Goal: Task Accomplishment & Management: Manage account settings

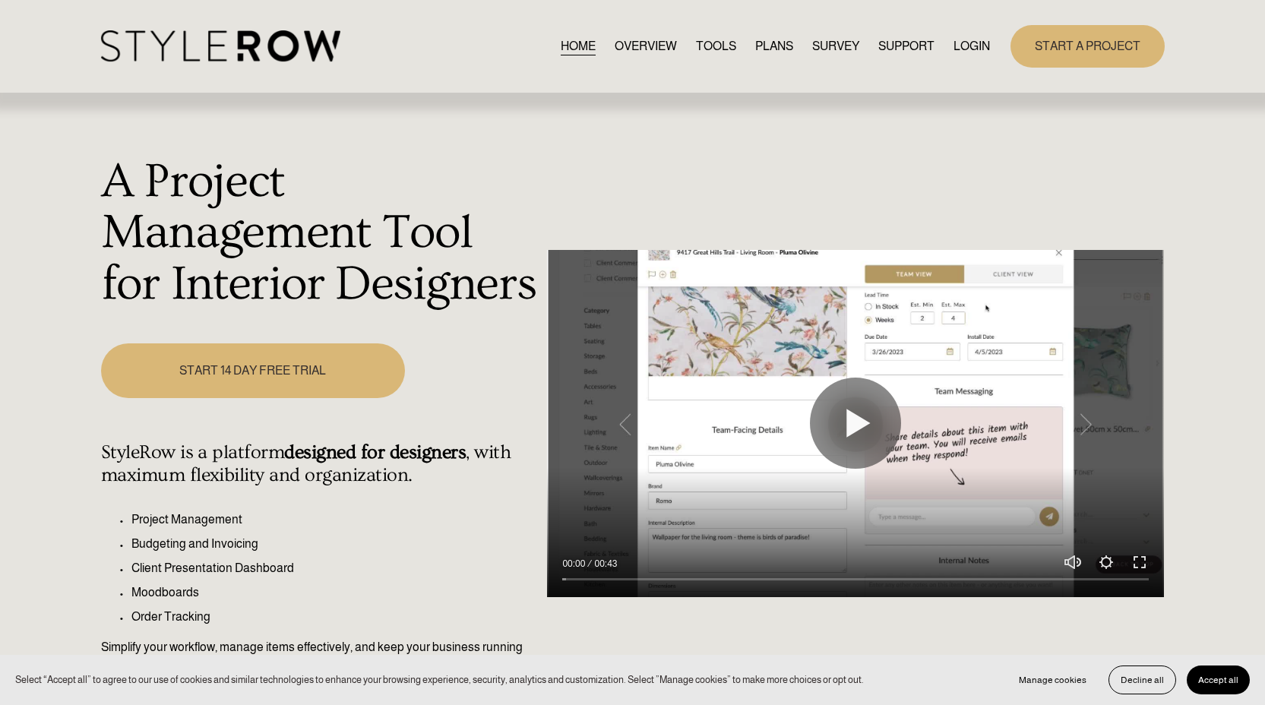
click at [971, 49] on link "LOGIN" at bounding box center [971, 46] width 36 height 21
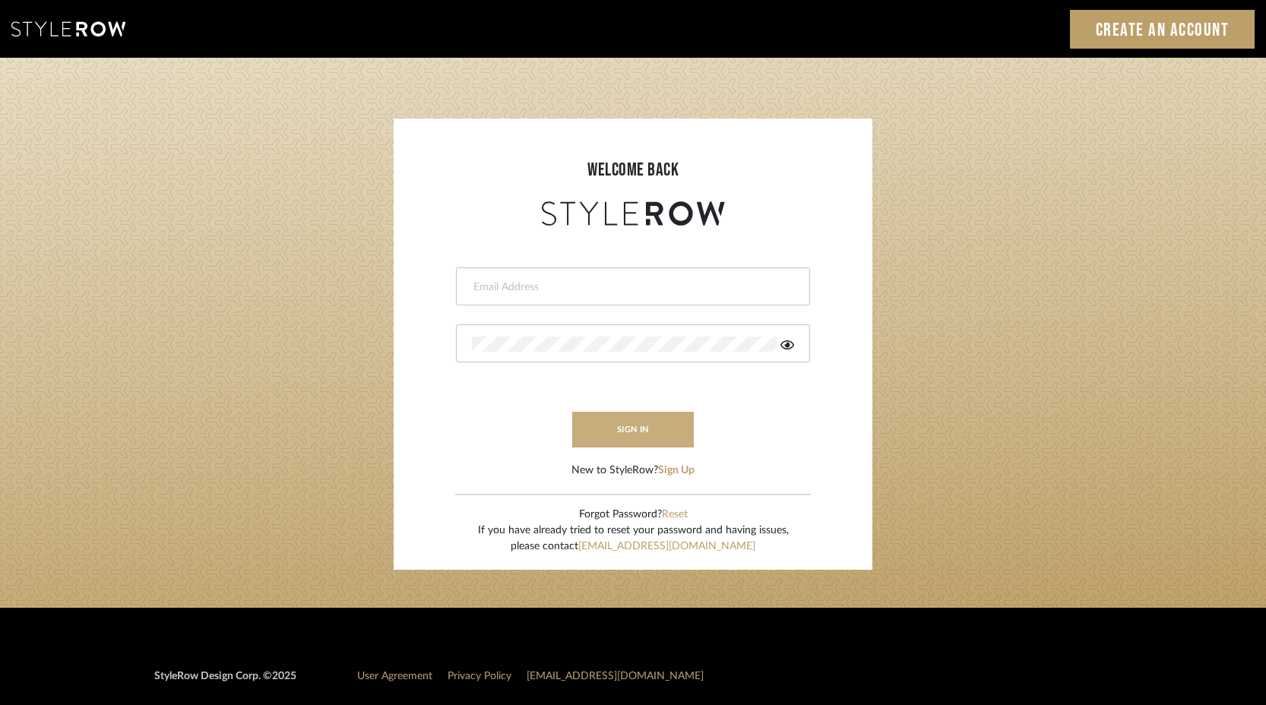
type input "keith@sbhomestagingdesign.com"
click at [656, 433] on button "sign in" at bounding box center [633, 430] width 122 height 36
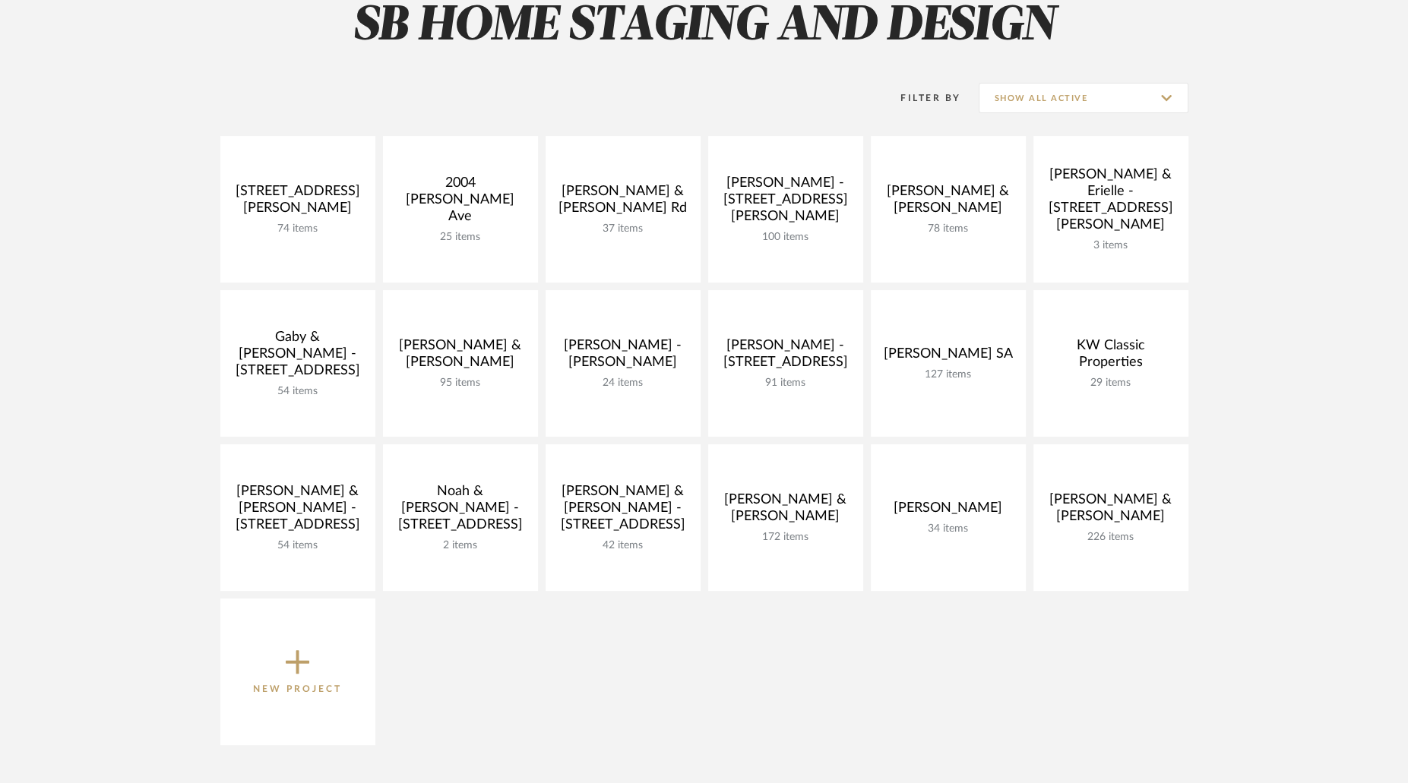
scroll to position [242, 0]
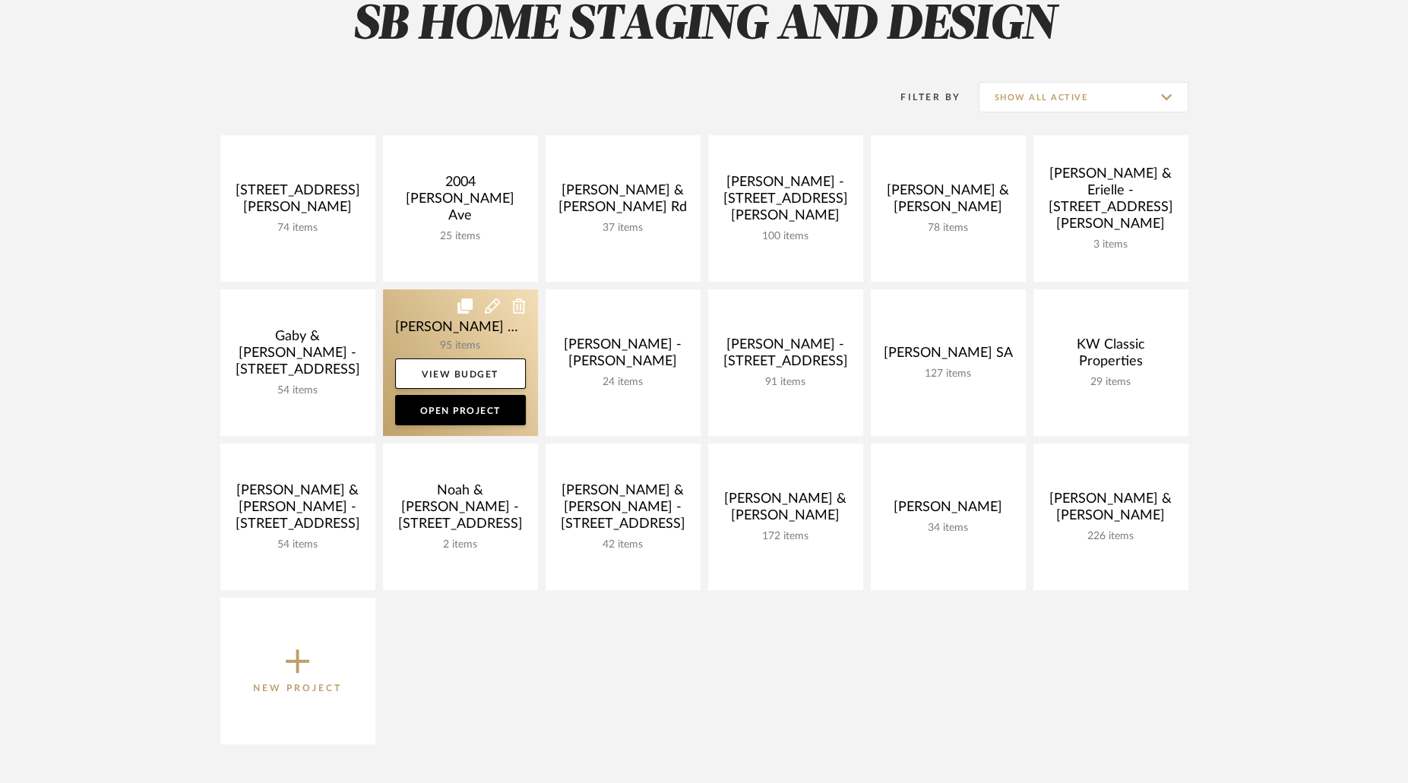
click at [510, 343] on link at bounding box center [460, 362] width 155 height 147
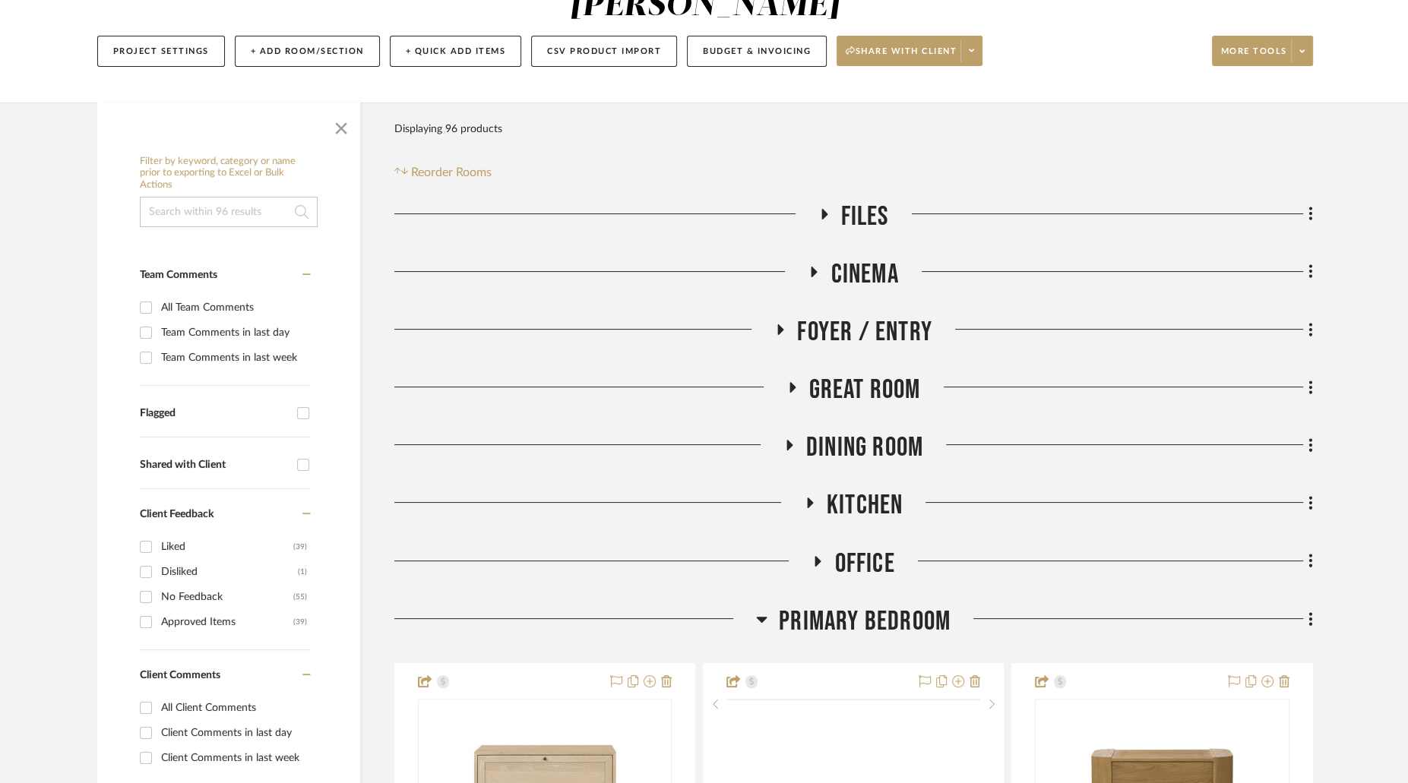
scroll to position [232, 0]
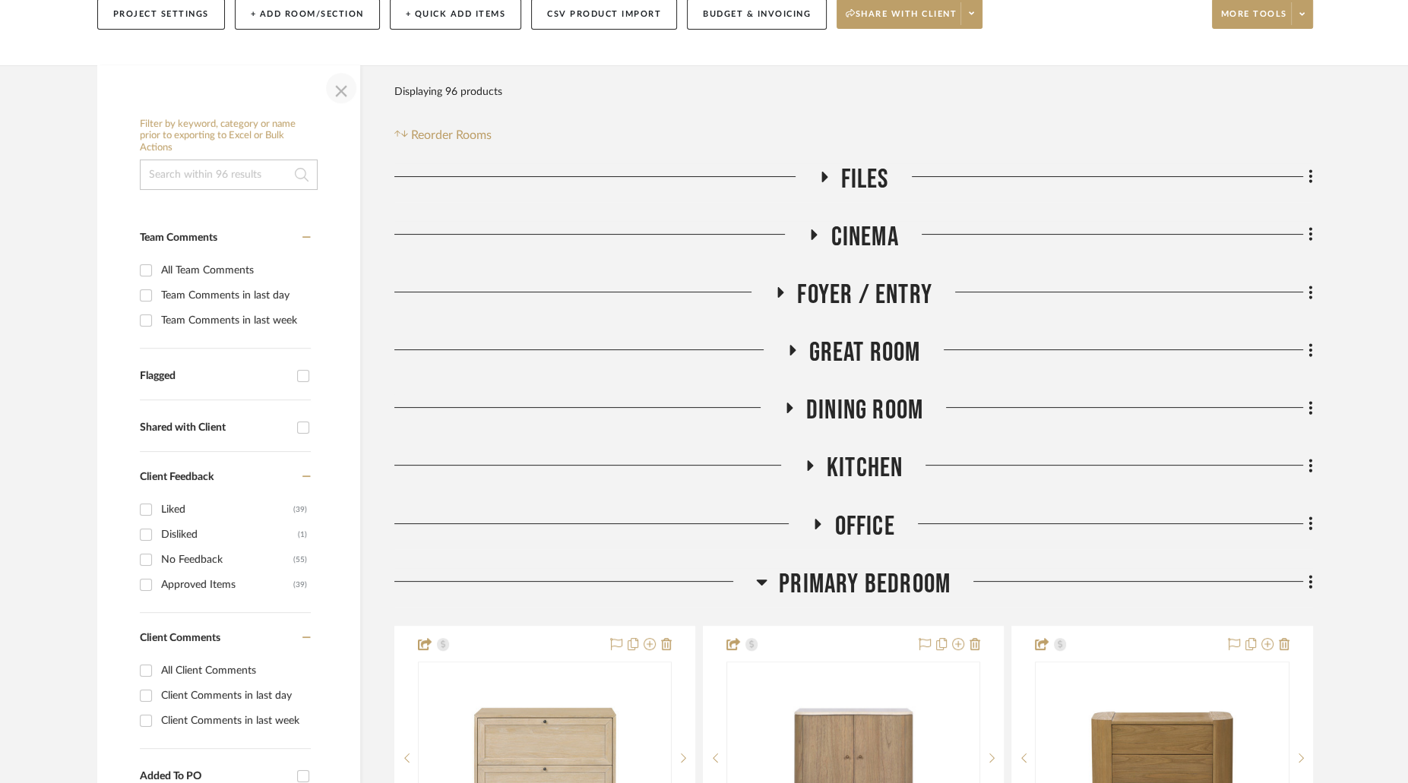
click at [340, 70] on span "button" at bounding box center [341, 88] width 36 height 36
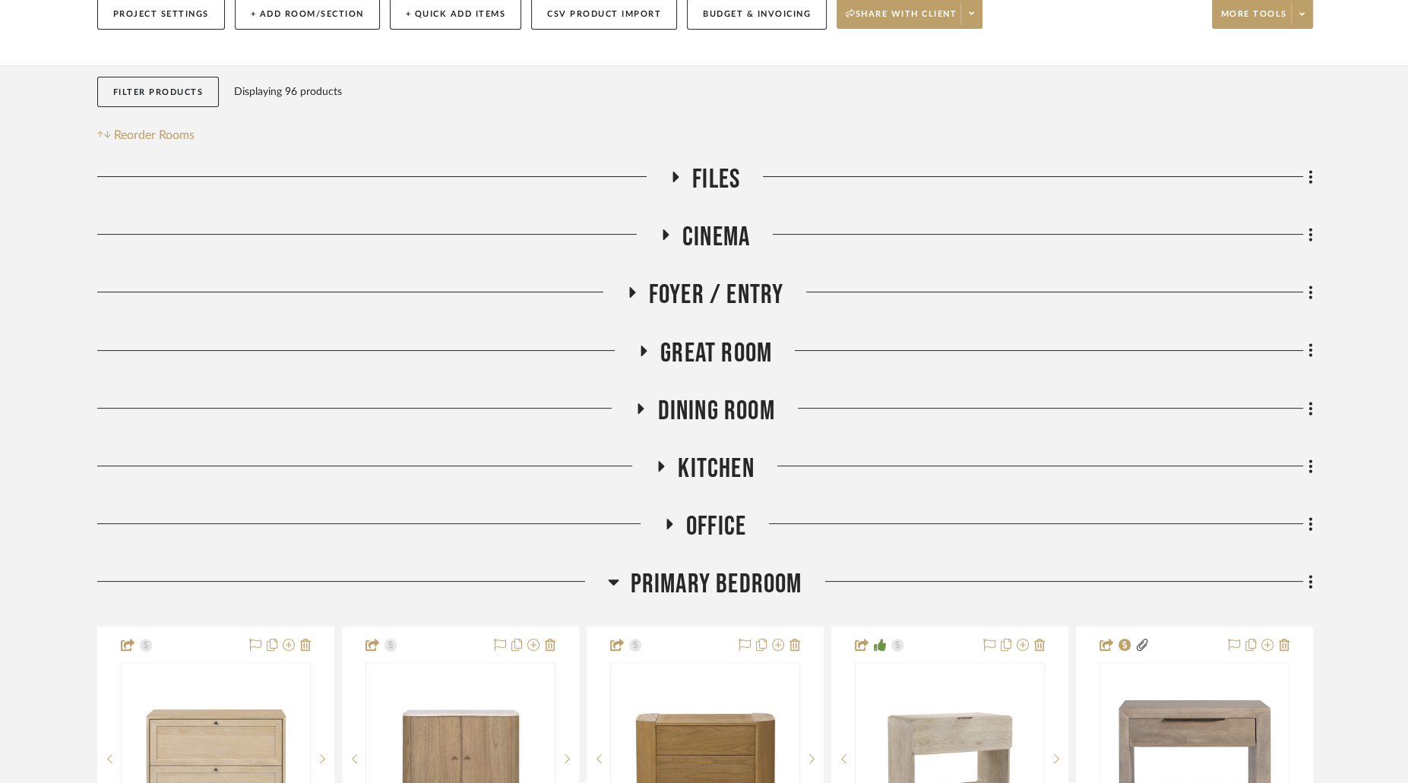
click at [618, 573] on icon at bounding box center [613, 582] width 11 height 18
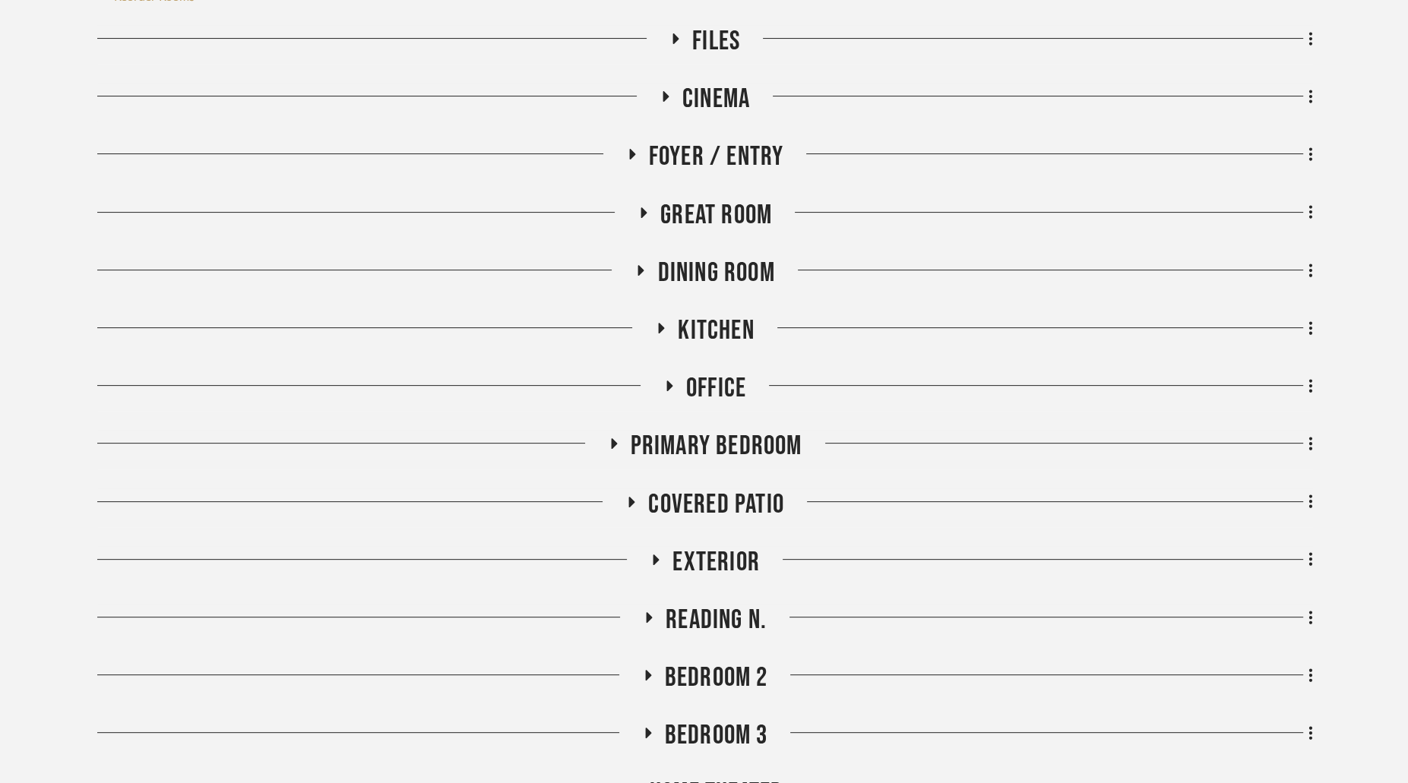
scroll to position [373, 0]
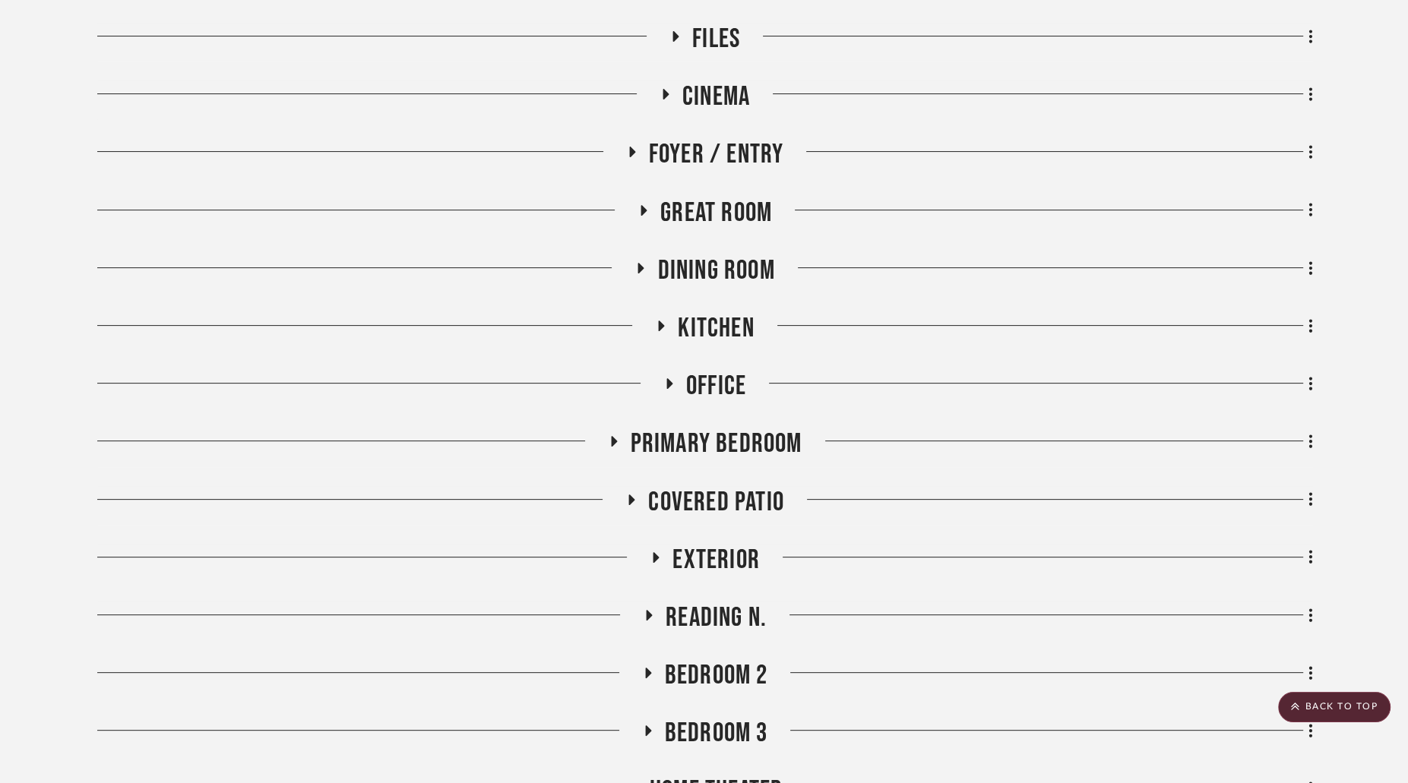
click at [635, 494] on icon at bounding box center [631, 499] width 18 height 11
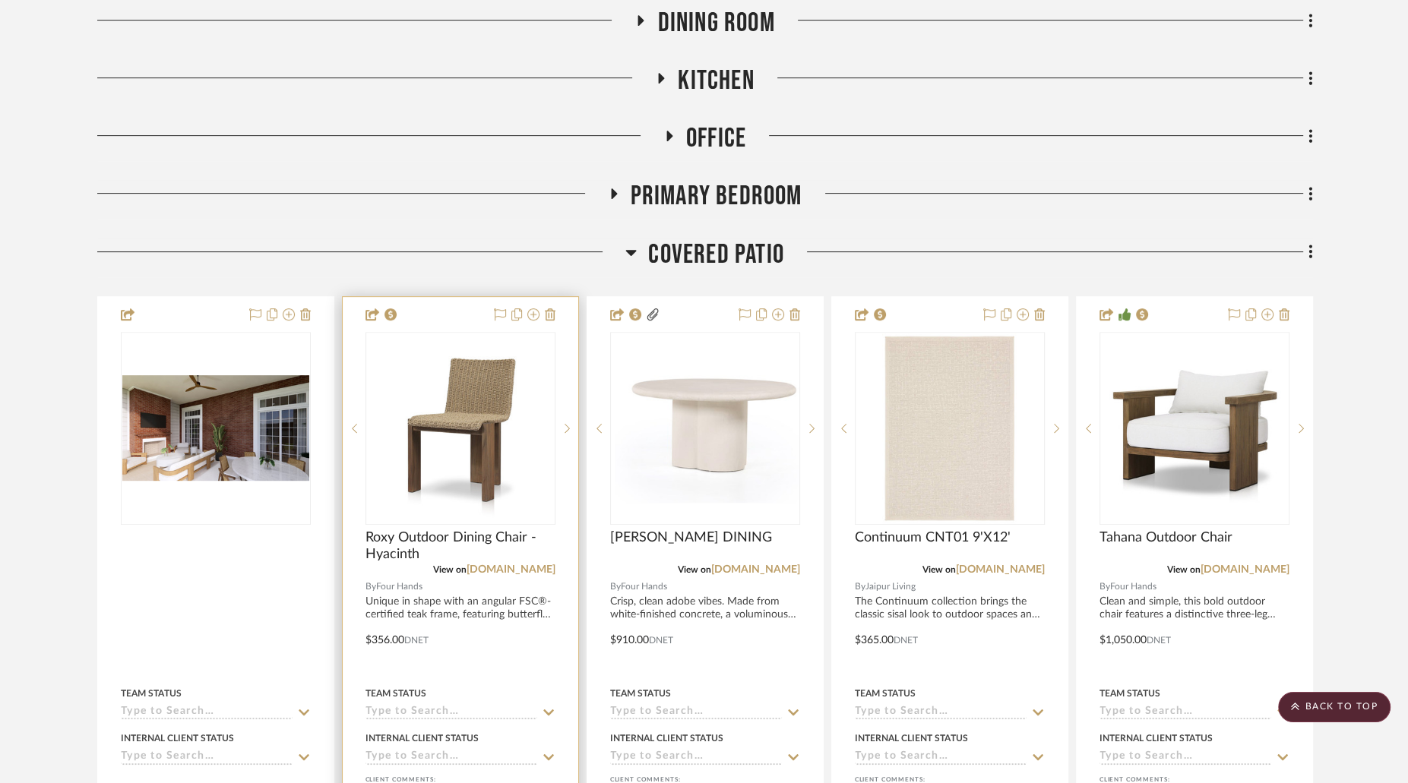
scroll to position [666, 0]
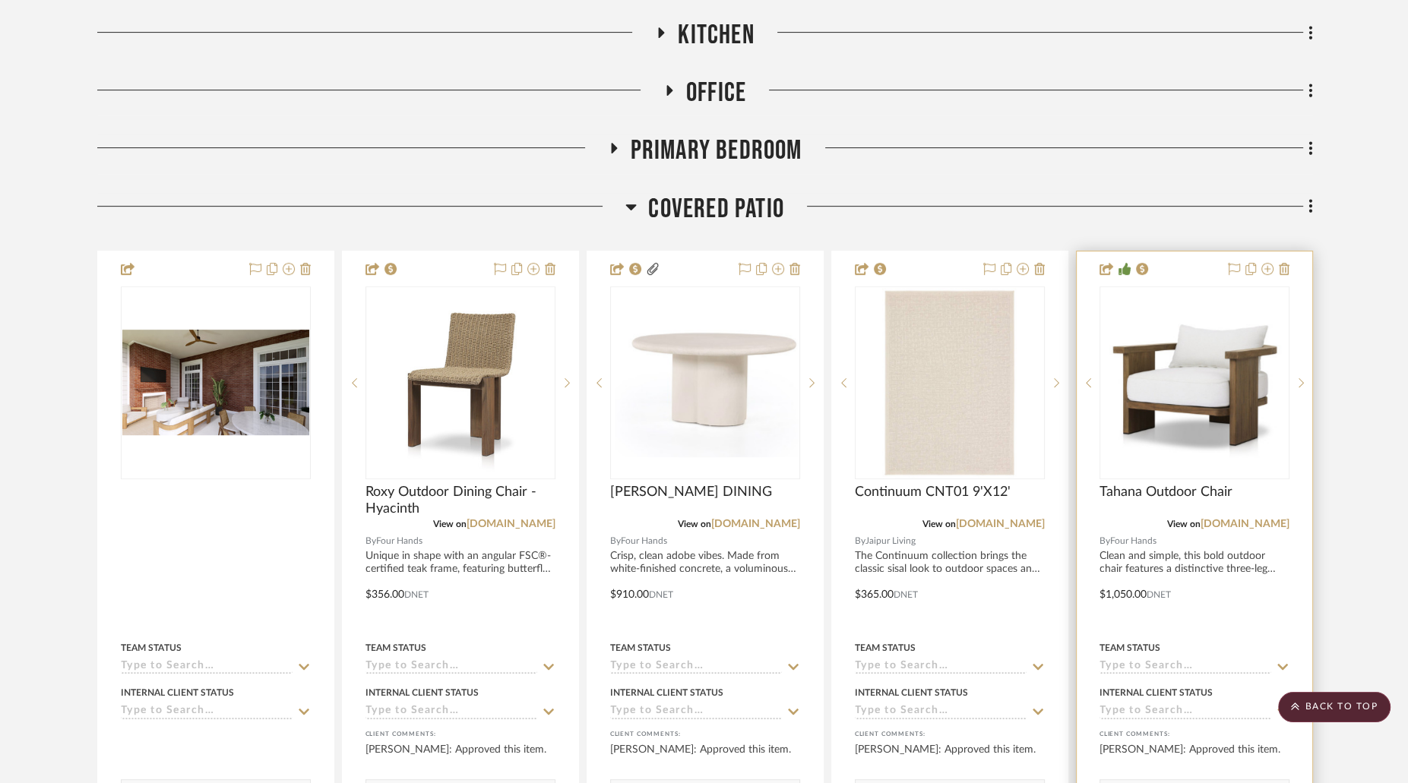
click at [1162, 310] on img "0" at bounding box center [1194, 382] width 187 height 187
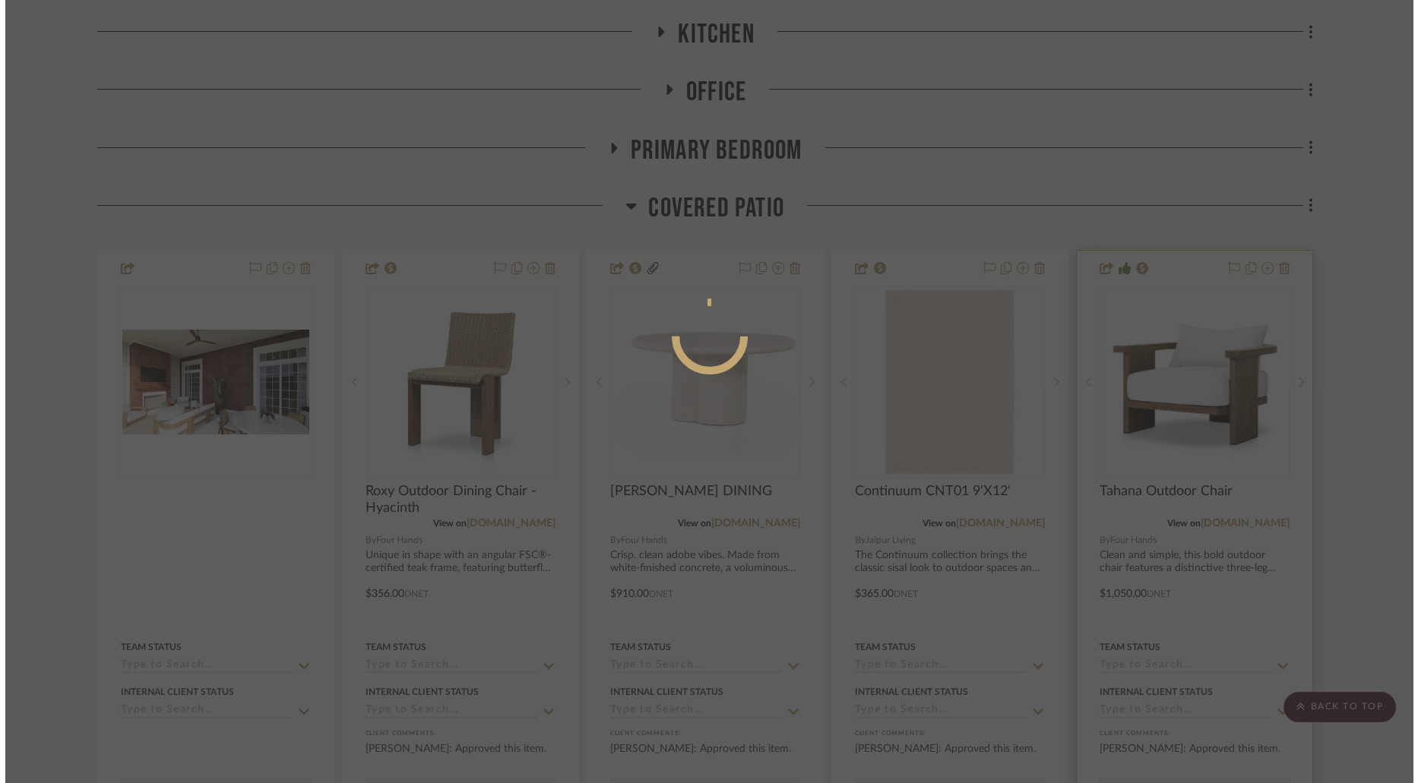
scroll to position [0, 0]
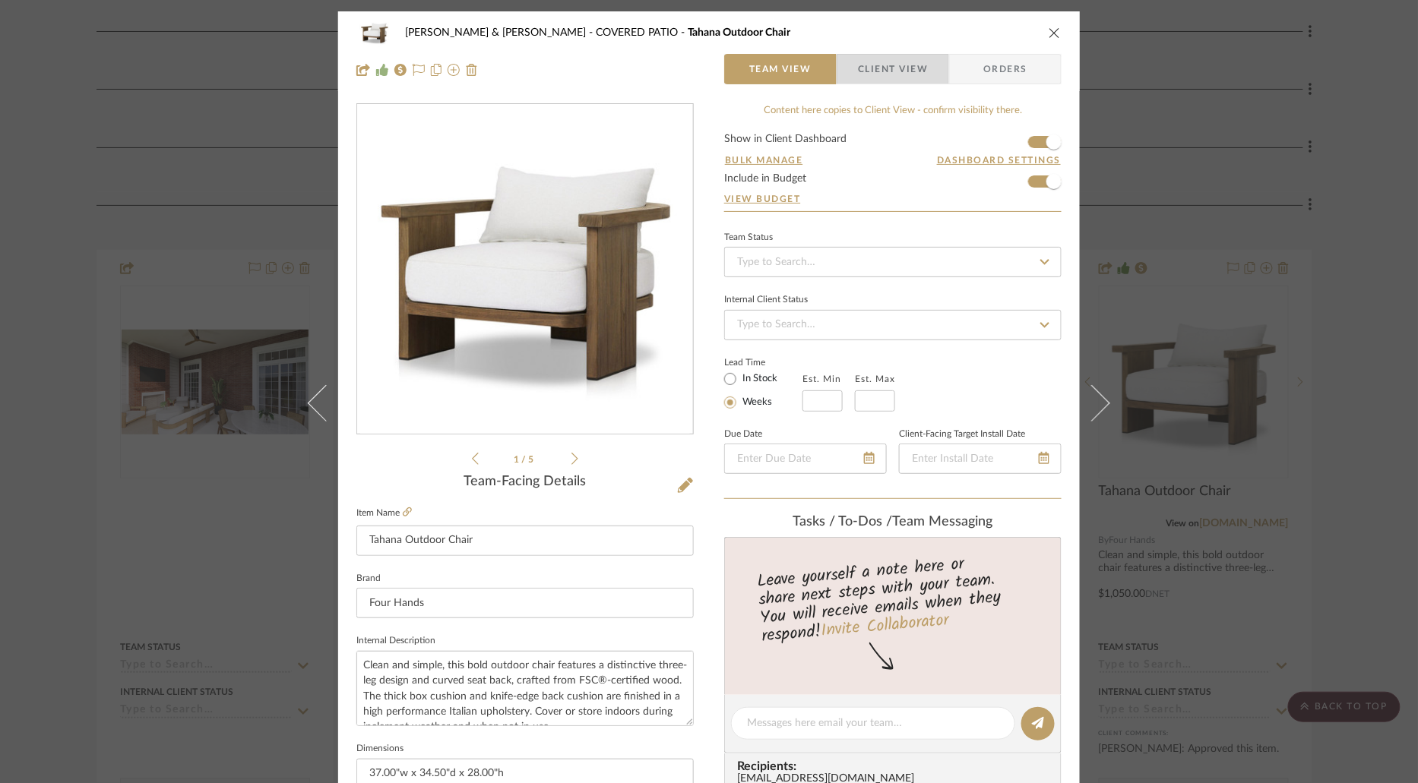
click at [885, 63] on span "Client View" at bounding box center [893, 69] width 70 height 30
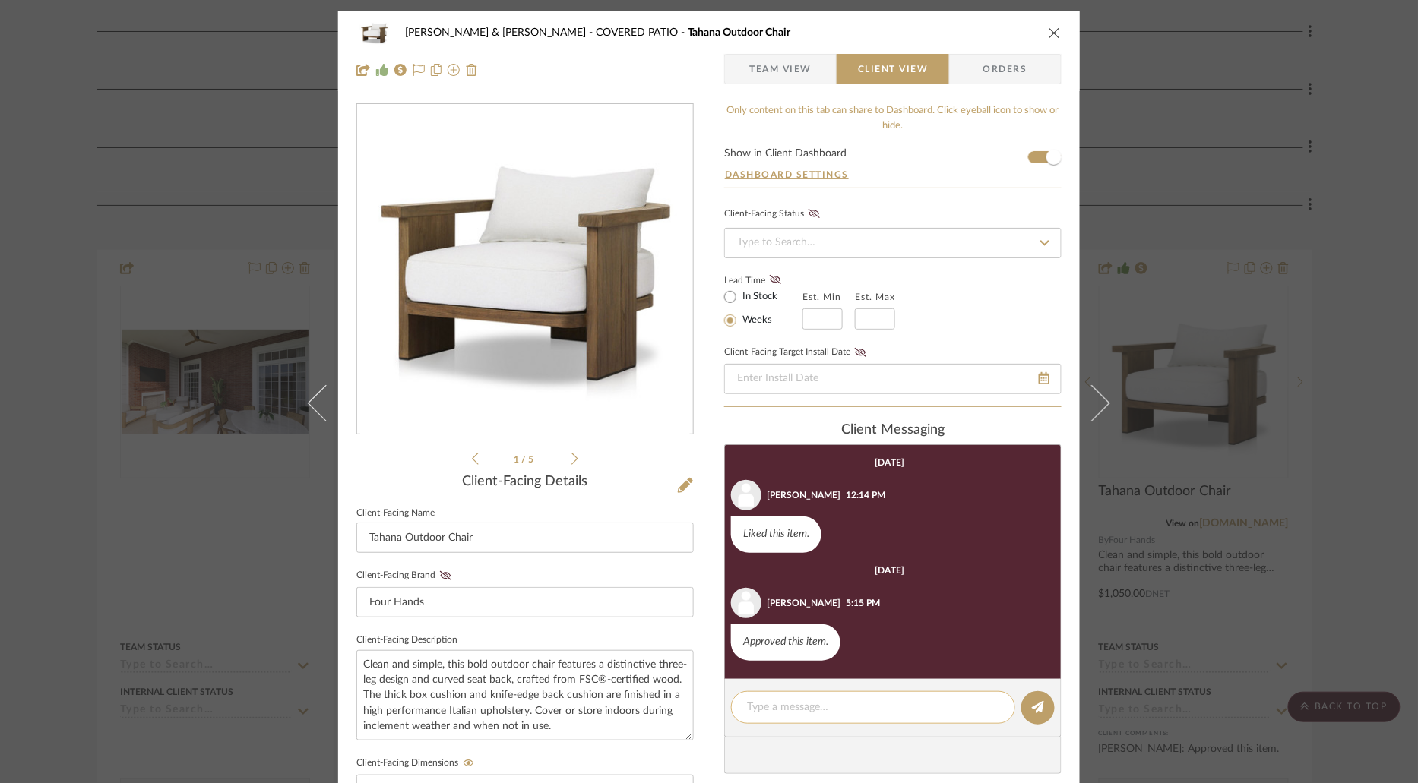
click at [835, 710] on textarea at bounding box center [873, 708] width 252 height 16
drag, startPoint x: 874, startPoint y: 709, endPoint x: 756, endPoint y: 704, distance: 117.9
click at [756, 704] on textarea "ORDERED - IN STOCK" at bounding box center [873, 708] width 252 height 16
drag, startPoint x: 889, startPoint y: 713, endPoint x: 743, endPoint y: 709, distance: 145.9
click at [747, 709] on textarea "ORDERED - IN STOCK" at bounding box center [873, 708] width 252 height 16
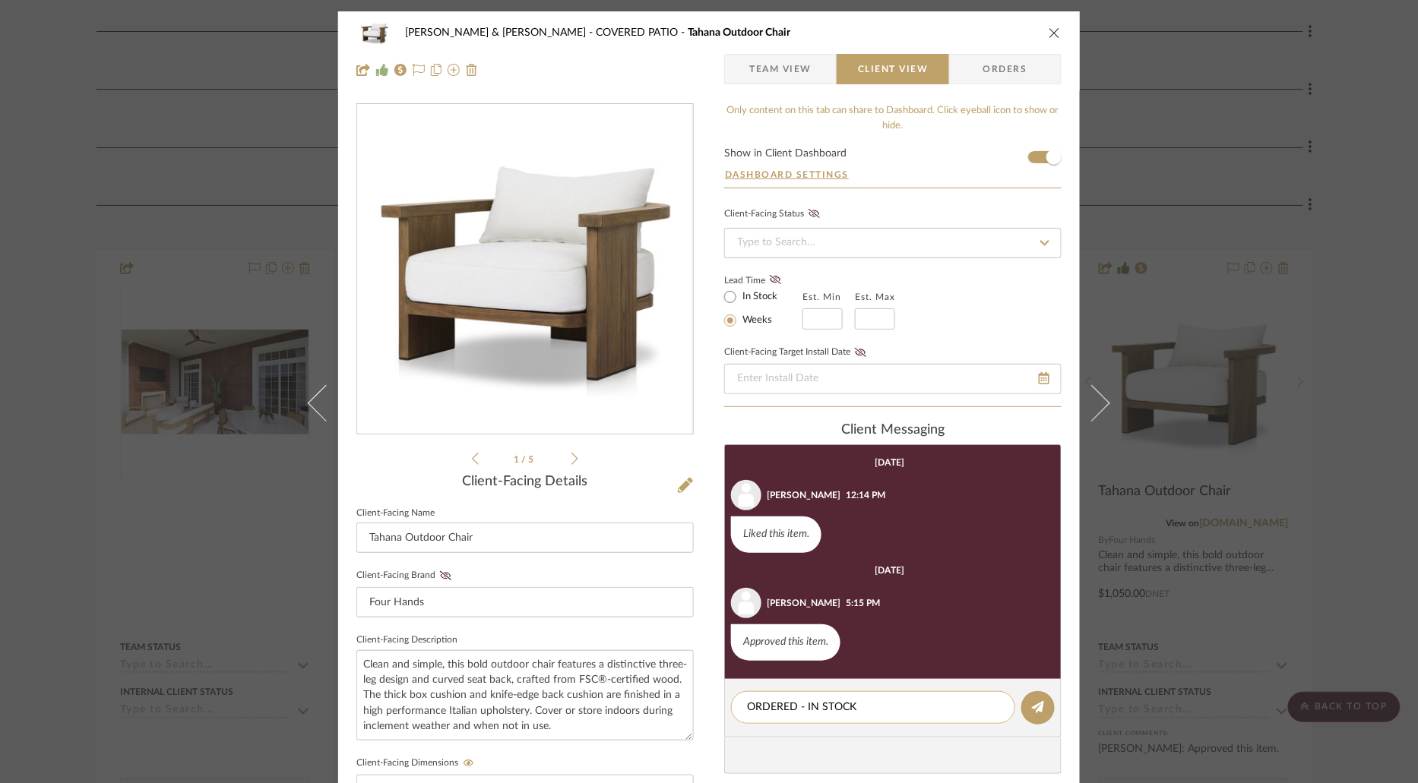
click at [966, 702] on textarea "ORDERED - IN STOCK" at bounding box center [873, 708] width 252 height 16
drag, startPoint x: 820, startPoint y: 733, endPoint x: 868, endPoint y: 707, distance: 54.8
click at [868, 707] on div "ORDERED - IN STOCK - ETA 1ST WEEK OF SEPTEMBER" at bounding box center [873, 715] width 284 height 49
drag, startPoint x: 824, startPoint y: 723, endPoint x: 863, endPoint y: 704, distance: 43.5
click at [863, 704] on textarea "ORDERED - IN STOCK - ETA 1ST WEEK OF SEPTEMBER" at bounding box center [873, 716] width 252 height 32
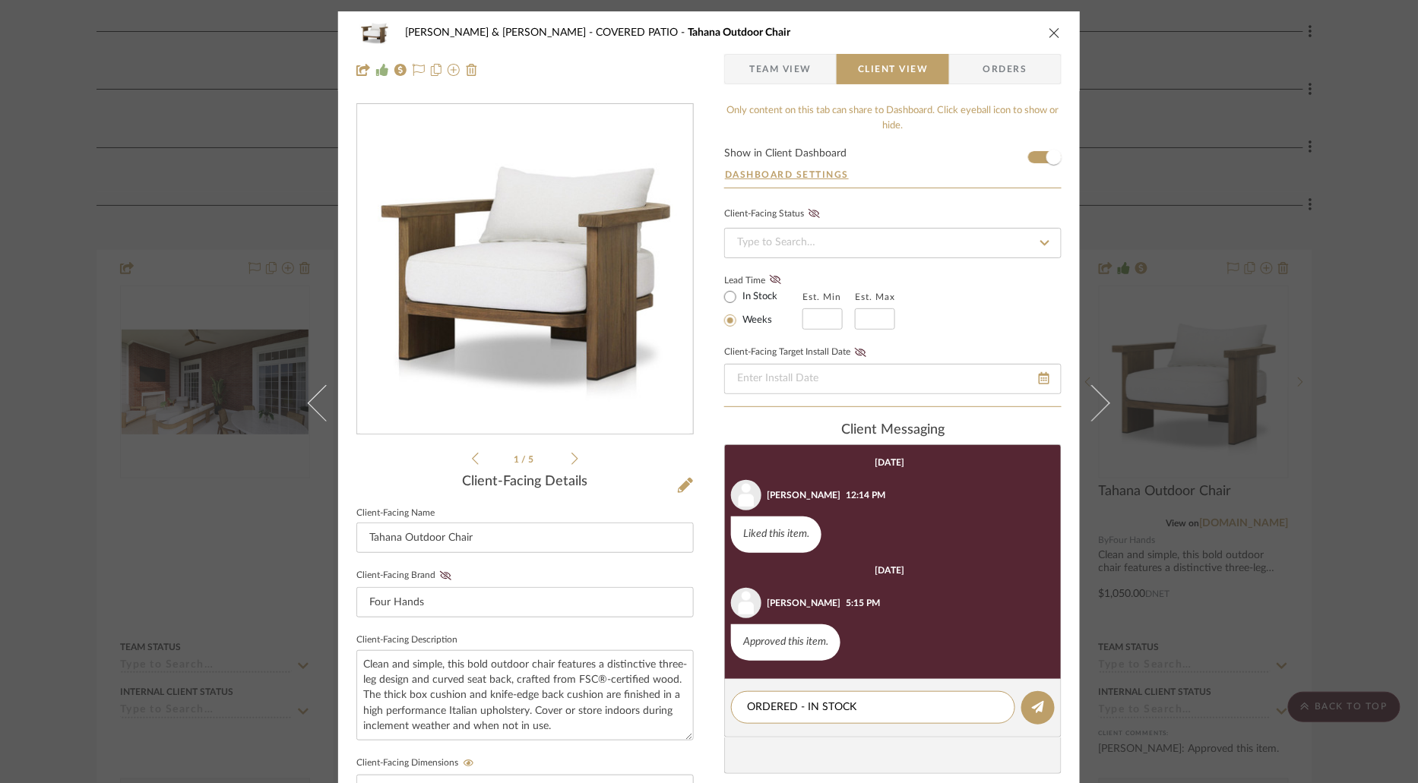
drag, startPoint x: 922, startPoint y: 701, endPoint x: 700, endPoint y: 700, distance: 221.1
click at [700, 700] on div "[PERSON_NAME] & [PERSON_NAME] COVERED PATIO Tahana Outdoor Chair Team View Clie…" at bounding box center [709, 643] width 742 height 1265
type textarea "ORDERED - IN STOCK"
click at [1037, 704] on icon at bounding box center [1038, 707] width 12 height 12
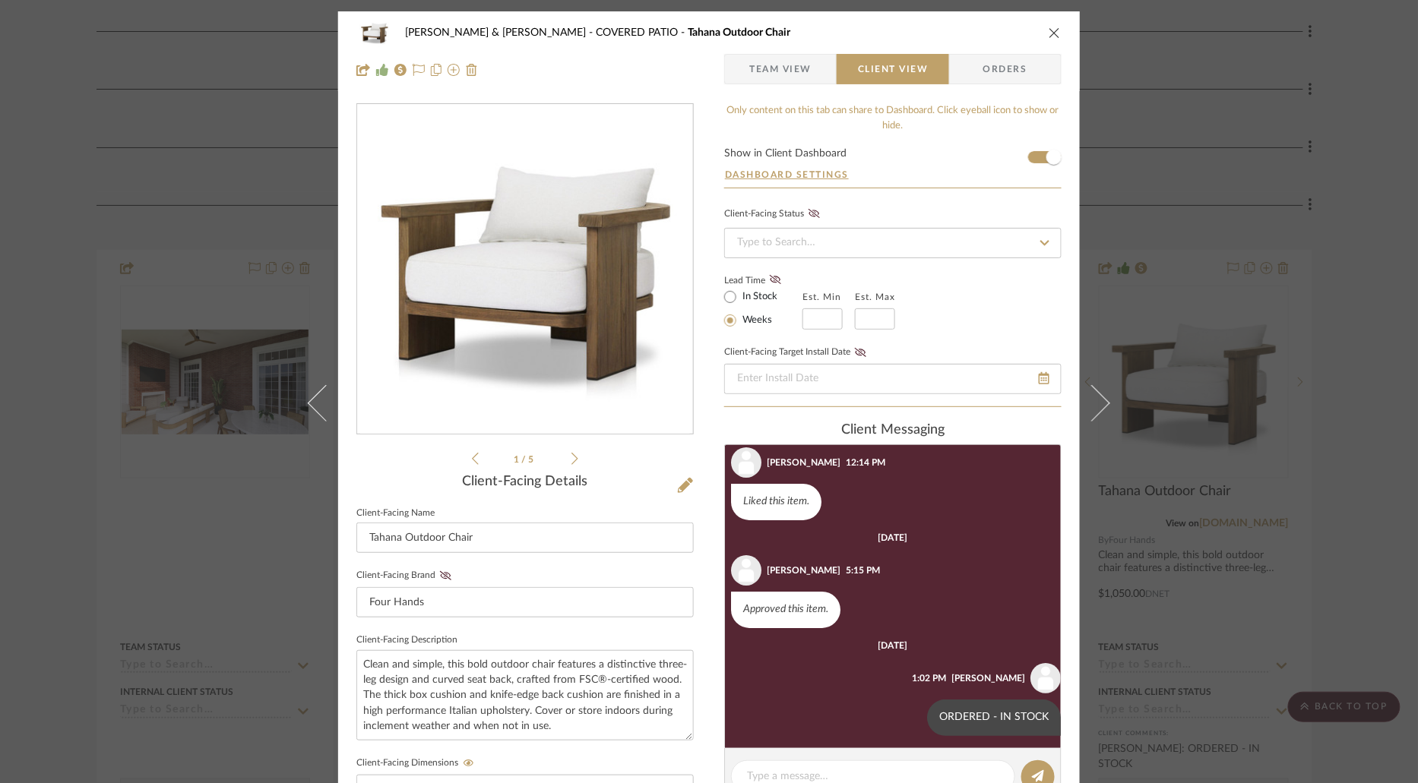
scroll to position [39, 0]
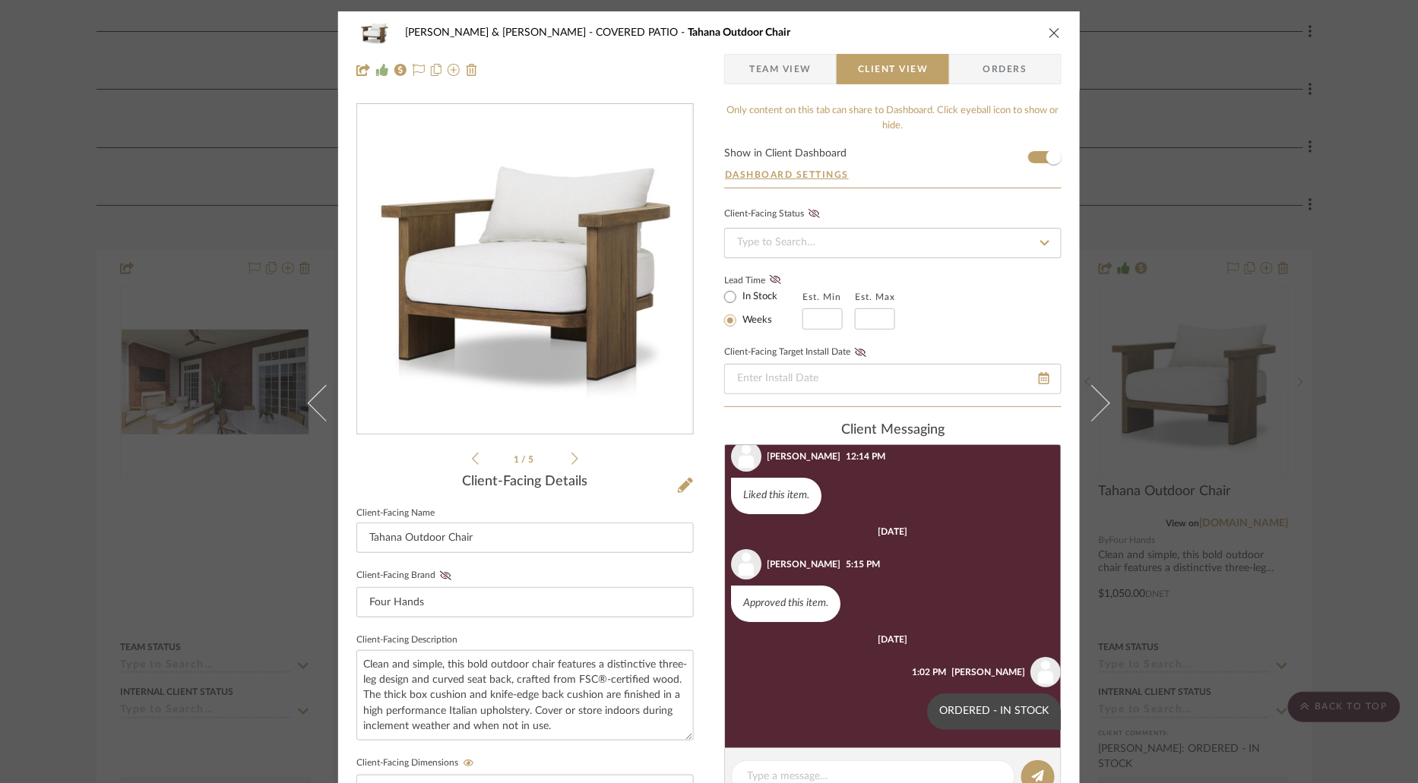
click at [1048, 33] on icon "close" at bounding box center [1054, 33] width 12 height 12
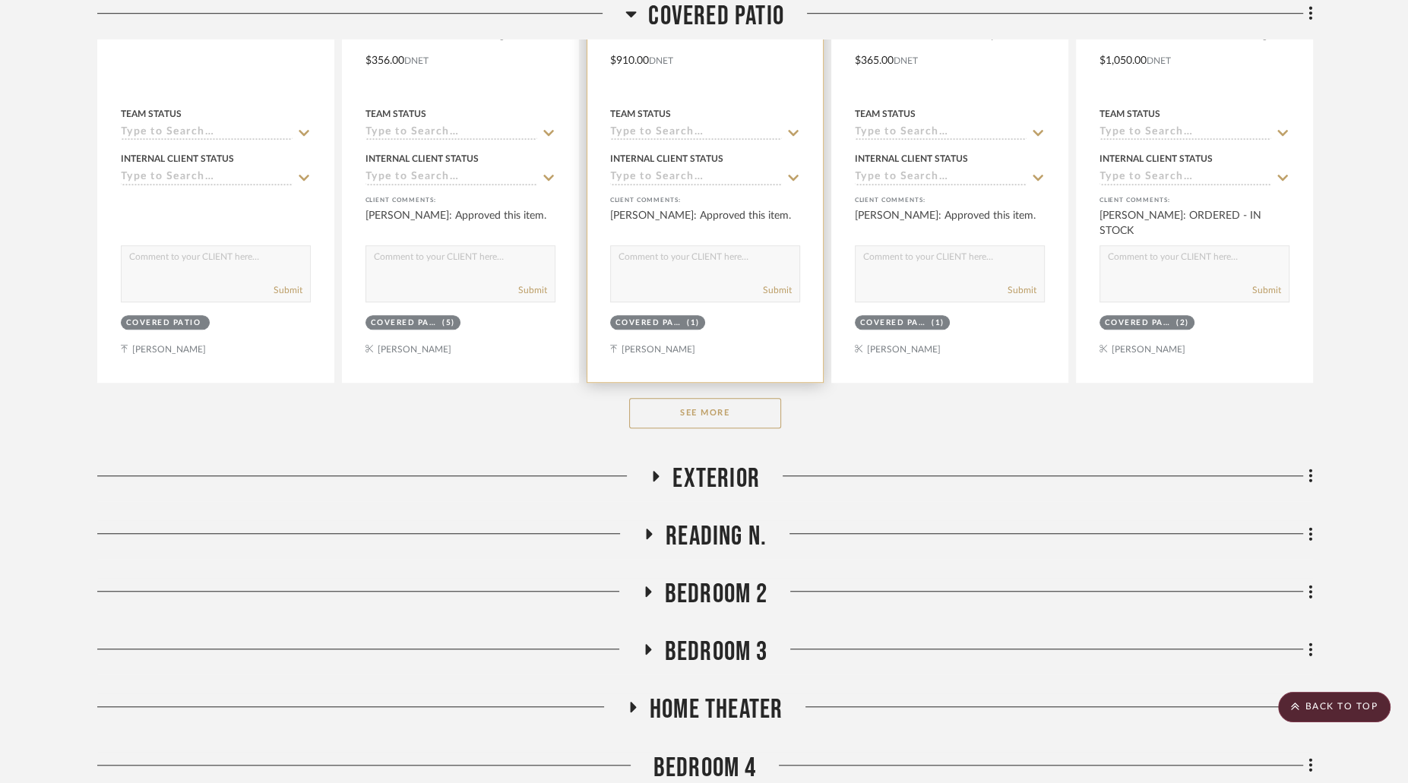
scroll to position [1261, 0]
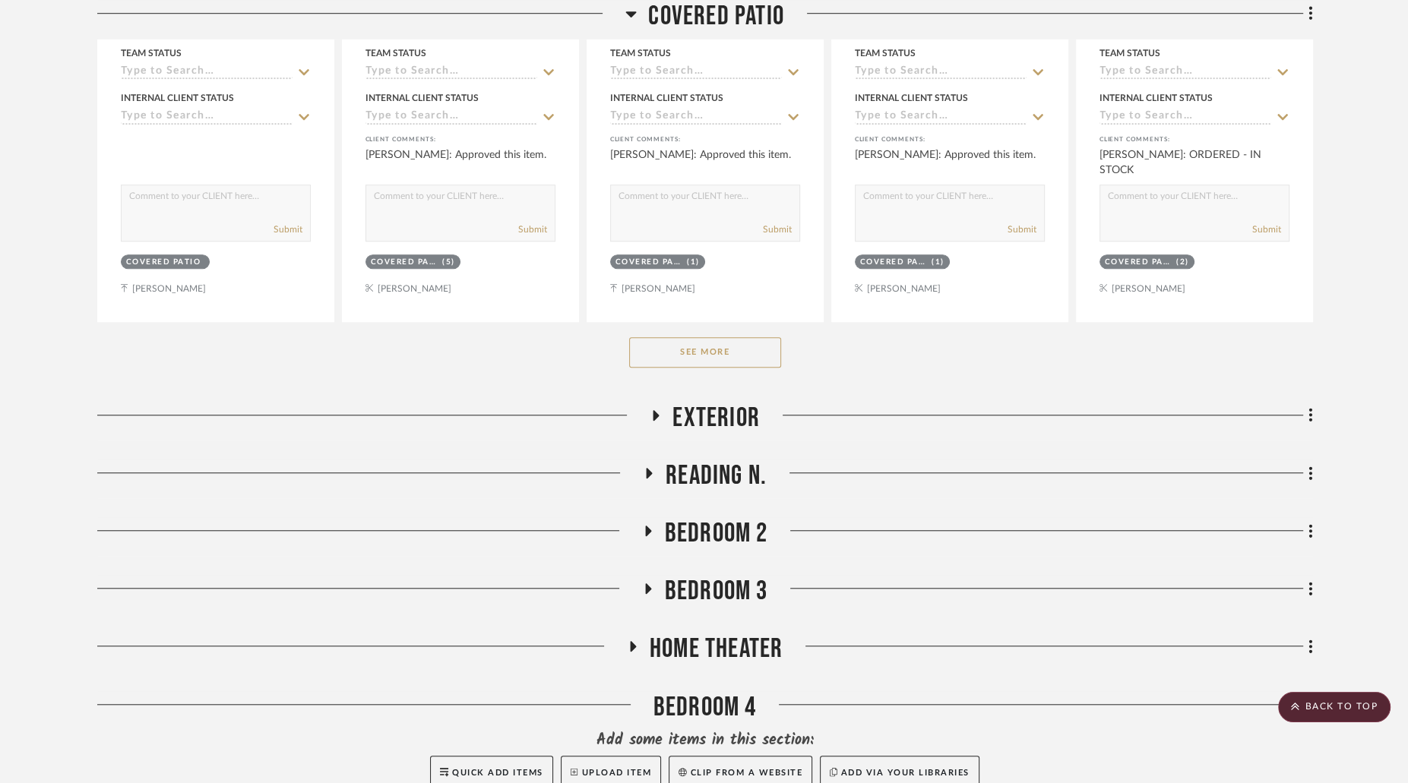
click at [752, 337] on button "See More" at bounding box center [705, 352] width 152 height 30
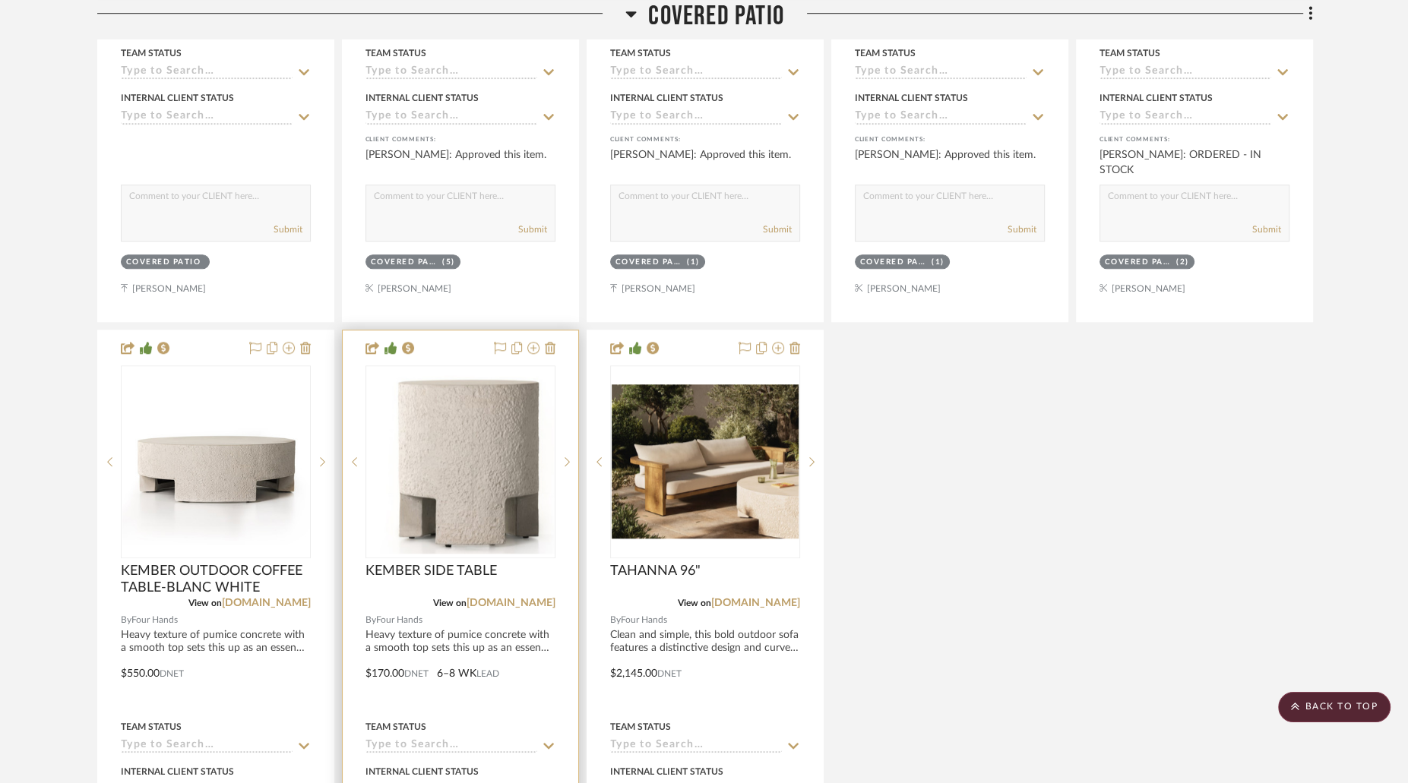
click at [0, 0] on img at bounding box center [0, 0] width 0 height 0
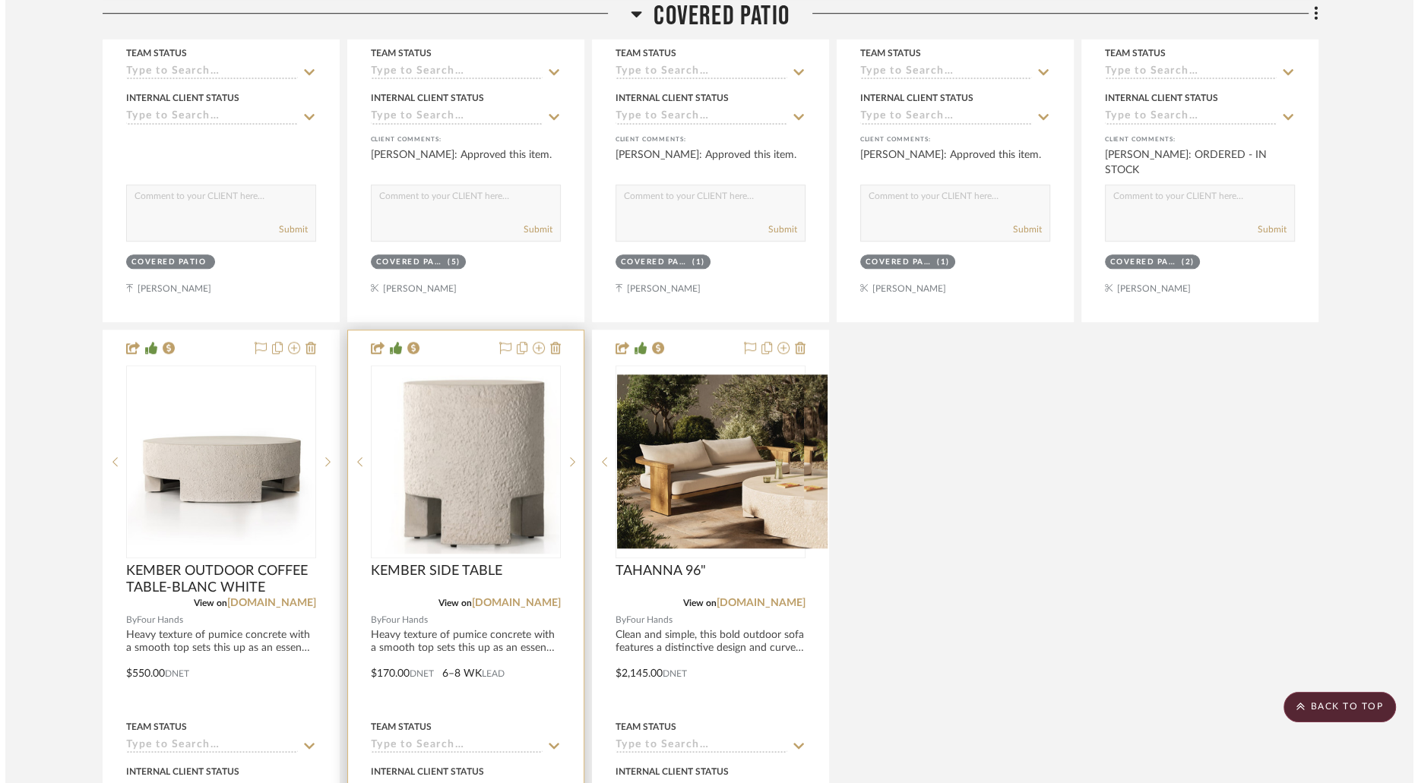
scroll to position [0, 0]
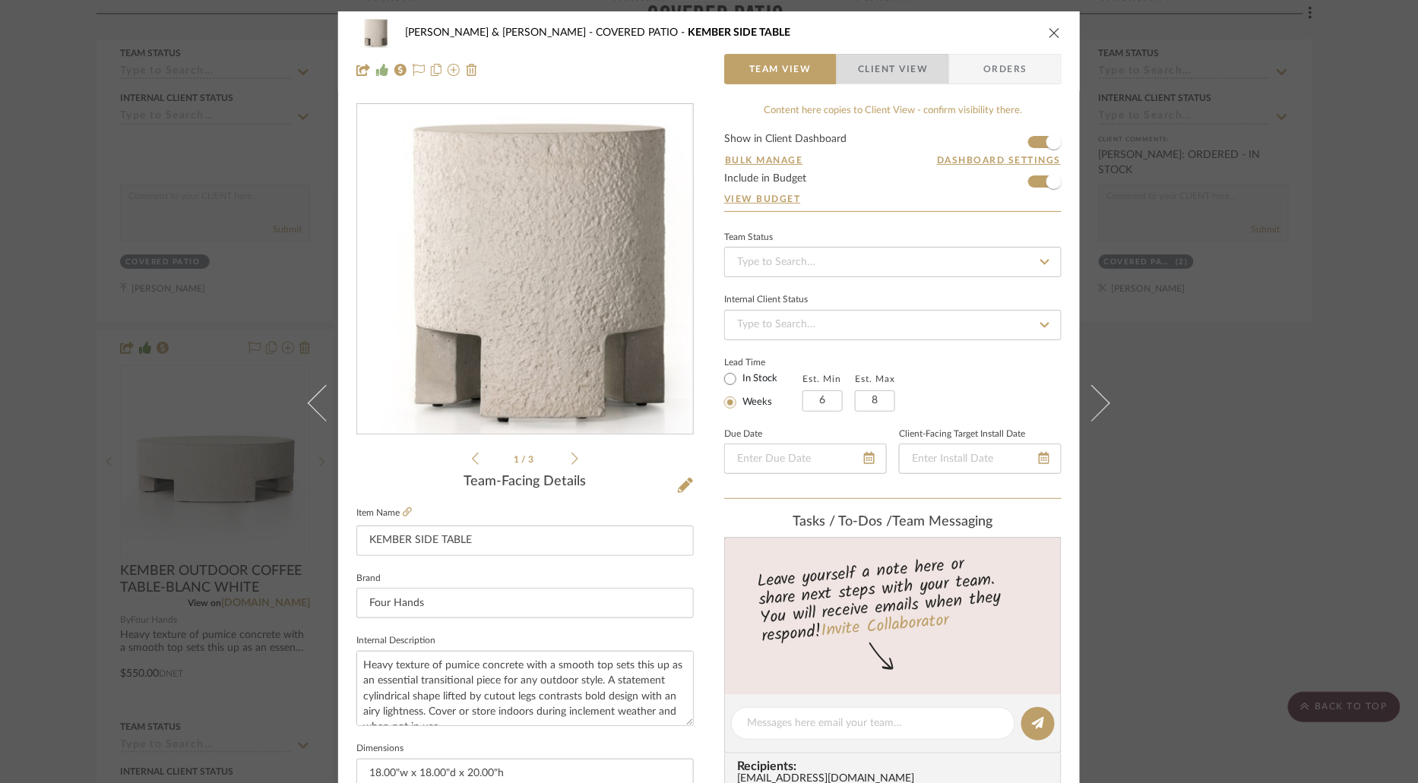
click at [914, 74] on span "Client View" at bounding box center [893, 69] width 70 height 30
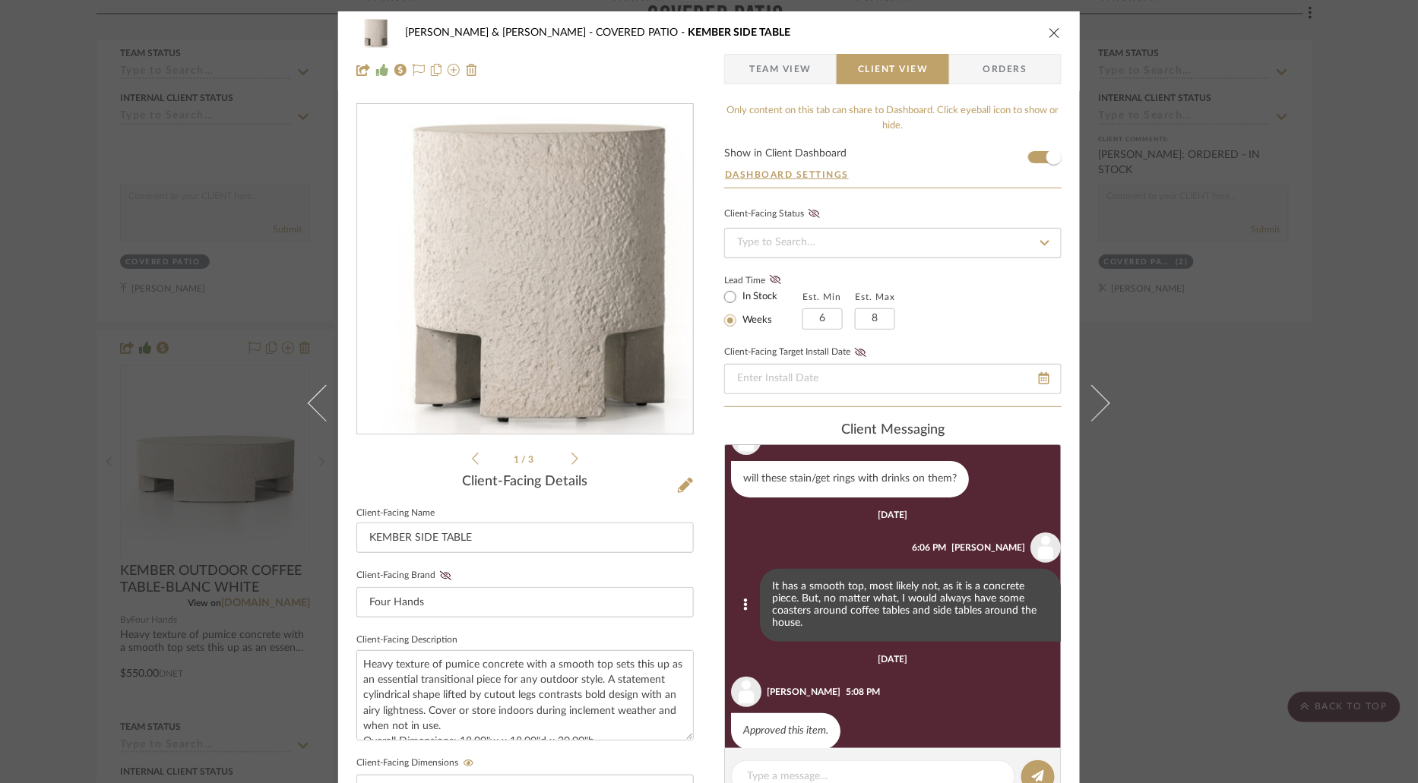
scroll to position [184, 0]
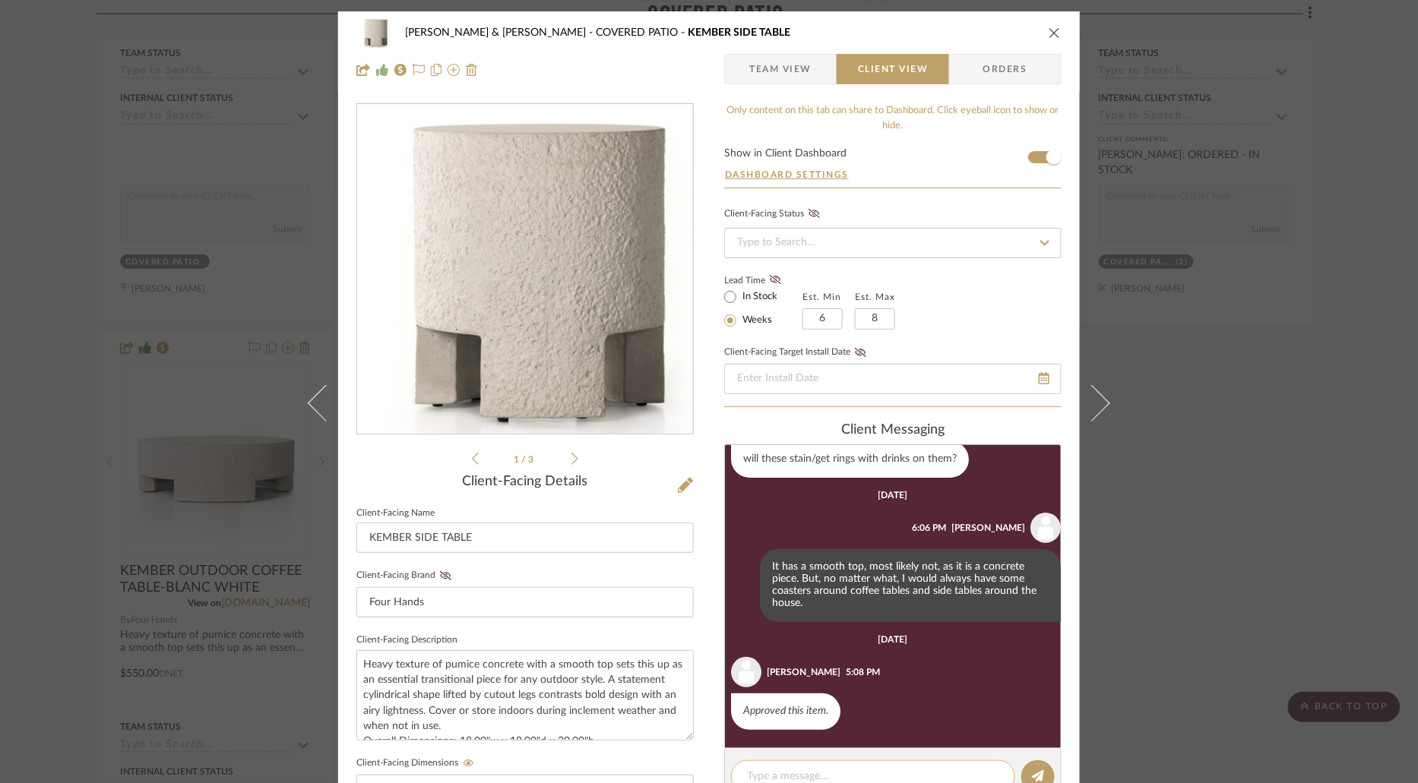
click at [893, 773] on textarea at bounding box center [873, 777] width 252 height 16
paste textarea "ORDERED - IN STOCK"
type textarea "ORDERED - IN STOCK"
click at [1032, 775] on icon at bounding box center [1038, 776] width 12 height 12
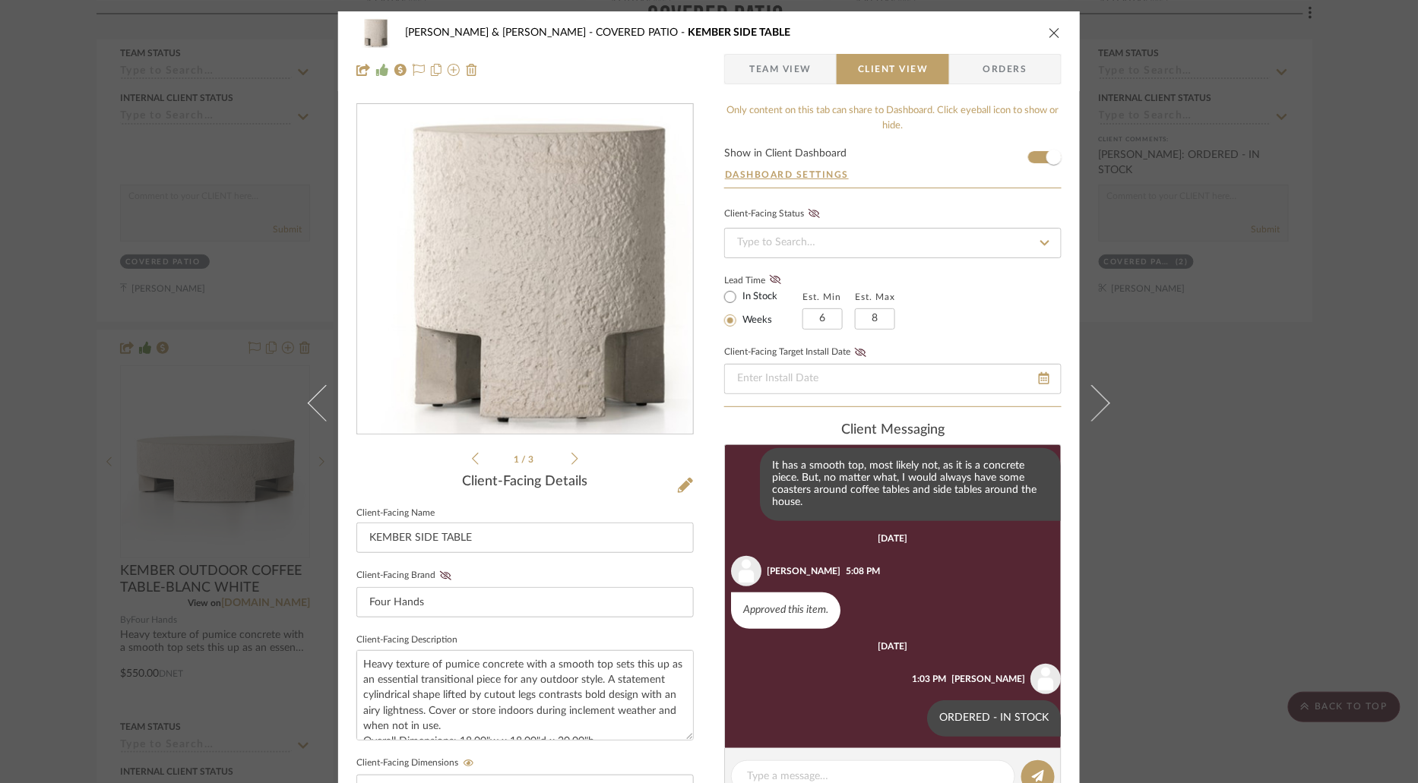
scroll to position [292, 0]
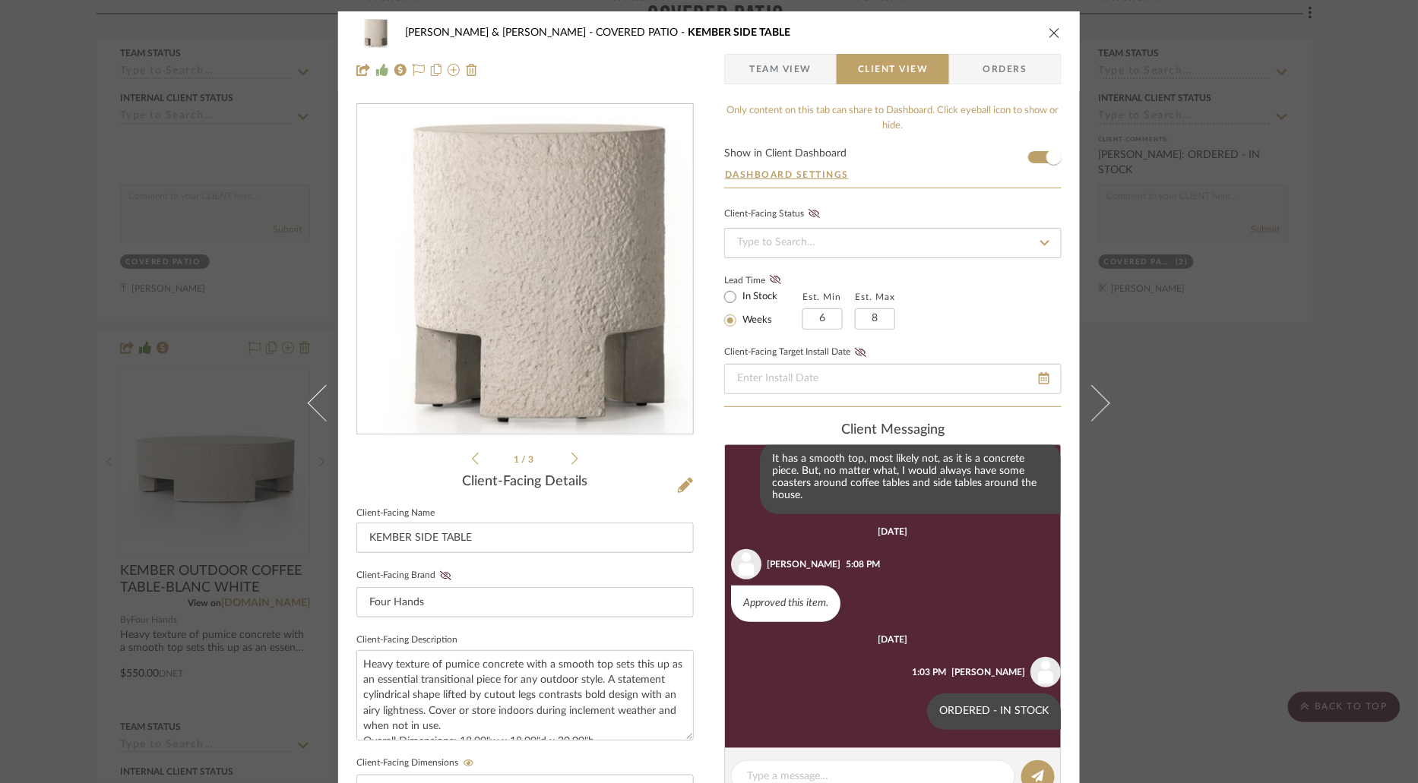
click at [1049, 34] on icon "close" at bounding box center [1054, 33] width 12 height 12
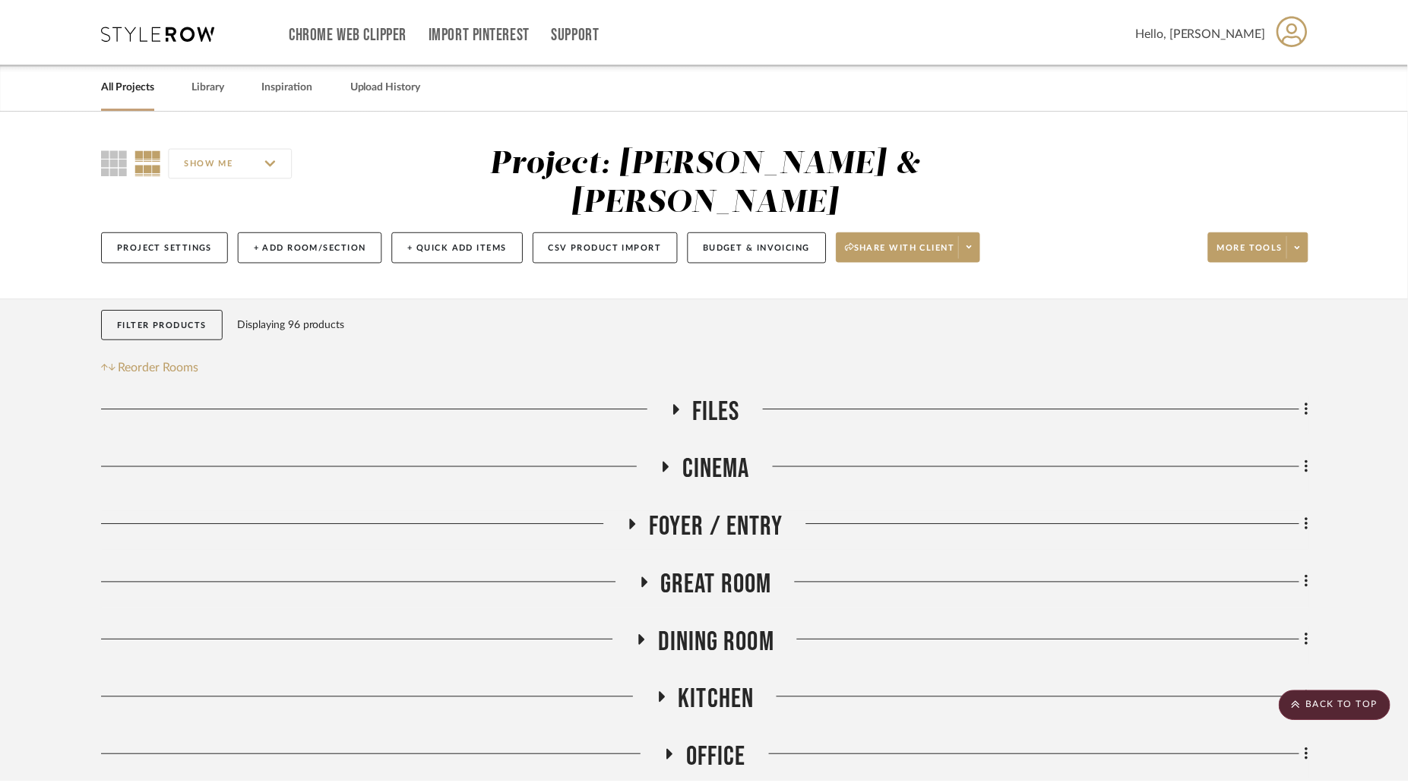
scroll to position [1261, 0]
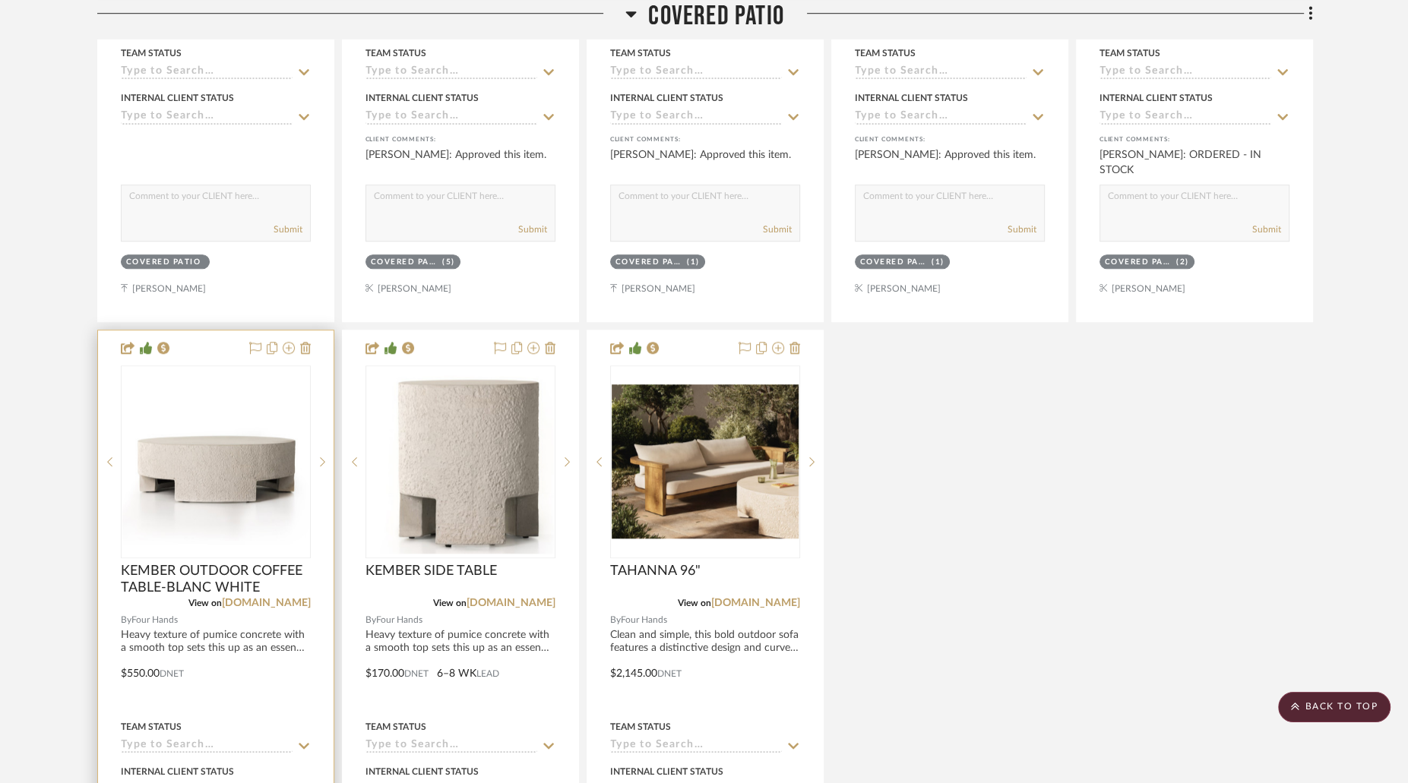
click at [0, 0] on img at bounding box center [0, 0] width 0 height 0
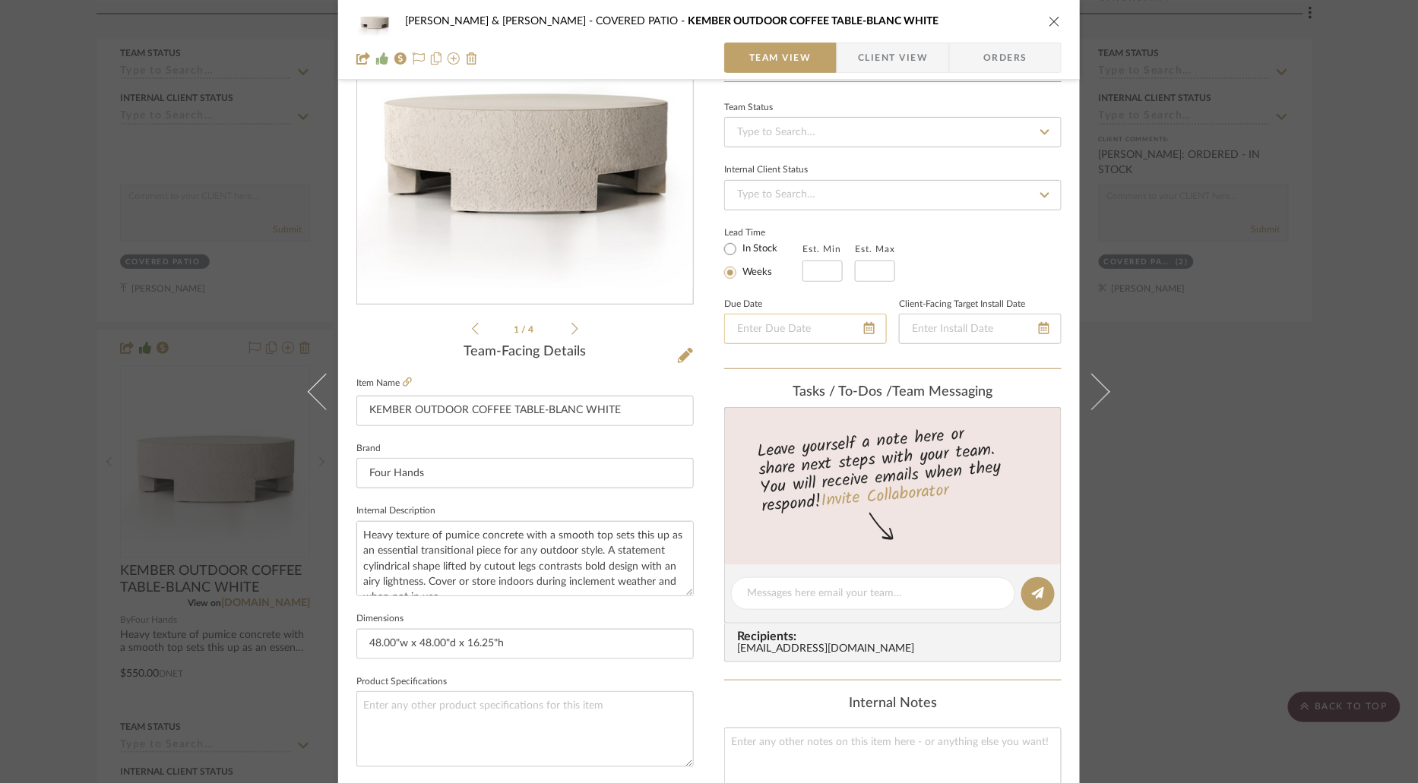
scroll to position [150, 0]
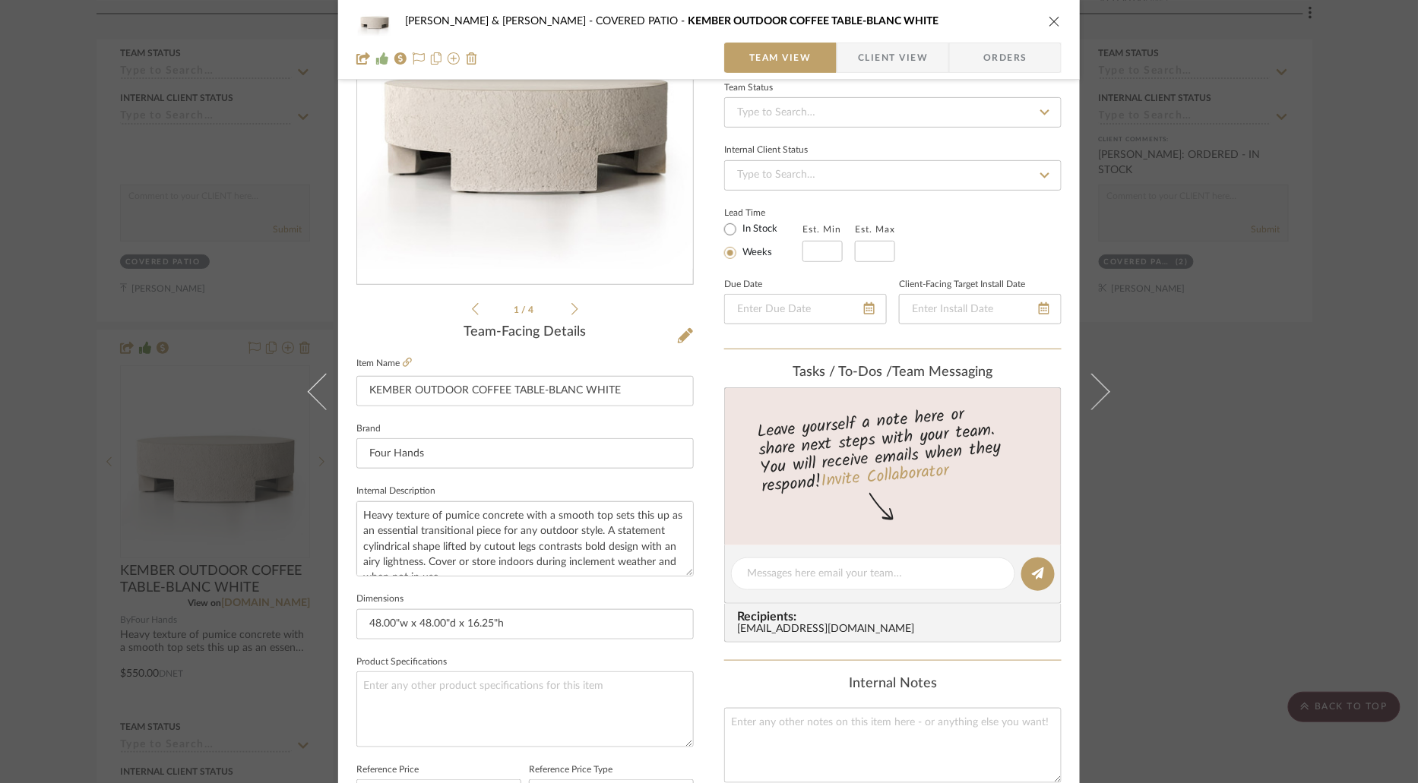
click at [887, 53] on span "Client View" at bounding box center [893, 58] width 70 height 30
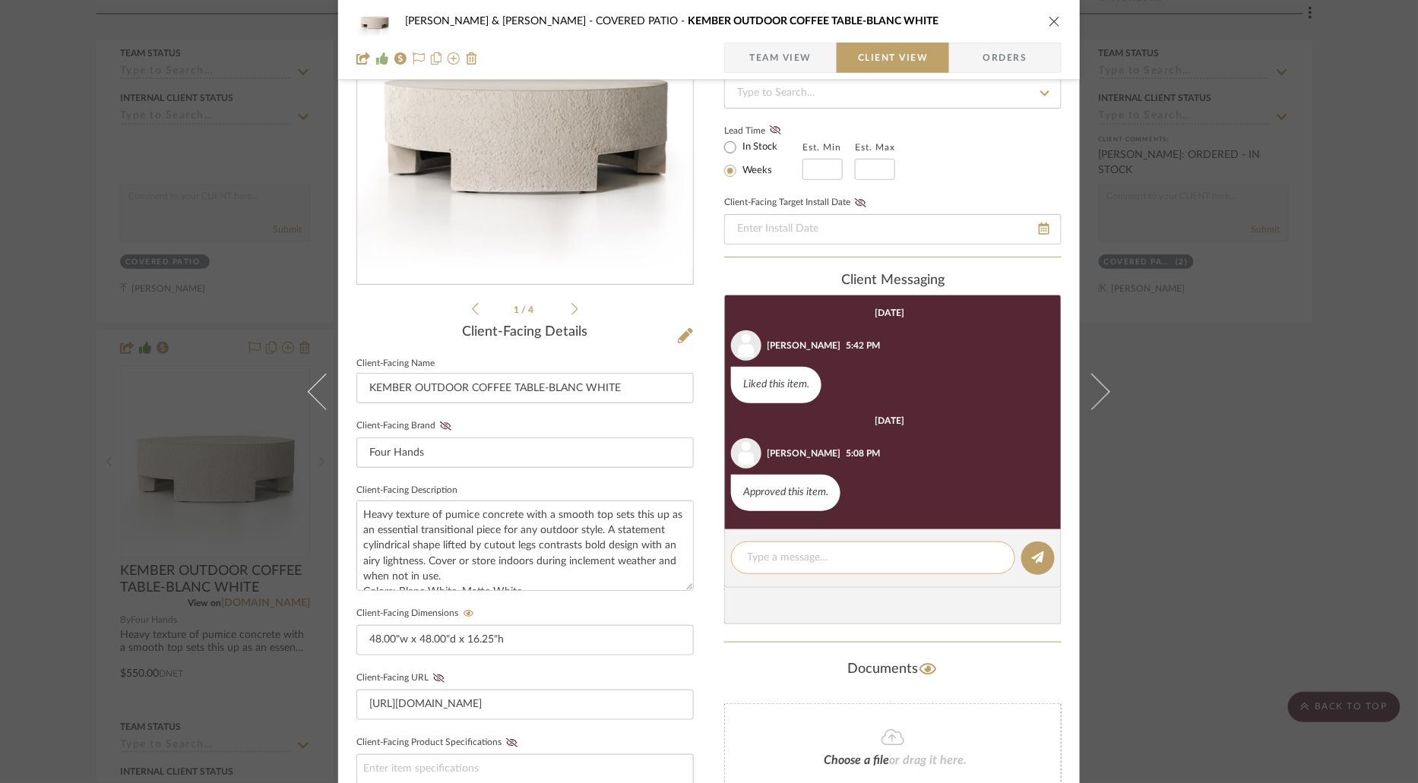
click at [874, 558] on textarea at bounding box center [873, 558] width 252 height 16
paste textarea "ORDERED - IN STOCK"
type textarea "ORDERED - IN STOCK"
click at [1039, 558] on icon at bounding box center [1038, 558] width 12 height 12
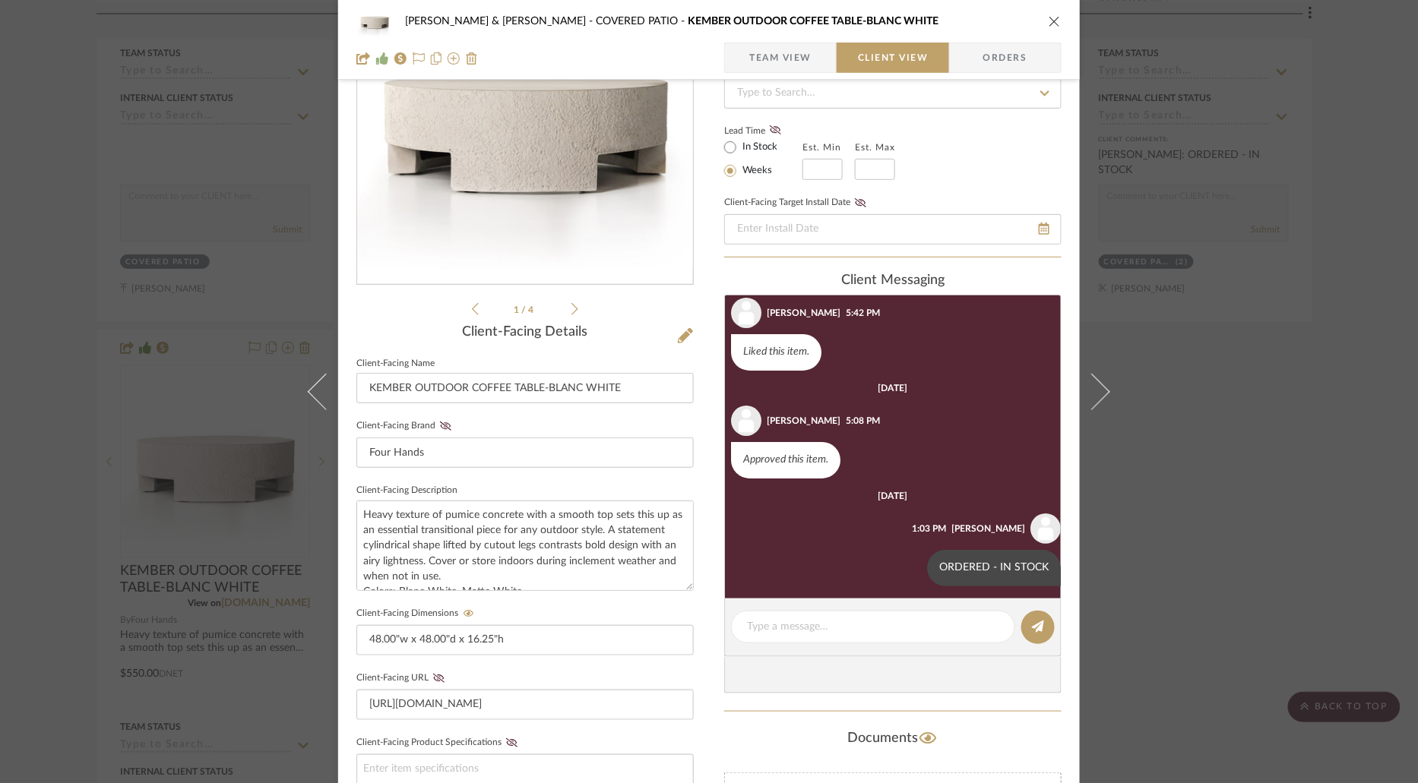
scroll to position [39, 0]
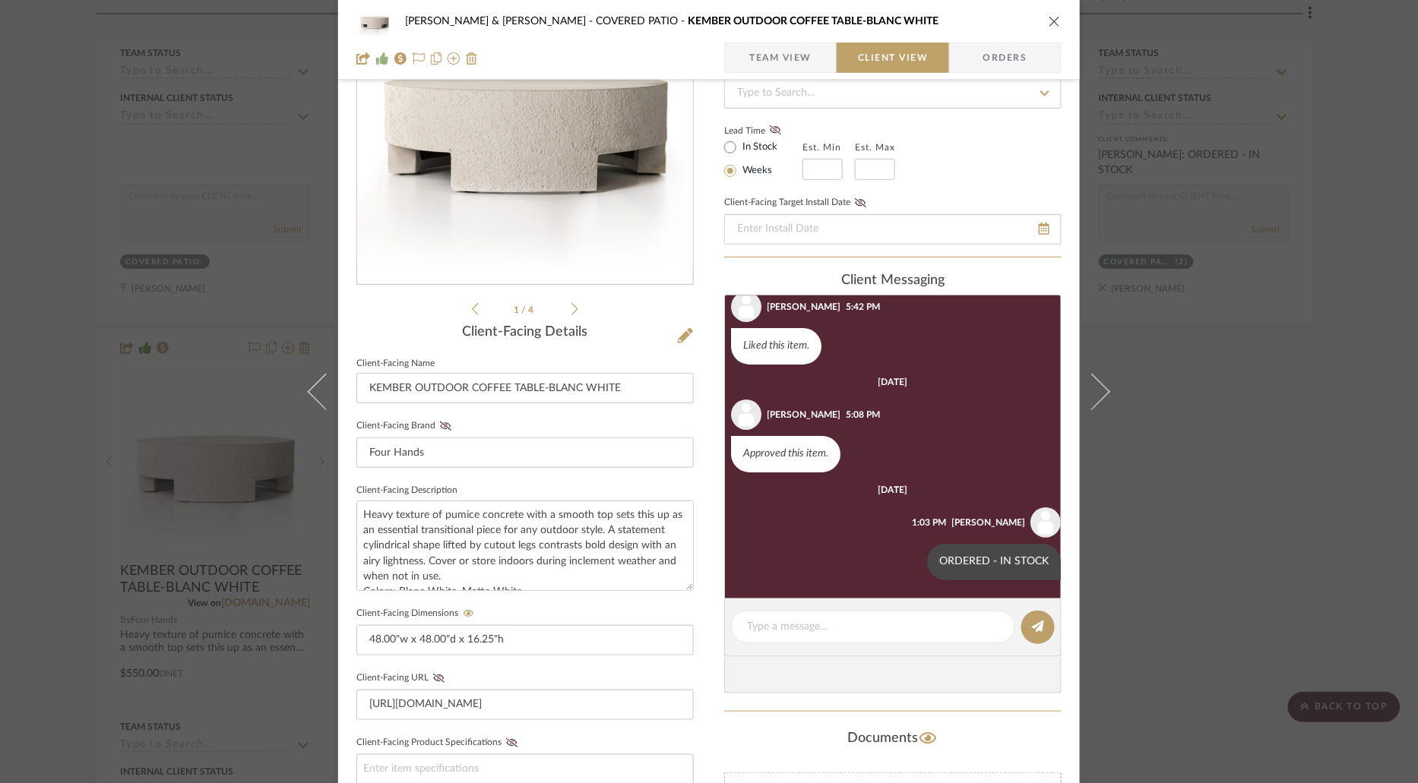
click at [1050, 21] on icon "close" at bounding box center [1054, 21] width 12 height 12
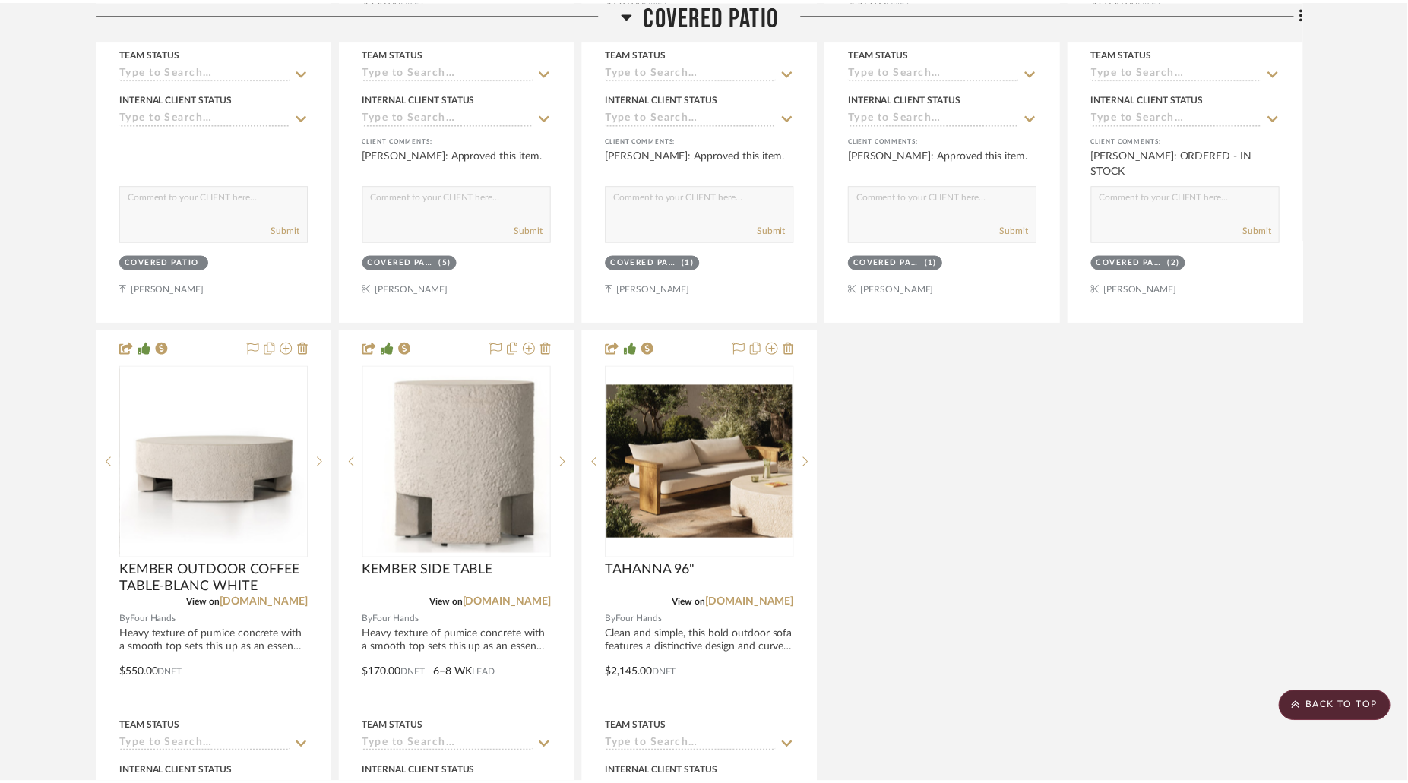
scroll to position [1261, 0]
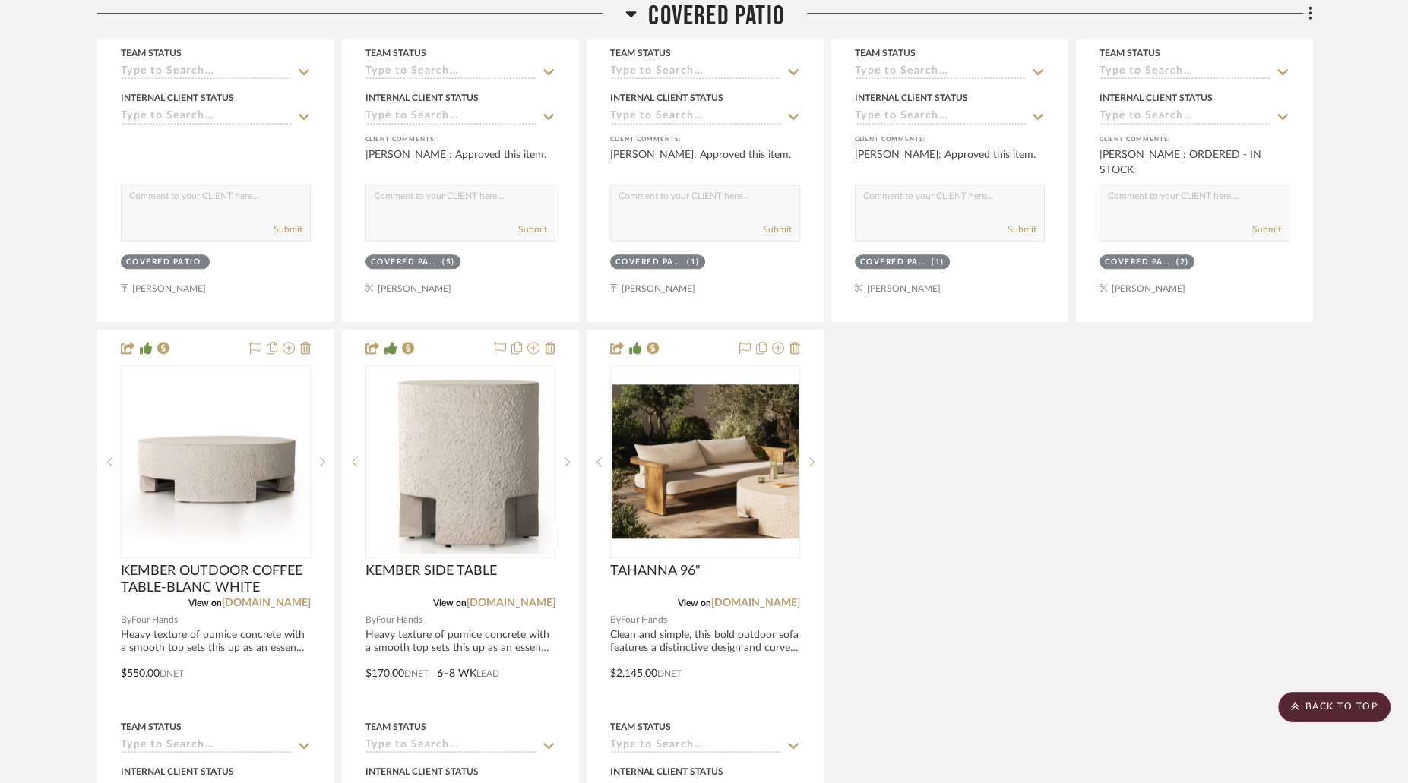
click at [637, 13] on icon at bounding box center [630, 14] width 11 height 18
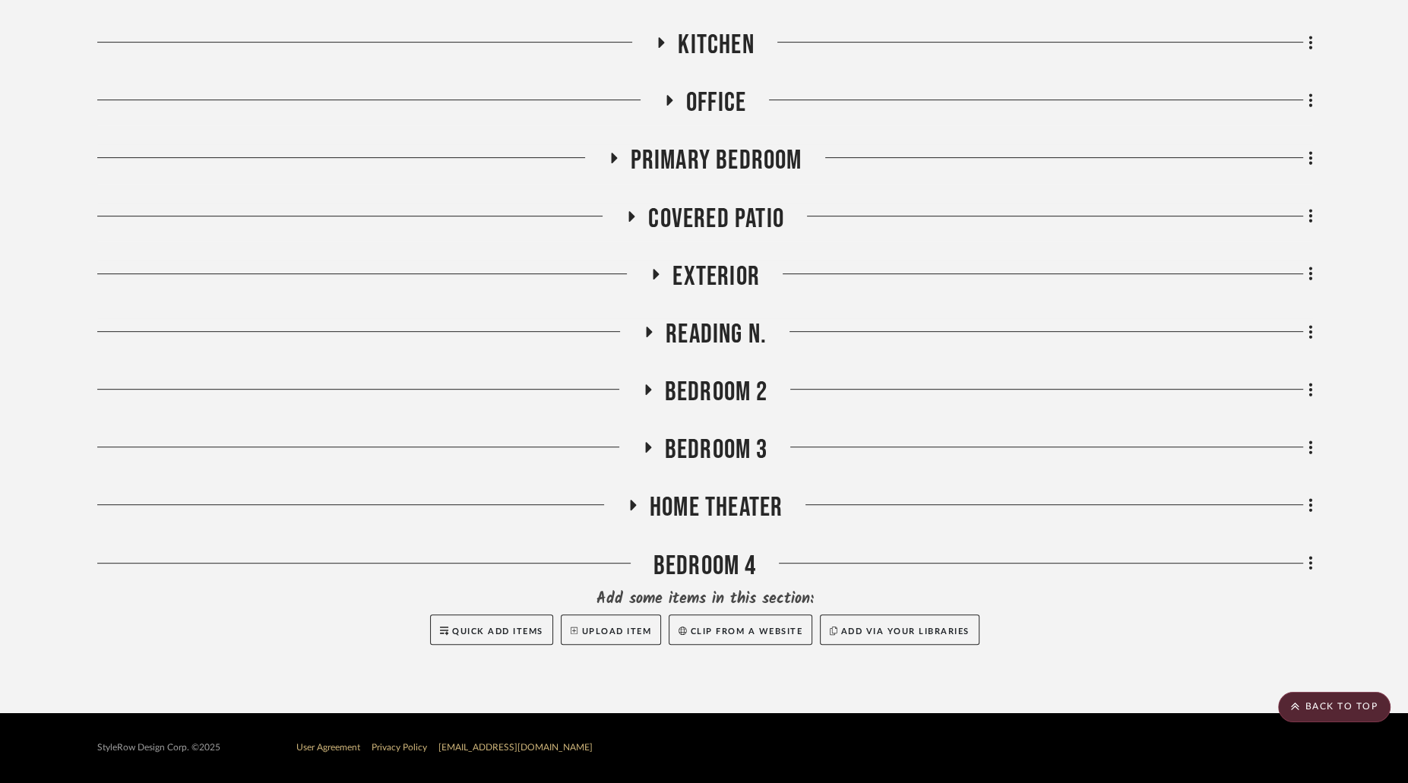
scroll to position [618, 0]
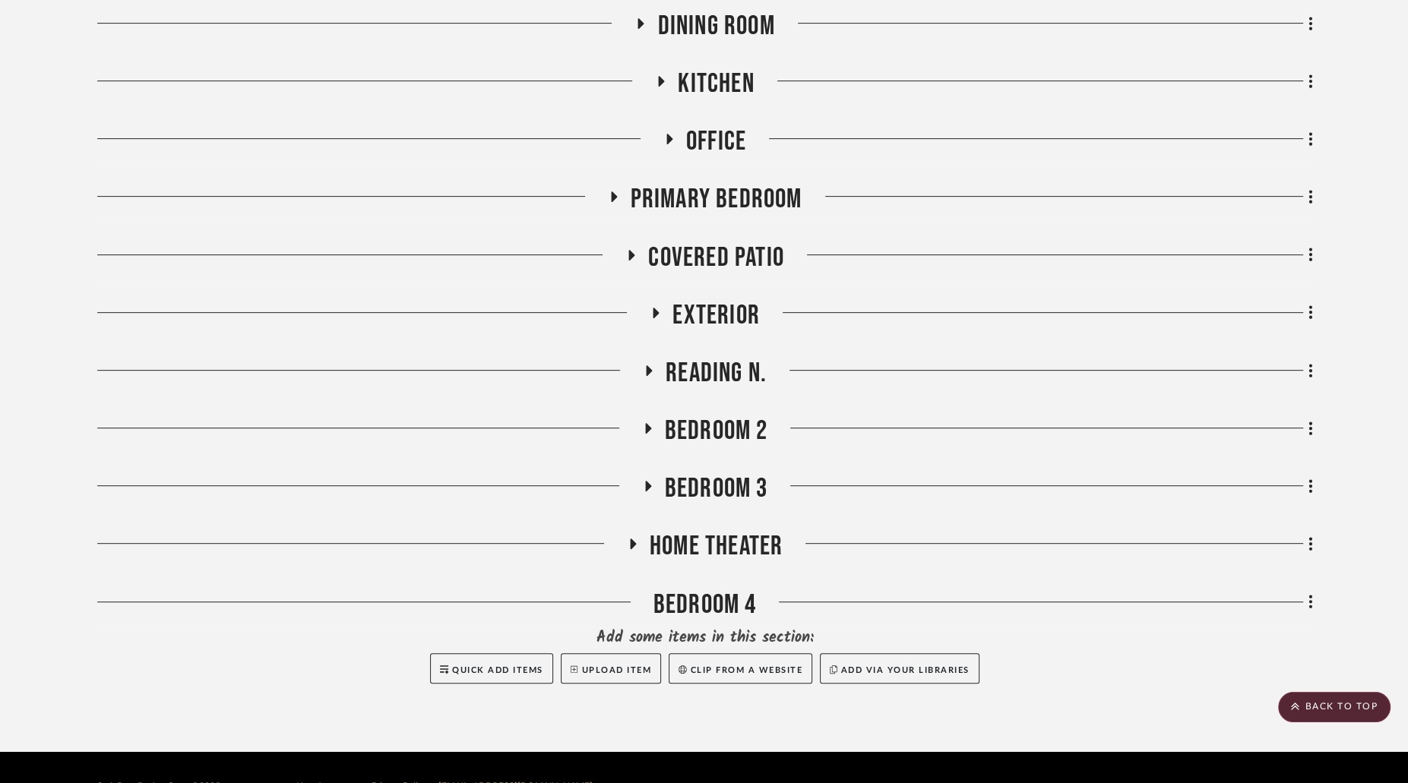
click at [660, 307] on icon at bounding box center [656, 312] width 18 height 11
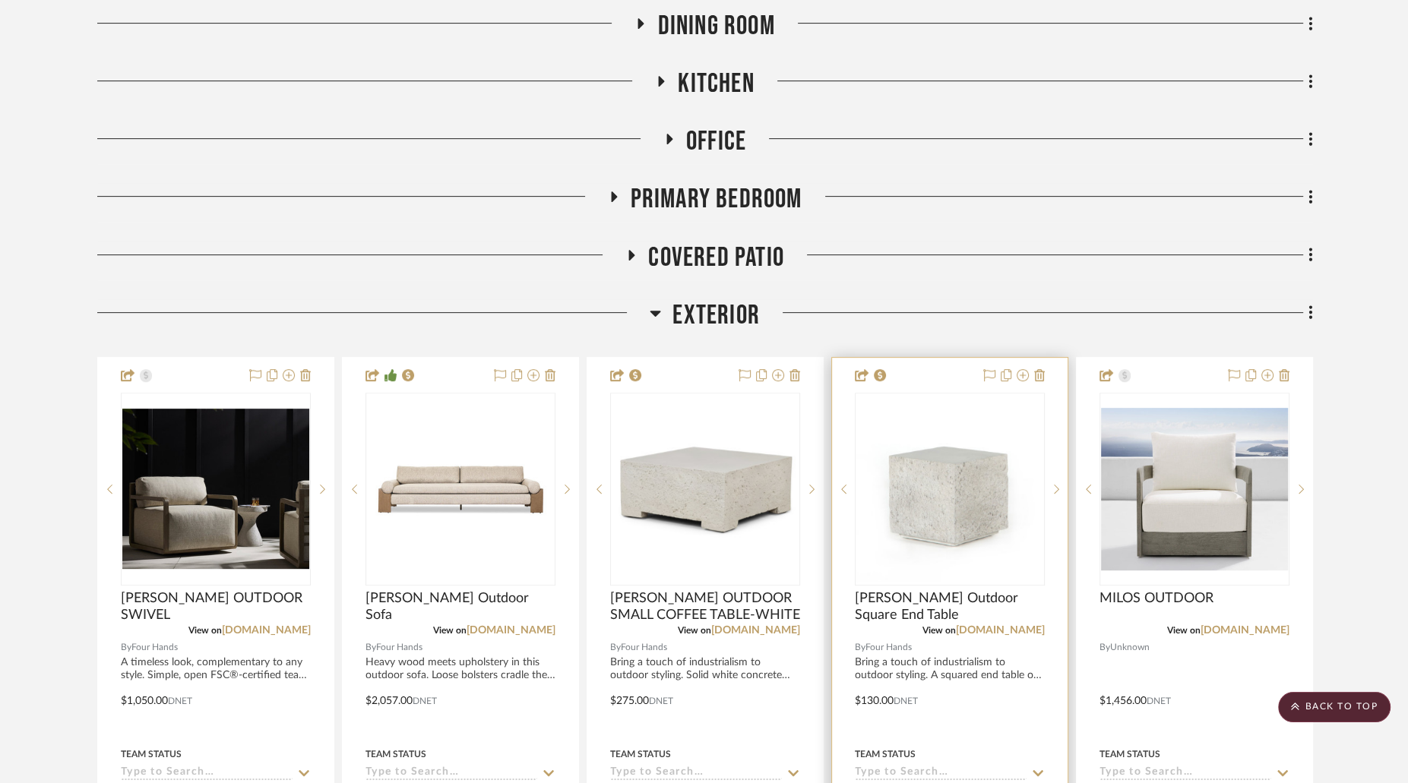
click at [0, 0] on img at bounding box center [0, 0] width 0 height 0
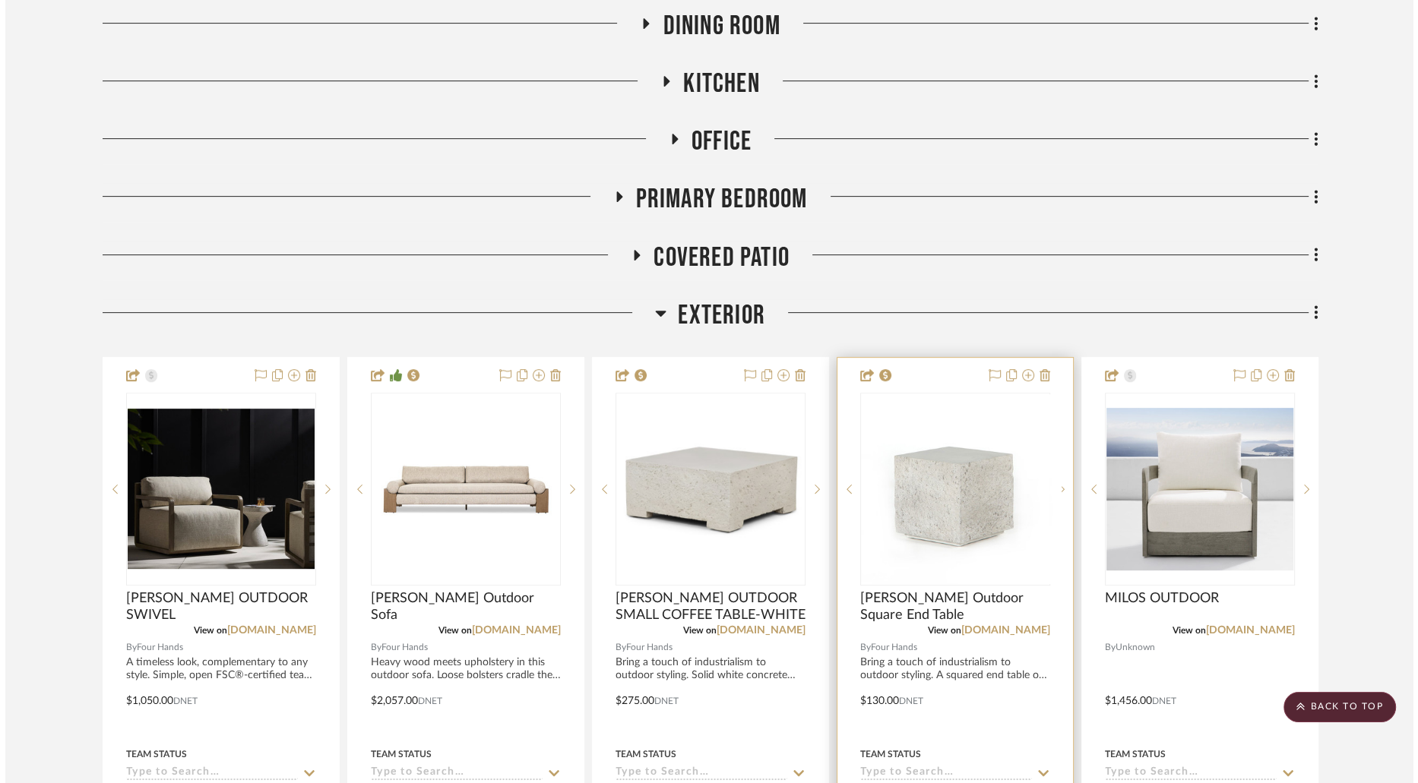
scroll to position [0, 0]
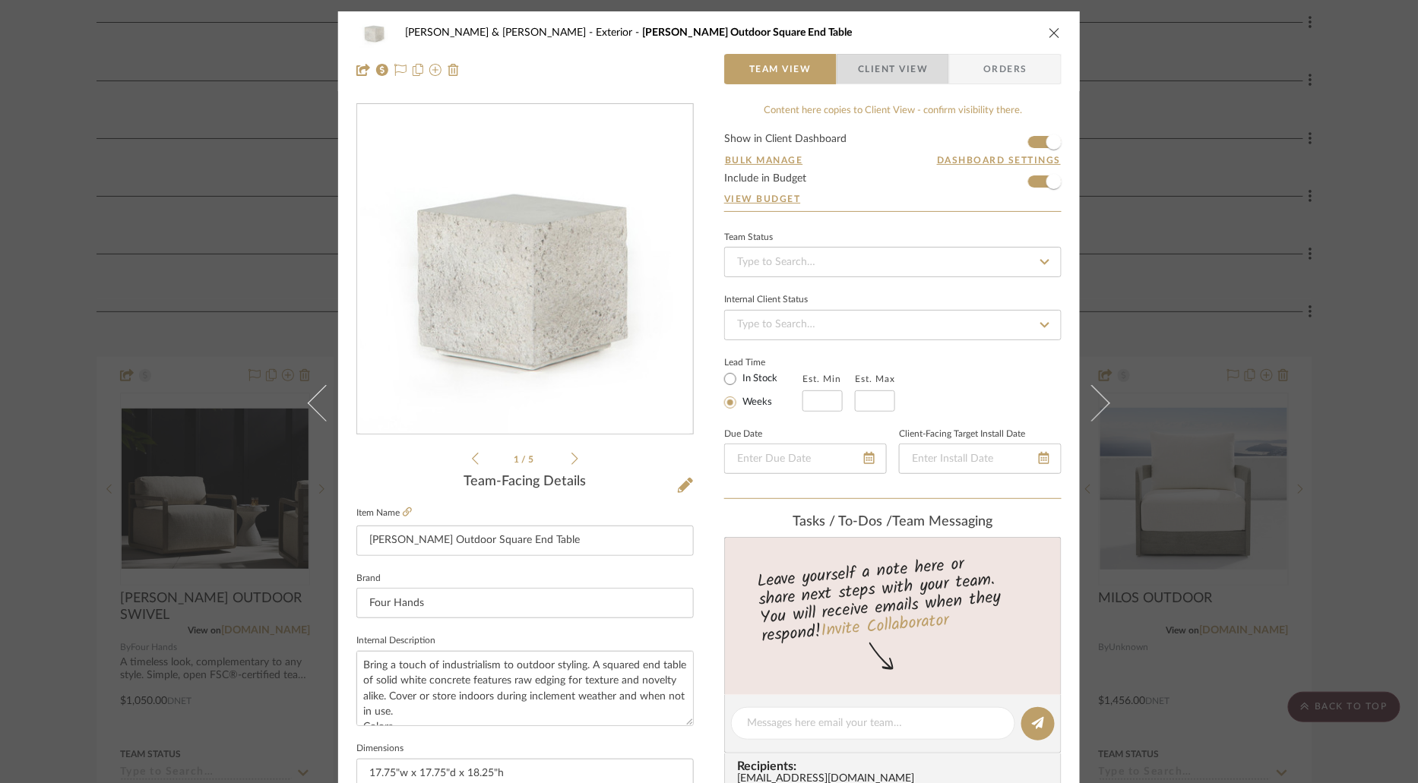
click at [868, 65] on span "Client View" at bounding box center [893, 69] width 70 height 30
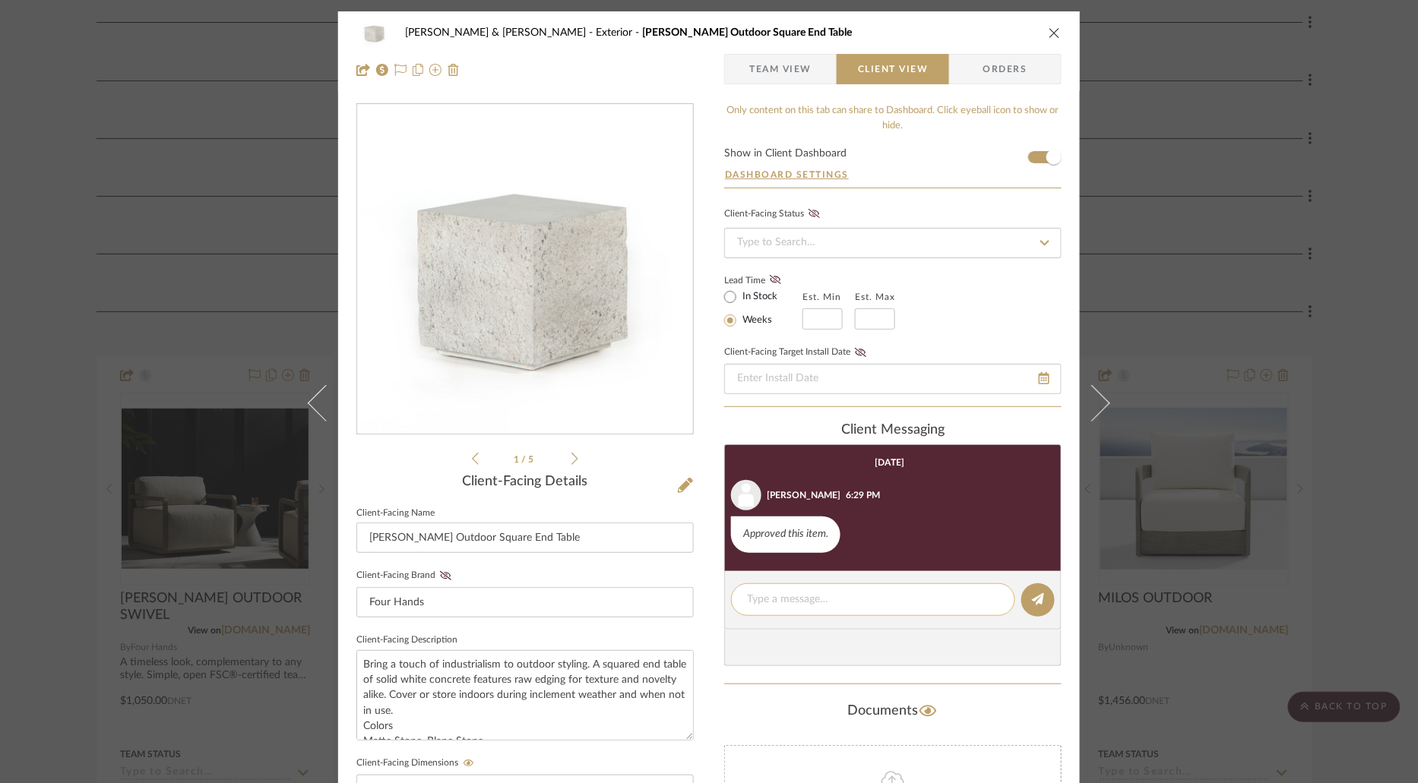
click at [858, 597] on textarea at bounding box center [873, 600] width 252 height 16
paste textarea "ORDERED - IN STOCK"
type textarea "ORDERED - IN STOCK"
click at [1033, 595] on icon at bounding box center [1038, 599] width 12 height 12
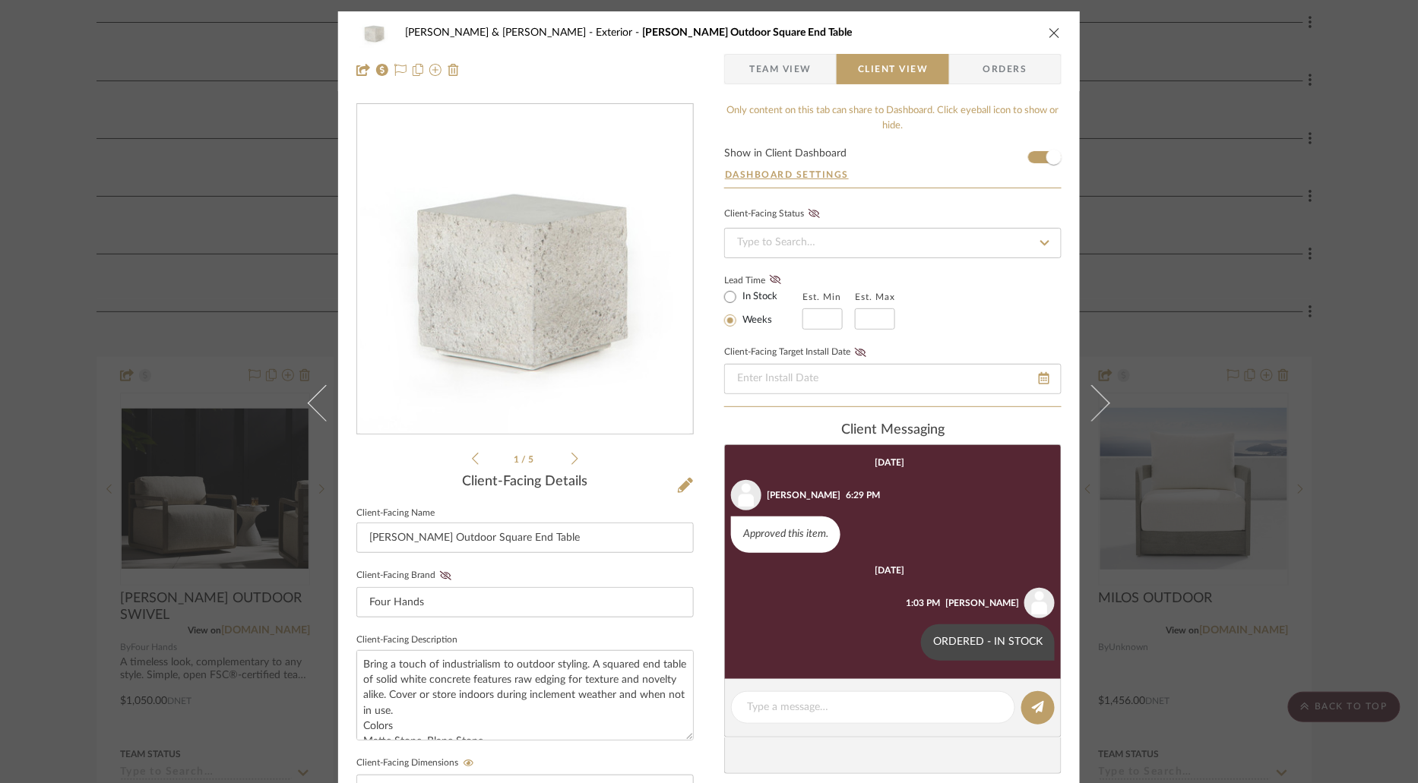
click at [1050, 37] on icon "close" at bounding box center [1054, 33] width 12 height 12
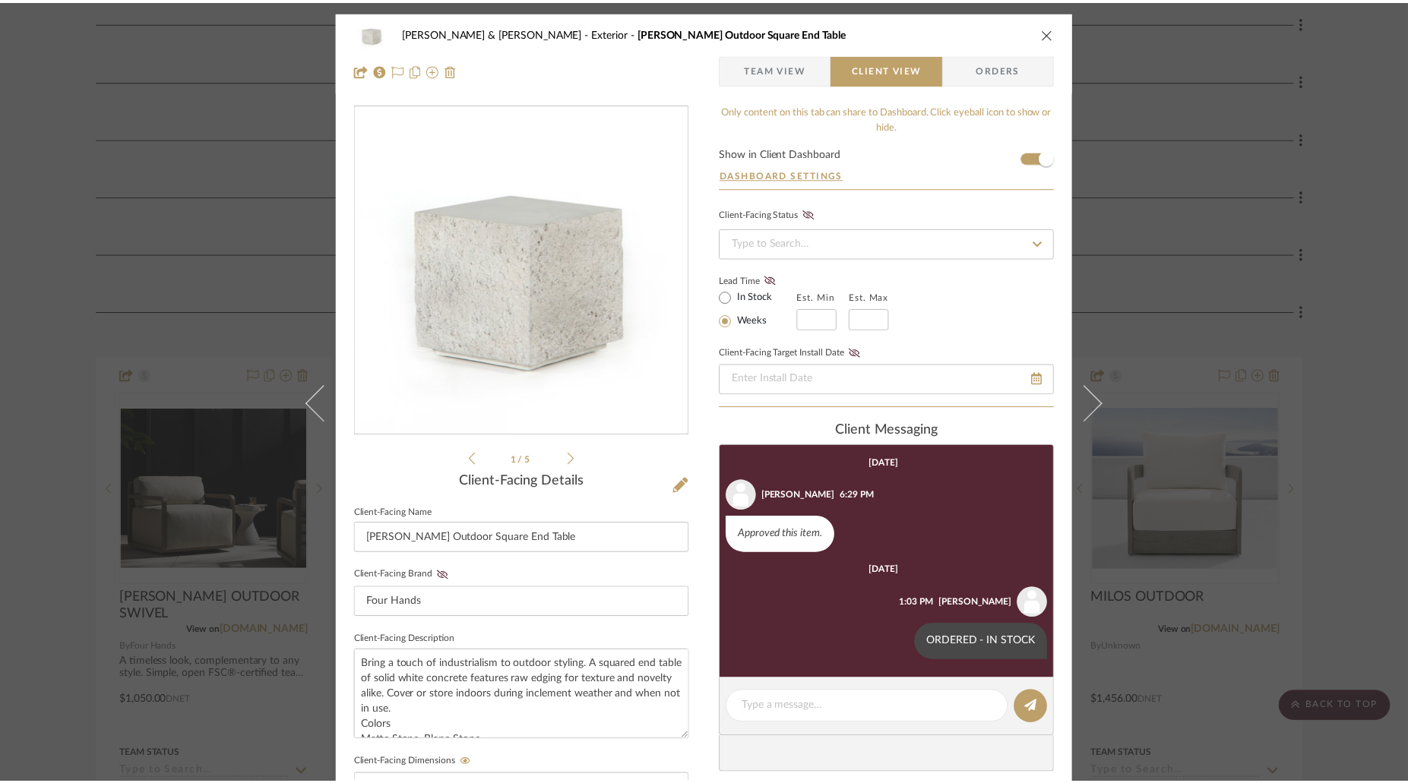
scroll to position [618, 0]
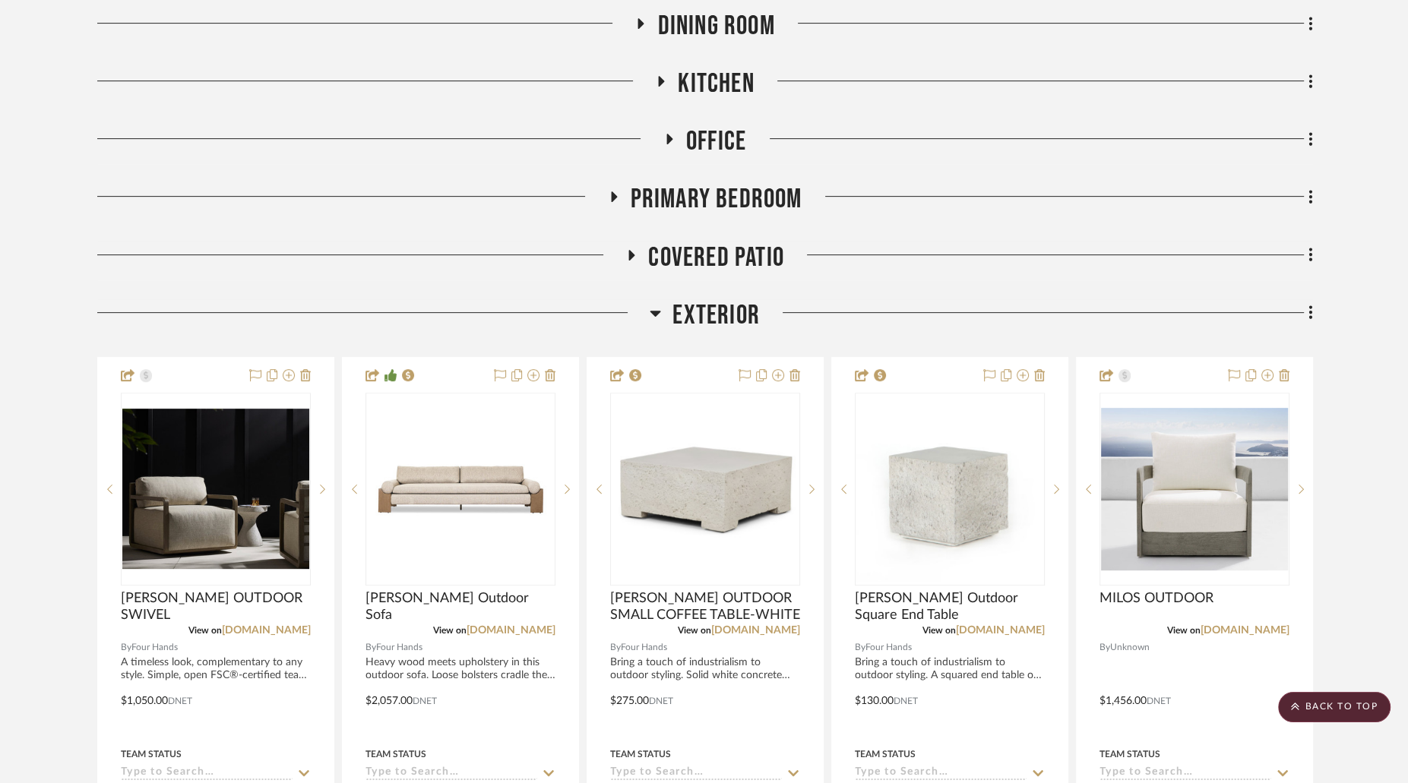
click at [654, 304] on icon at bounding box center [655, 313] width 11 height 18
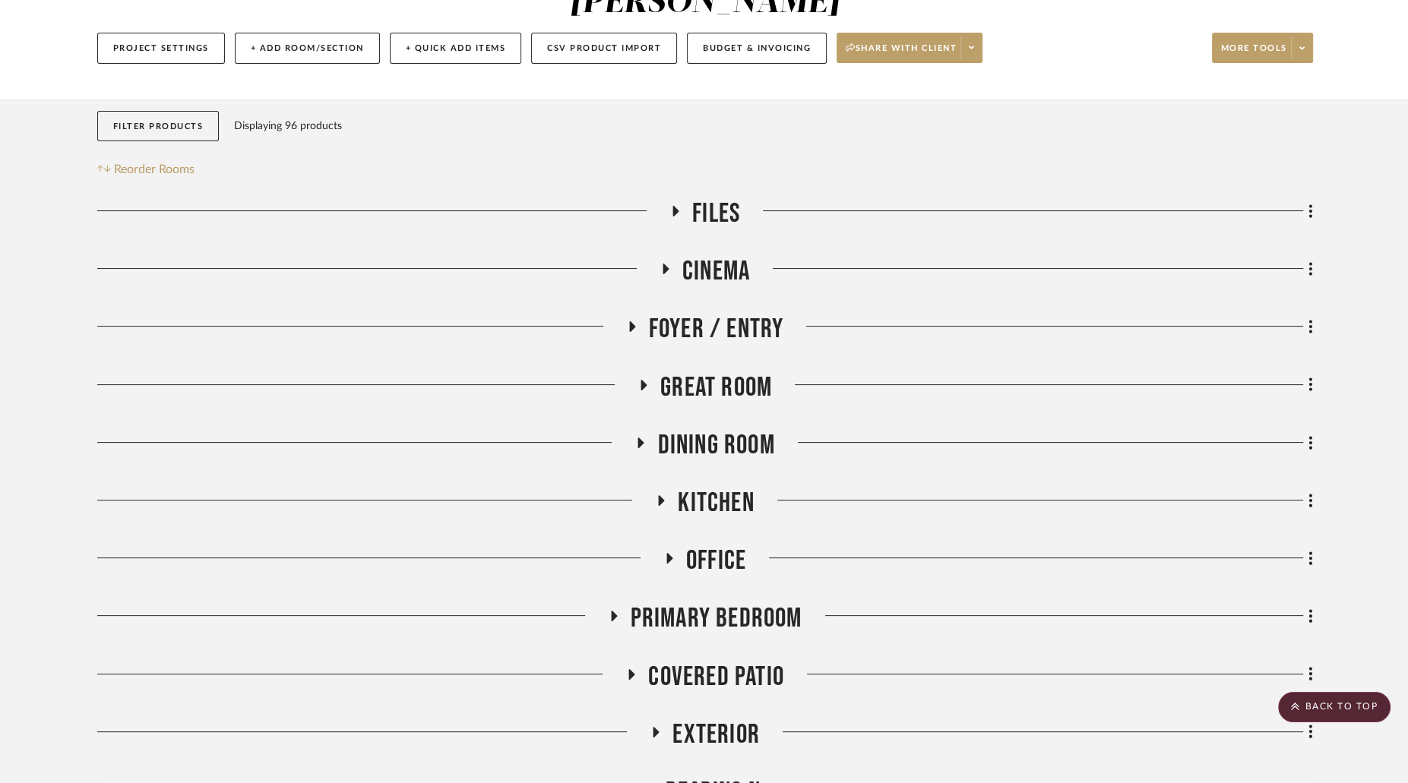
scroll to position [0, 0]
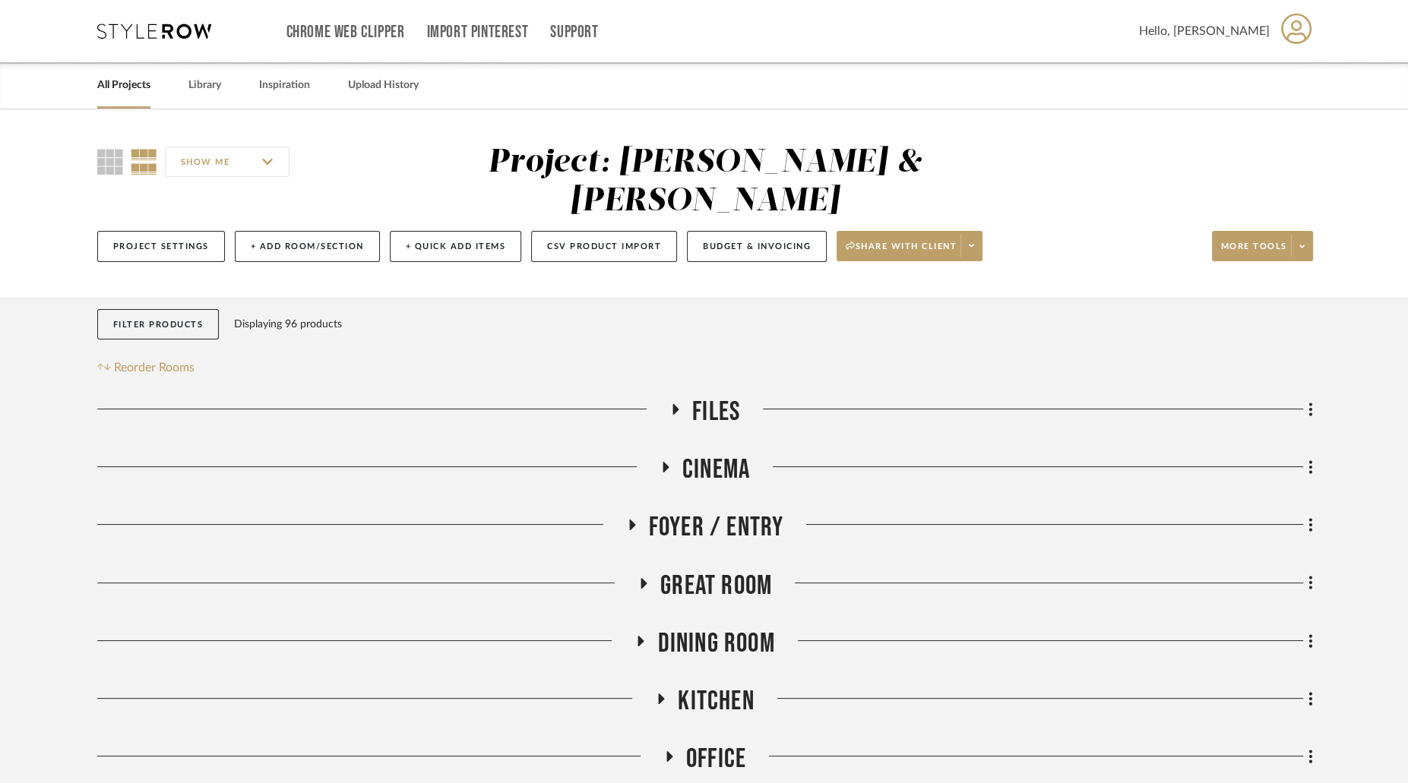
click at [649, 577] on icon at bounding box center [643, 582] width 18 height 11
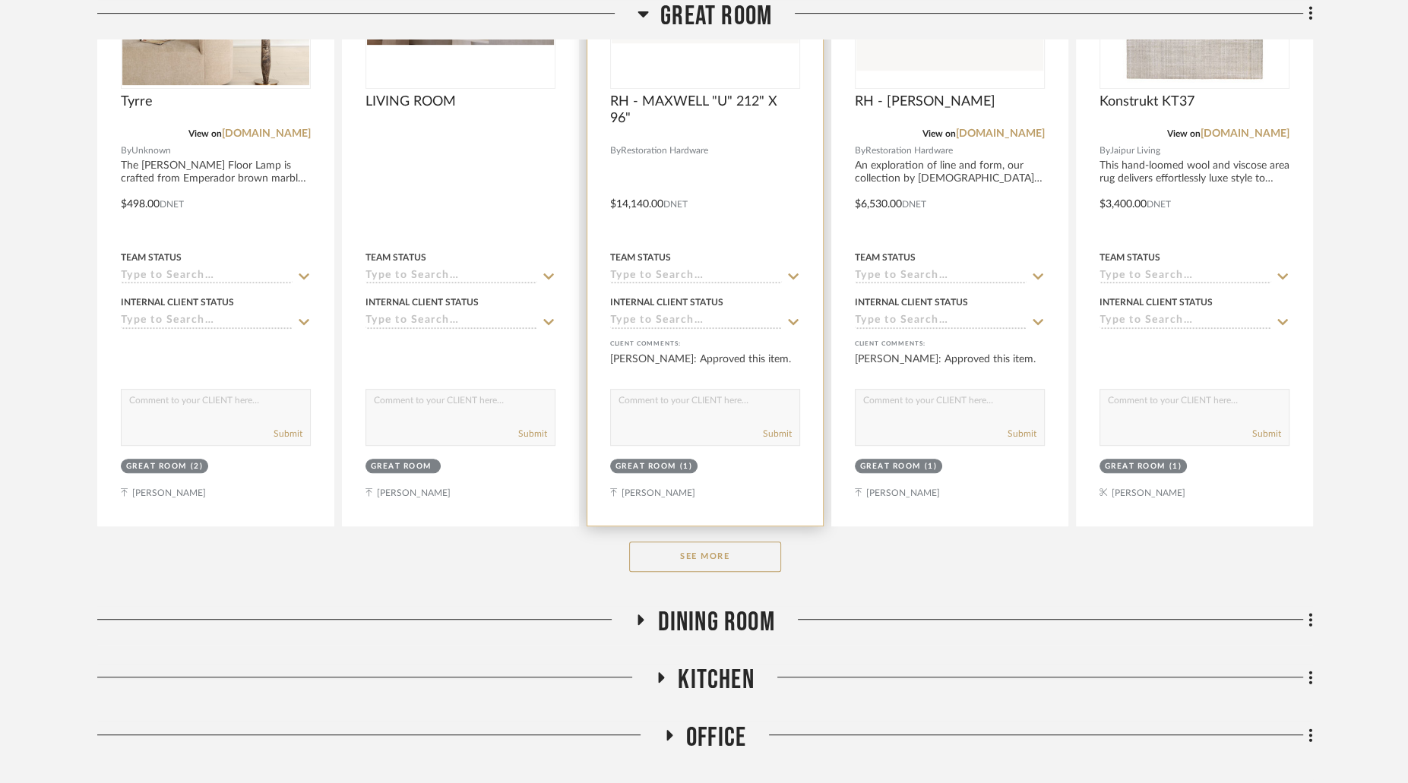
scroll to position [877, 0]
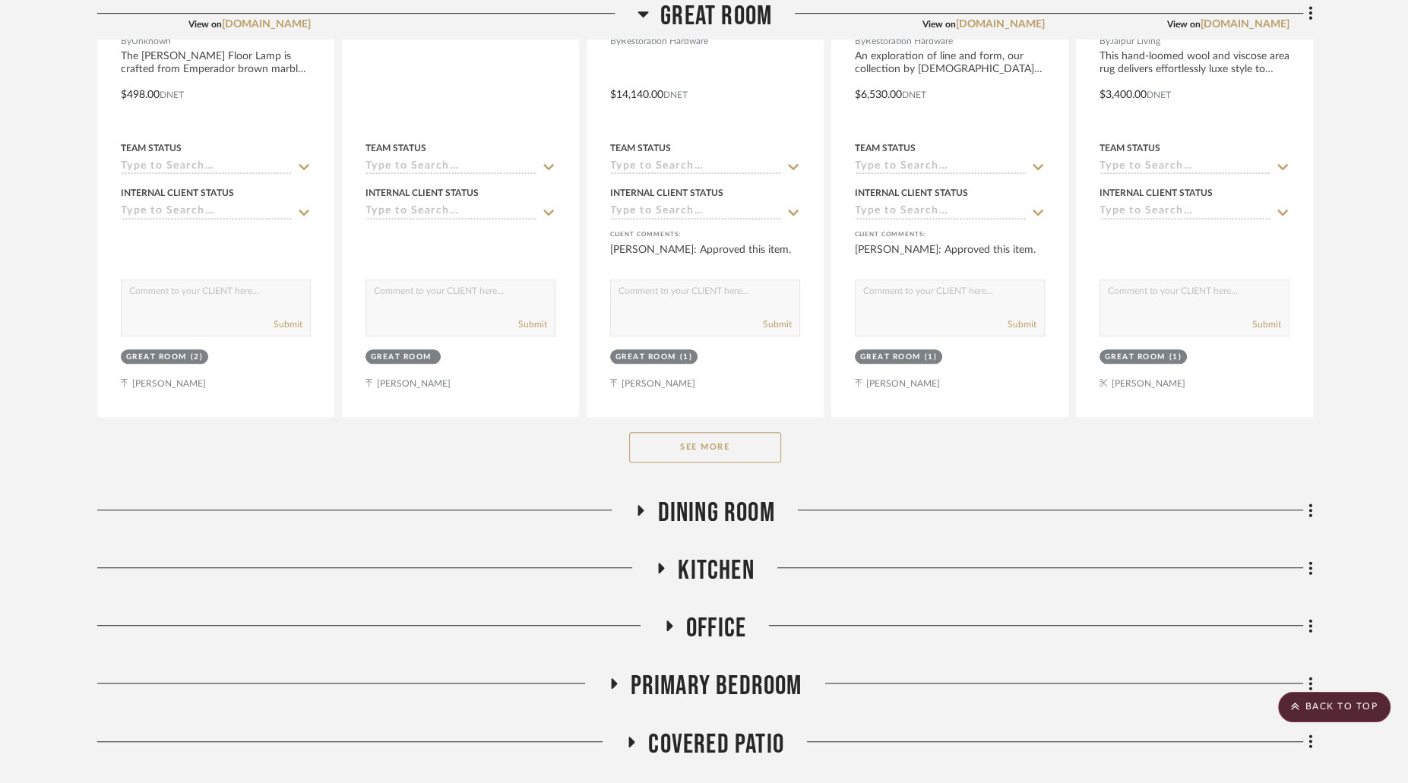
click at [723, 432] on button "See More" at bounding box center [705, 447] width 152 height 30
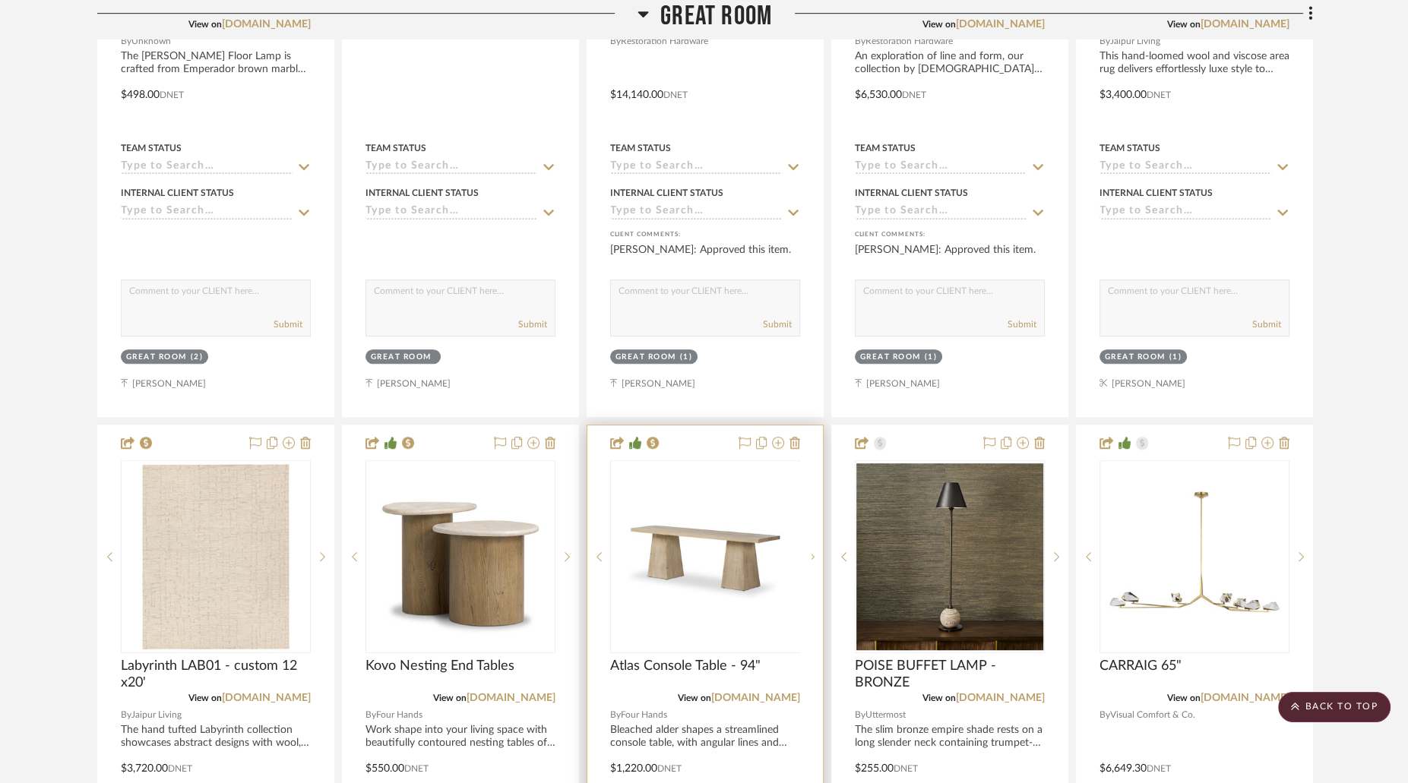
click at [762, 520] on div at bounding box center [705, 556] width 190 height 193
click at [755, 463] on img "0" at bounding box center [705, 556] width 187 height 187
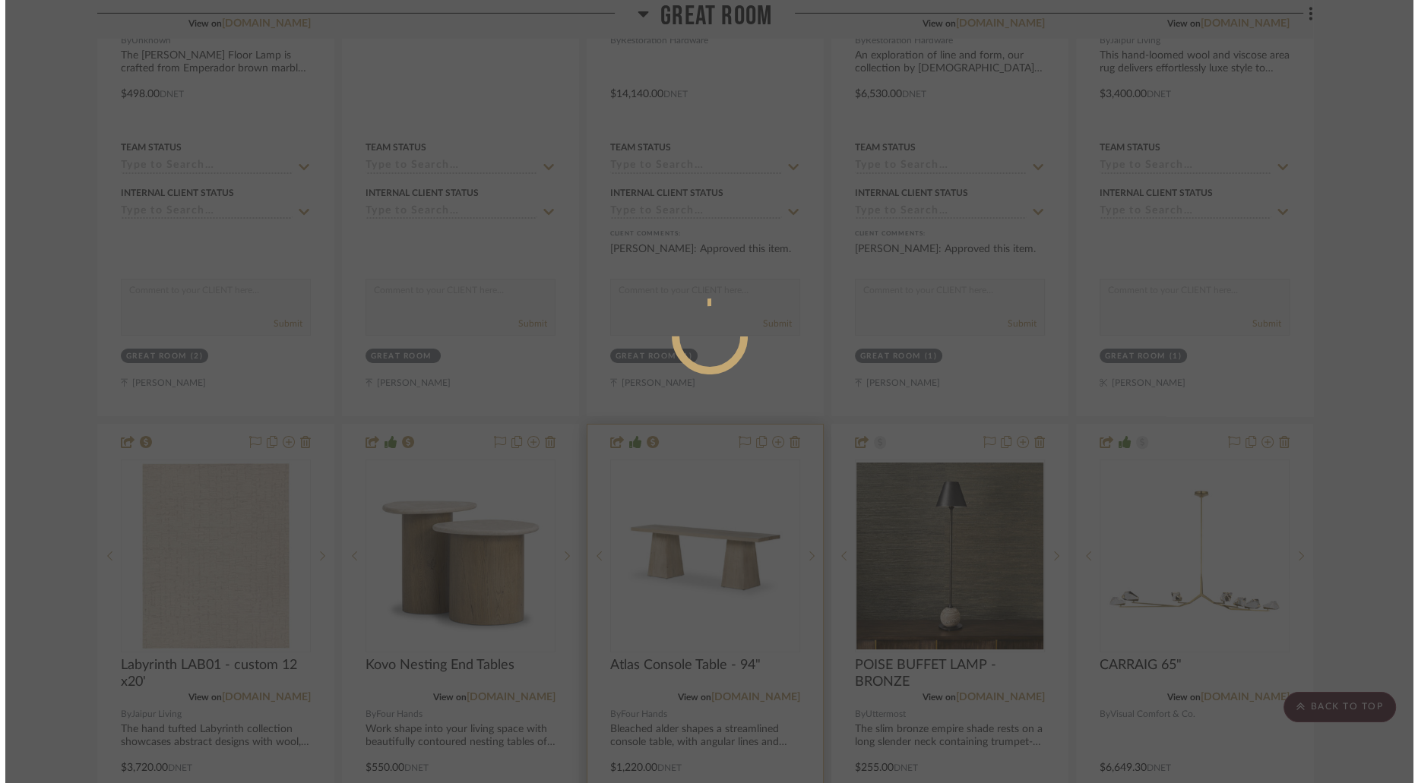
scroll to position [0, 0]
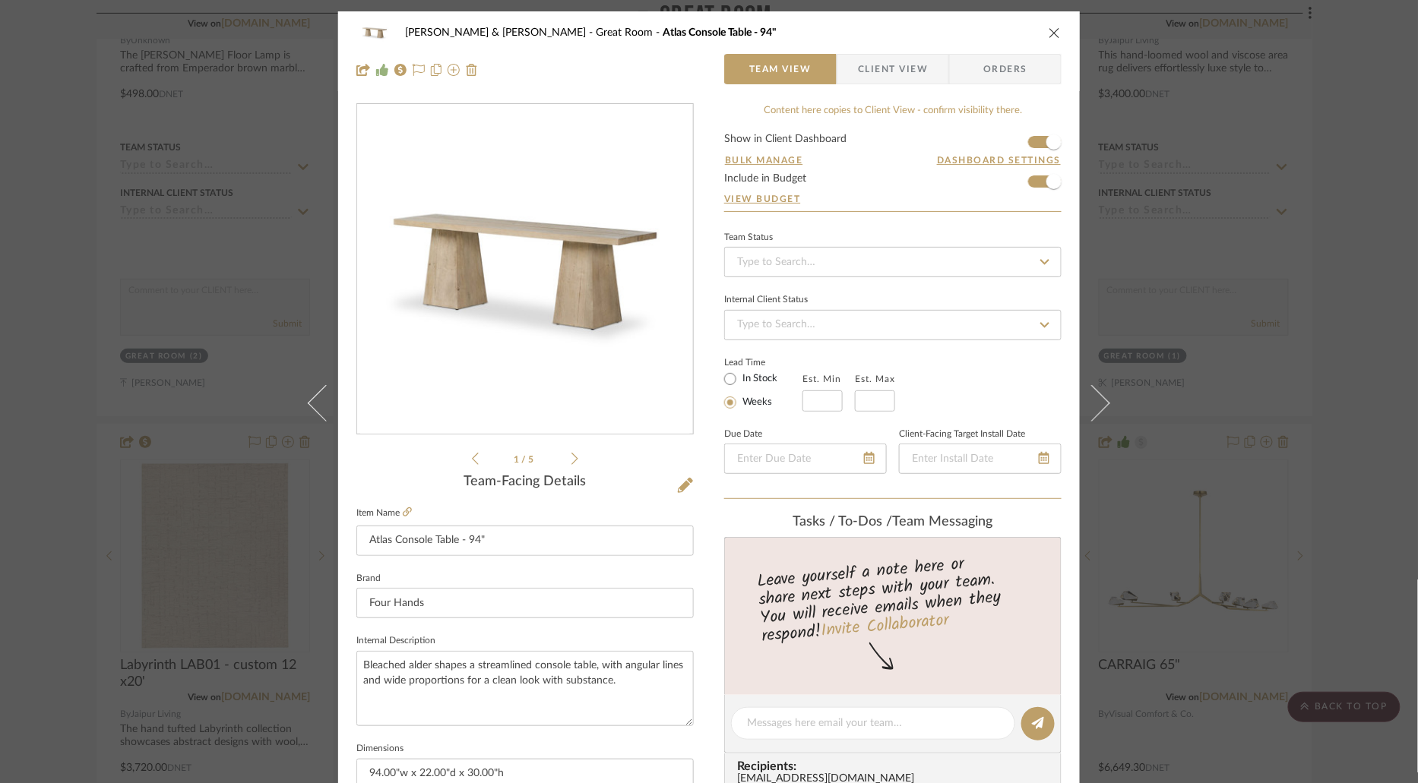
click at [895, 64] on span "Client View" at bounding box center [893, 69] width 70 height 30
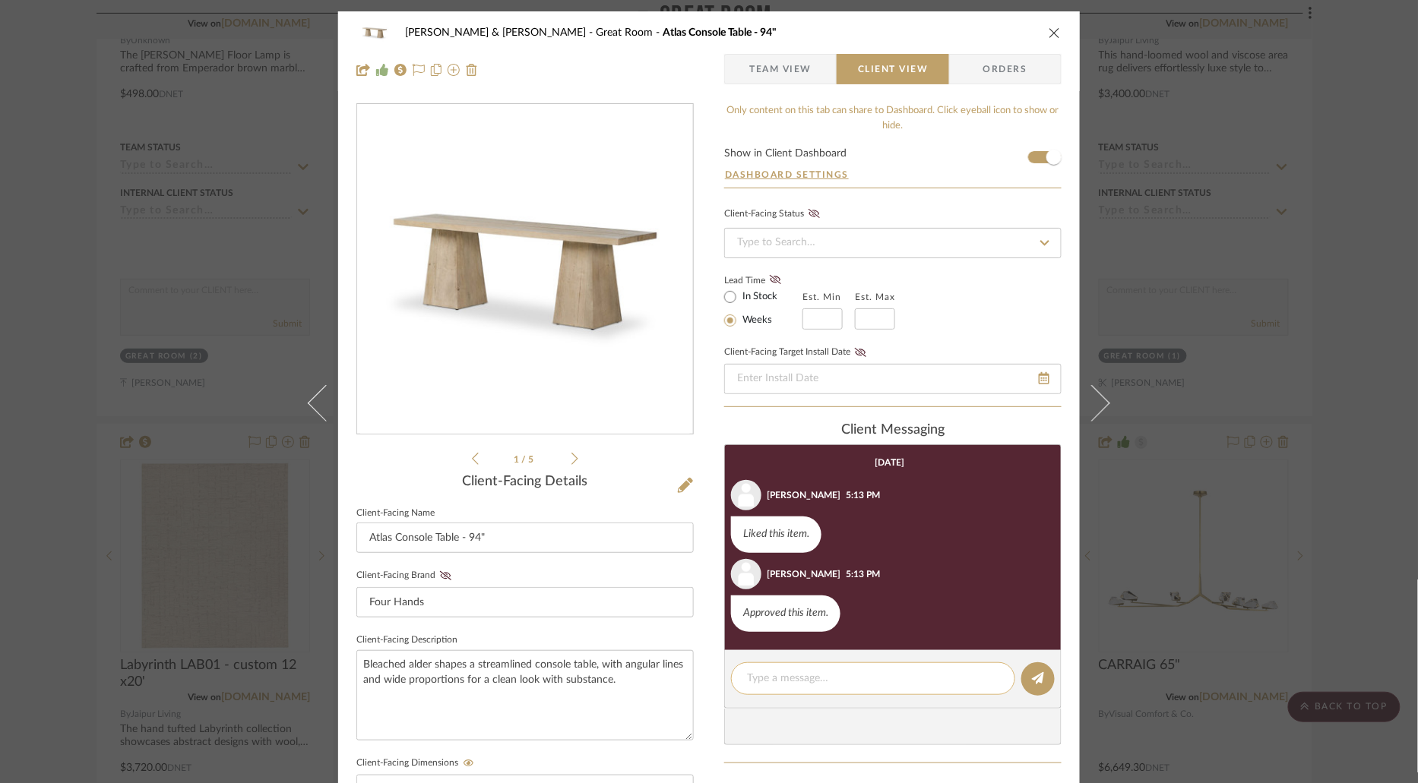
click at [838, 675] on textarea at bounding box center [873, 679] width 252 height 16
paste textarea "ORDERED - IN STOCK"
type textarea "ORDERED - IN STOCK"
click at [1039, 673] on button at bounding box center [1037, 679] width 33 height 33
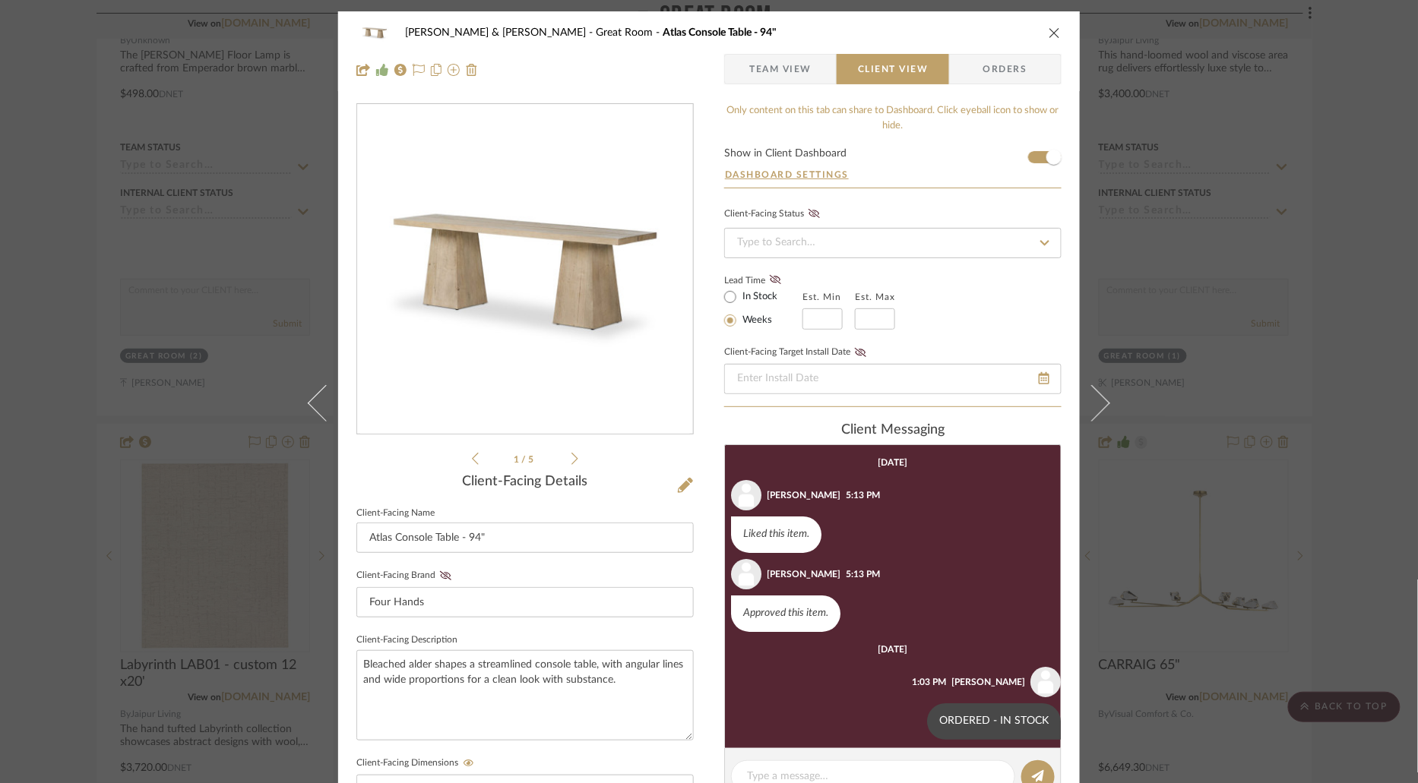
click at [1048, 30] on icon "close" at bounding box center [1054, 33] width 12 height 12
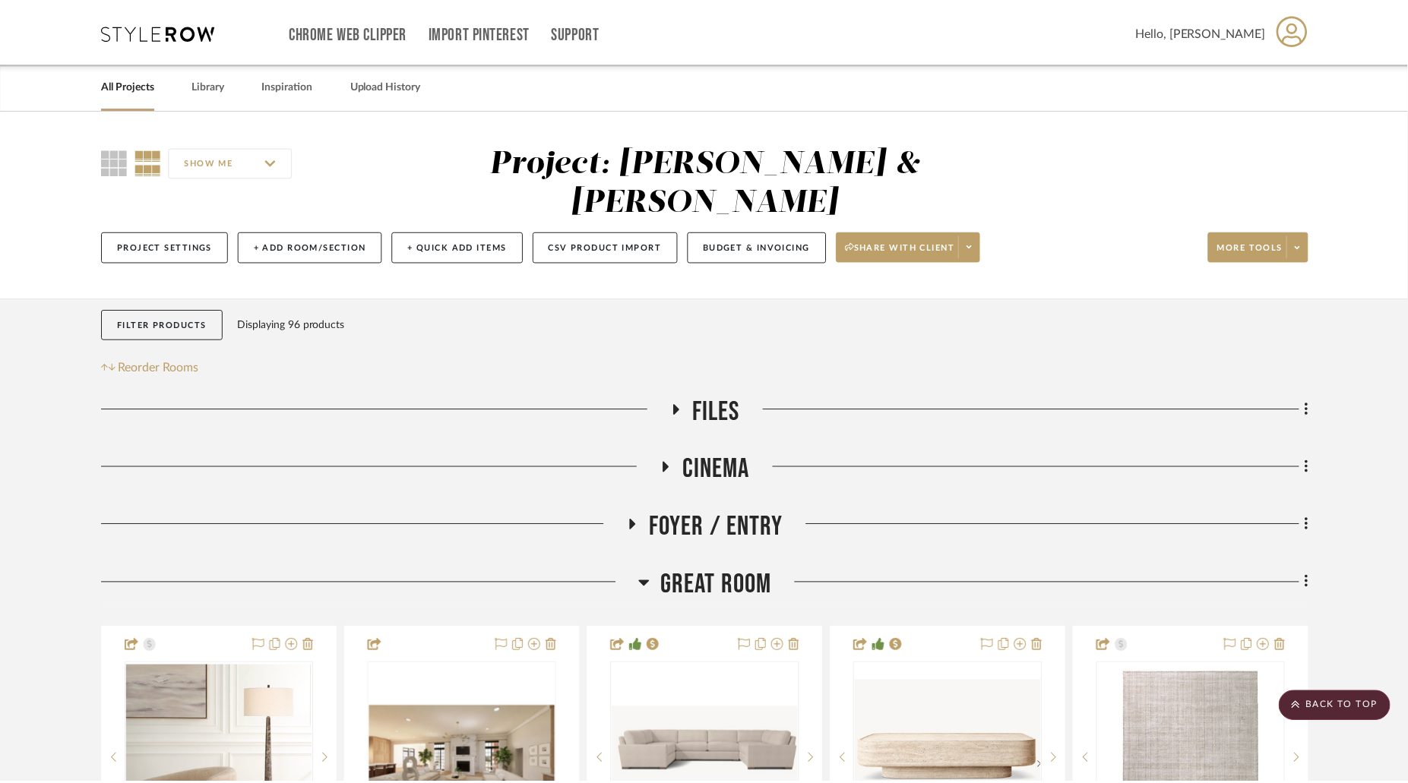
scroll to position [877, 0]
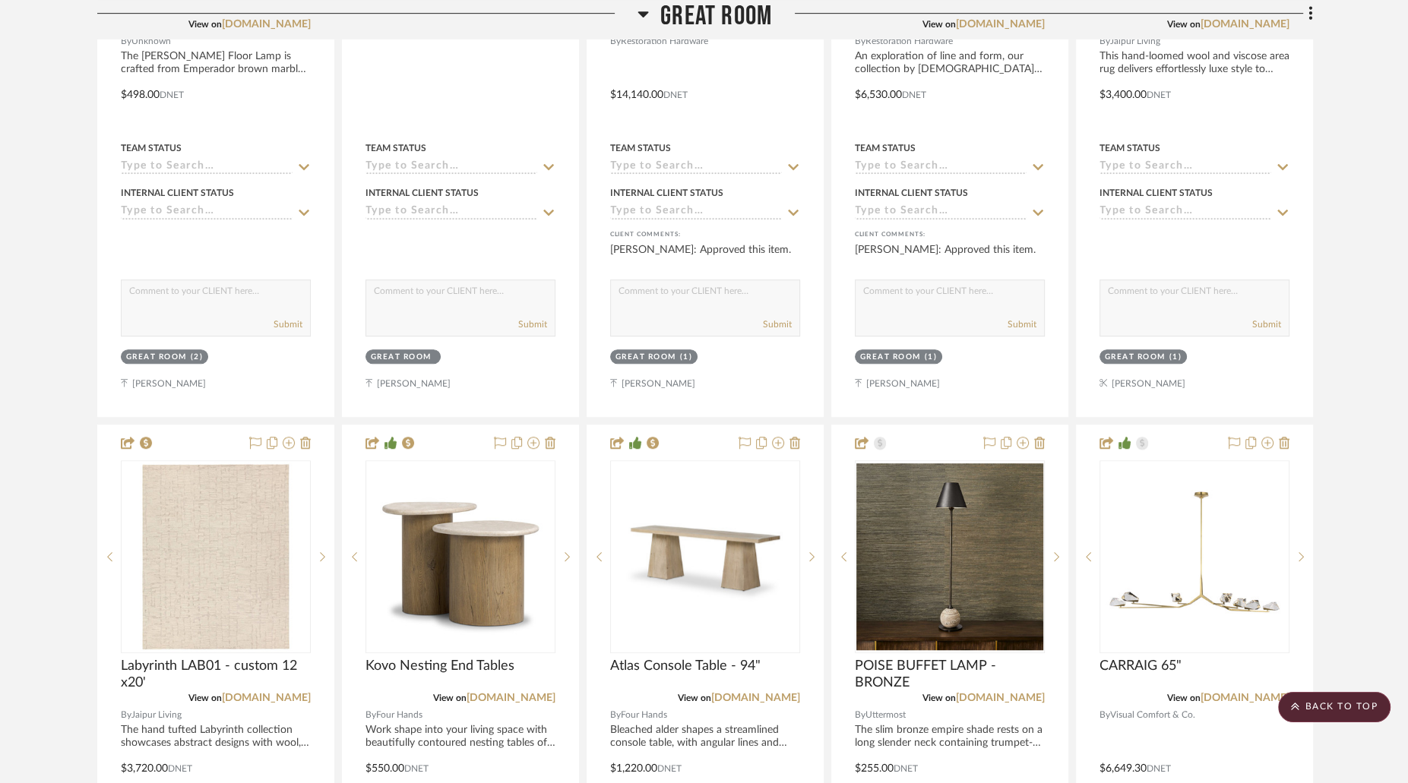
click at [647, 13] on icon at bounding box center [642, 14] width 11 height 18
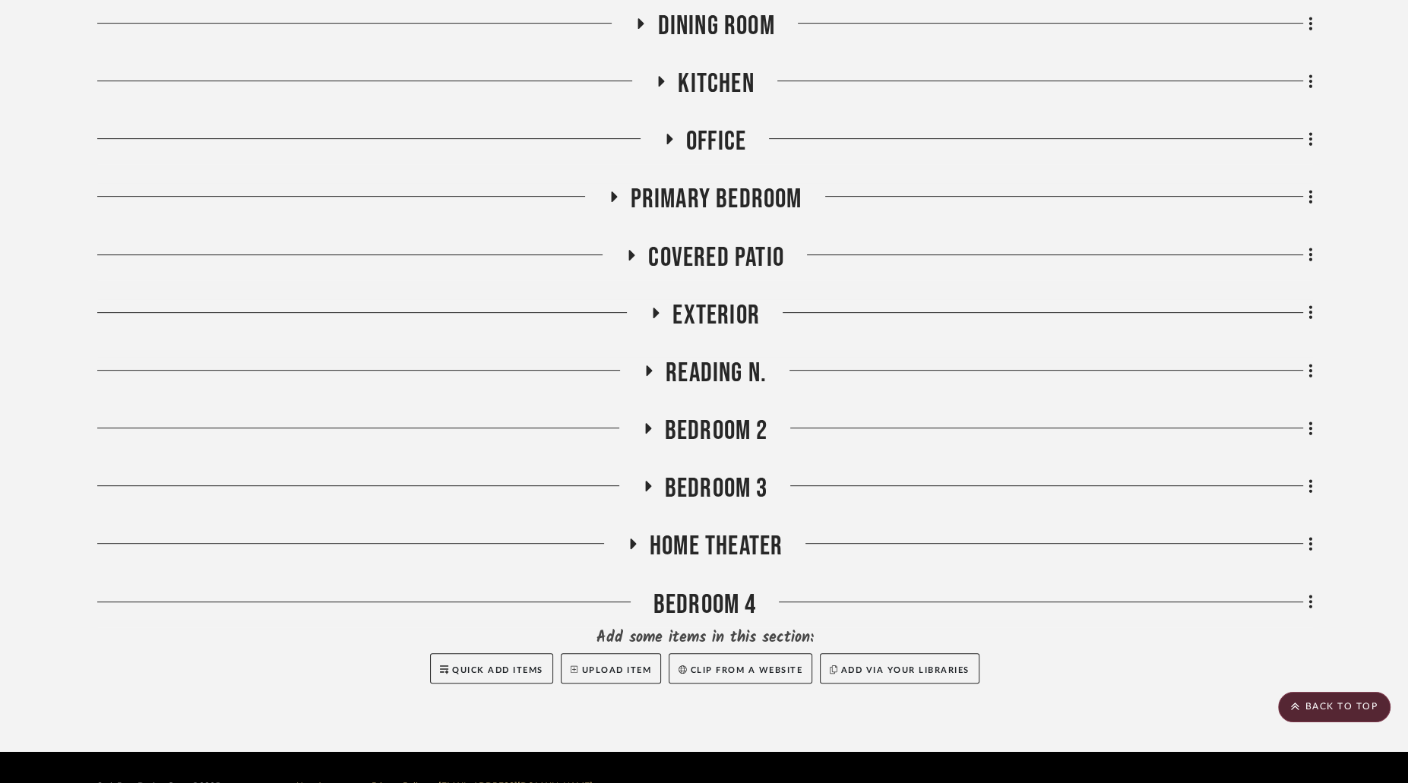
click at [653, 365] on icon at bounding box center [649, 370] width 18 height 11
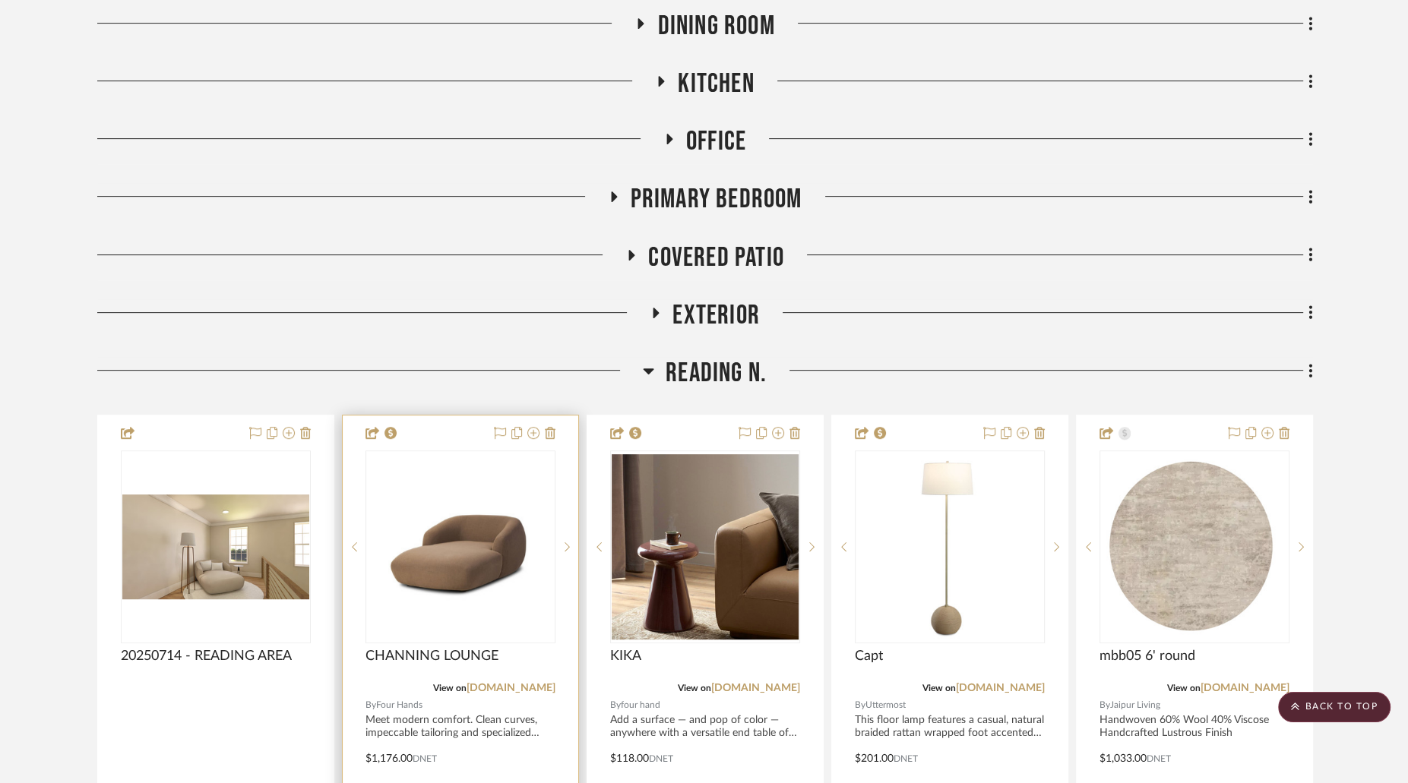
click at [0, 0] on img at bounding box center [0, 0] width 0 height 0
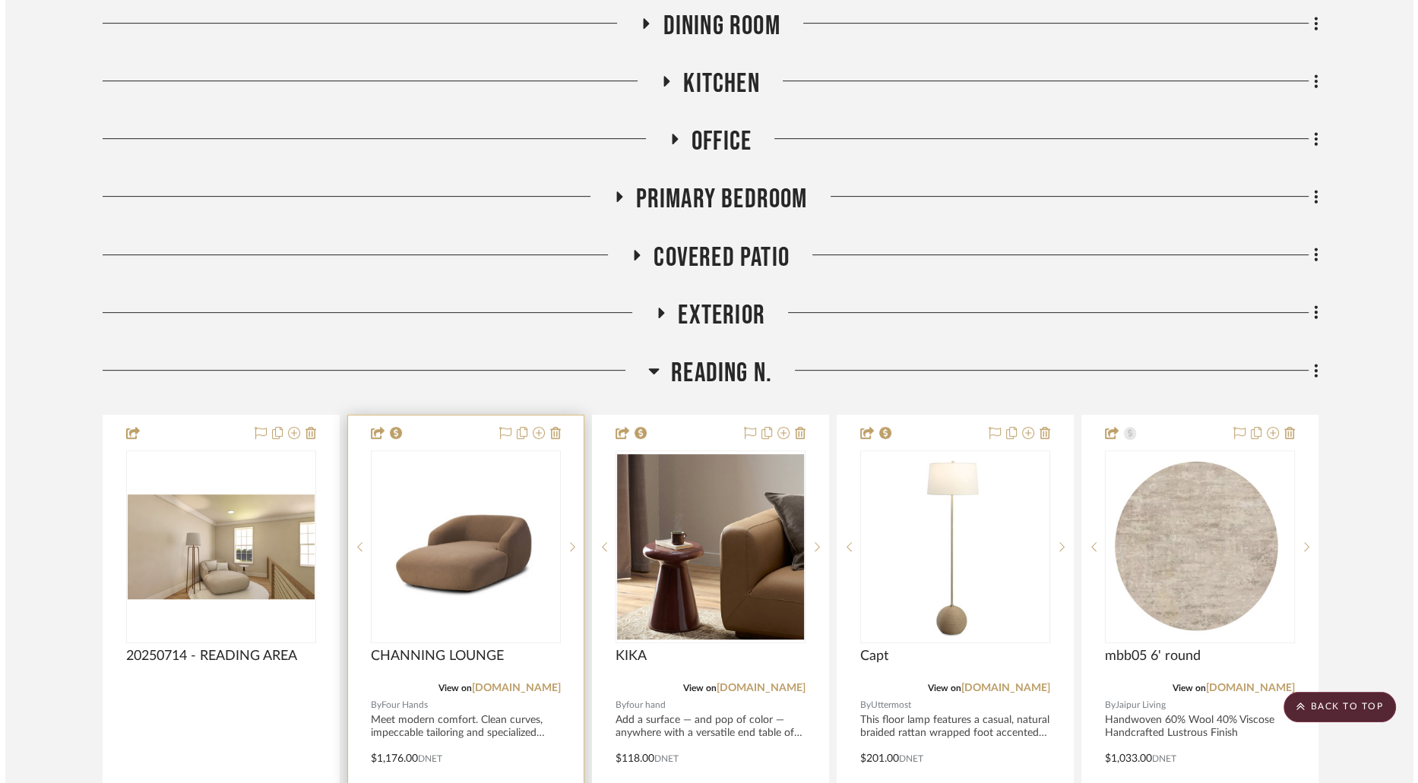
scroll to position [0, 0]
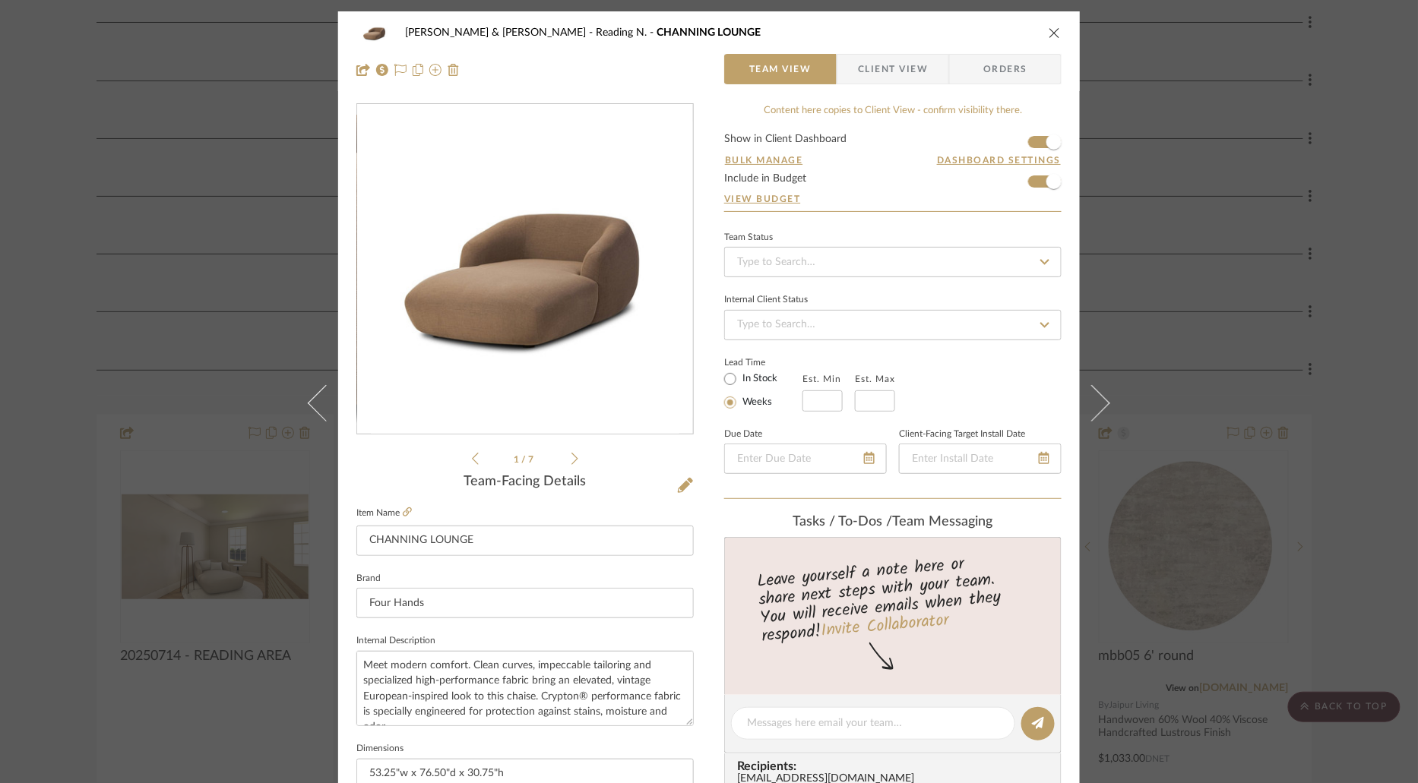
click at [910, 72] on span "Client View" at bounding box center [893, 69] width 70 height 30
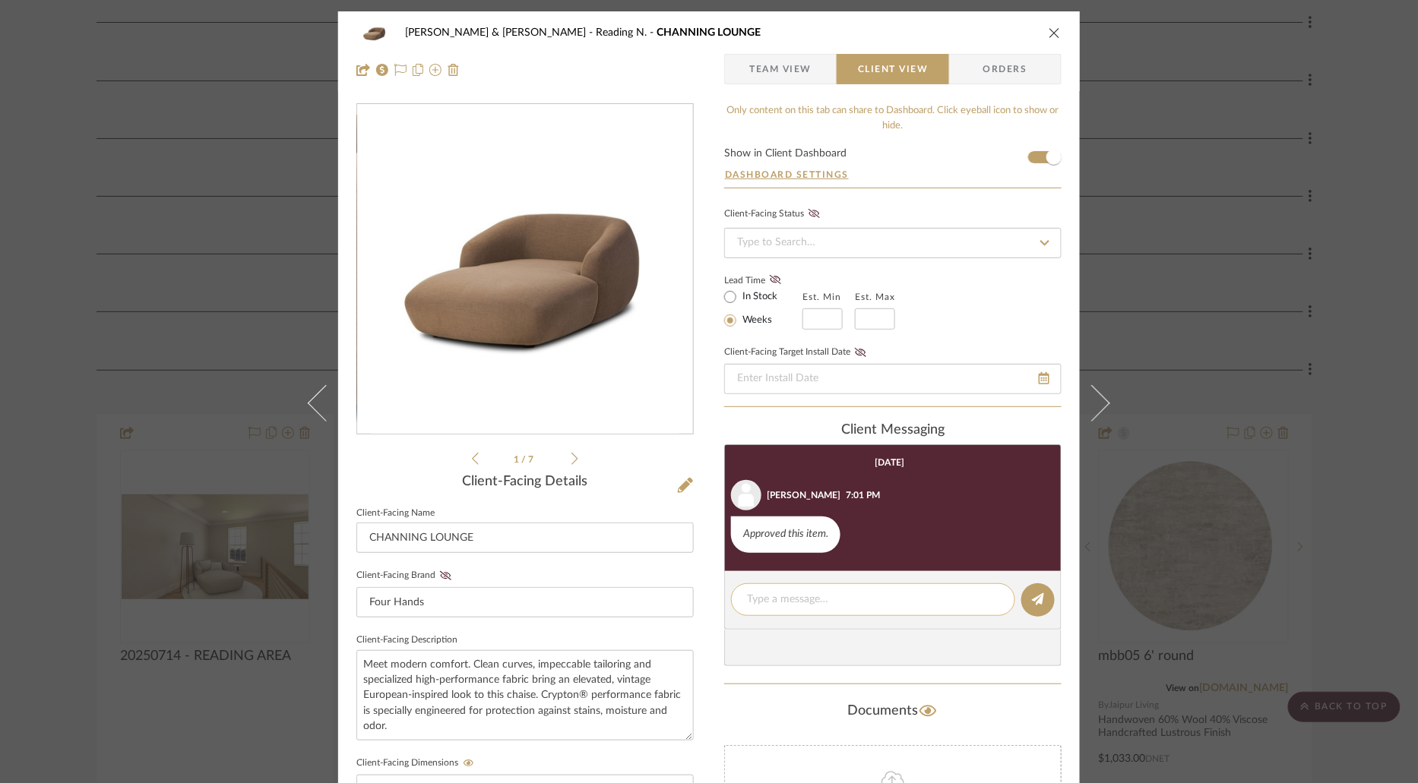
click at [879, 606] on div at bounding box center [873, 599] width 284 height 33
click at [878, 596] on textarea at bounding box center [873, 600] width 252 height 16
paste textarea "ORDERED - IN STOCK"
type textarea "ORDERED - IN STOCK"
click at [1036, 593] on icon at bounding box center [1038, 599] width 12 height 12
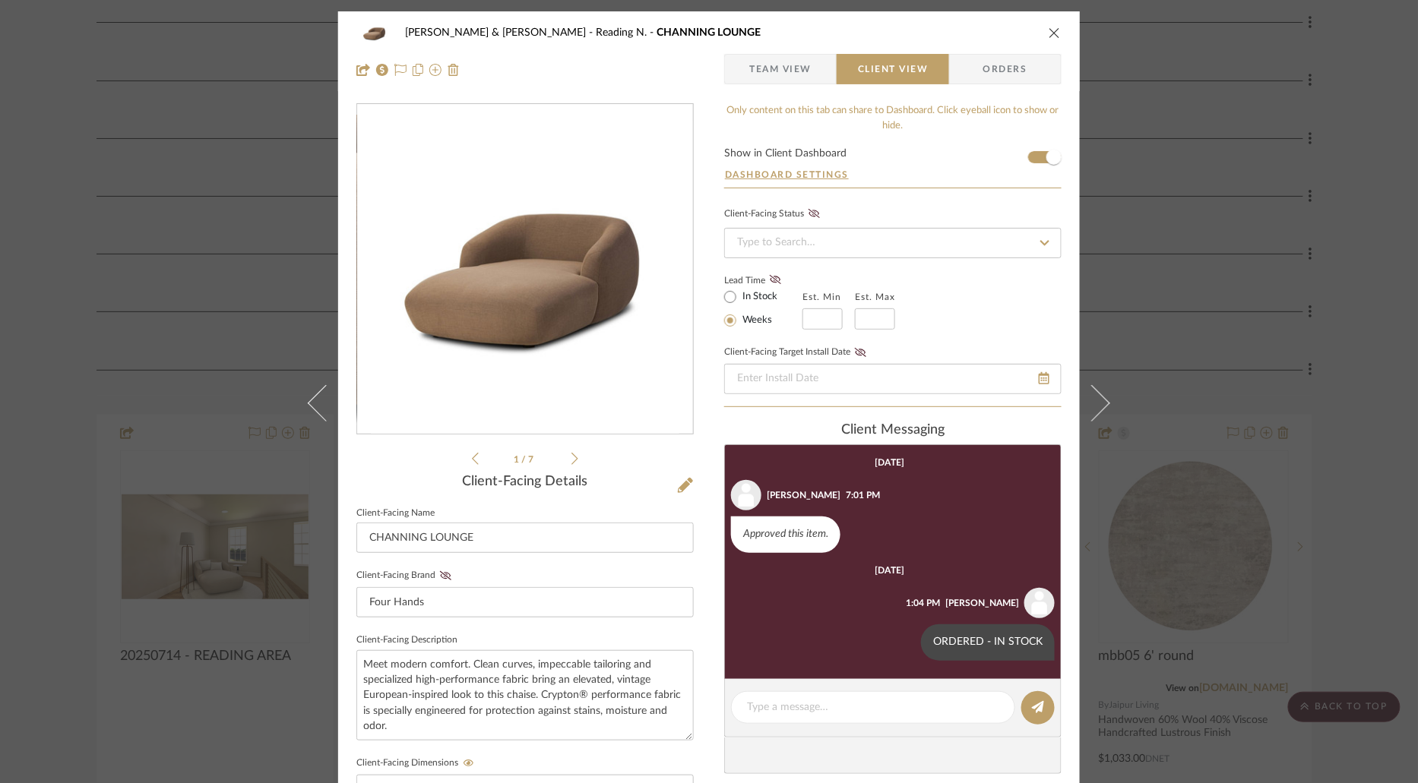
click at [1045, 41] on div "[PERSON_NAME] & [PERSON_NAME] Reading [PERSON_NAME] LOUNGE" at bounding box center [708, 32] width 705 height 30
click at [1048, 37] on icon "close" at bounding box center [1054, 33] width 12 height 12
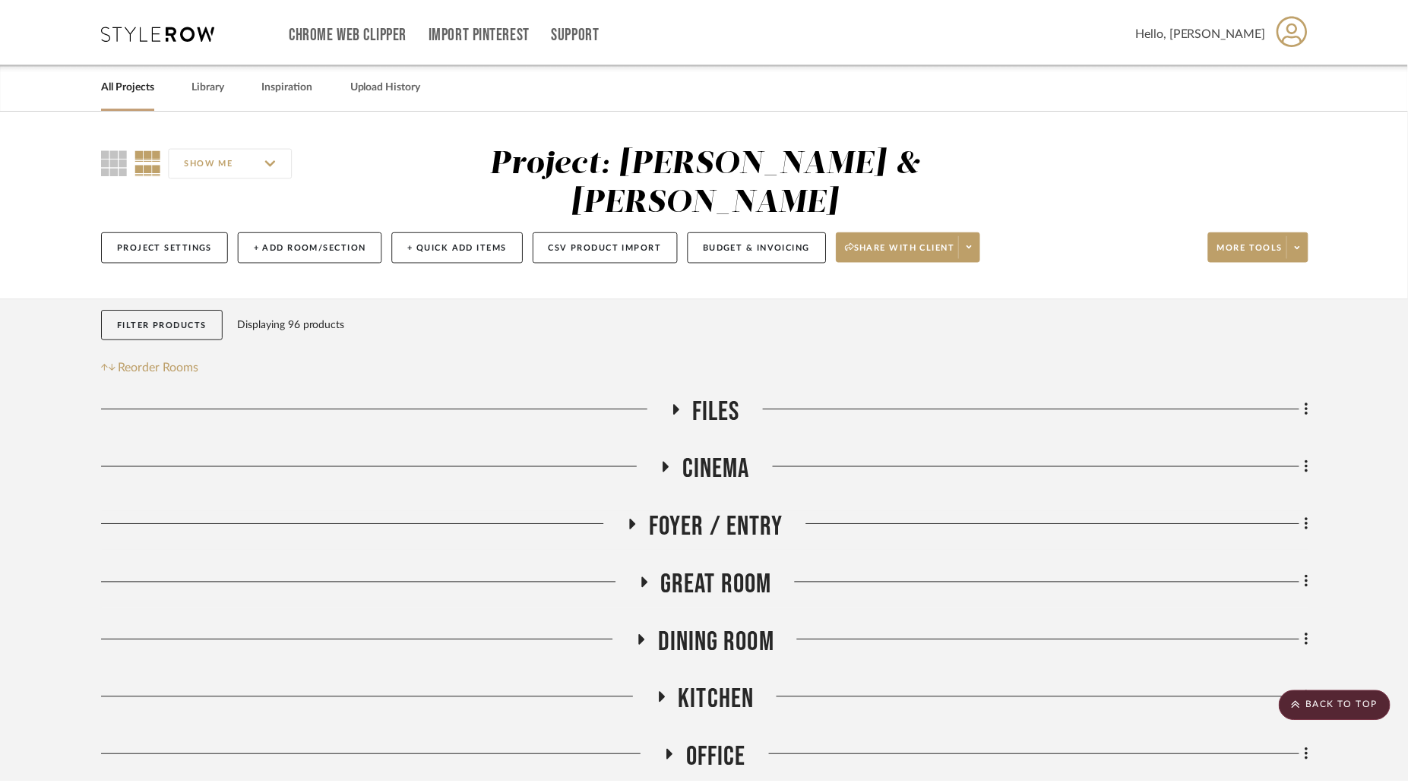
scroll to position [618, 0]
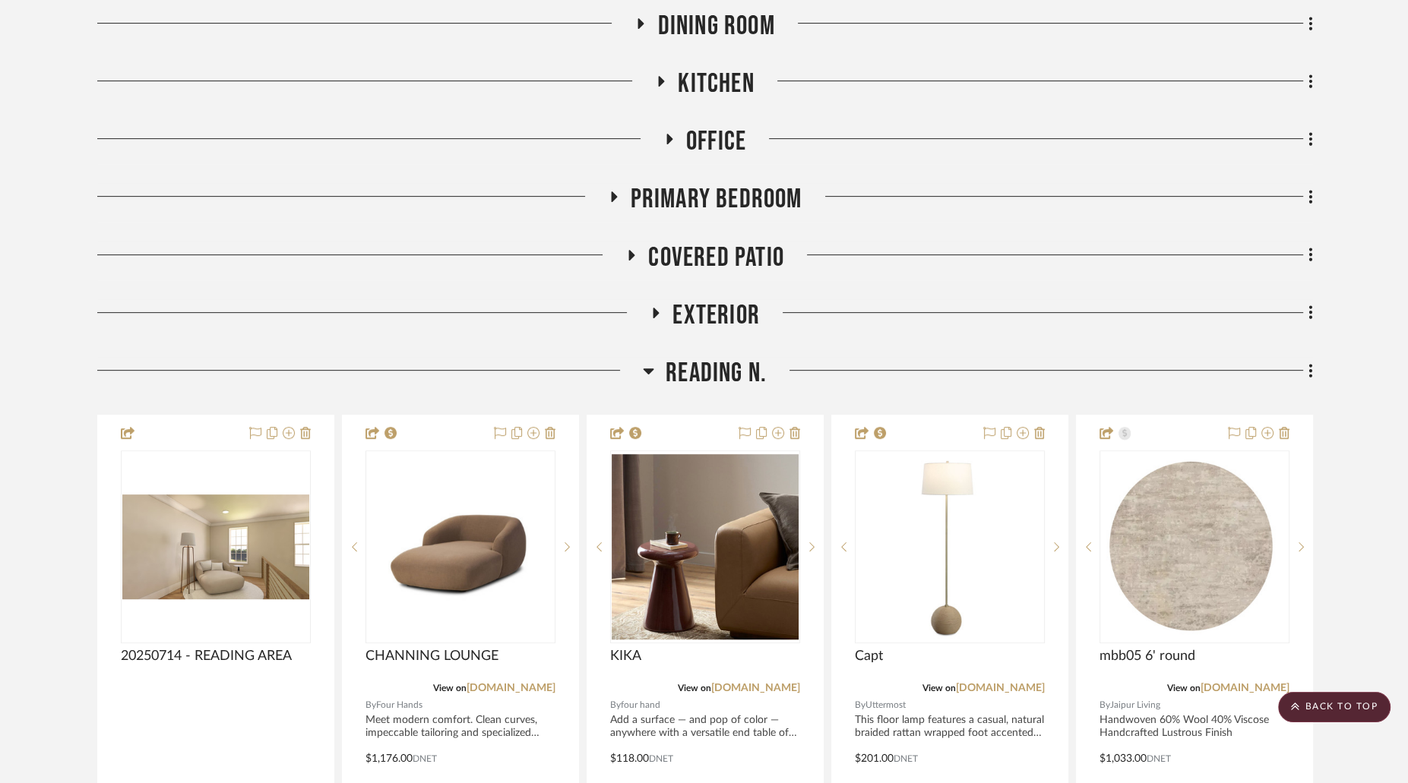
click at [645, 362] on icon at bounding box center [648, 371] width 11 height 18
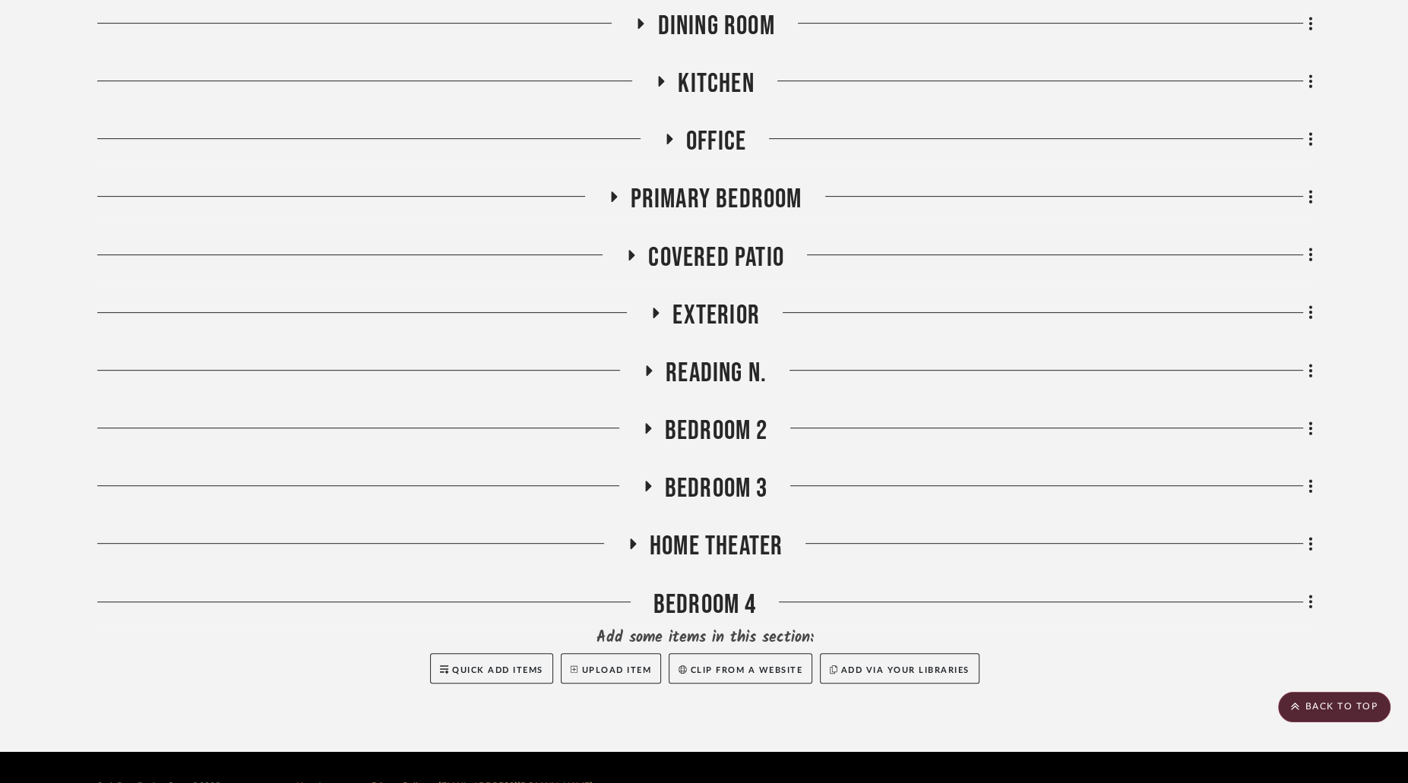
click at [631, 250] on icon at bounding box center [632, 255] width 6 height 11
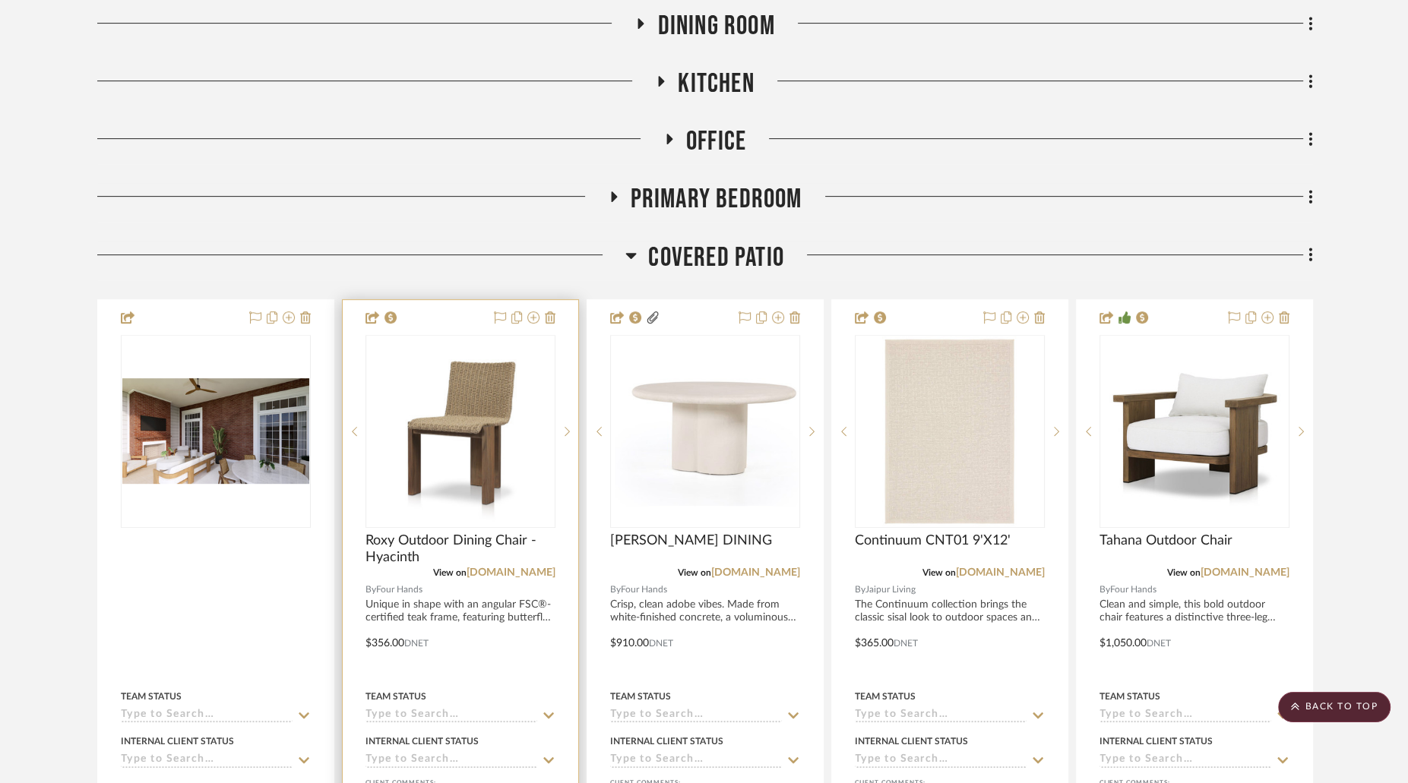
click at [0, 0] on img at bounding box center [0, 0] width 0 height 0
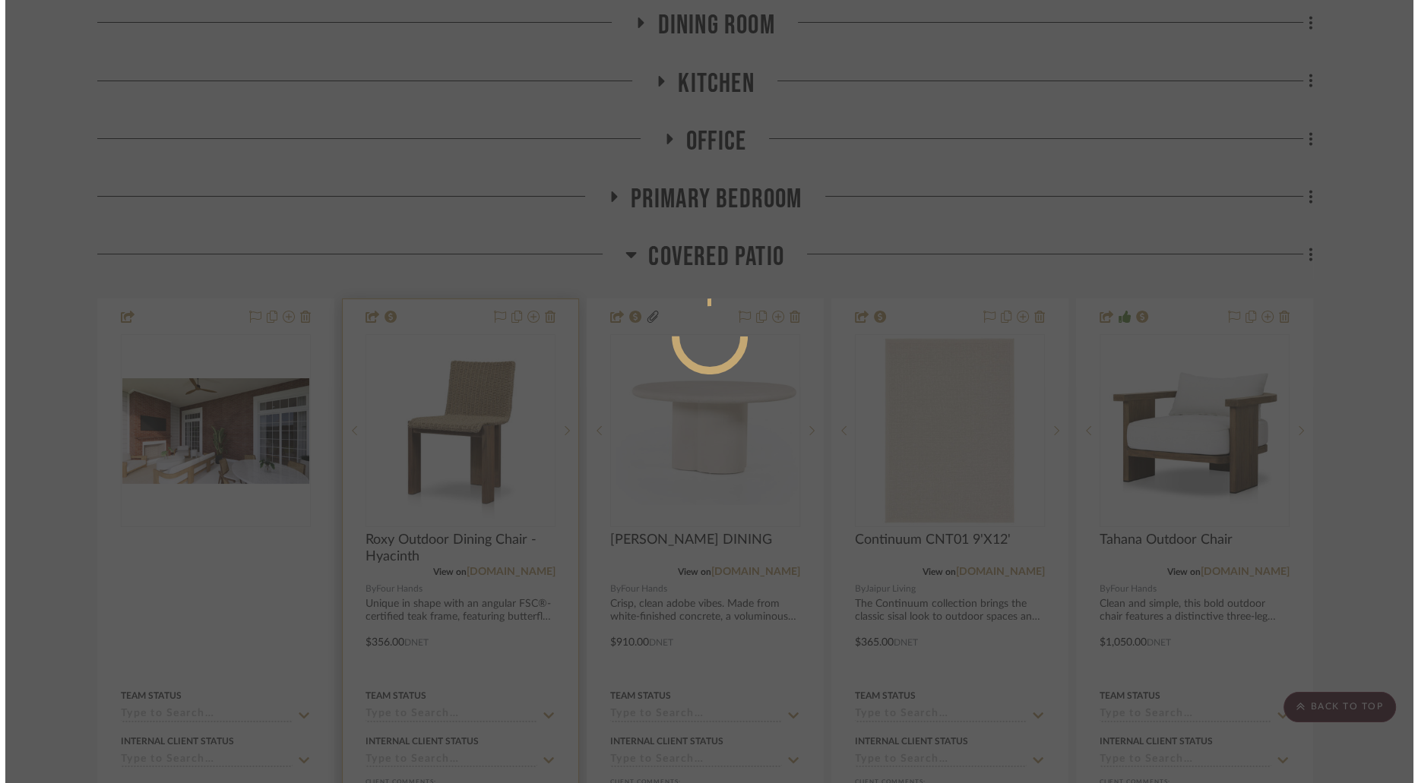
scroll to position [0, 0]
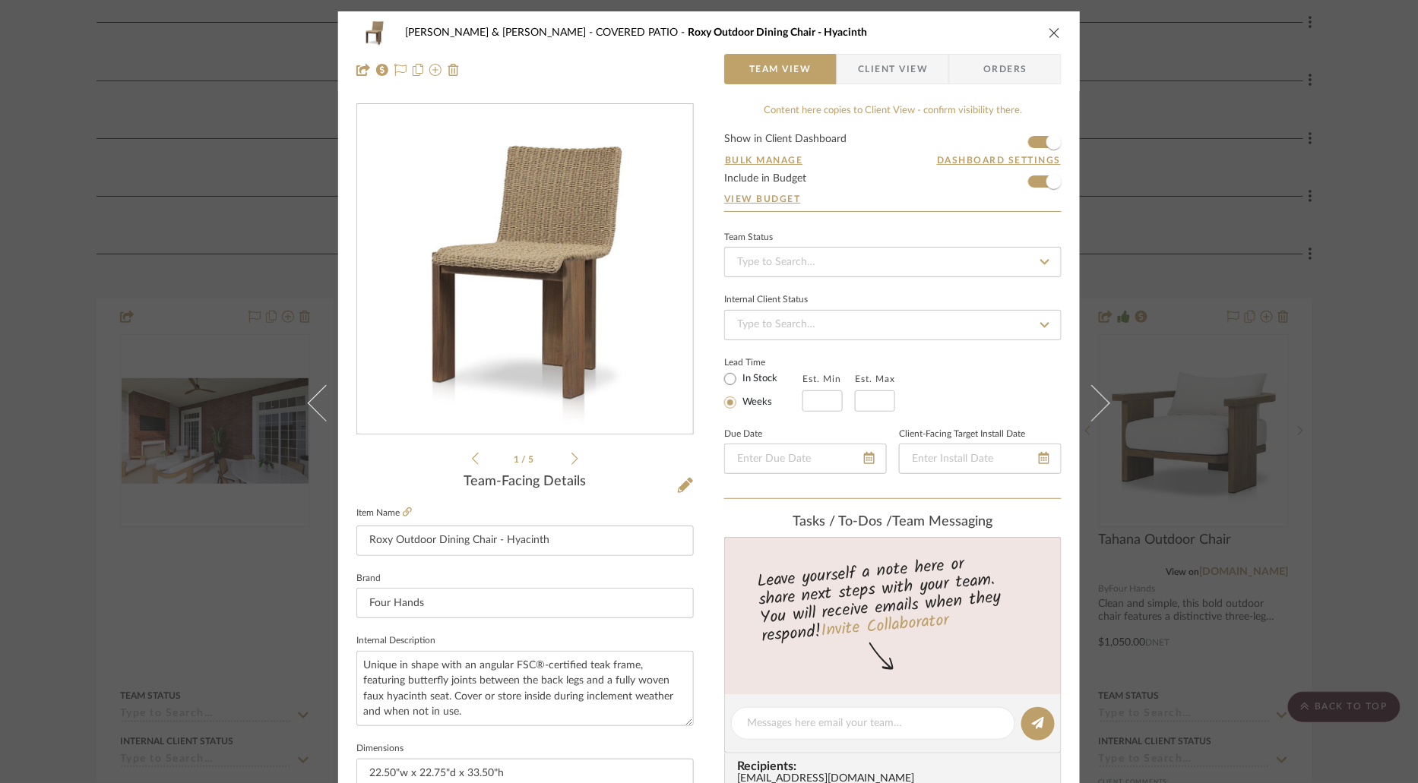
click at [905, 68] on span "Client View" at bounding box center [893, 69] width 70 height 30
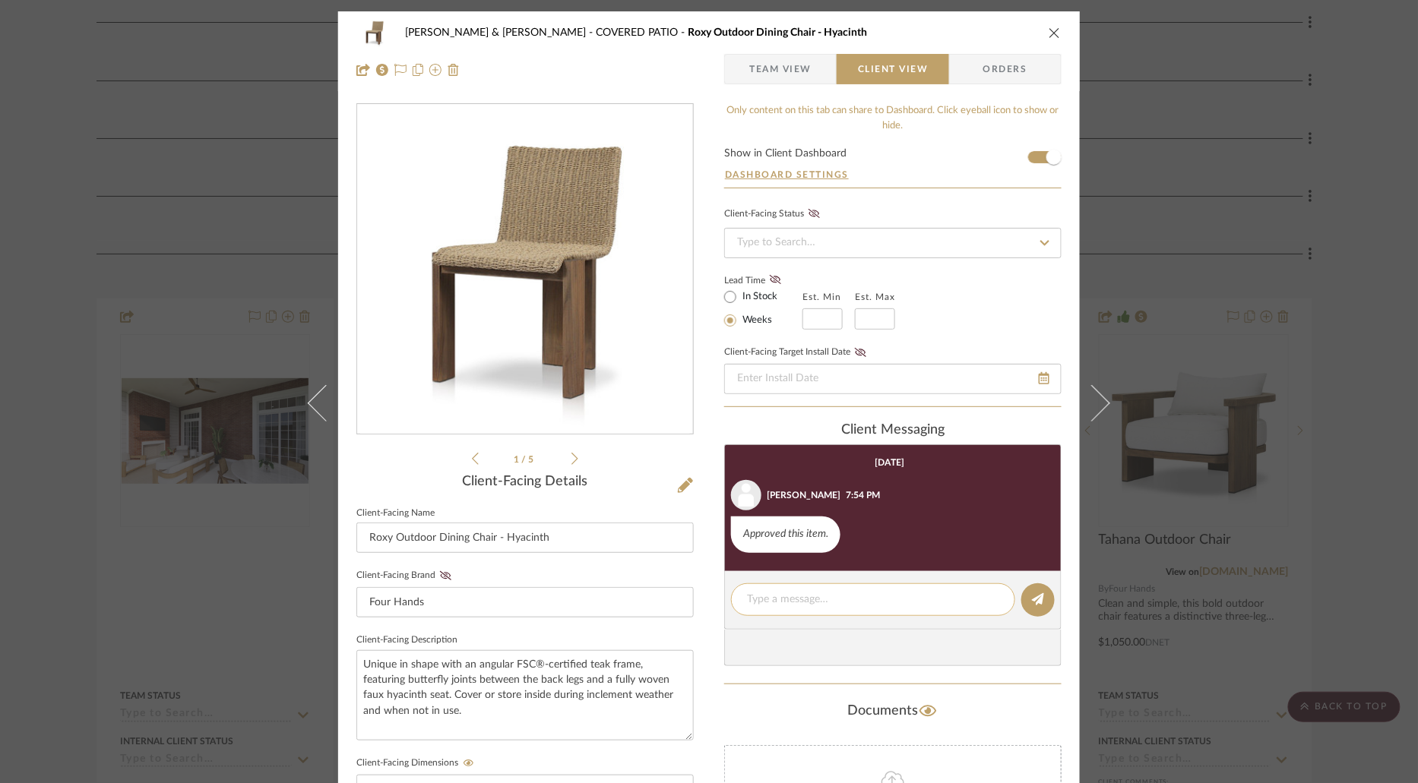
click at [812, 599] on textarea at bounding box center [873, 600] width 252 height 16
paste textarea "ORDERED - IN STOCK"
type textarea "ORDERED - IN STOCK"
click at [1032, 595] on icon at bounding box center [1038, 599] width 12 height 12
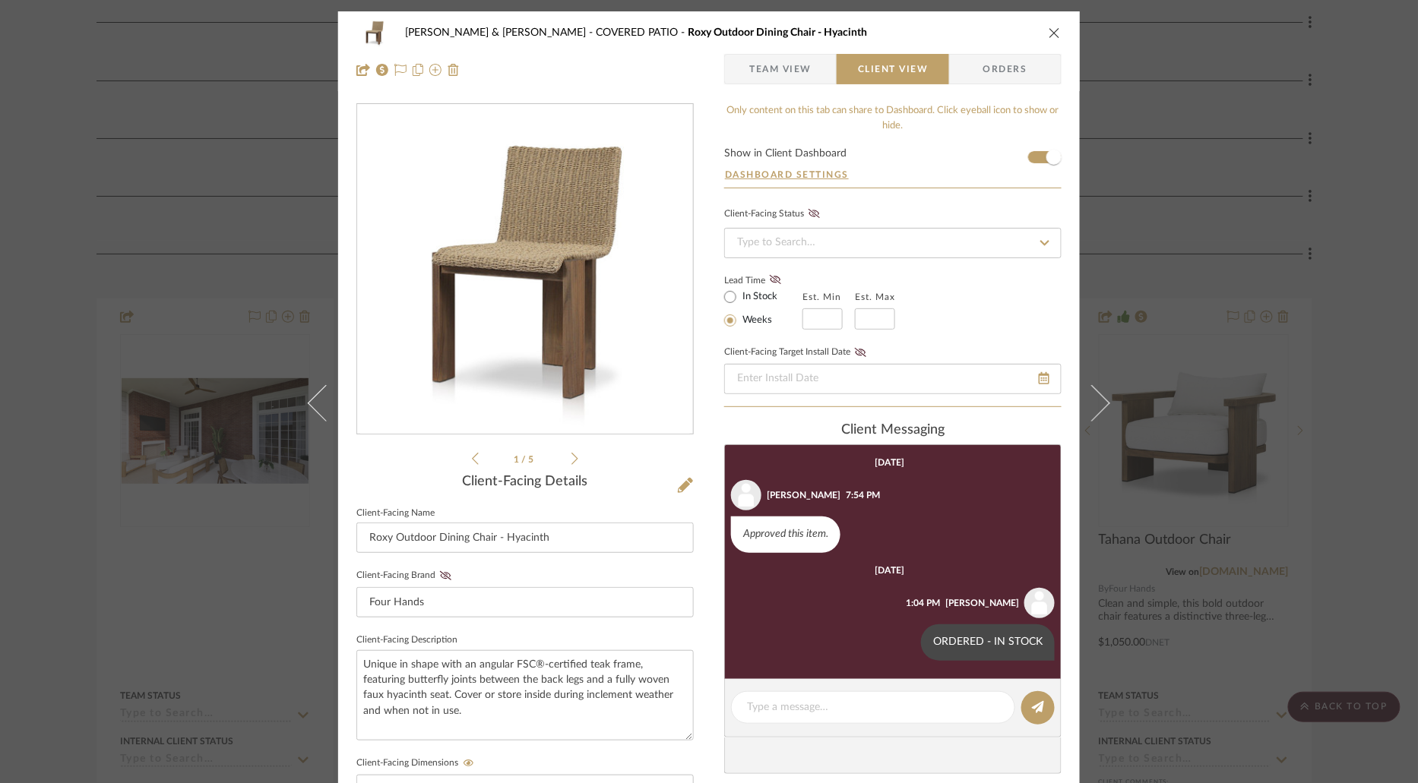
click at [1052, 33] on icon "close" at bounding box center [1054, 33] width 12 height 12
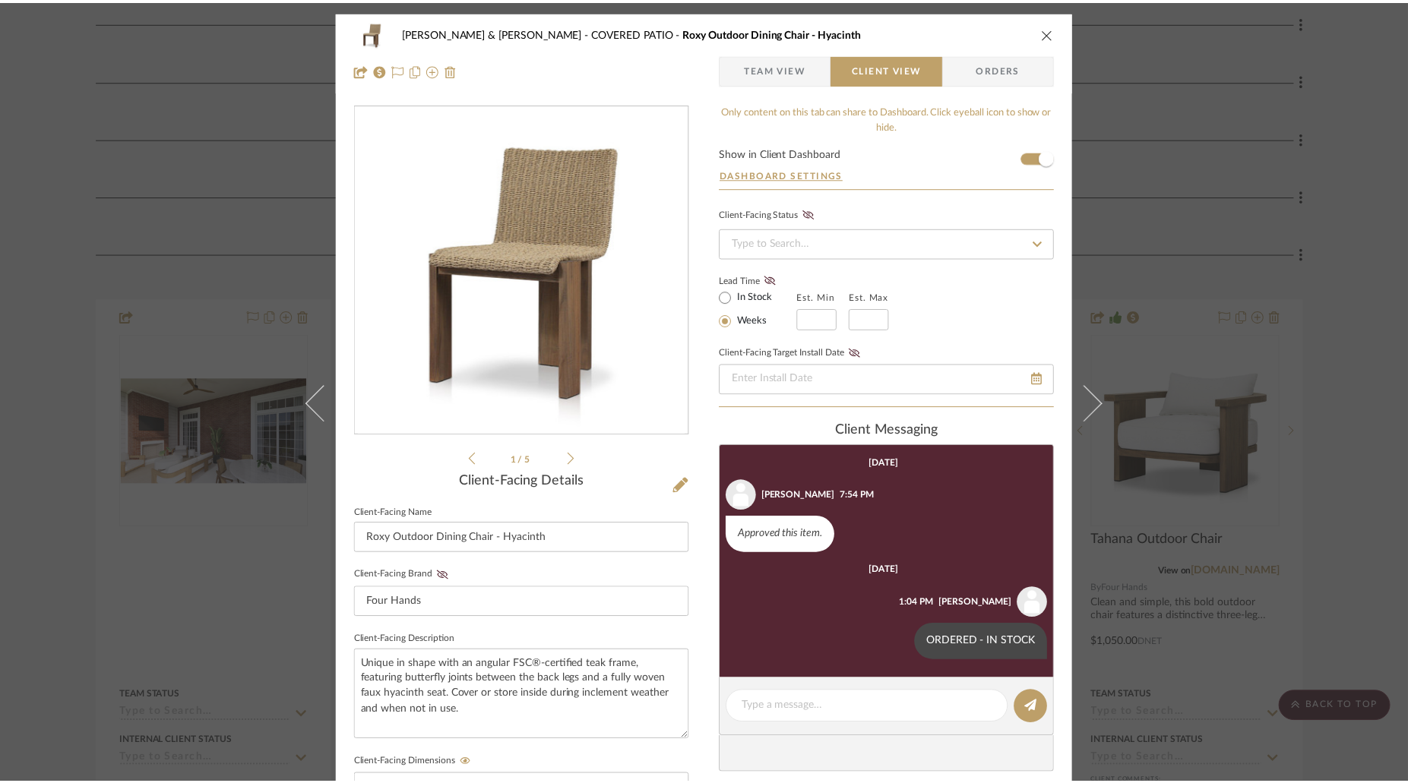
scroll to position [618, 0]
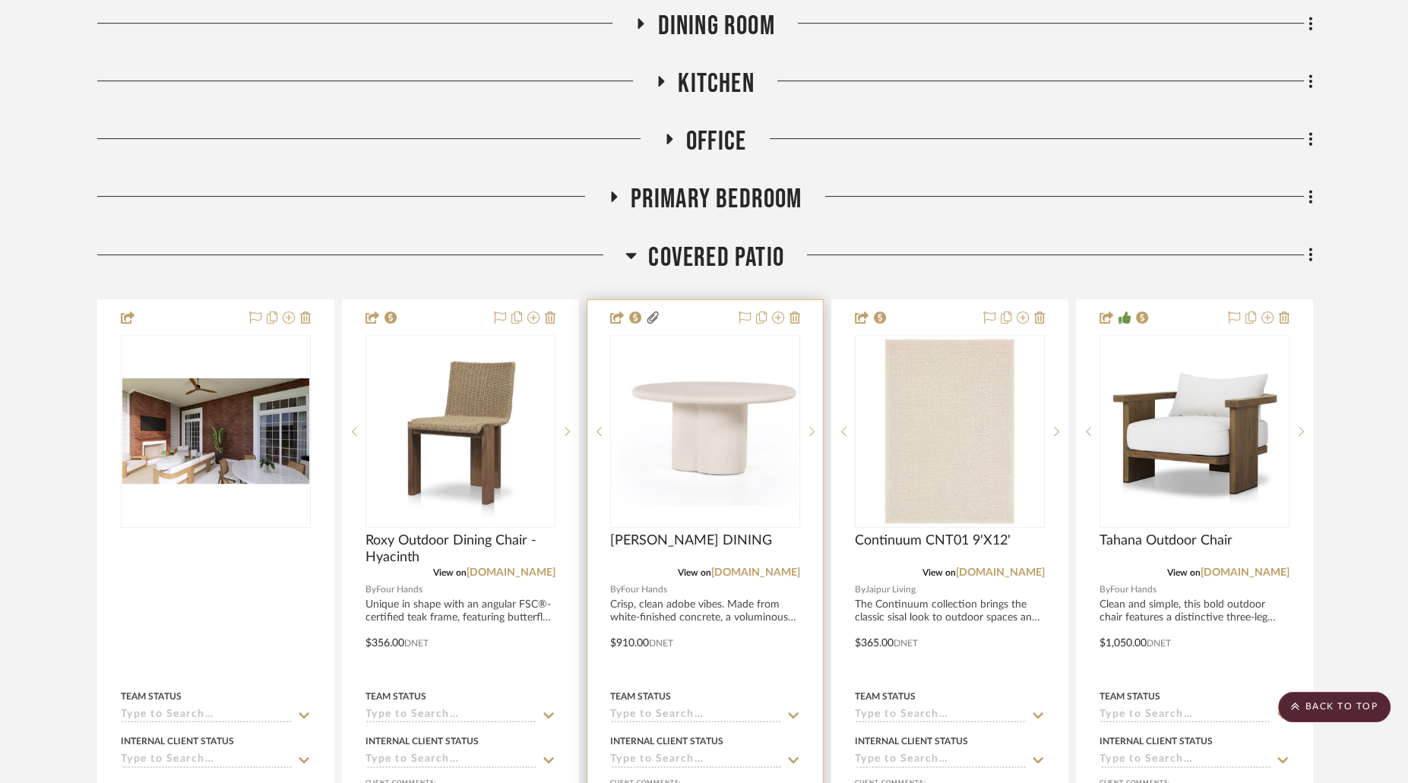
click at [0, 0] on img at bounding box center [0, 0] width 0 height 0
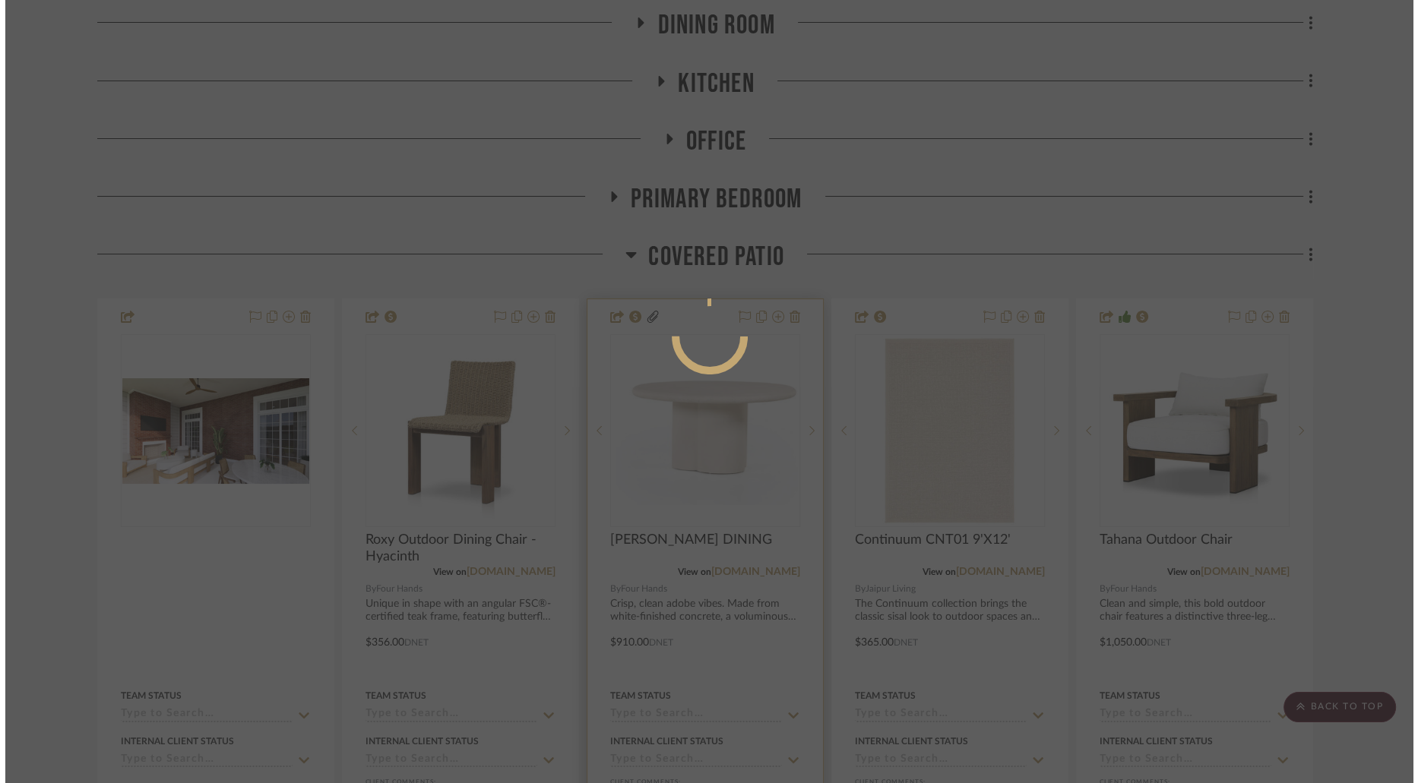
scroll to position [0, 0]
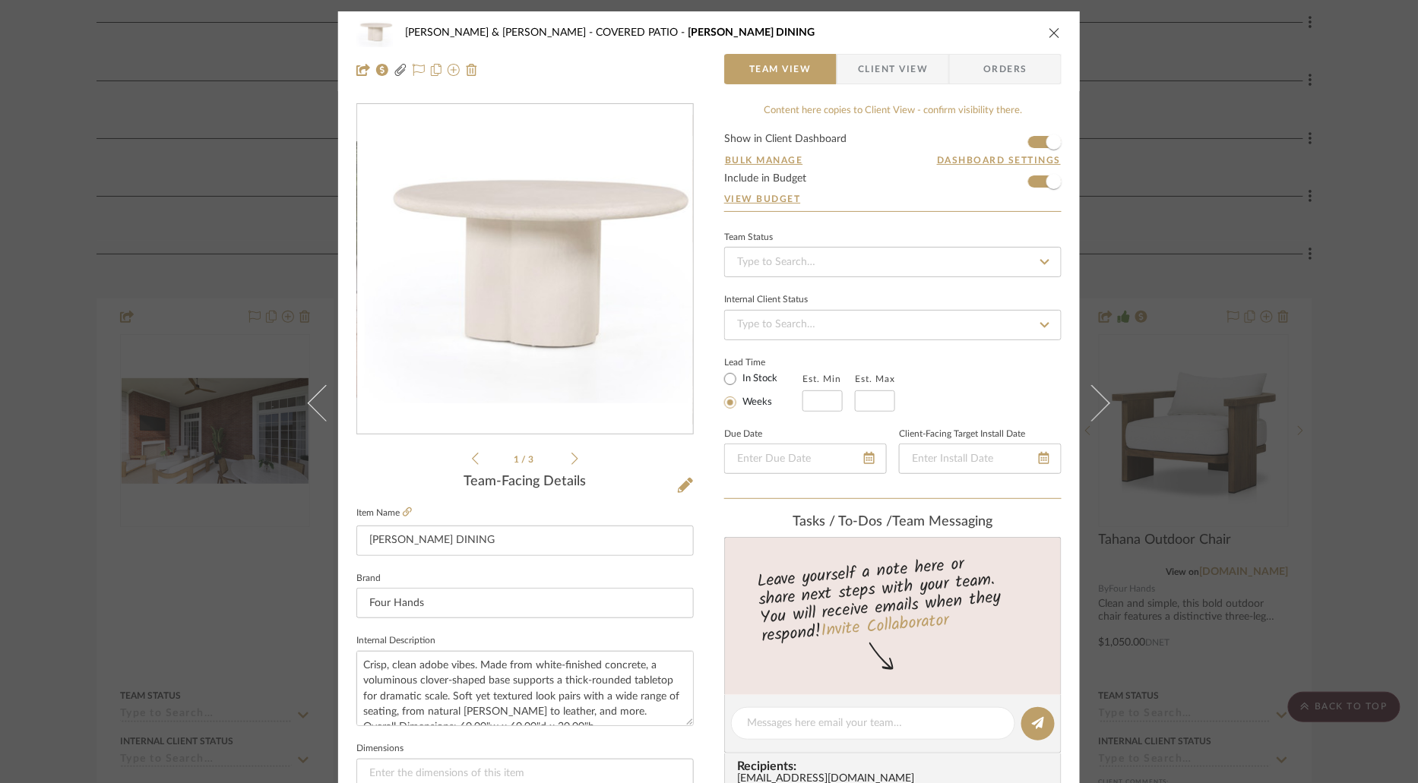
click at [900, 68] on span "Client View" at bounding box center [893, 69] width 70 height 30
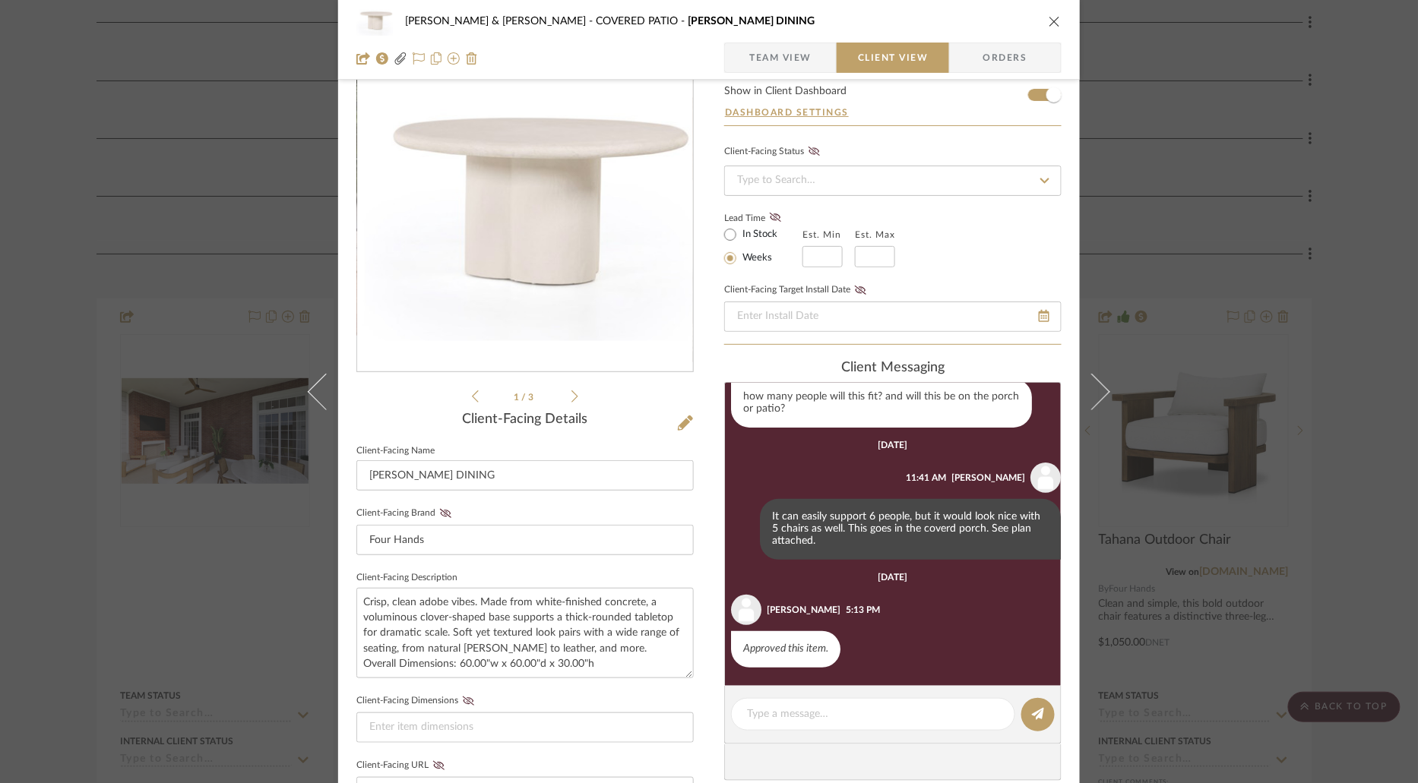
scroll to position [66, 0]
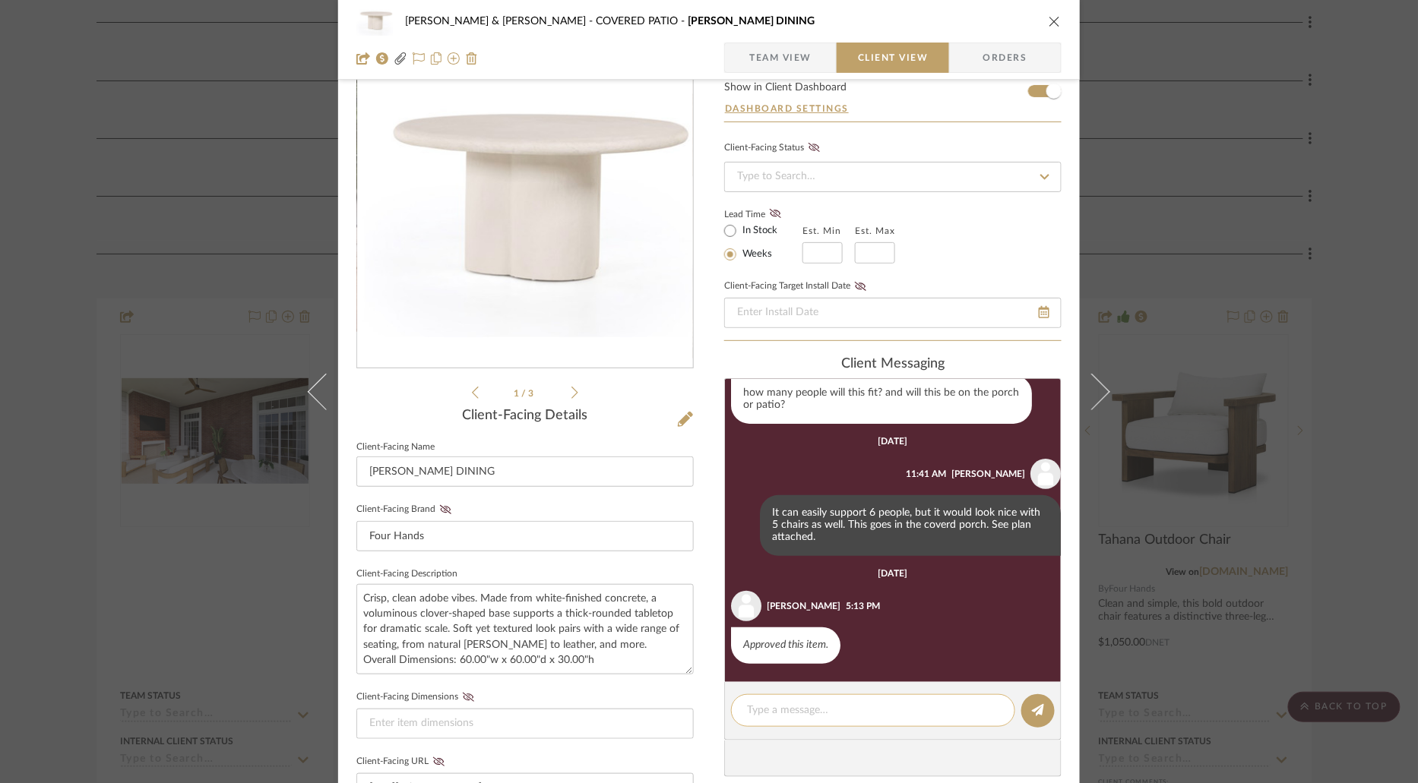
click at [875, 707] on textarea at bounding box center [873, 711] width 252 height 16
paste textarea "ORDERED - IN STOCK"
type textarea "ORDERED - IN STOCK"
click at [1032, 706] on icon at bounding box center [1038, 710] width 12 height 12
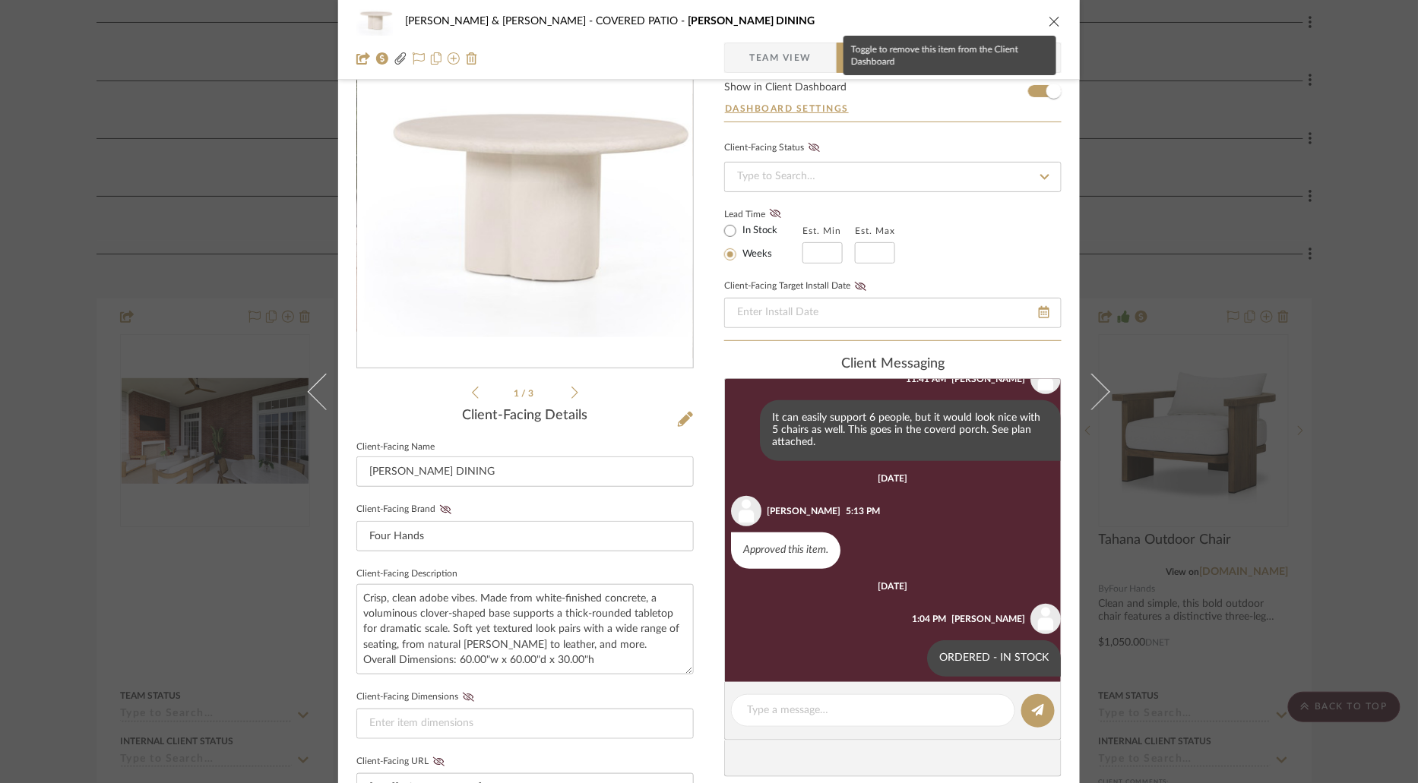
scroll to position [292, 0]
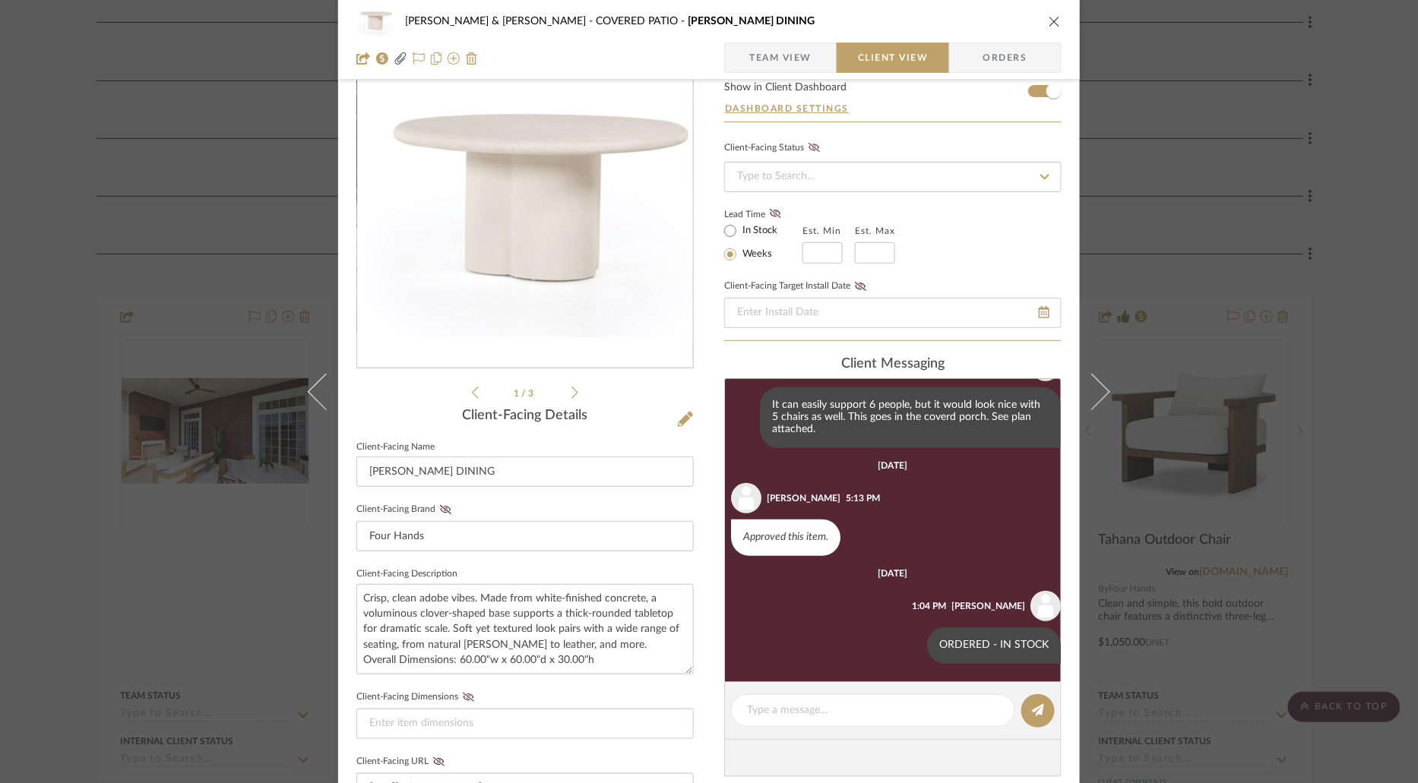
click at [1050, 18] on icon "close" at bounding box center [1054, 21] width 12 height 12
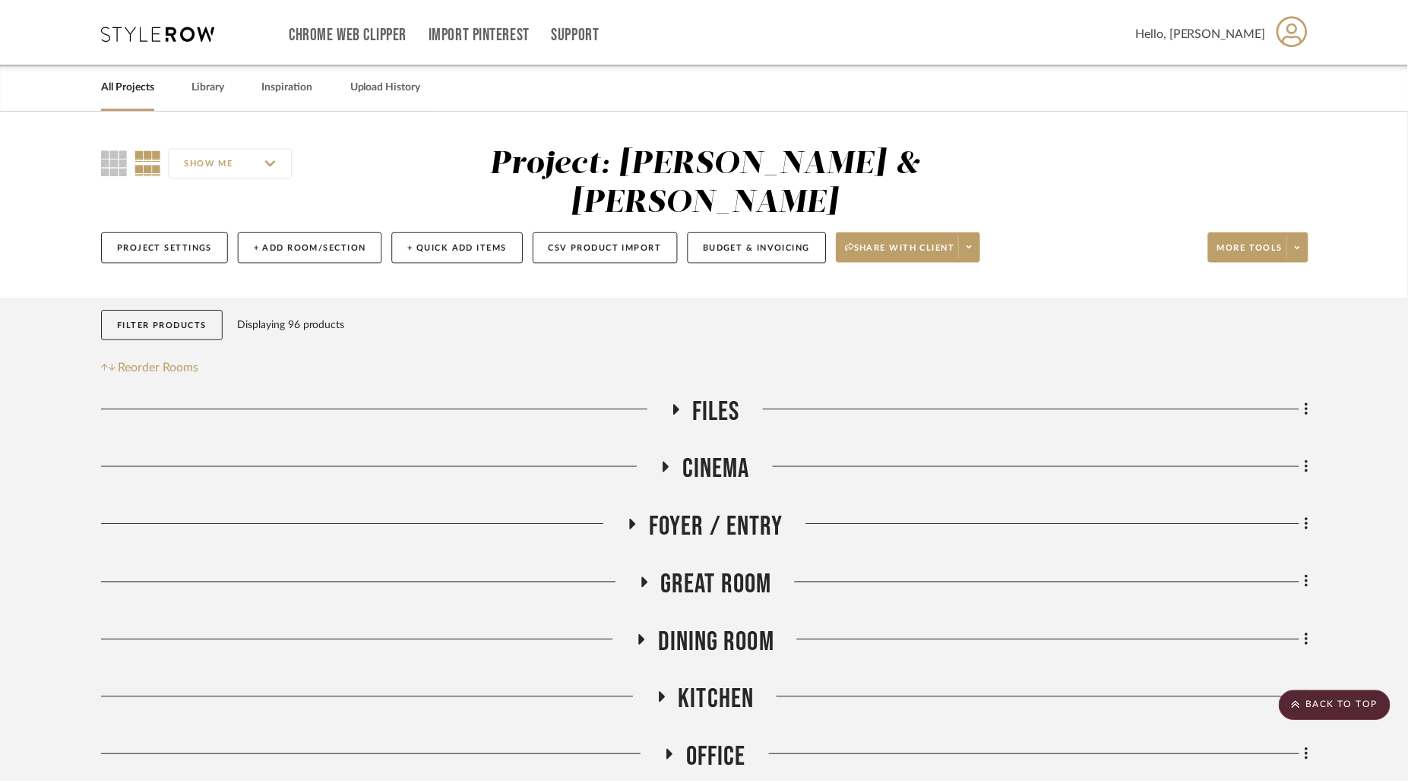
scroll to position [618, 0]
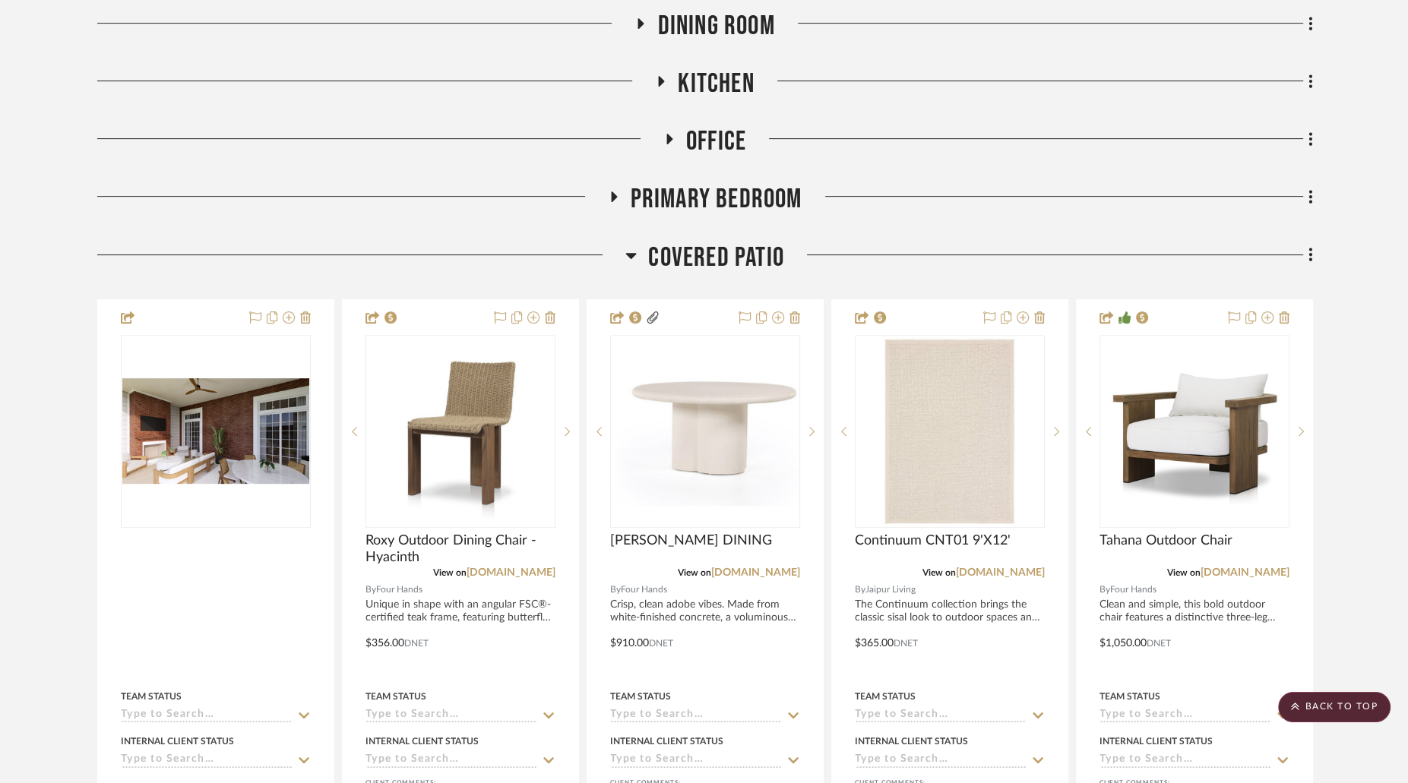
click at [631, 246] on icon at bounding box center [630, 255] width 11 height 18
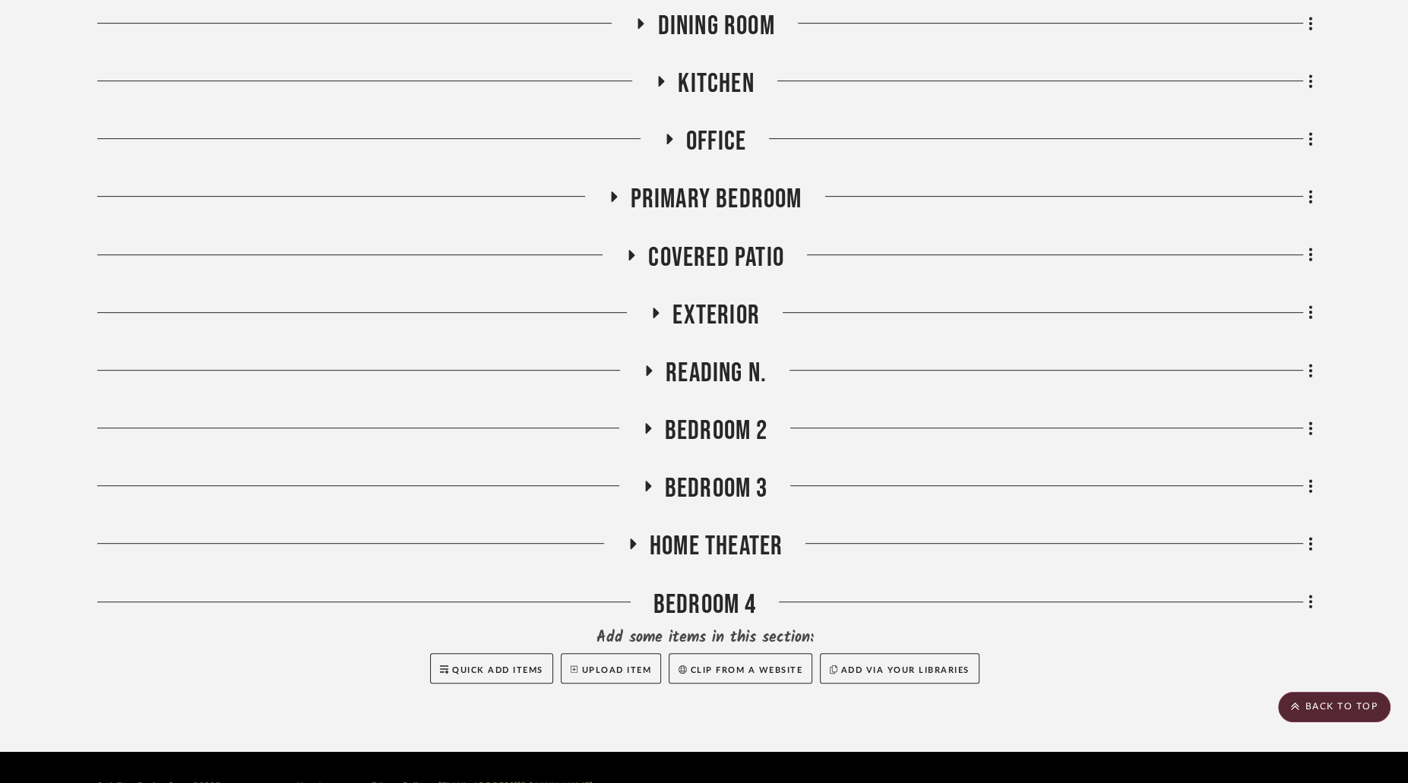
click at [653, 365] on icon at bounding box center [649, 370] width 18 height 11
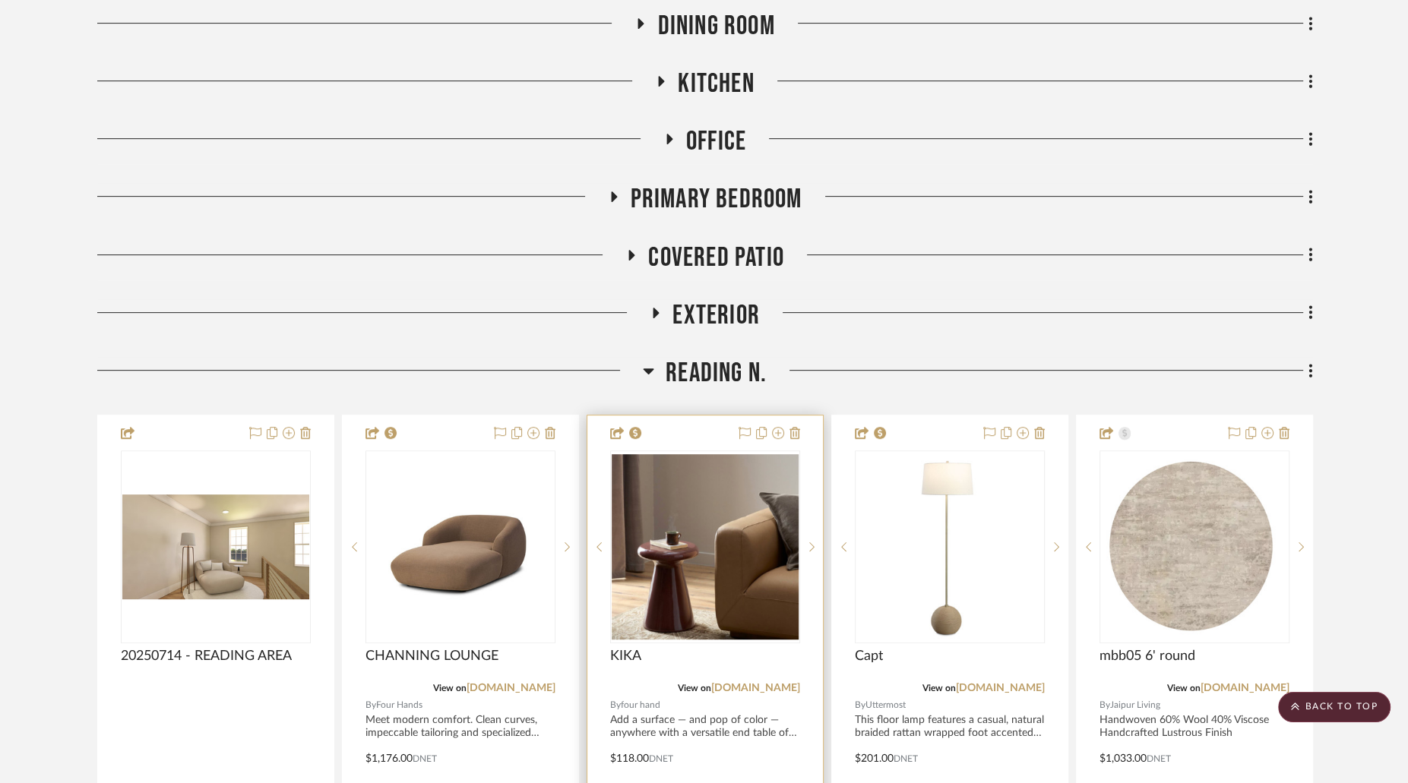
click at [0, 0] on img at bounding box center [0, 0] width 0 height 0
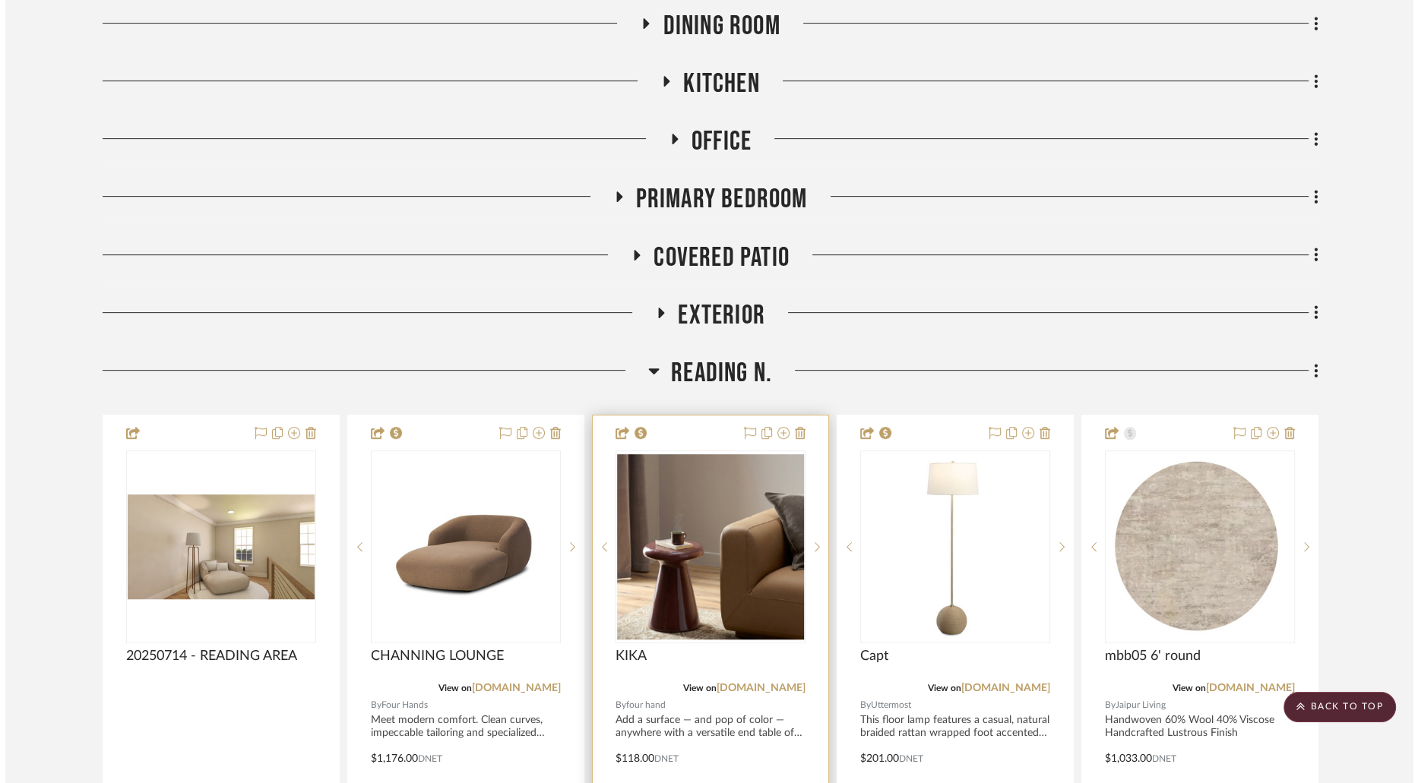
scroll to position [0, 0]
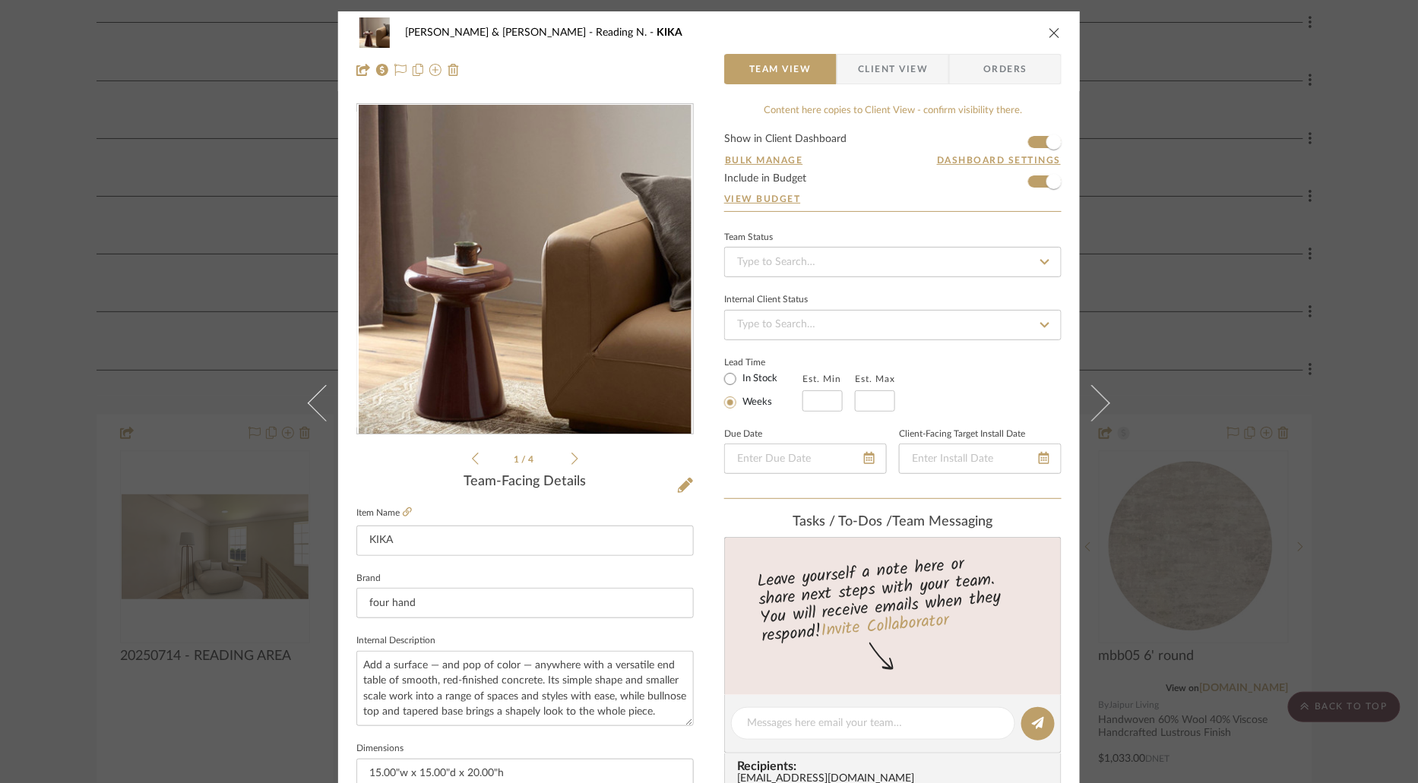
click at [878, 66] on span "Client View" at bounding box center [893, 69] width 70 height 30
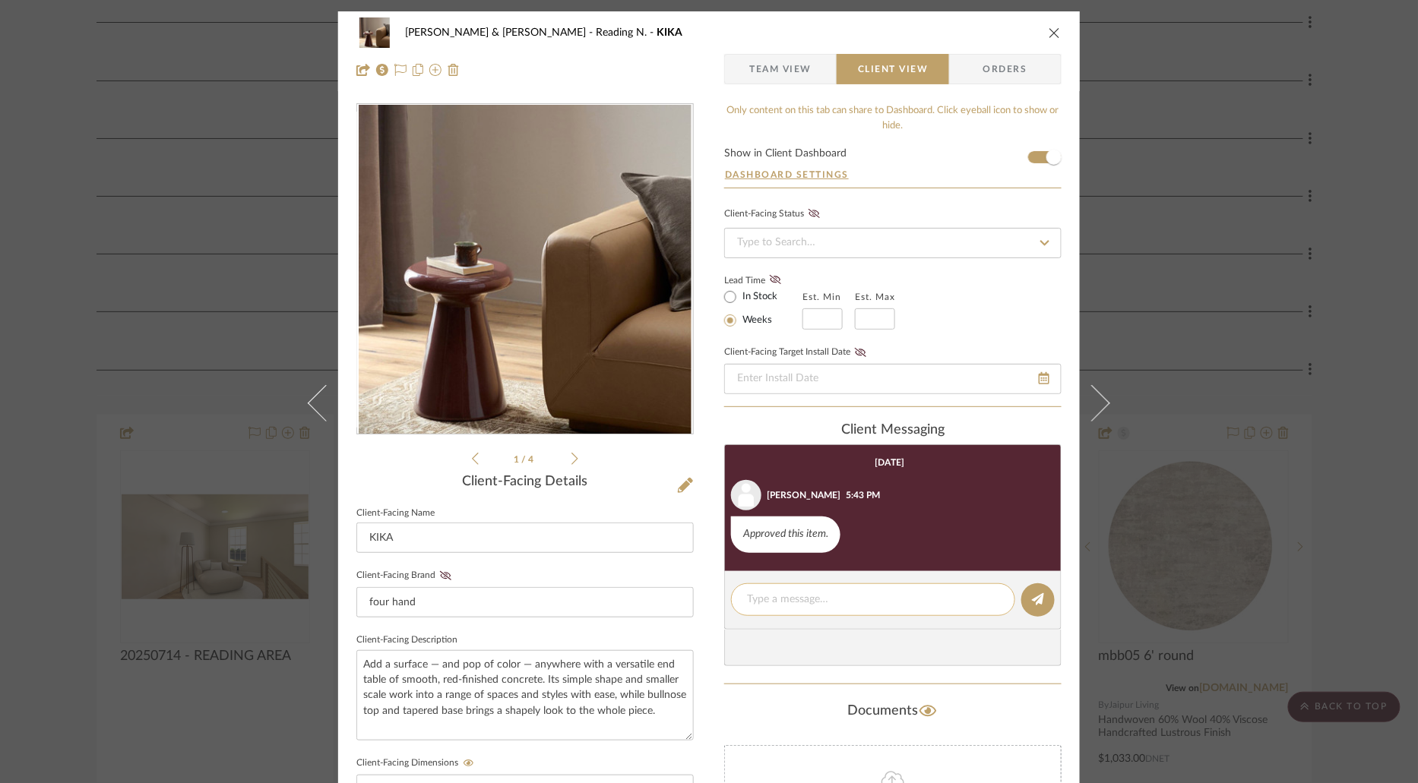
click at [838, 604] on textarea at bounding box center [873, 600] width 252 height 16
paste textarea "ORDERED - IN STOCK"
type textarea "ORDERED - IN STOCK"
click at [1032, 606] on button at bounding box center [1037, 599] width 33 height 33
click at [1054, 38] on icon "close" at bounding box center [1054, 33] width 12 height 12
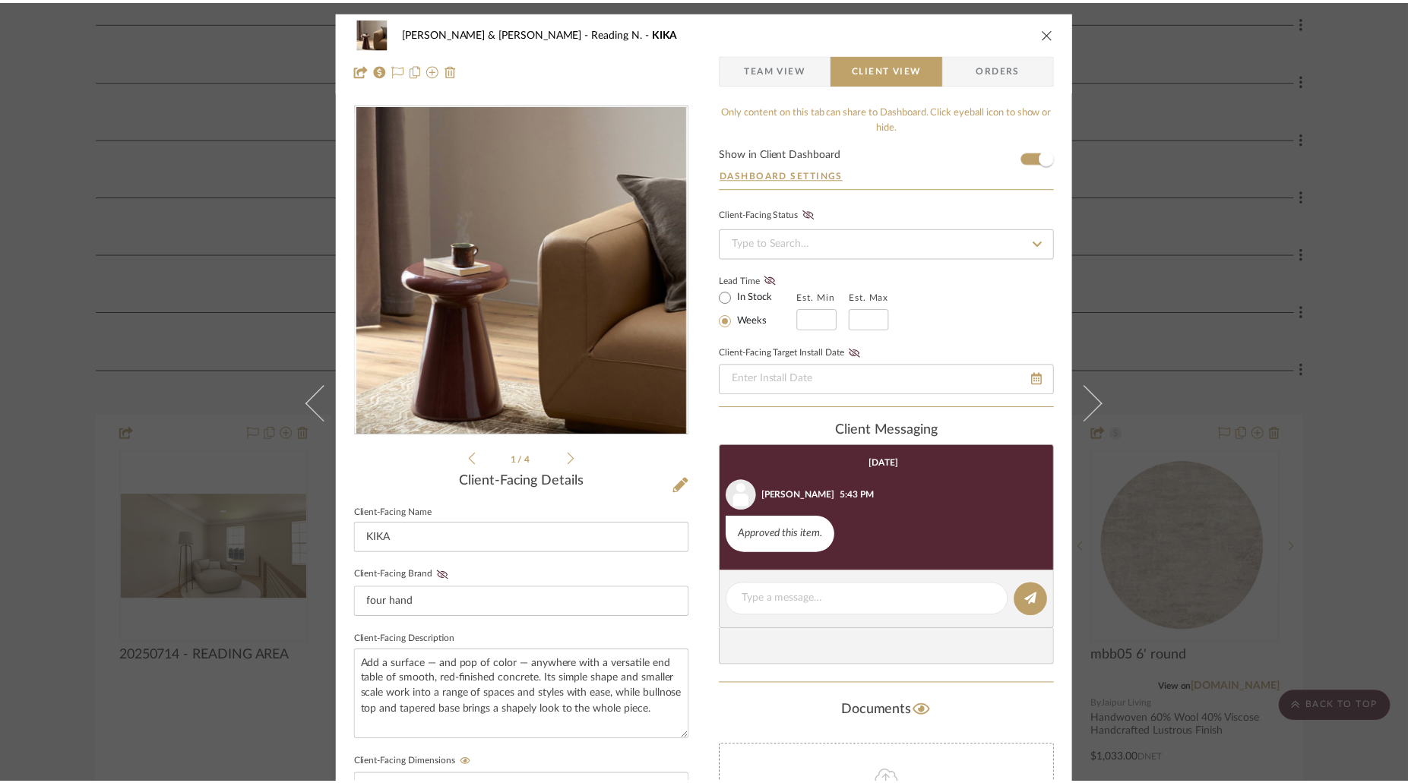
scroll to position [618, 0]
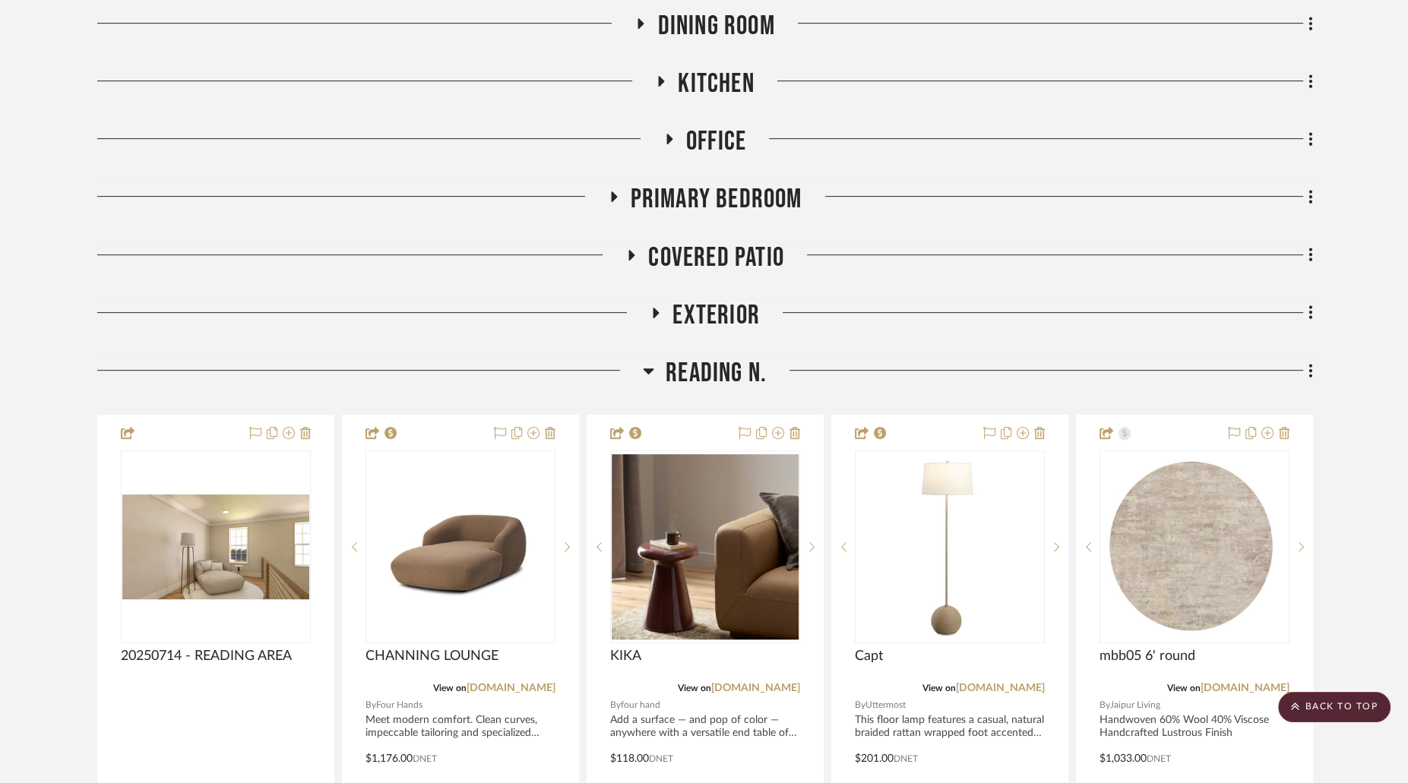
click at [647, 368] on icon at bounding box center [649, 371] width 11 height 6
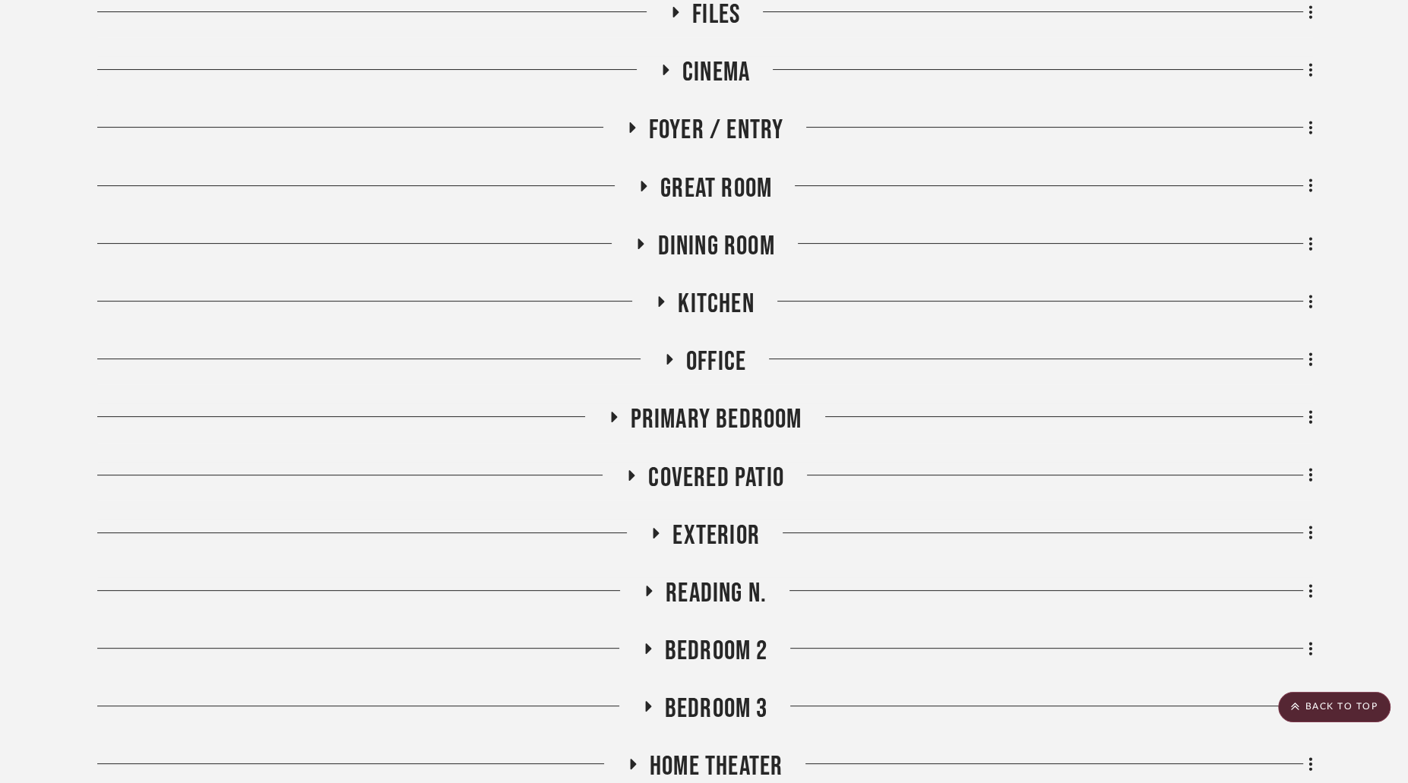
scroll to position [0, 0]
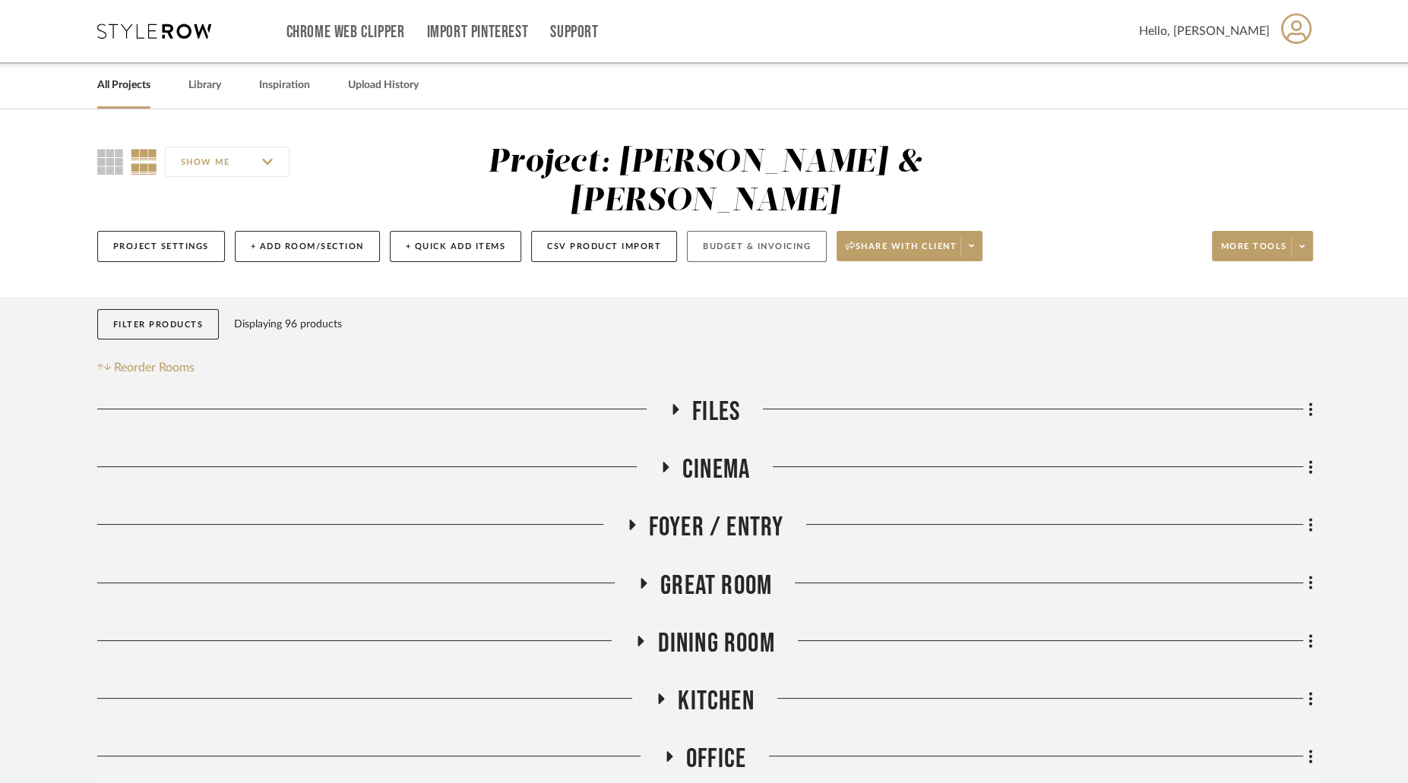
click at [736, 231] on button "Budget & Invoicing" at bounding box center [757, 246] width 140 height 31
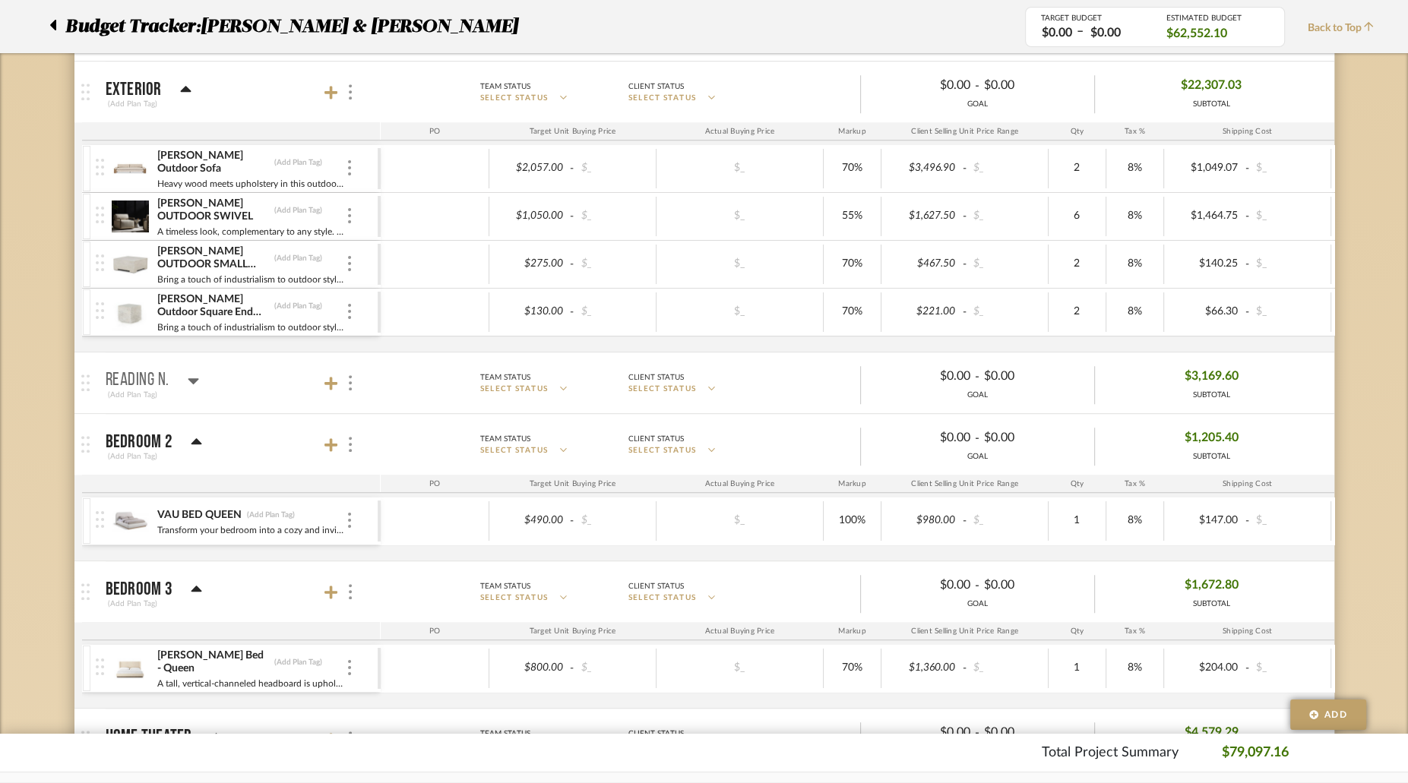
scroll to position [1004, 0]
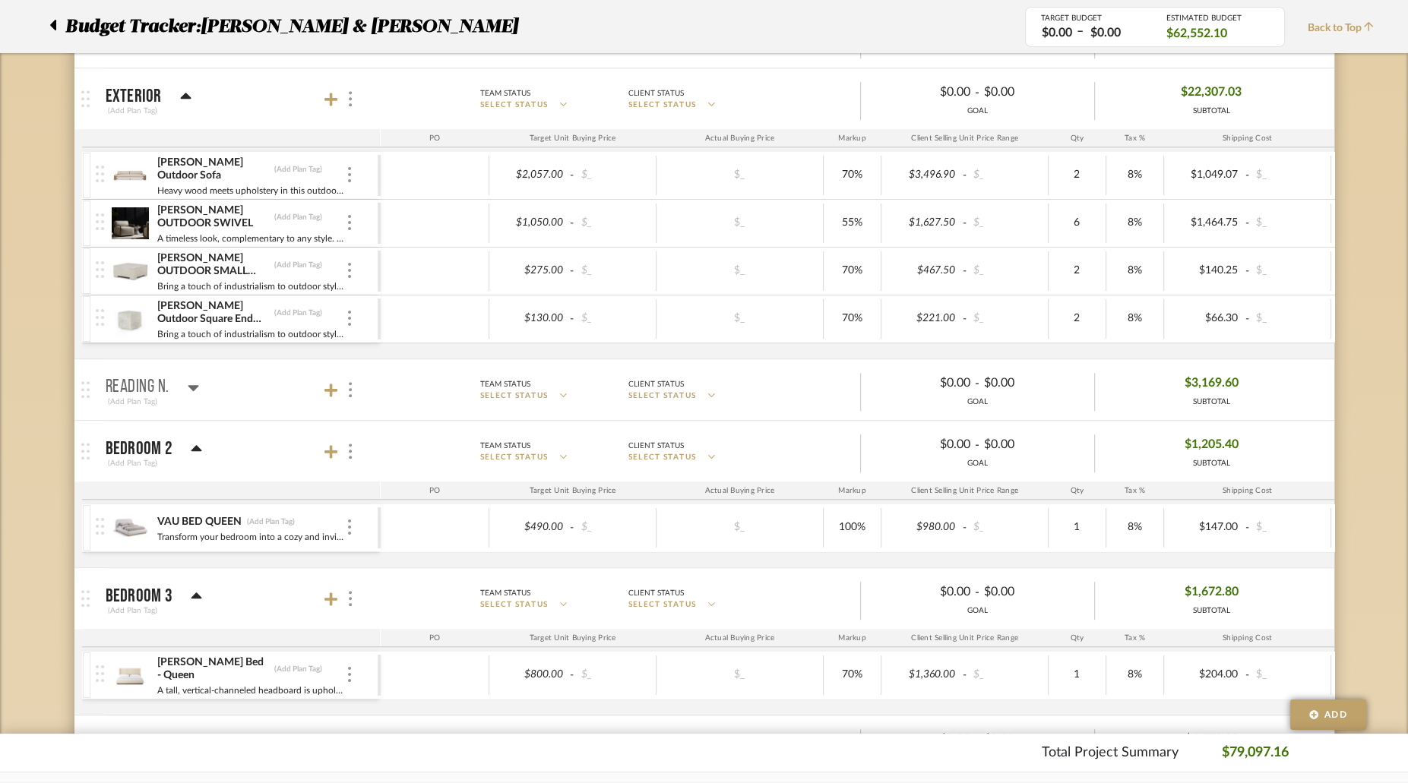
click at [198, 383] on mat-panel-title "Reading N. (Add Plan Tag)" at bounding box center [239, 390] width 267 height 37
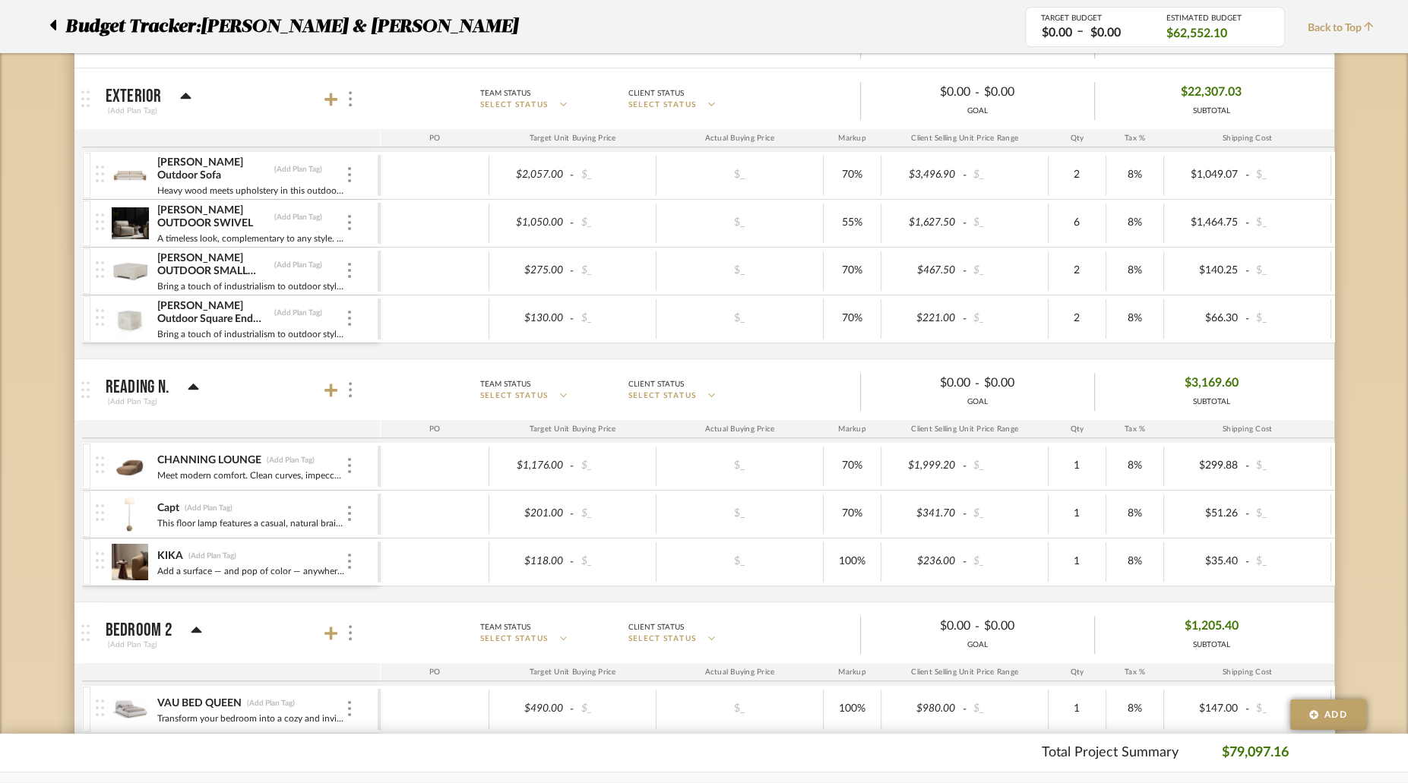
click at [56, 27] on div at bounding box center [57, 26] width 16 height 27
click at [96, 27] on span "Budget Tracker:" at bounding box center [132, 26] width 135 height 27
click at [49, 25] on icon at bounding box center [52, 25] width 7 height 18
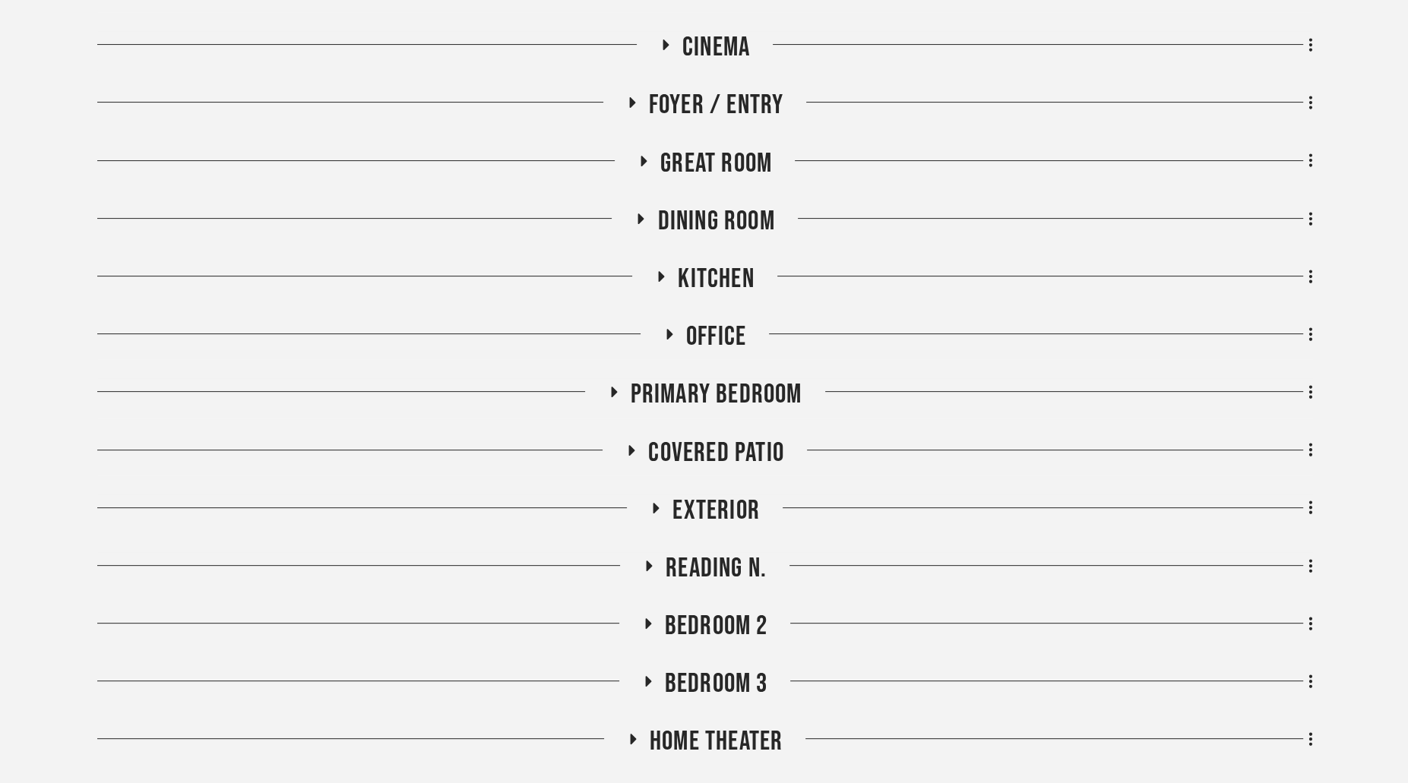
scroll to position [489, 0]
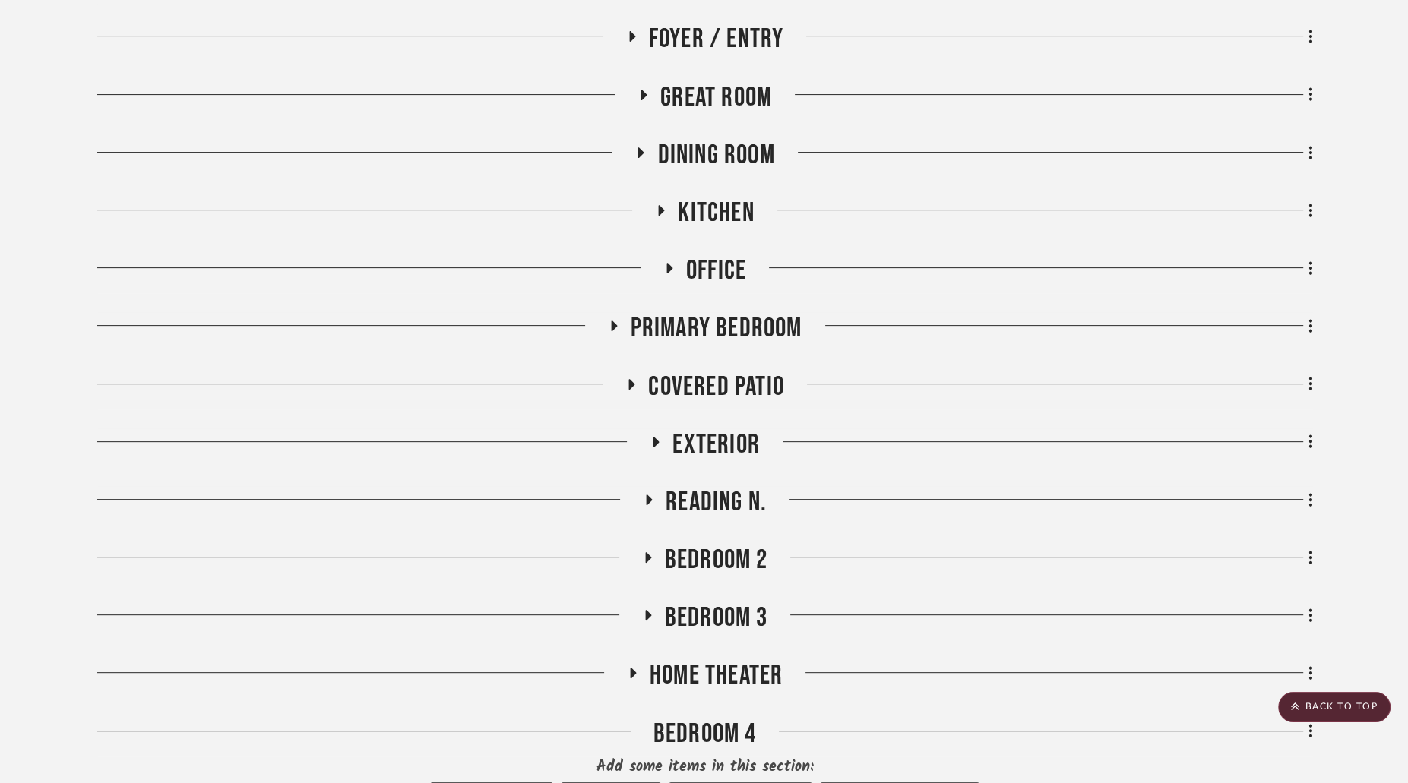
click at [655, 436] on icon at bounding box center [656, 441] width 18 height 11
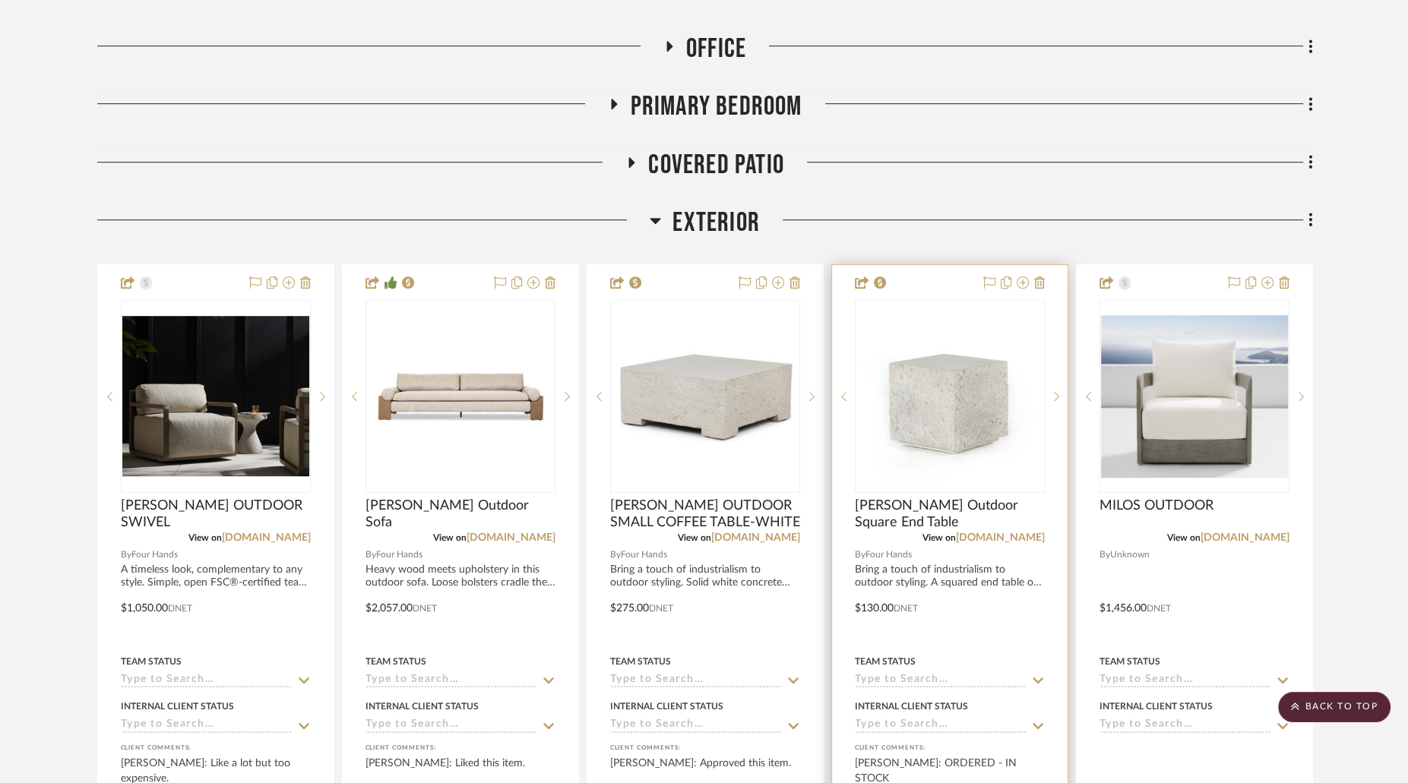
scroll to position [704, 0]
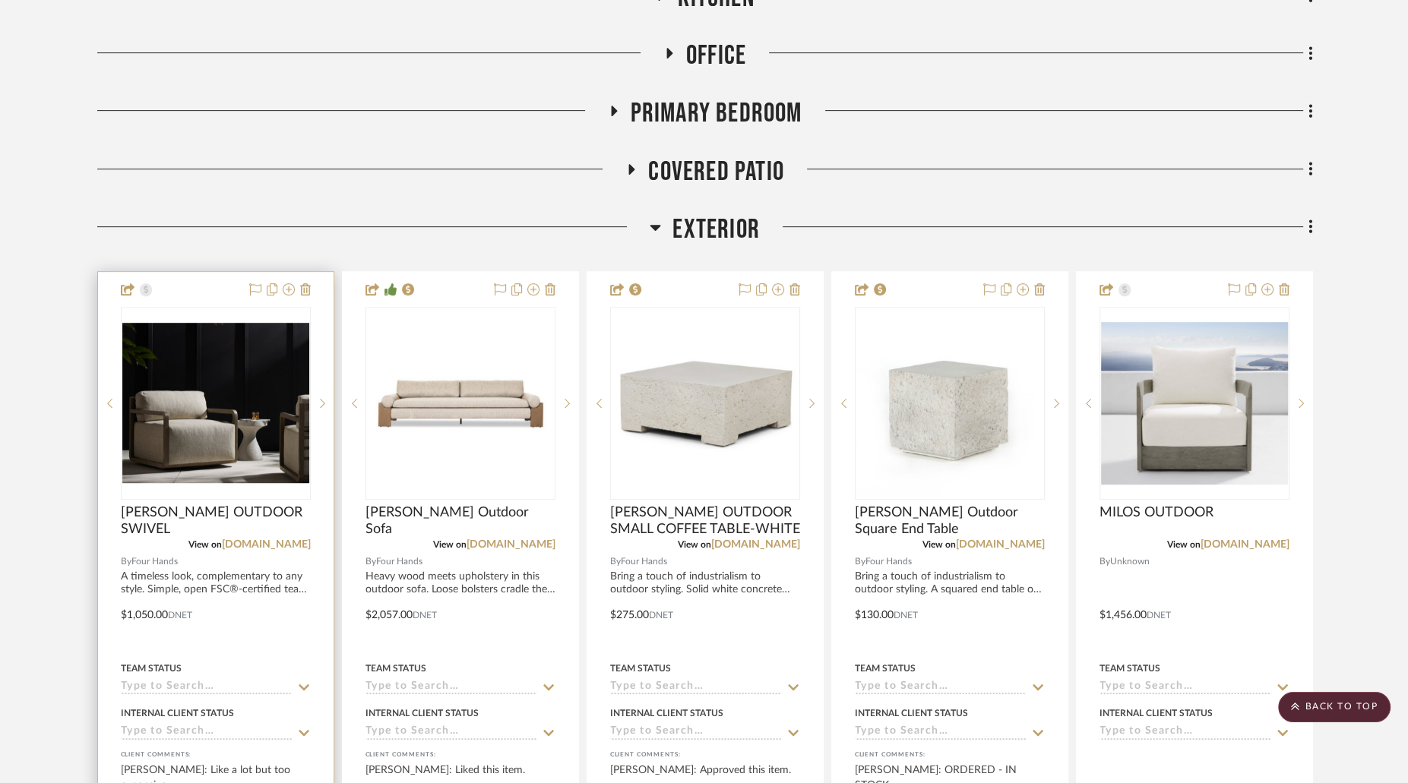
click at [0, 0] on img at bounding box center [0, 0] width 0 height 0
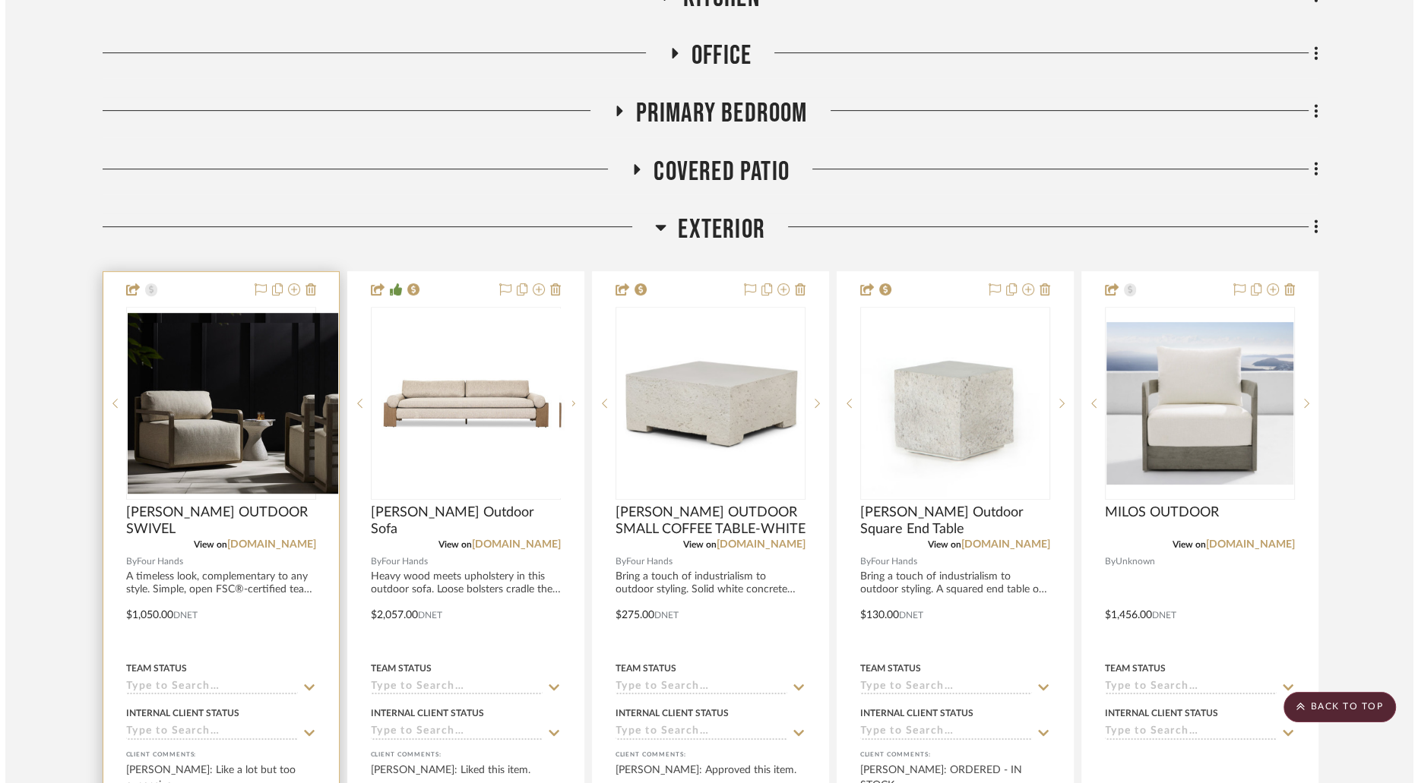
scroll to position [0, 0]
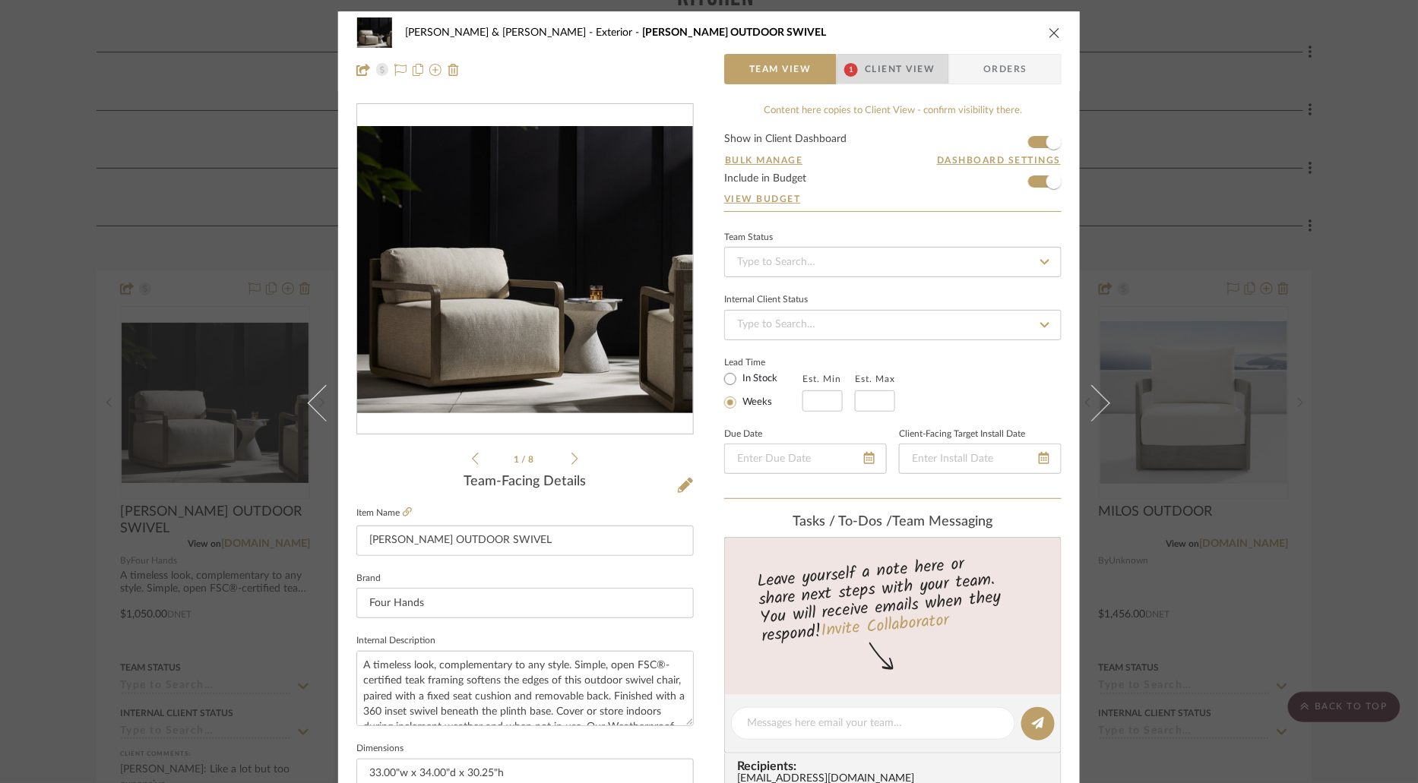
click at [903, 74] on span "Client View" at bounding box center [900, 69] width 70 height 30
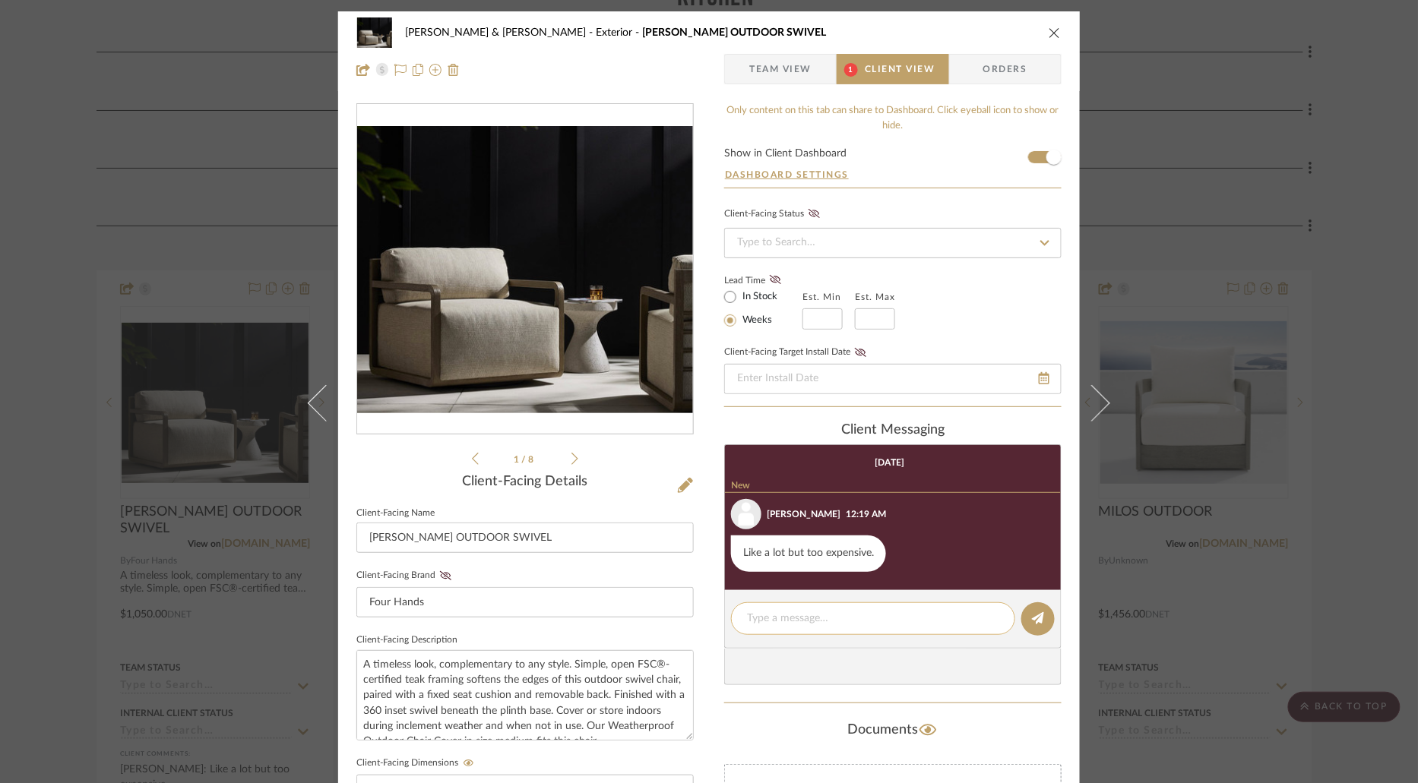
click at [870, 612] on textarea at bounding box center [873, 619] width 252 height 16
paste textarea "ORDERED - IN STOCK"
type textarea "ORDERED - IN STOCK"
click at [1035, 615] on icon at bounding box center [1038, 618] width 12 height 12
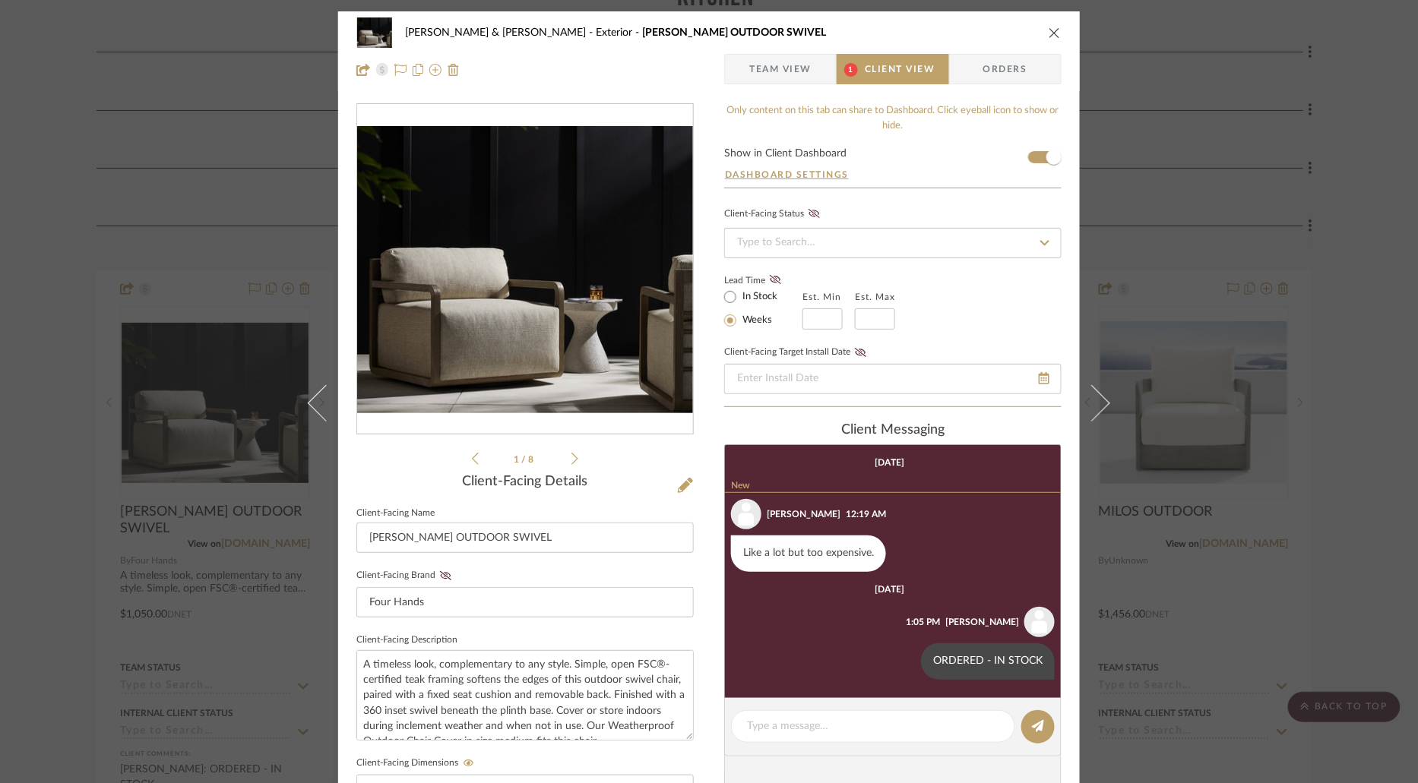
click at [1048, 34] on icon "close" at bounding box center [1054, 33] width 12 height 12
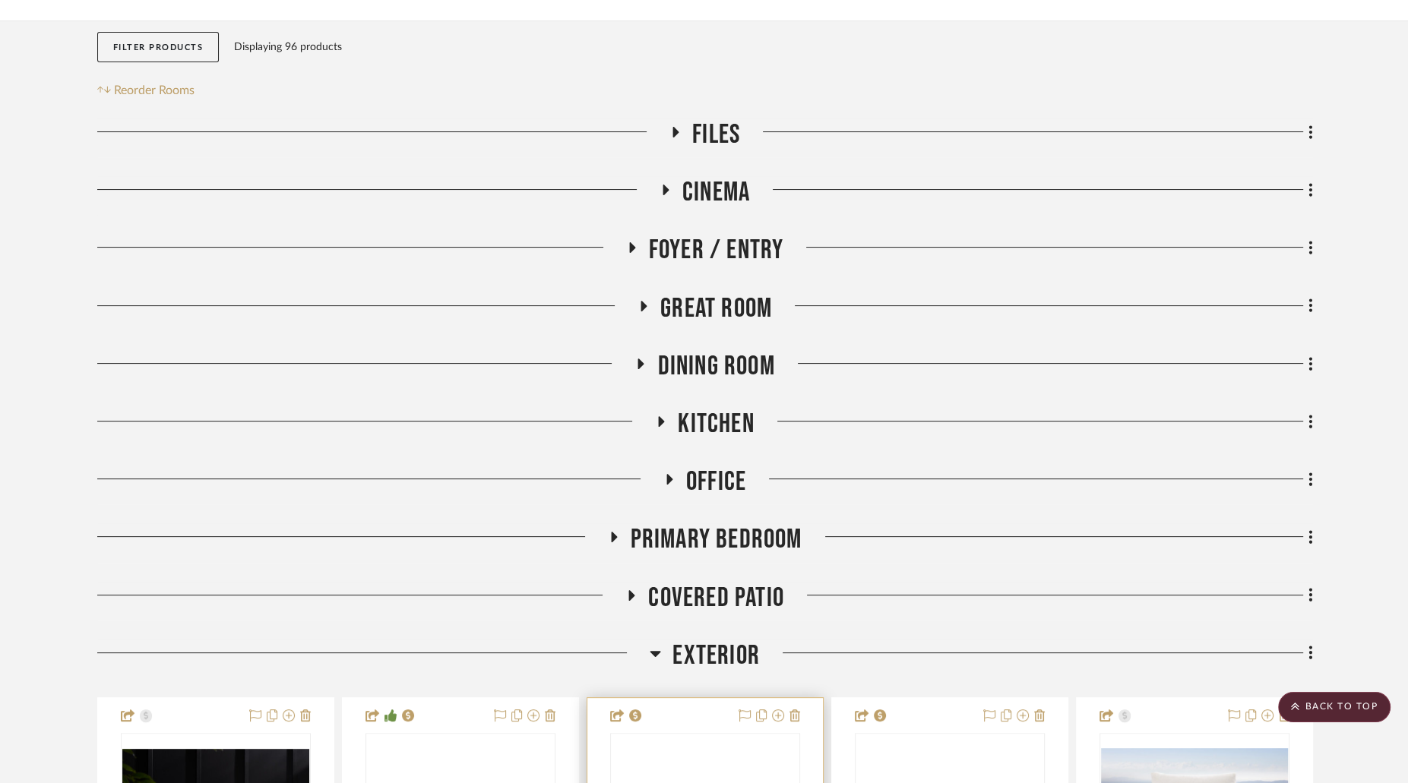
scroll to position [106, 0]
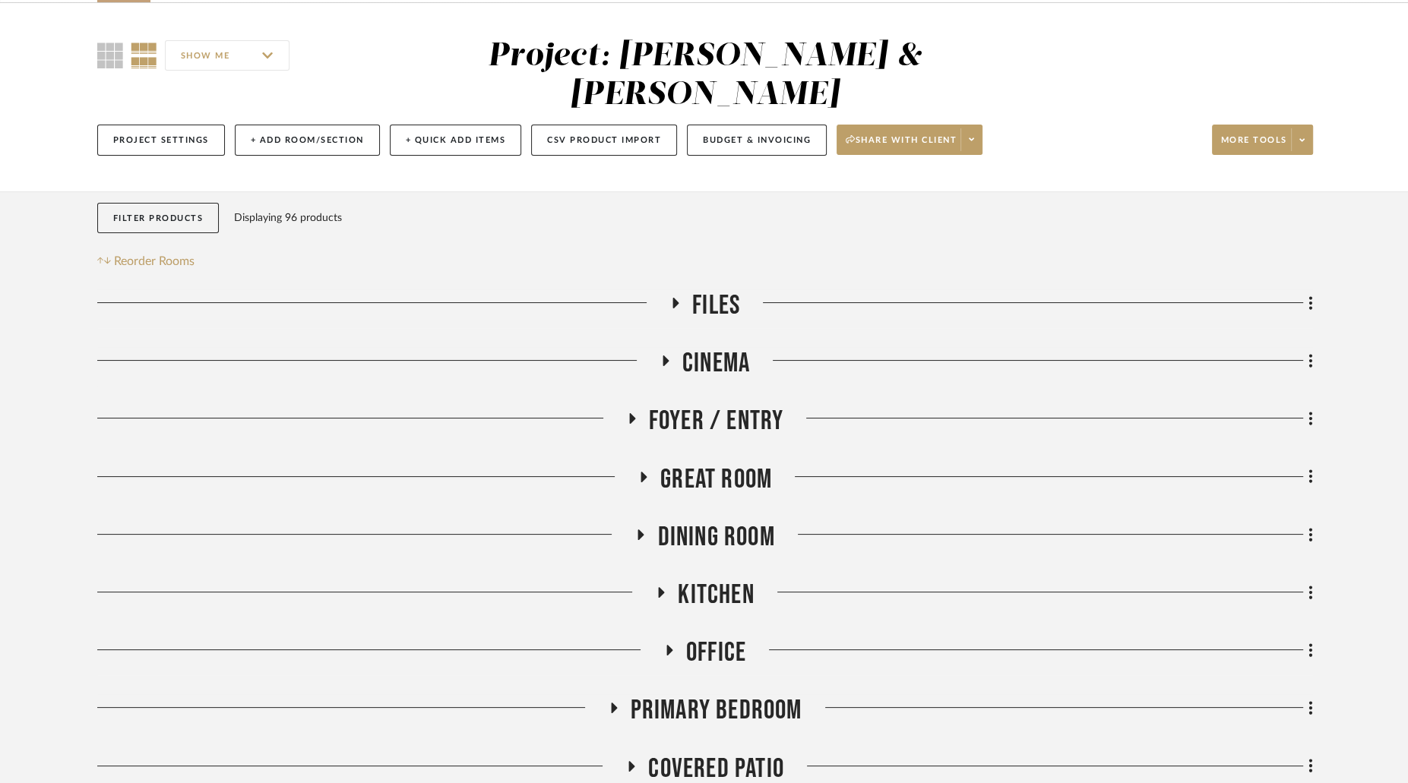
click at [668, 645] on icon at bounding box center [669, 650] width 6 height 11
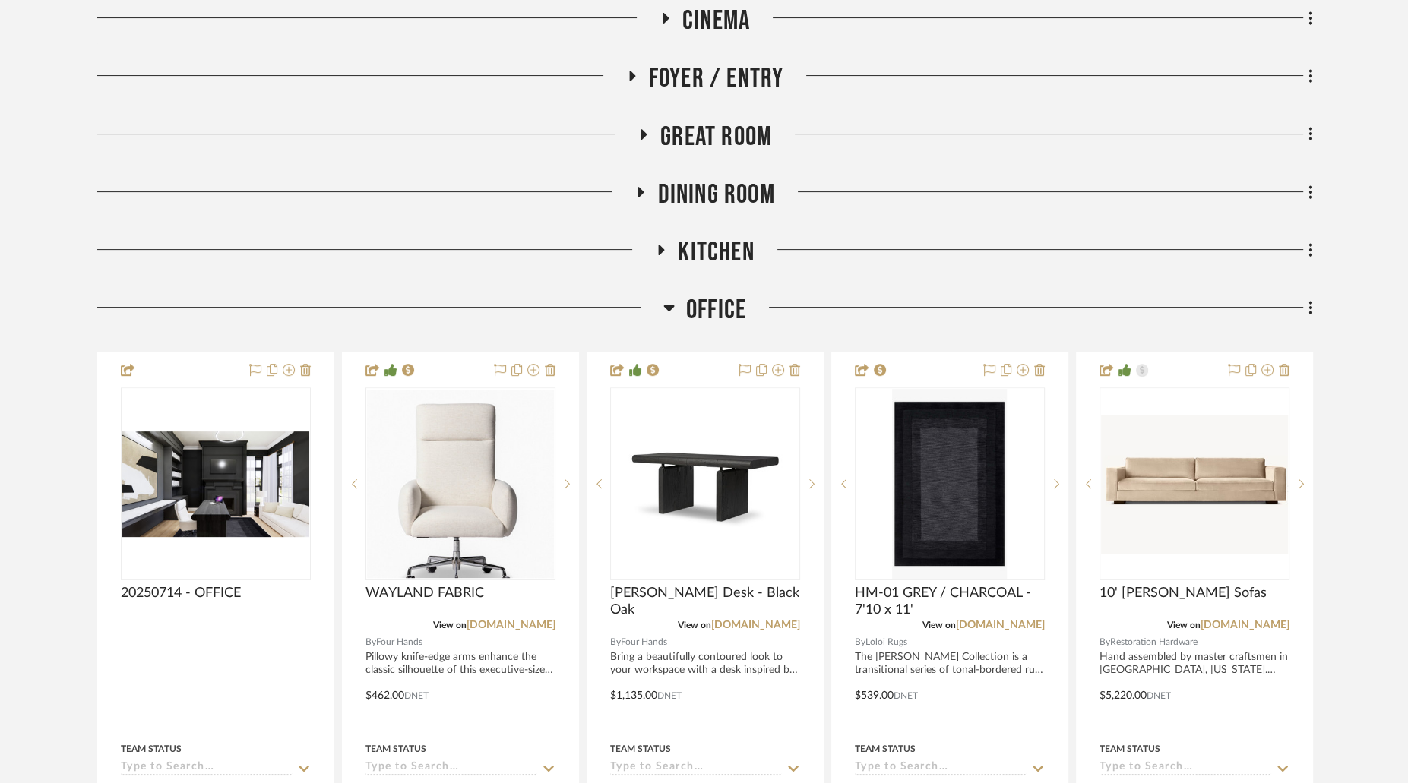
scroll to position [594, 0]
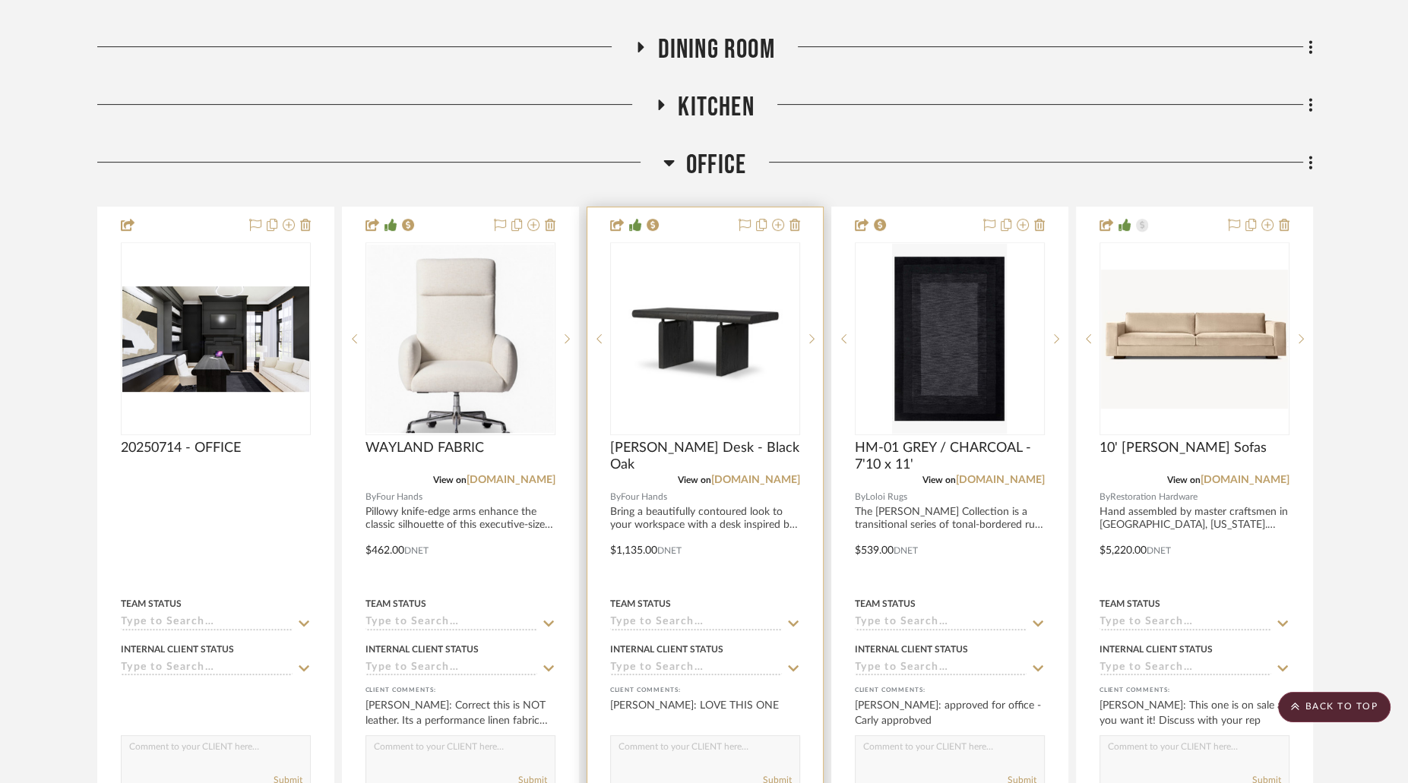
click at [767, 274] on img "0" at bounding box center [705, 338] width 187 height 187
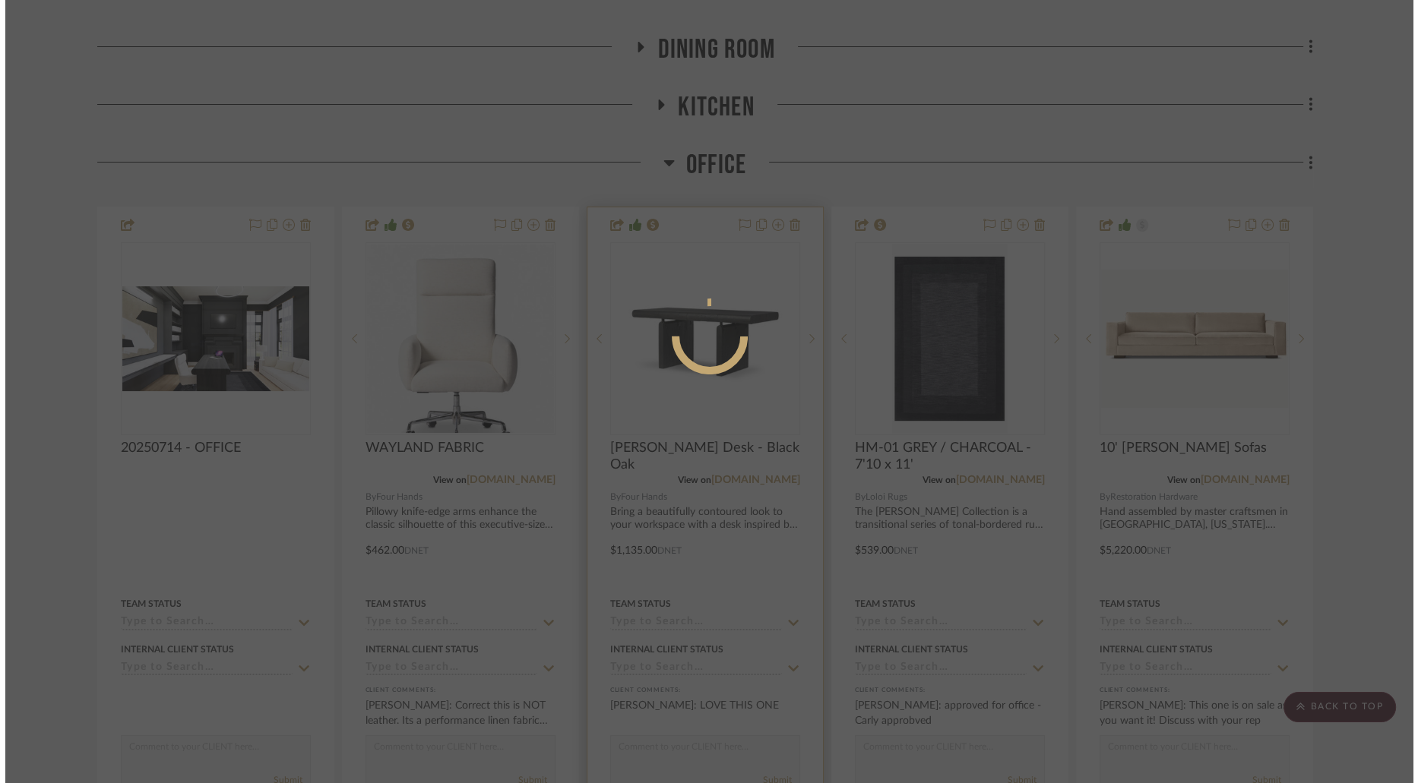
scroll to position [0, 0]
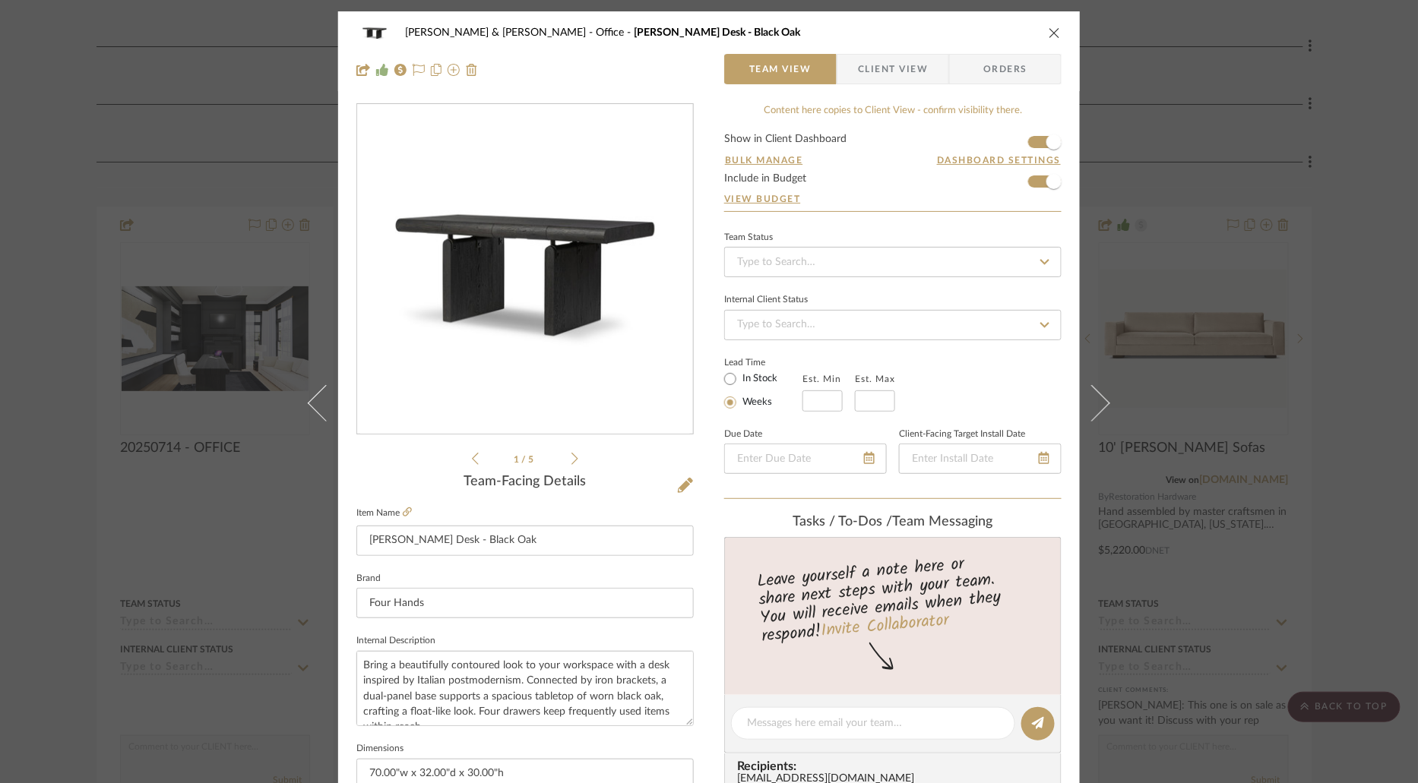
click at [887, 76] on span "Client View" at bounding box center [893, 69] width 70 height 30
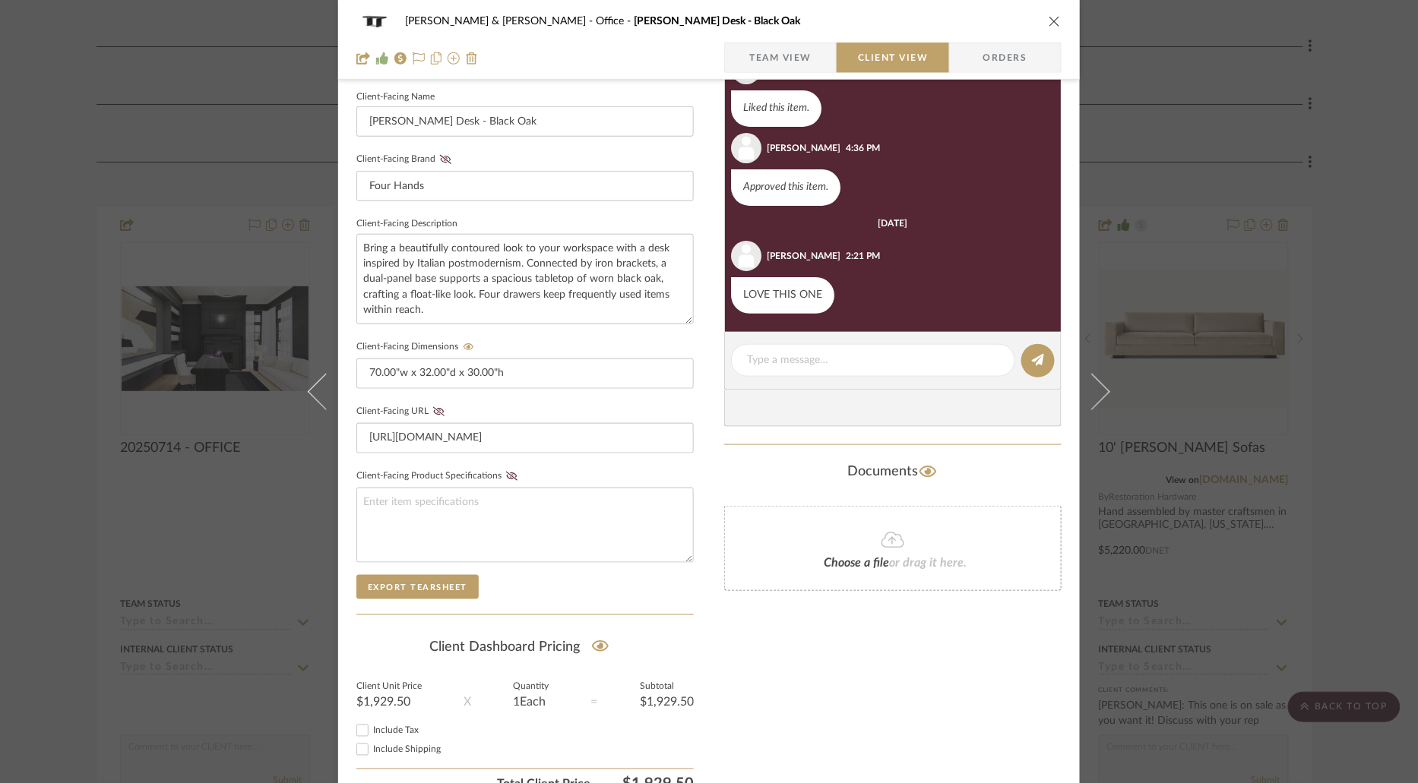
scroll to position [431, 0]
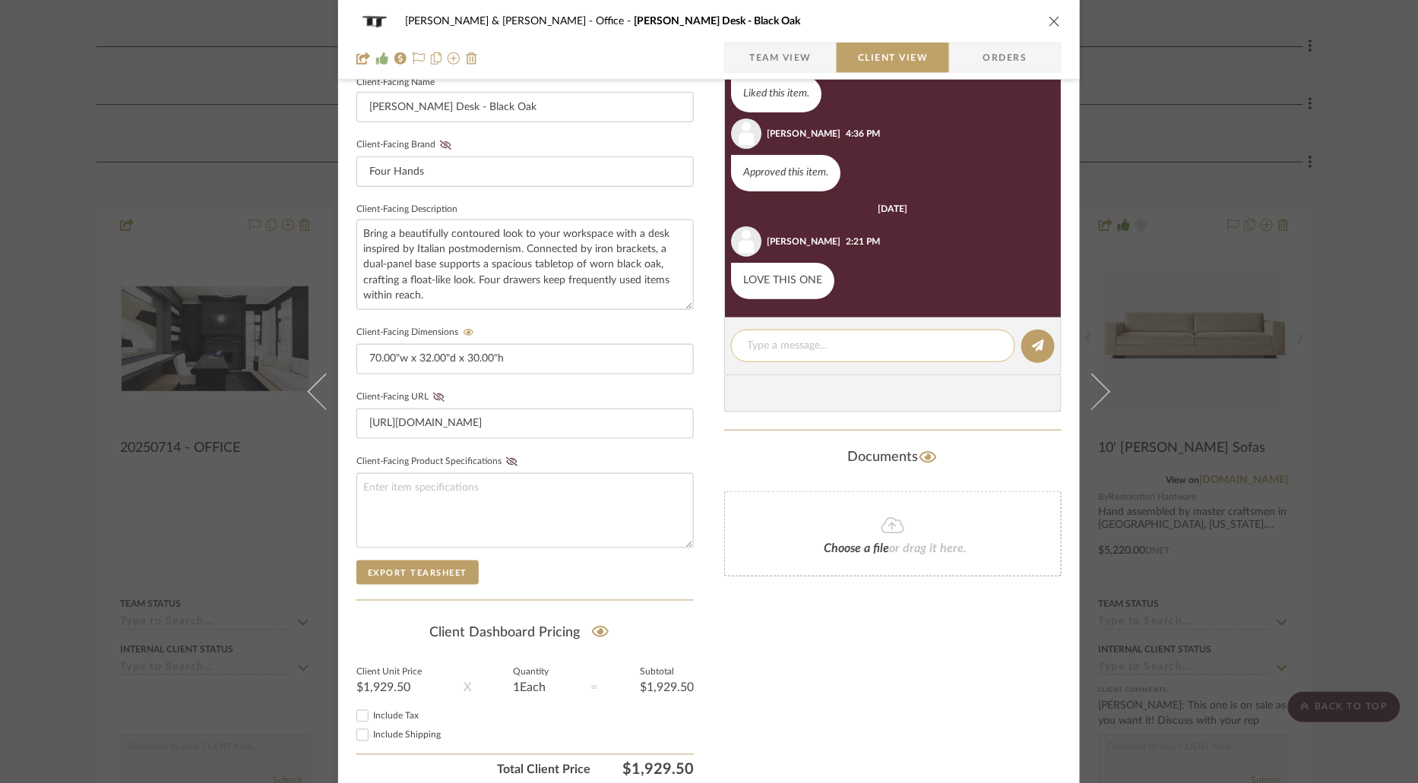
click at [857, 338] on textarea at bounding box center [873, 346] width 252 height 16
paste textarea "ORDERED - IN STOCK"
type textarea "ORDERED - IN STOCK"
click at [1036, 344] on icon at bounding box center [1038, 346] width 12 height 12
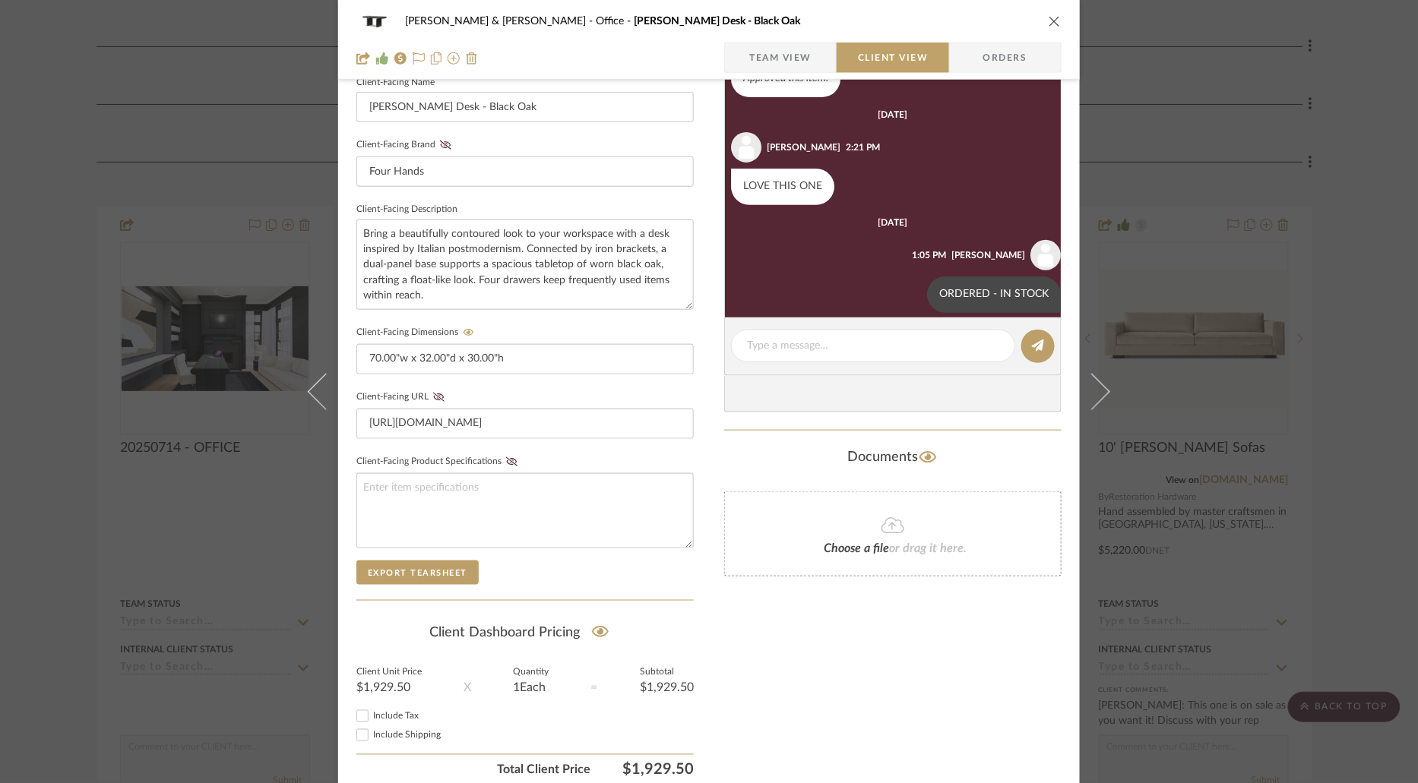
scroll to position [118, 0]
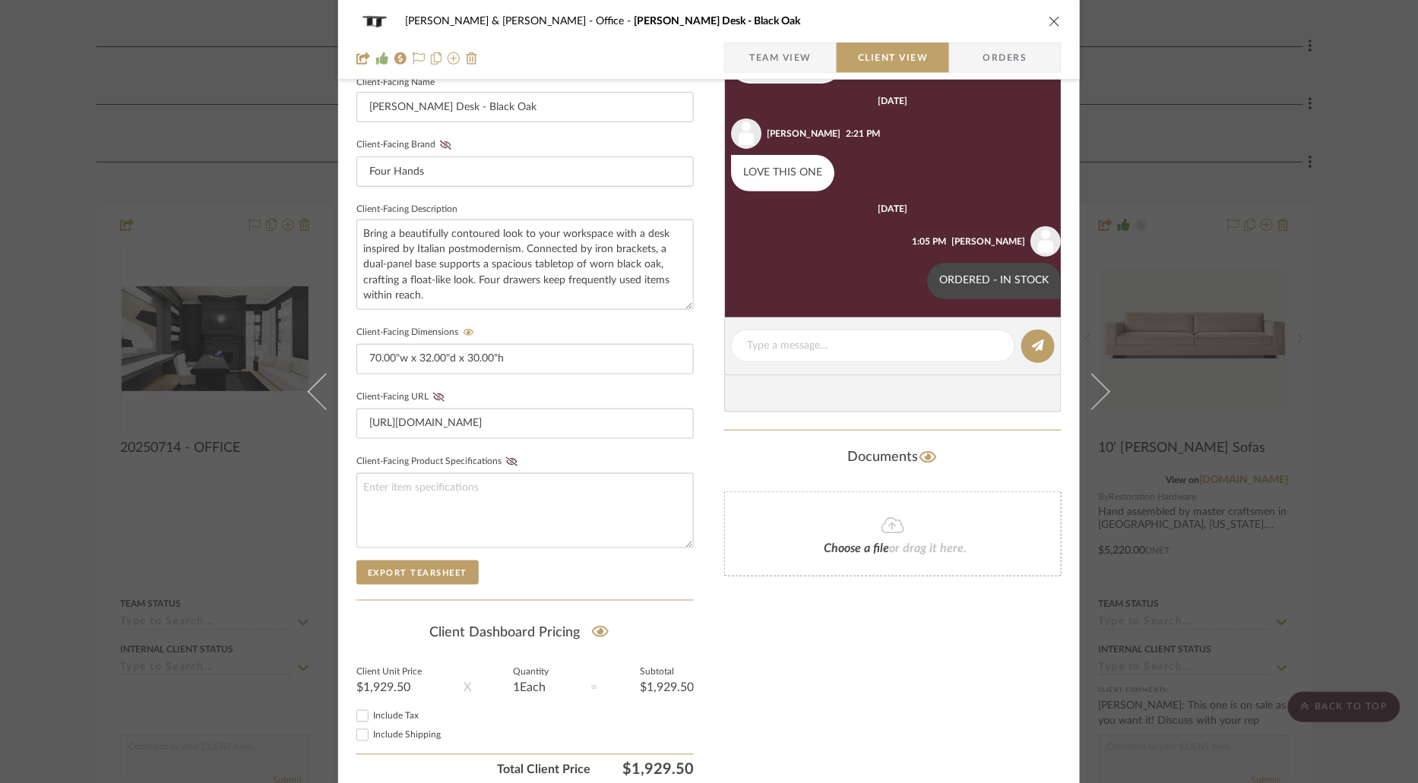
click at [1051, 19] on icon "close" at bounding box center [1054, 21] width 12 height 12
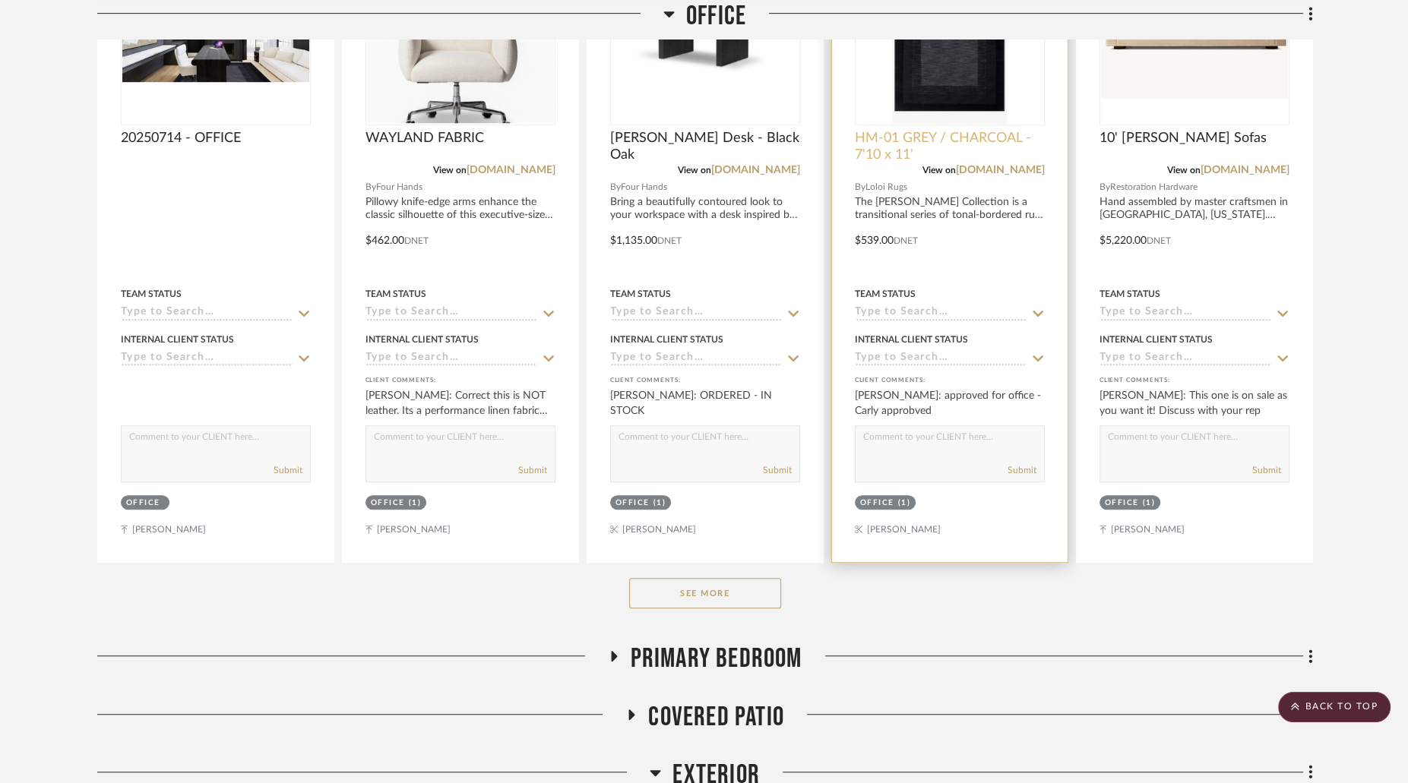
scroll to position [909, 0]
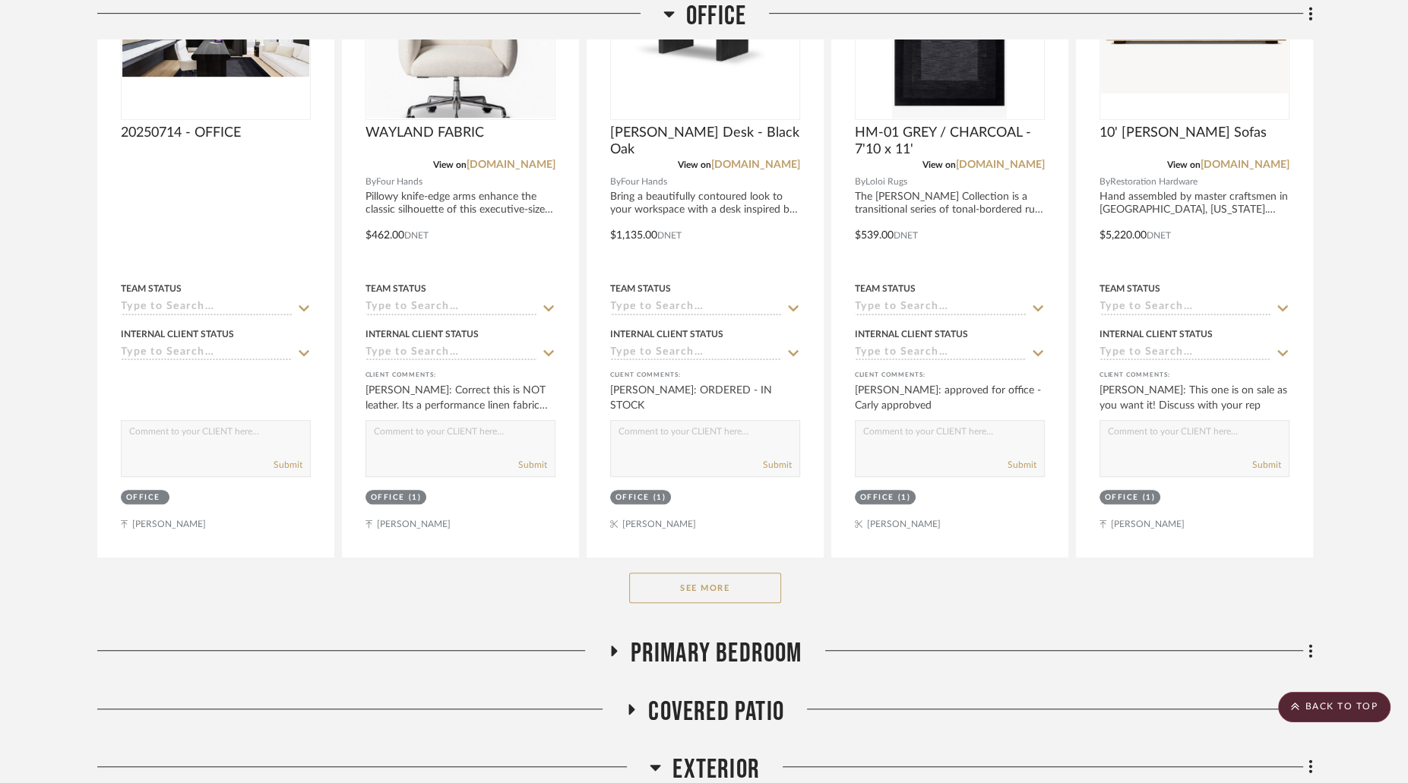
click at [688, 573] on button "See More" at bounding box center [705, 588] width 152 height 30
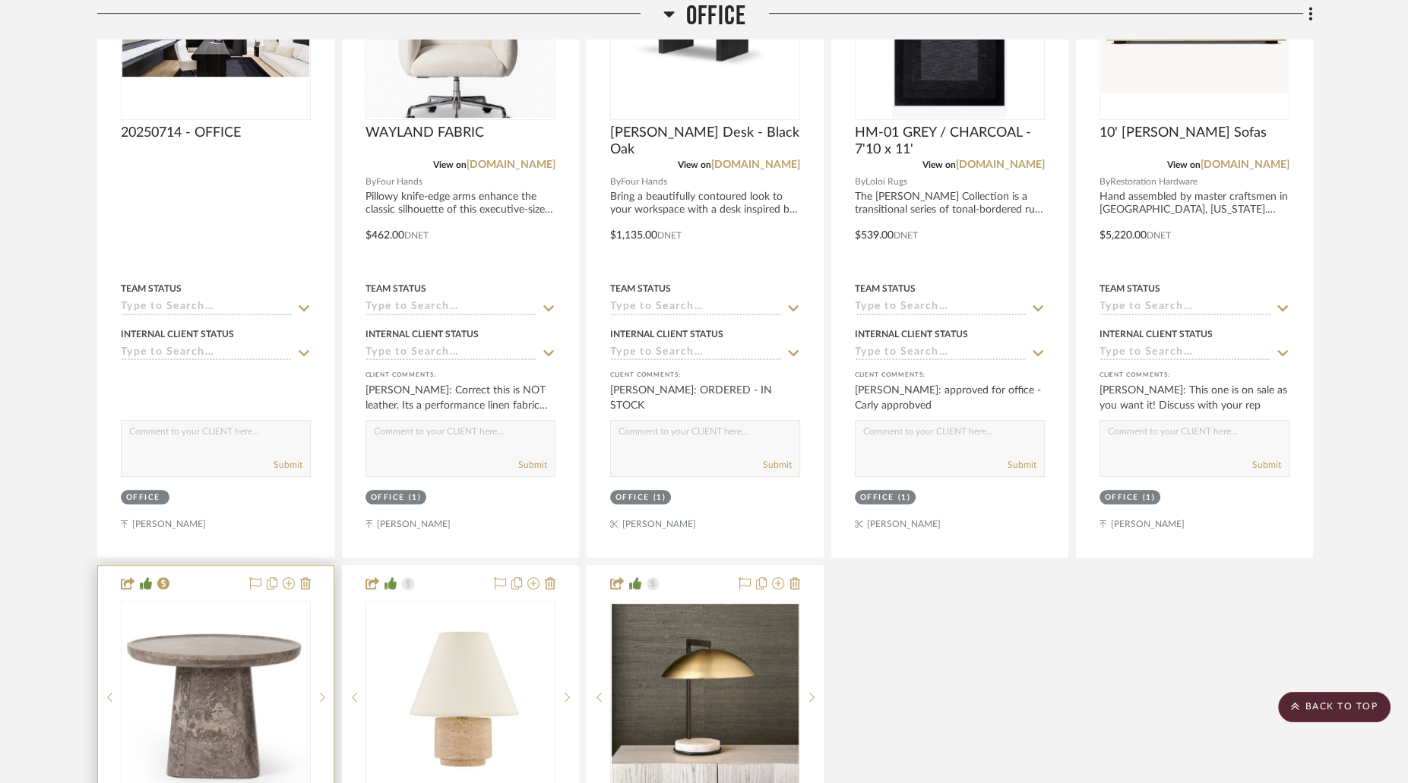
click at [0, 0] on img at bounding box center [0, 0] width 0 height 0
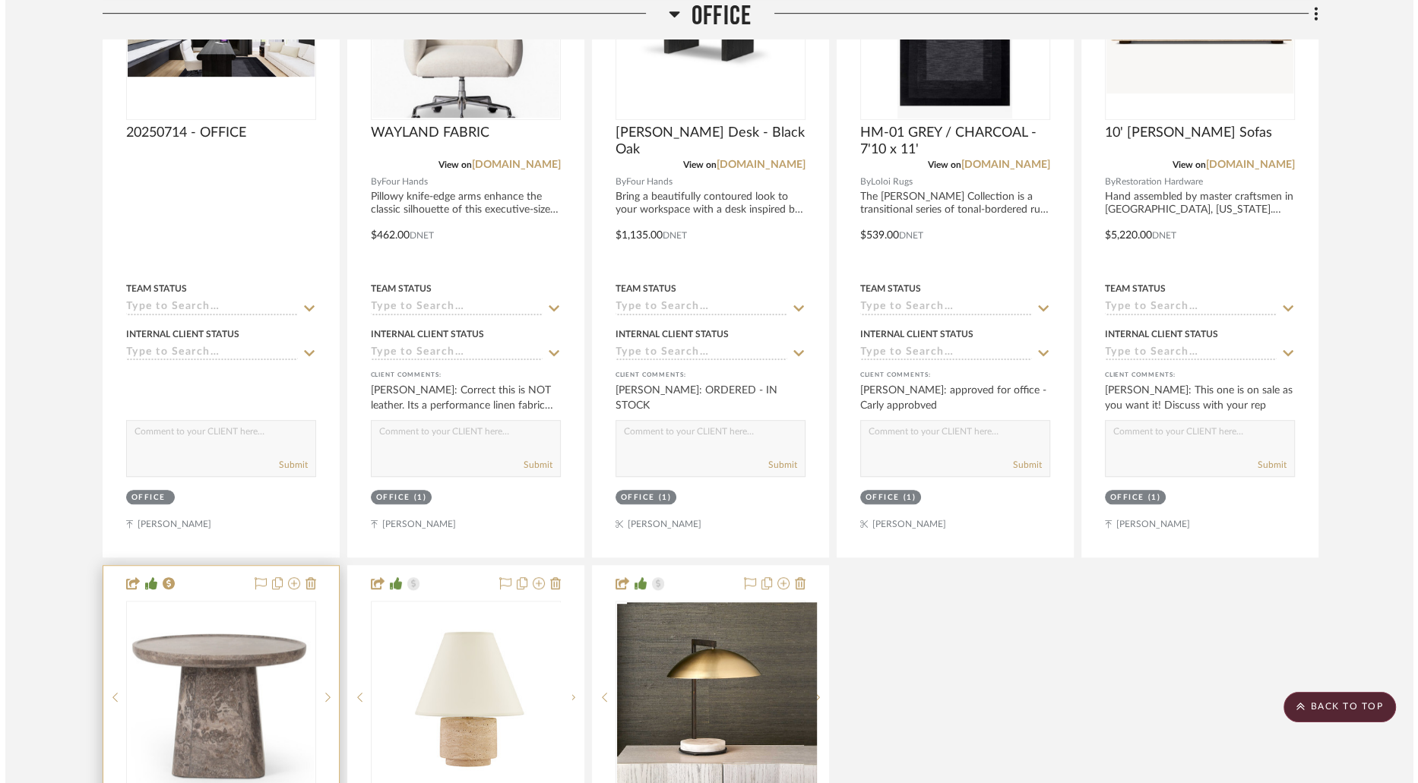
scroll to position [0, 0]
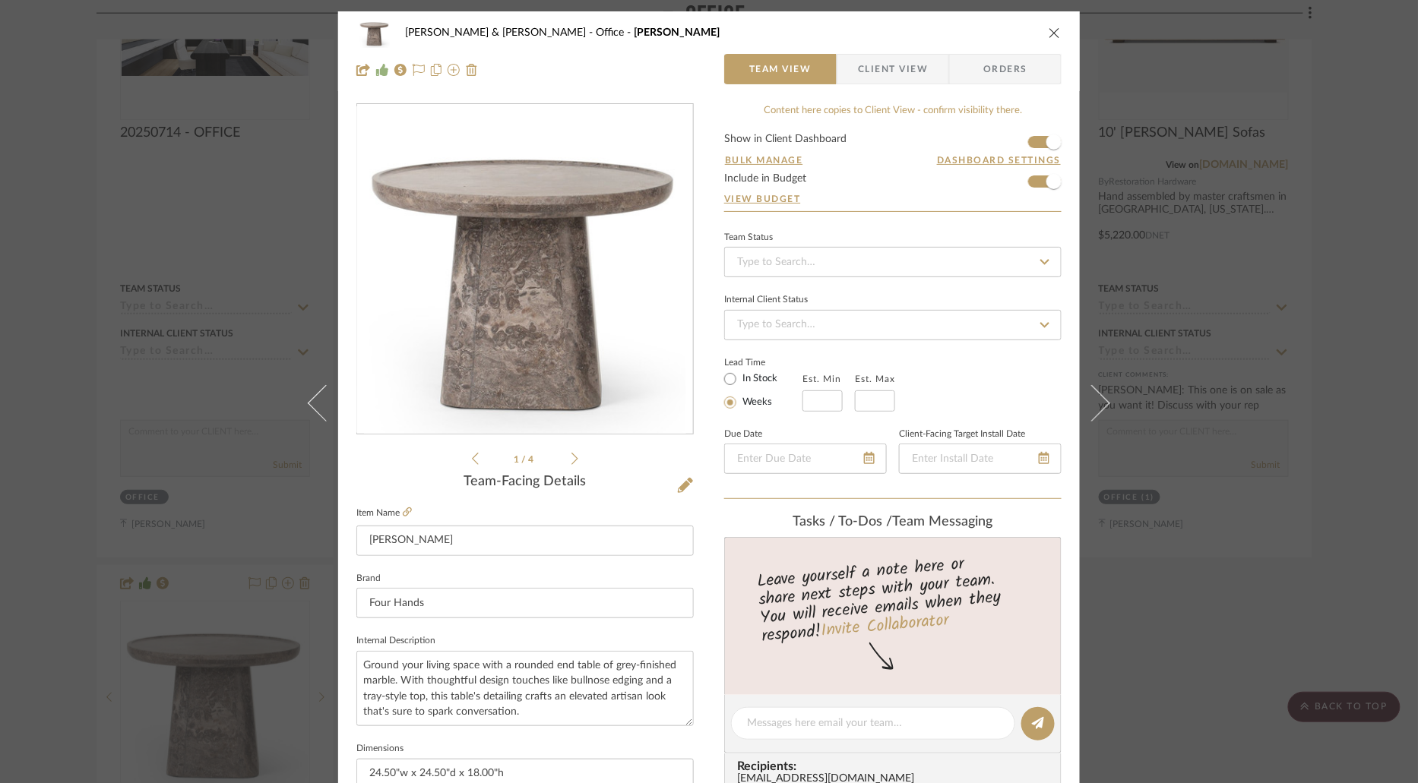
click at [873, 78] on span "Client View" at bounding box center [893, 69] width 70 height 30
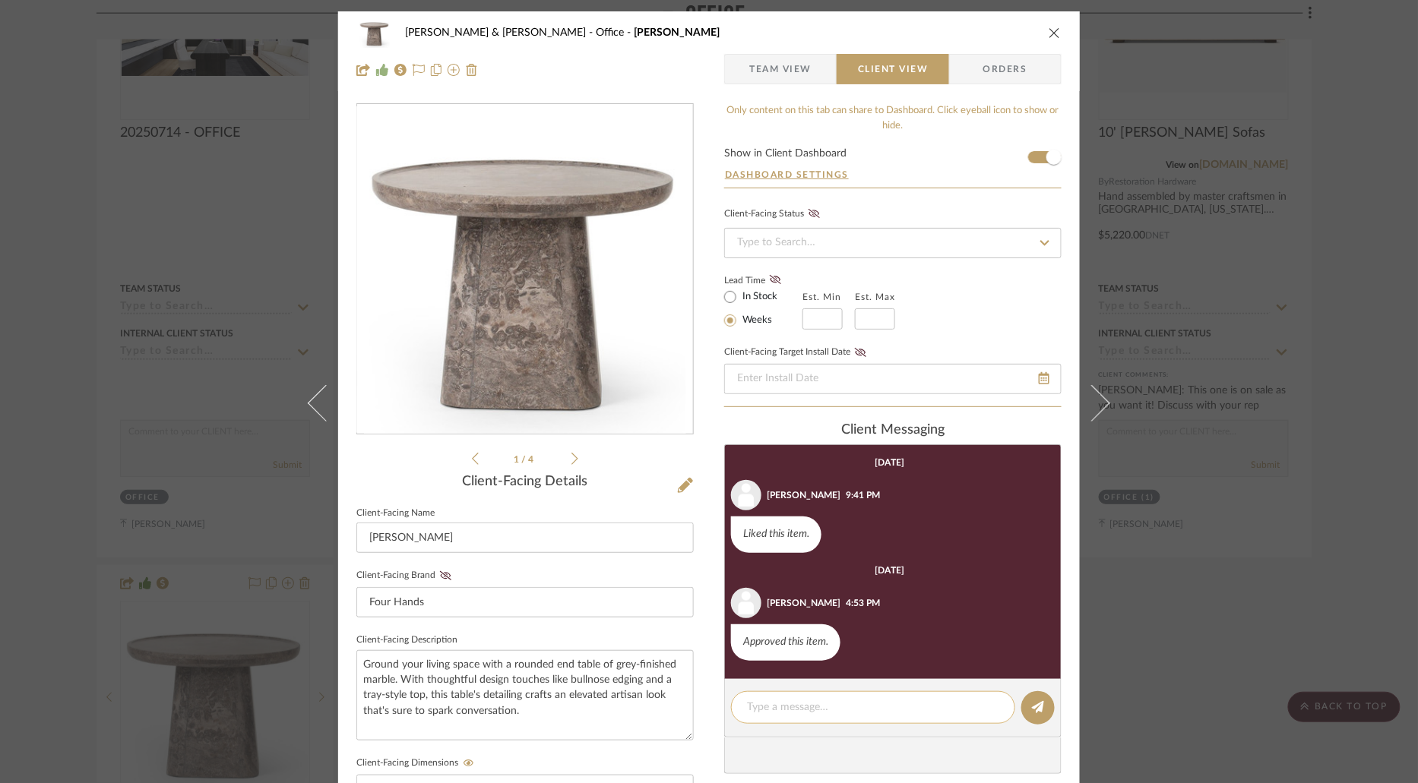
click at [893, 714] on div at bounding box center [873, 707] width 284 height 33
paste textarea "ORDERED - IN STOCK"
type textarea "ORDERED - IN STOCK"
click at [1032, 709] on icon at bounding box center [1038, 707] width 12 height 12
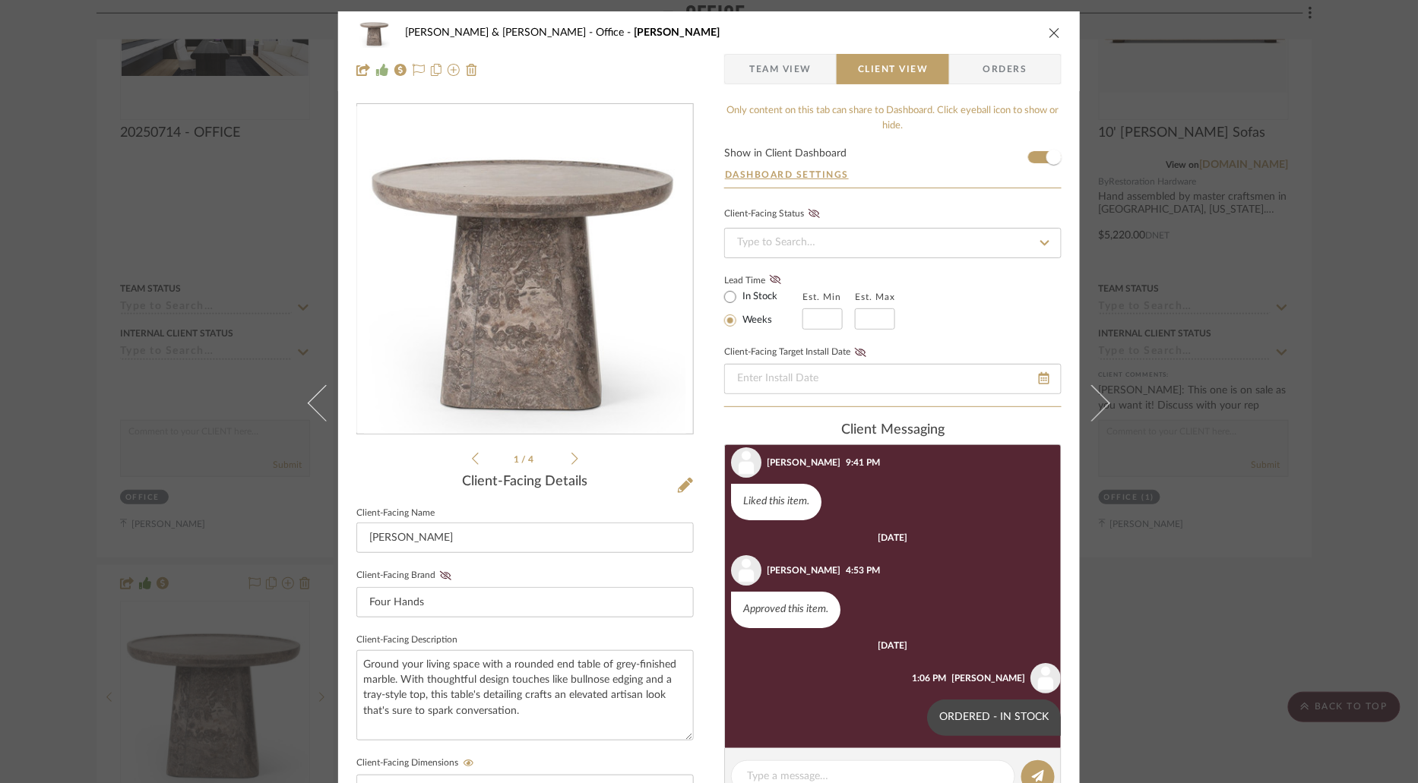
scroll to position [39, 0]
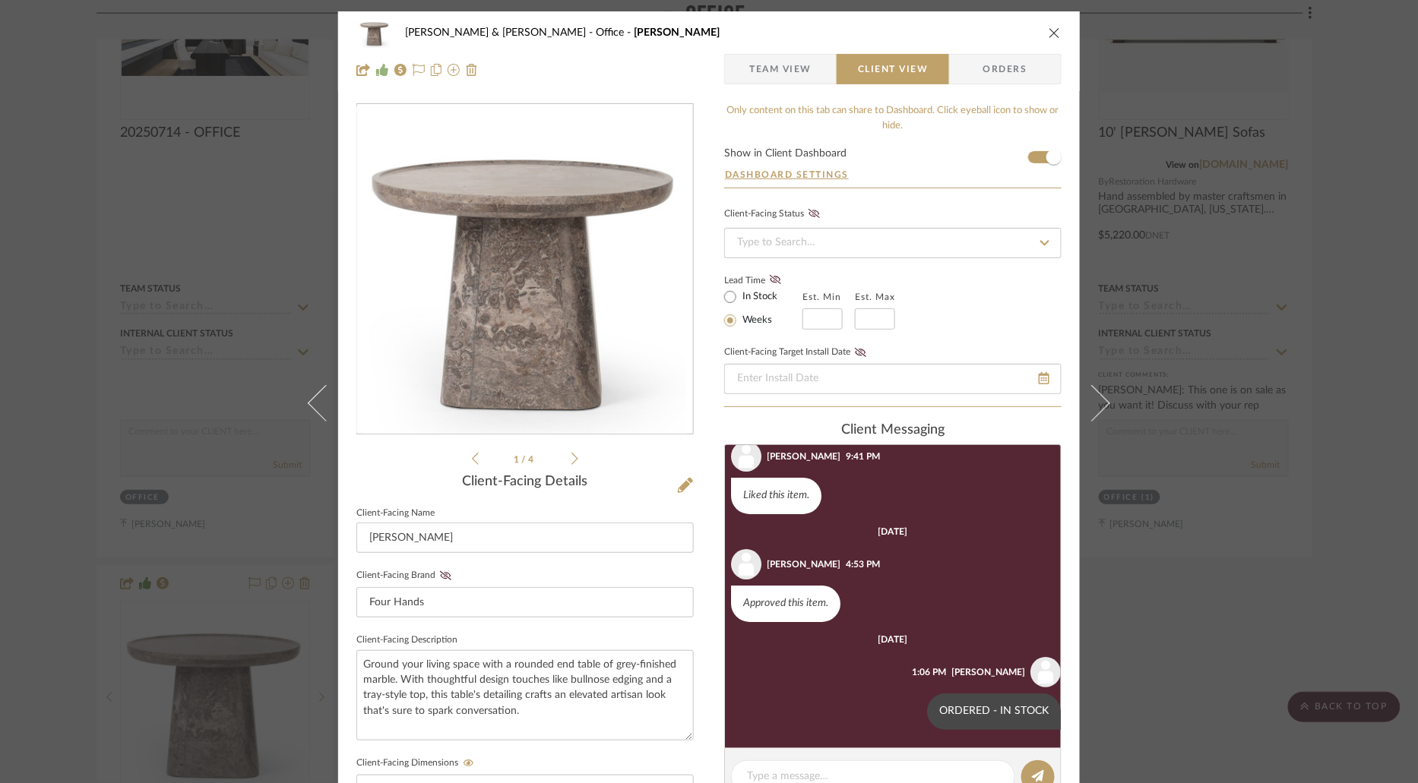
click at [1048, 34] on icon "close" at bounding box center [1054, 33] width 12 height 12
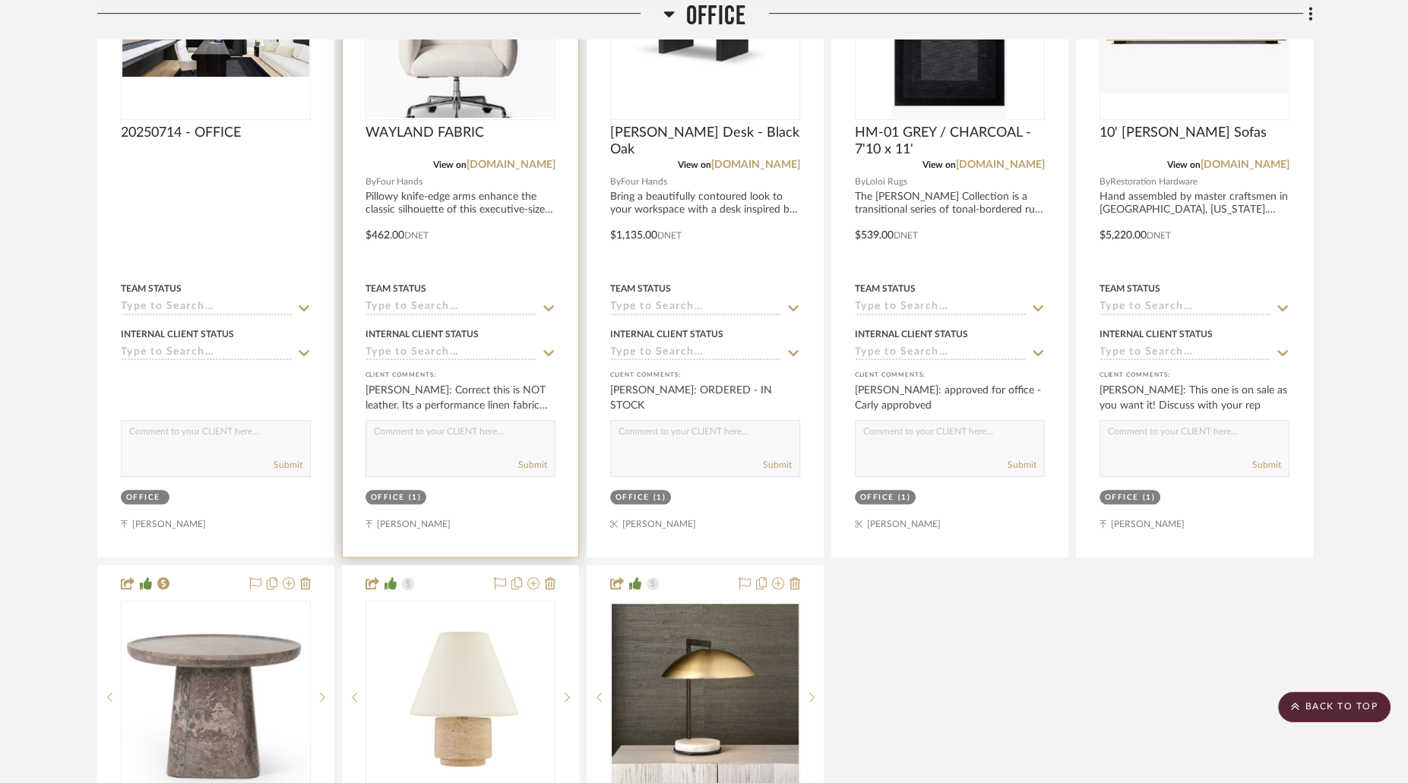
scroll to position [0, 0]
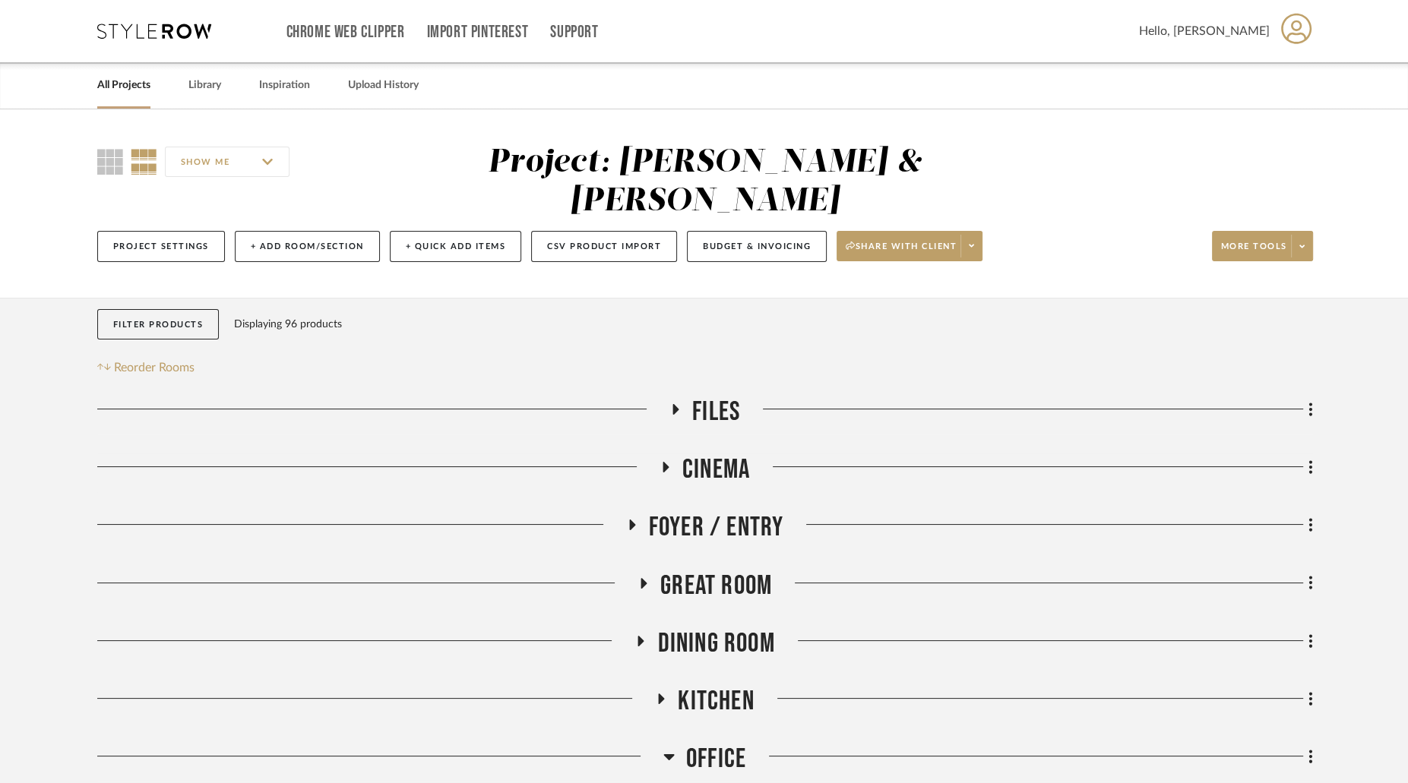
click at [139, 91] on link "All Projects" at bounding box center [123, 85] width 53 height 21
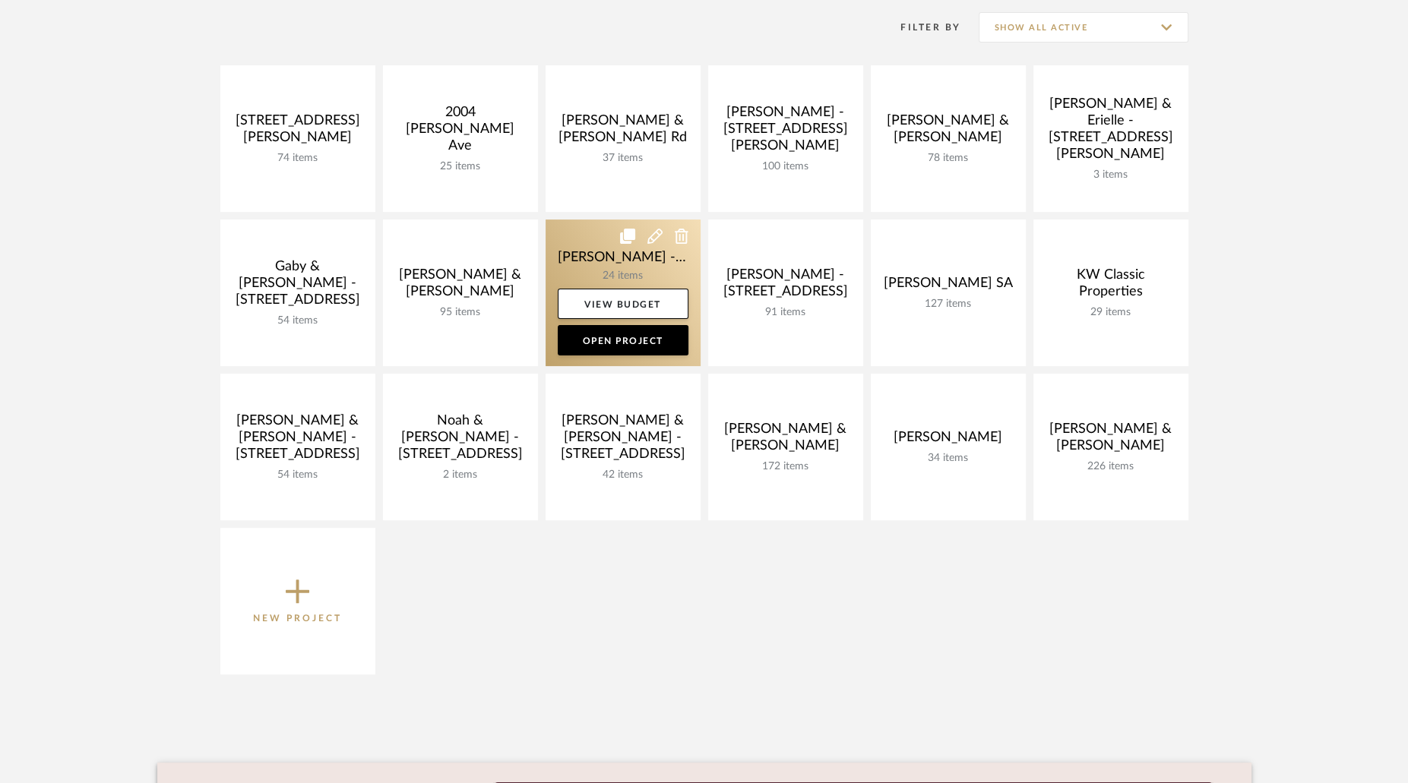
scroll to position [313, 0]
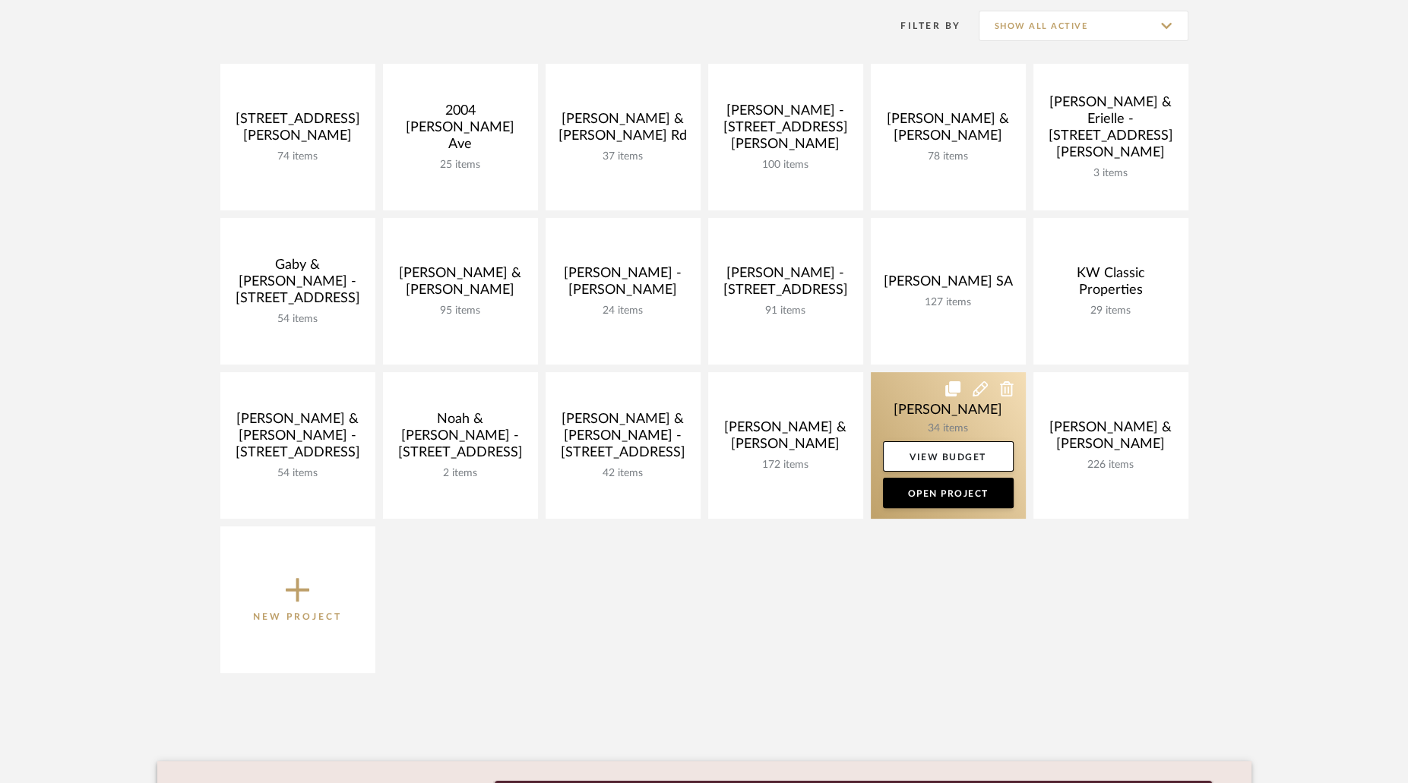
click at [958, 432] on link at bounding box center [948, 445] width 155 height 147
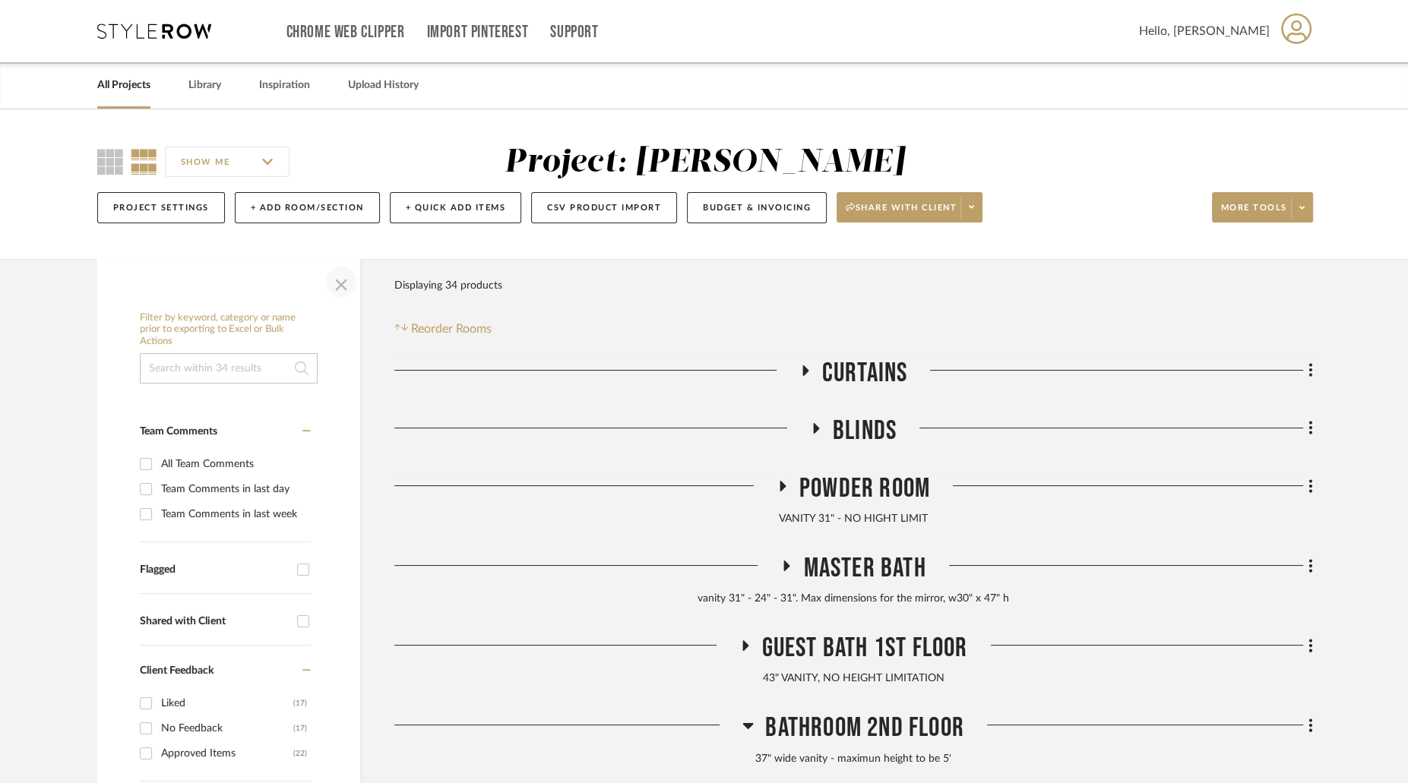
click at [337, 286] on span "button" at bounding box center [341, 282] width 36 height 36
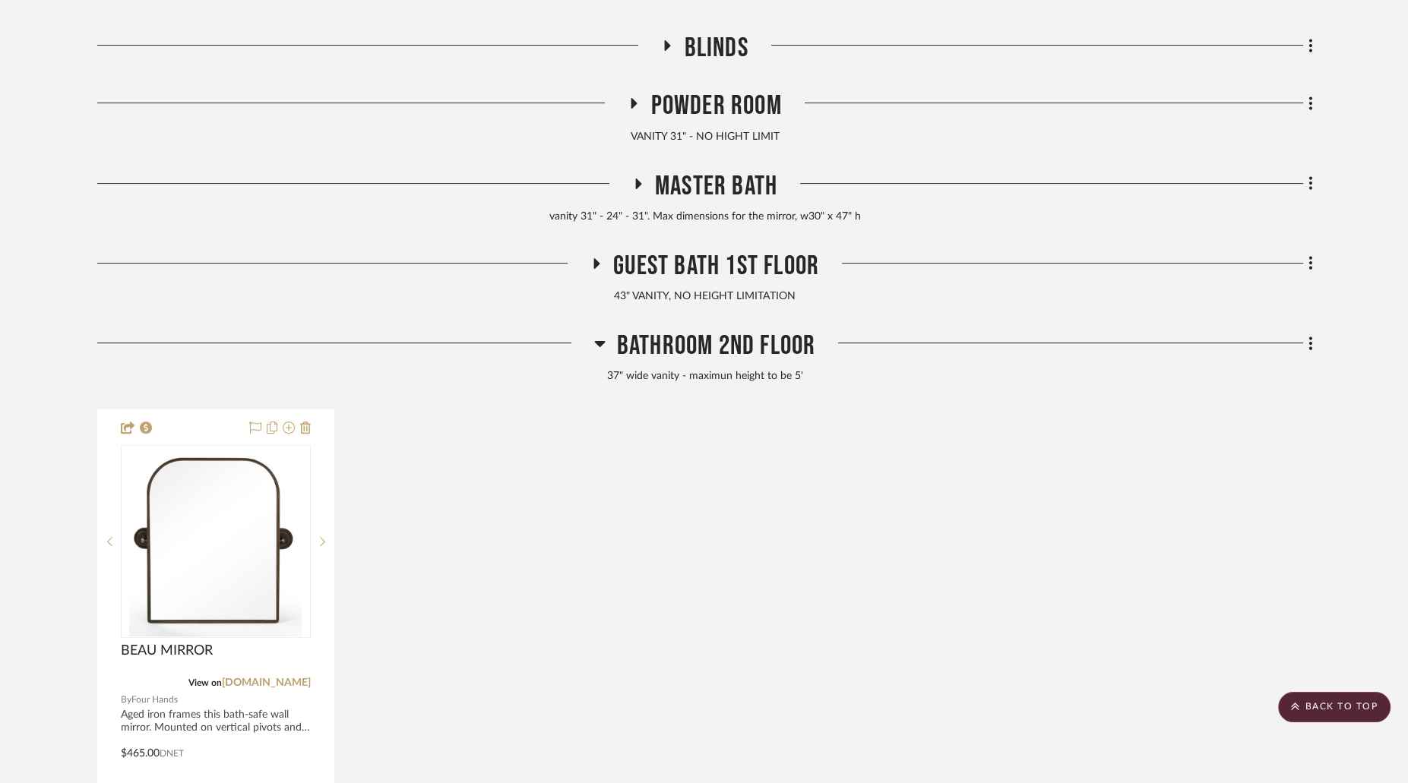
scroll to position [385, 0]
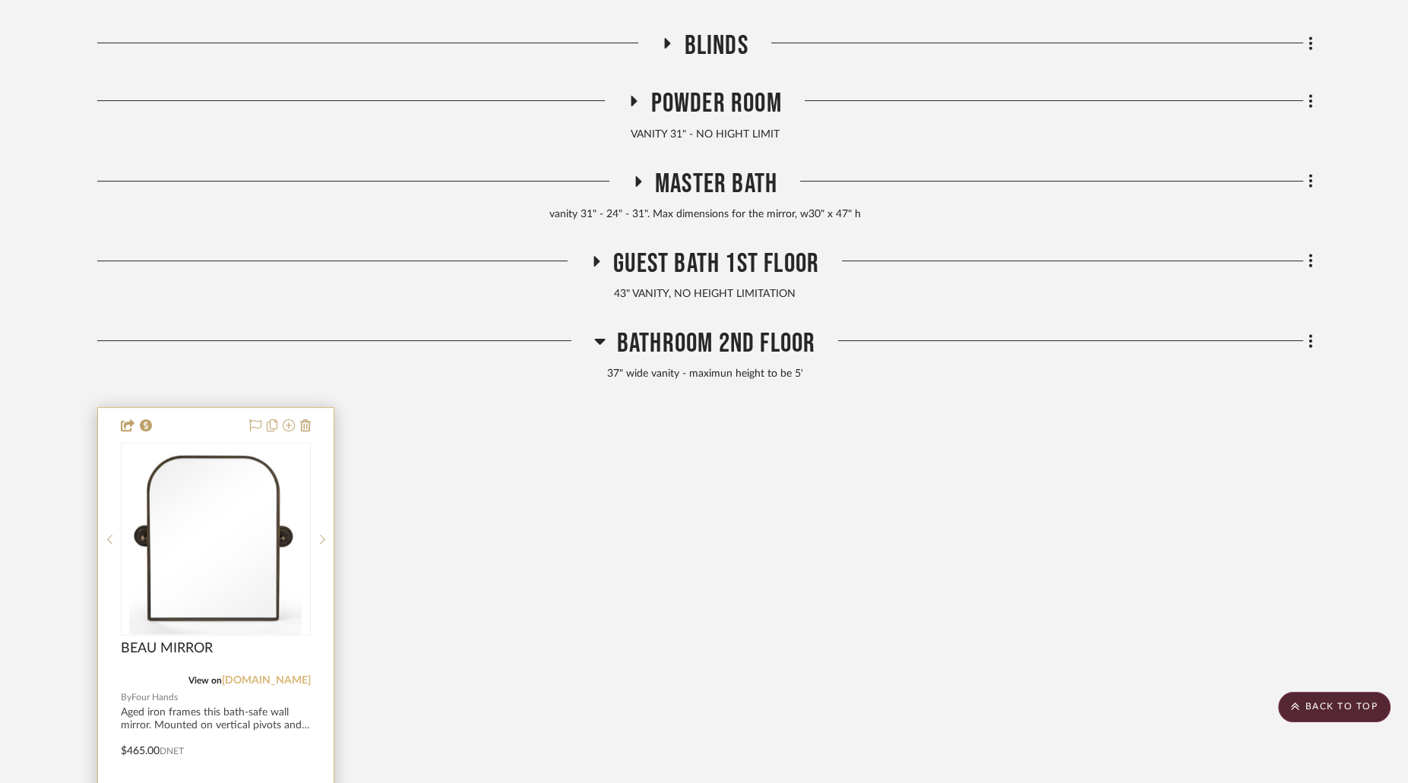
click at [295, 676] on link "[DOMAIN_NAME]" at bounding box center [266, 680] width 89 height 11
click at [603, 341] on icon at bounding box center [599, 341] width 11 height 18
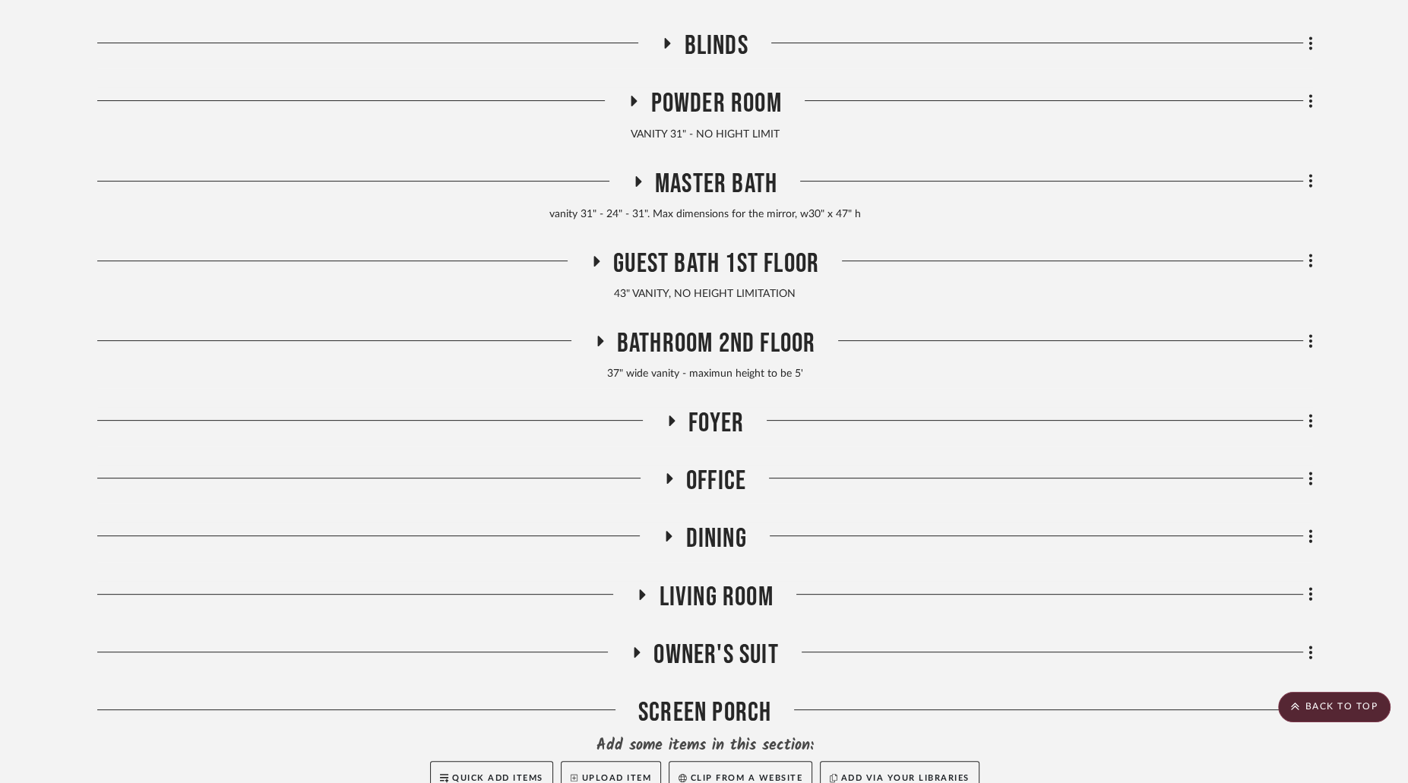
scroll to position [0, 0]
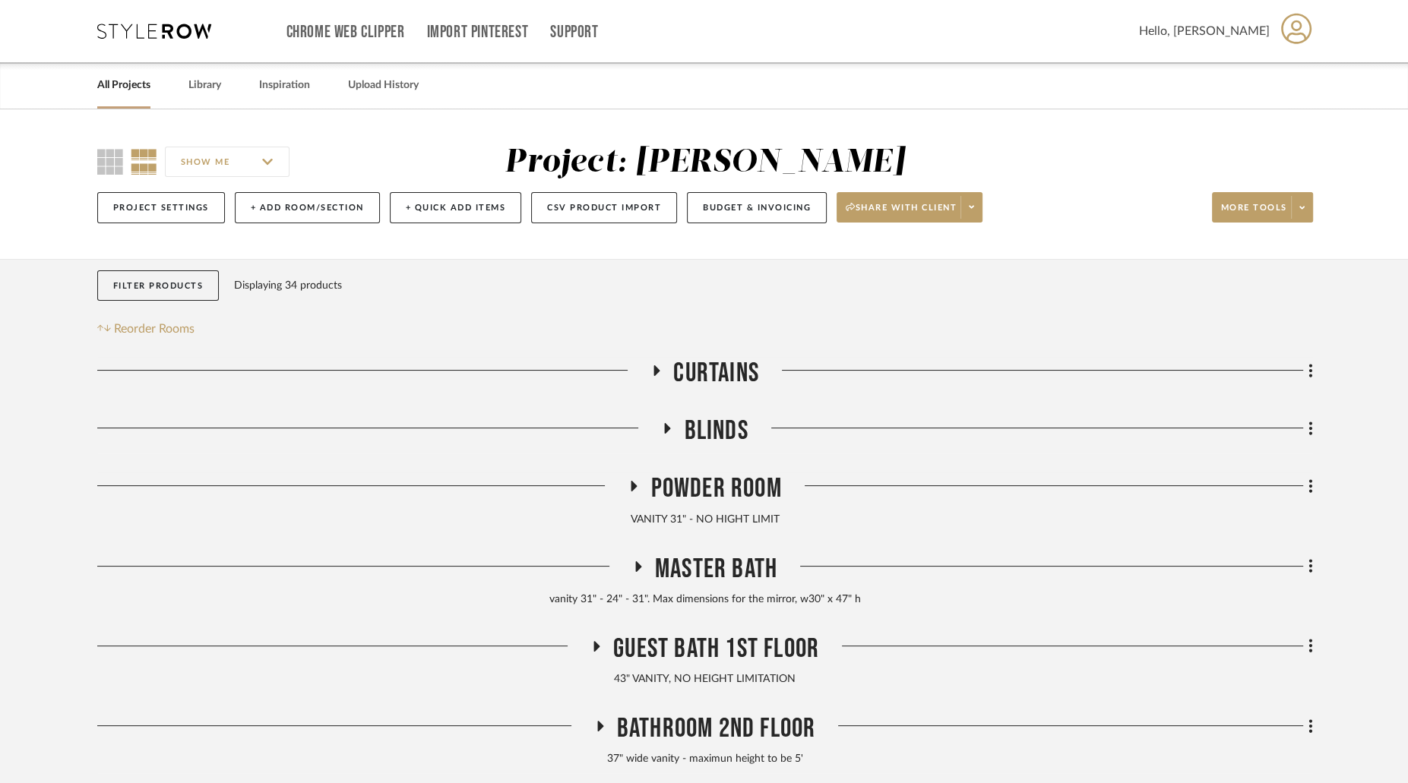
click at [125, 83] on link "All Projects" at bounding box center [123, 85] width 53 height 21
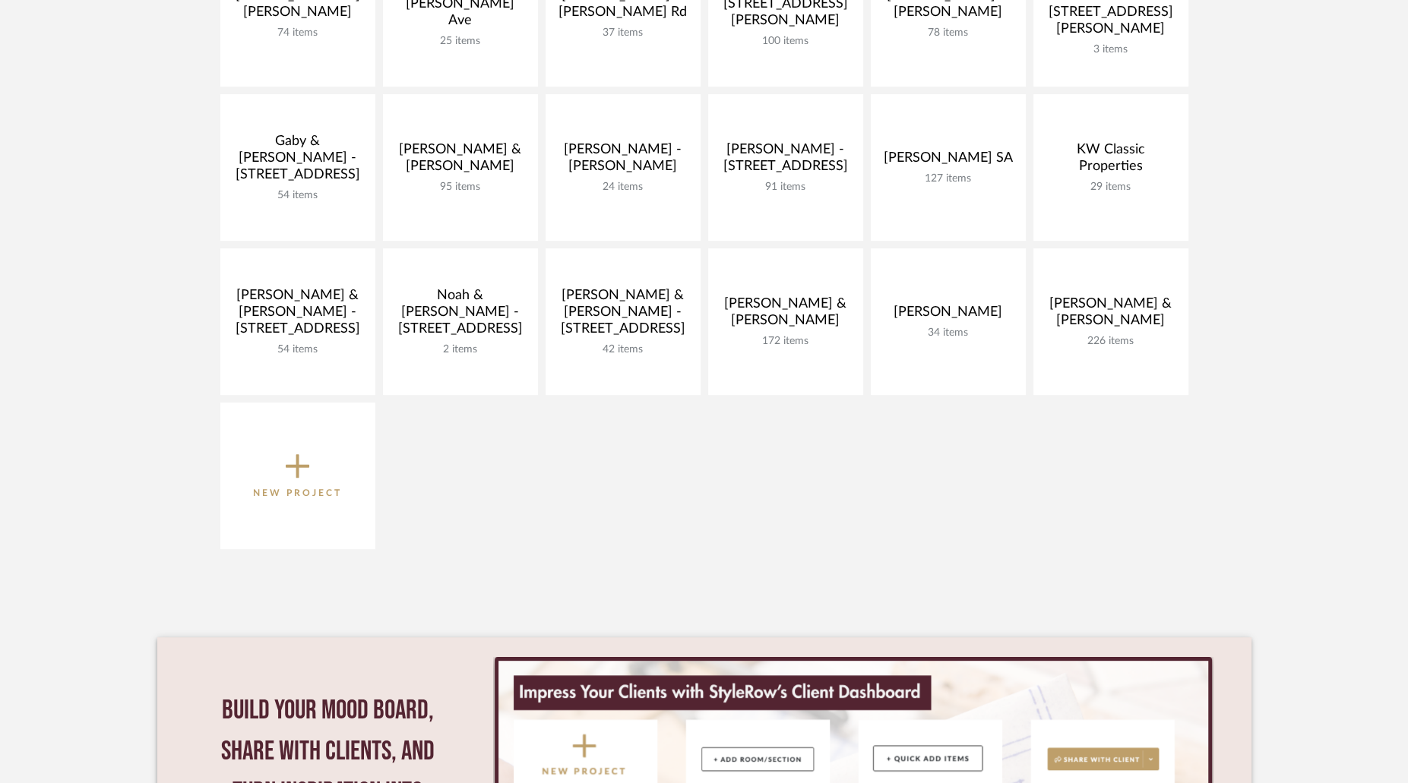
scroll to position [463, 0]
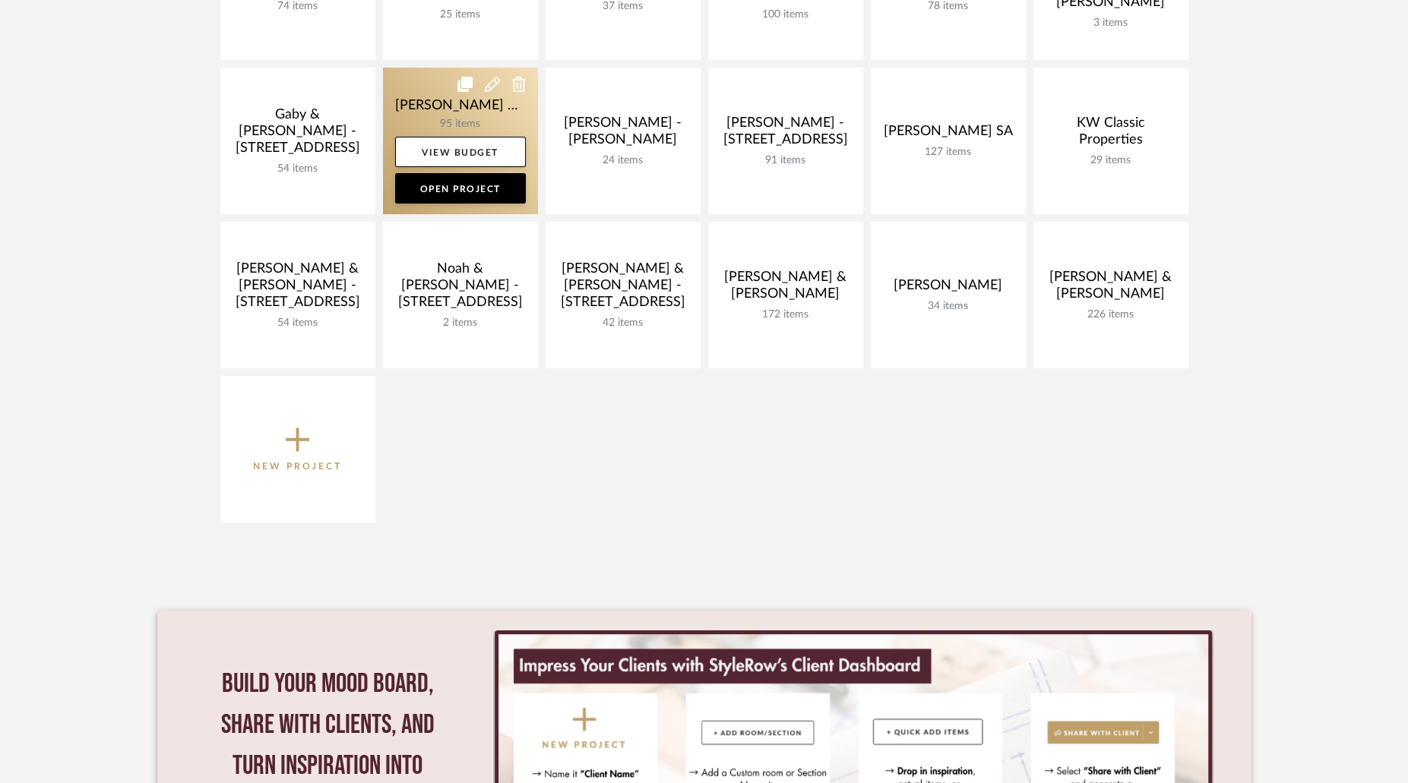
click at [489, 125] on link at bounding box center [460, 141] width 155 height 147
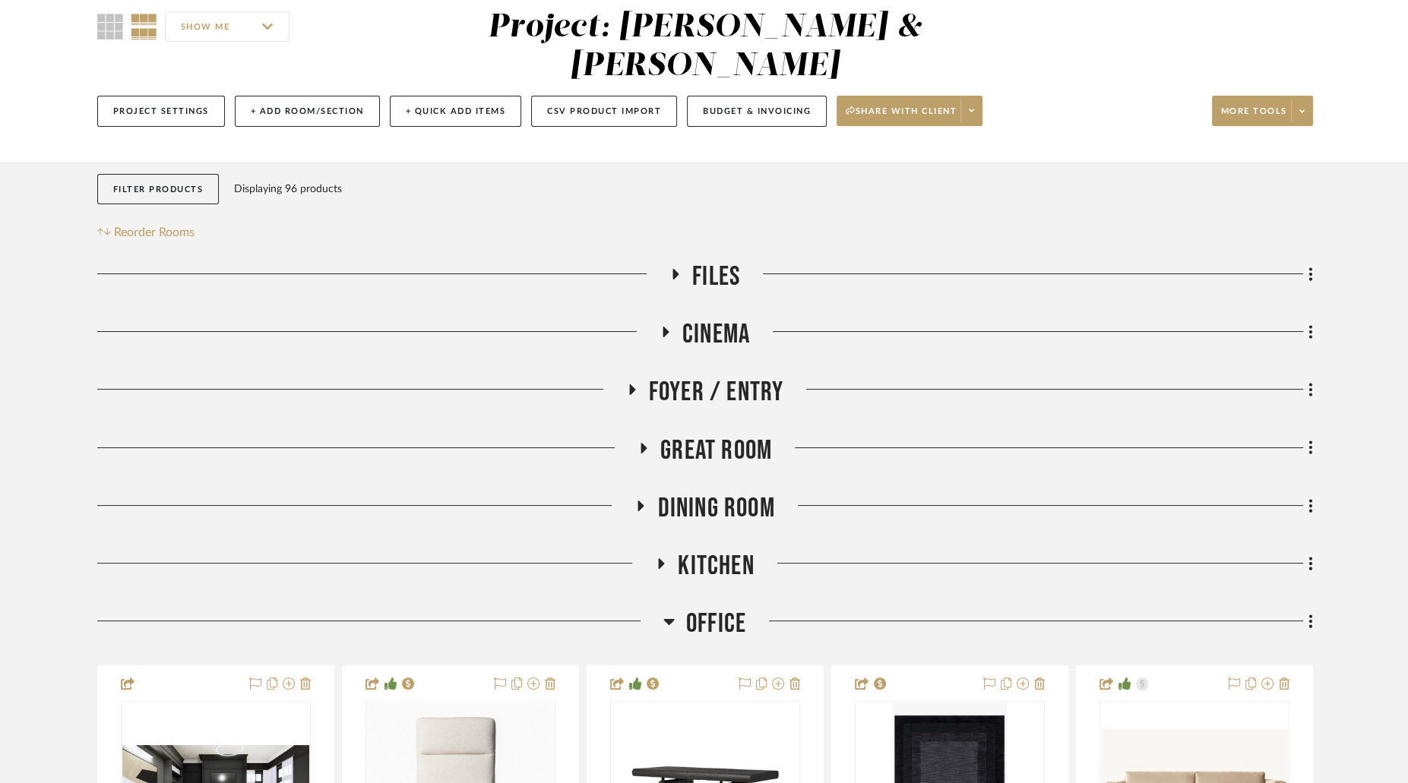
scroll to position [165, 0]
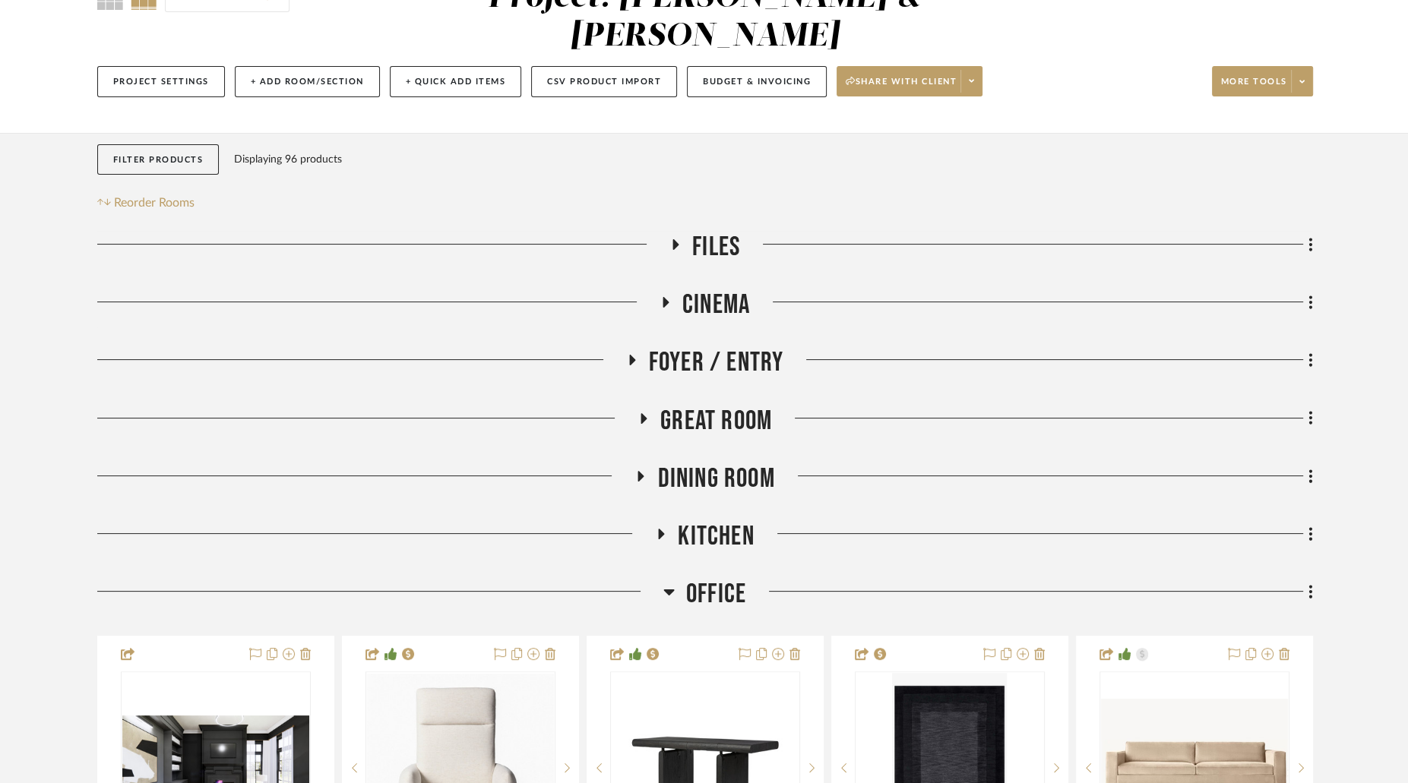
click at [670, 590] on icon at bounding box center [668, 593] width 11 height 6
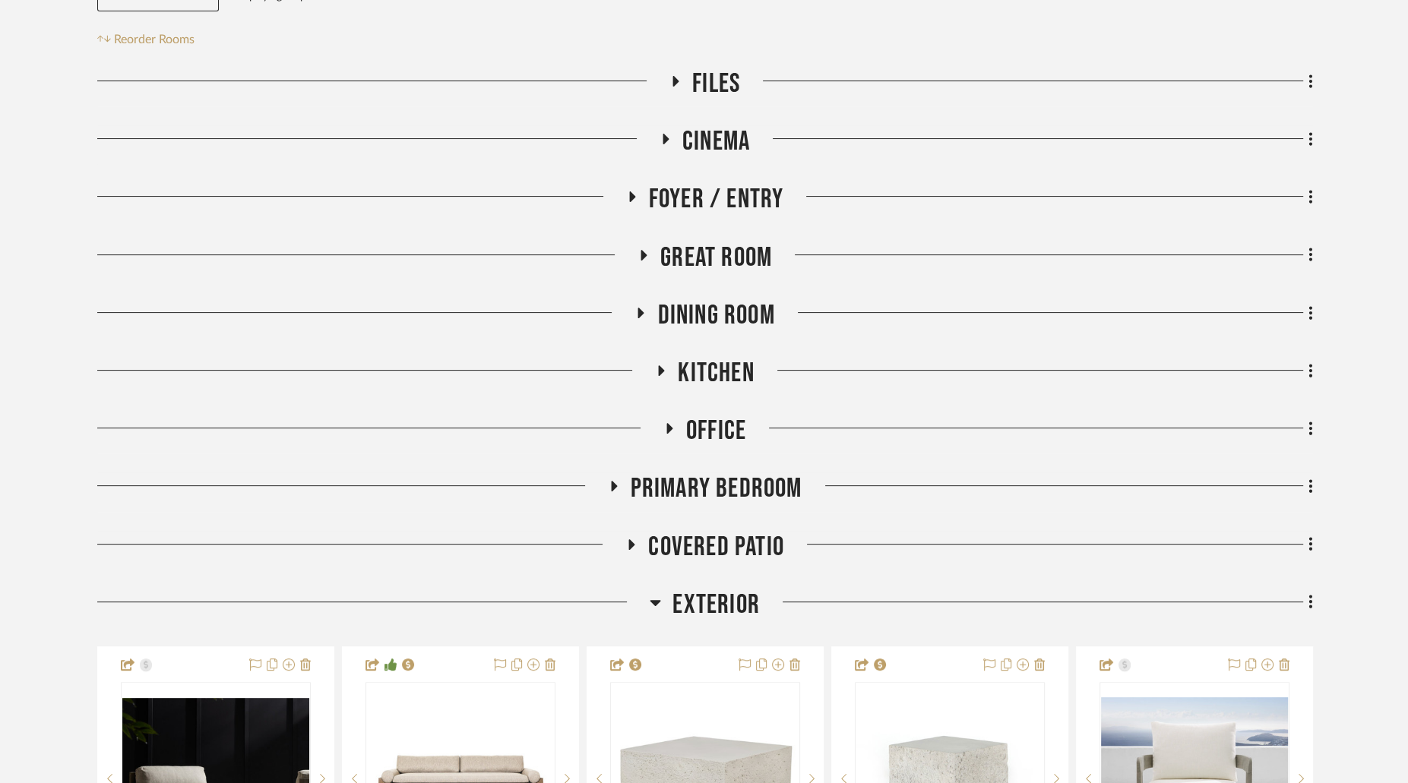
scroll to position [327, 0]
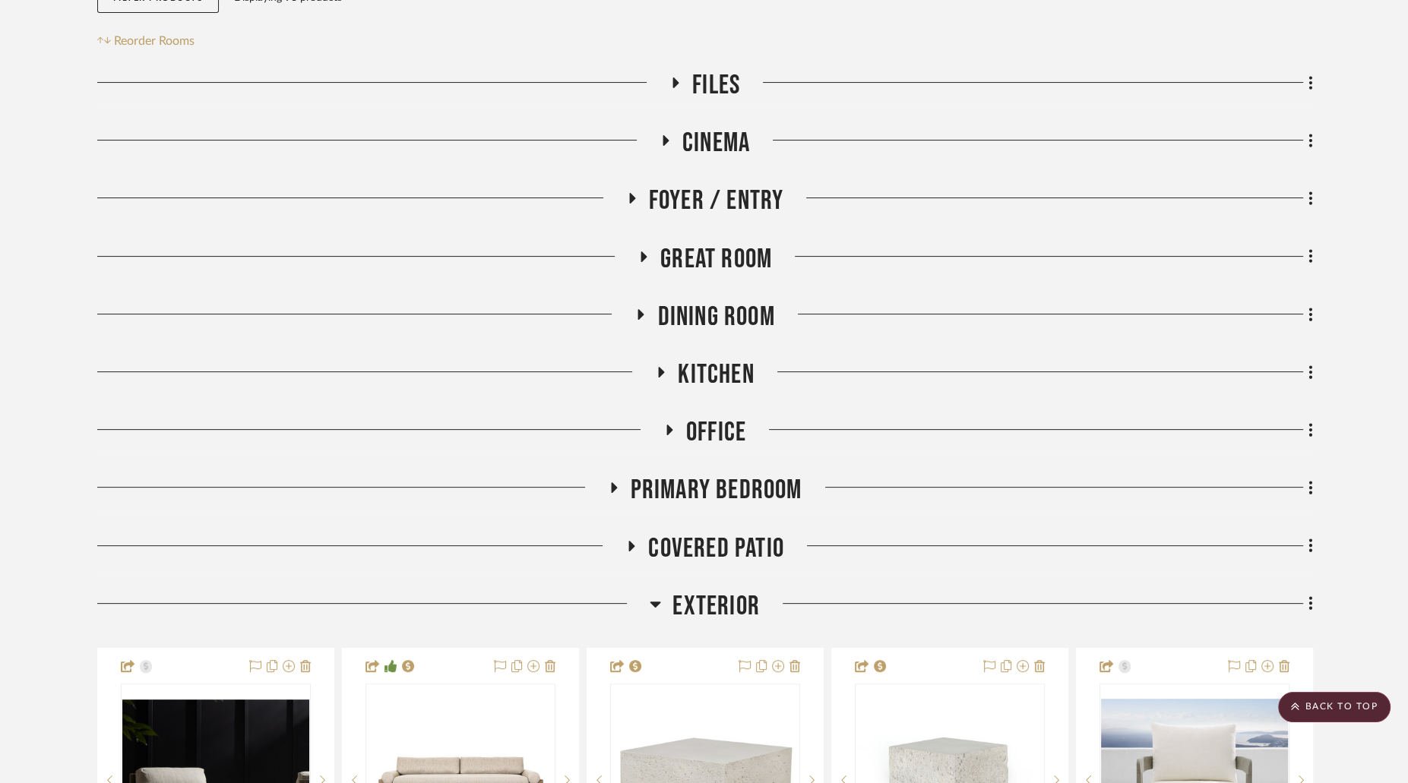
click at [658, 602] on icon at bounding box center [655, 605] width 11 height 6
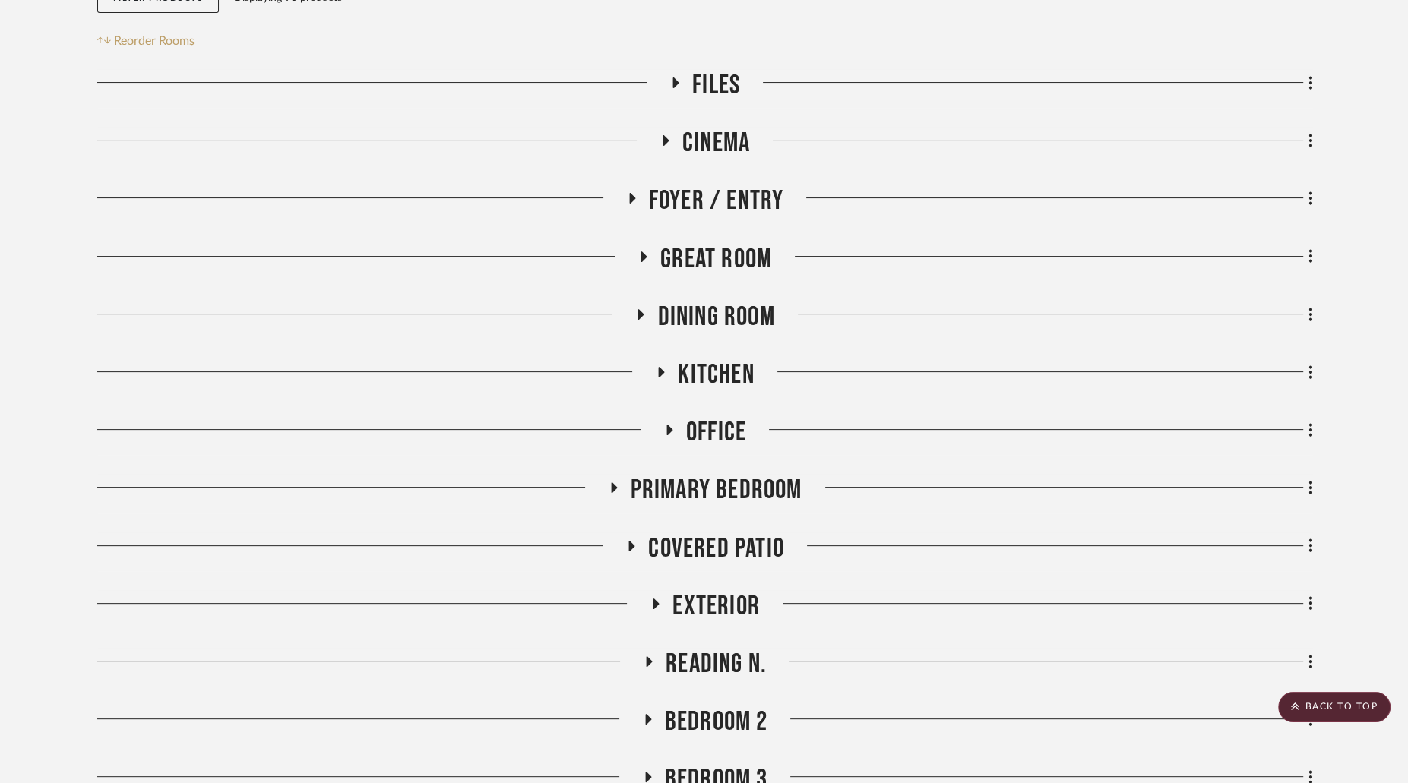
click at [650, 656] on icon at bounding box center [650, 661] width 6 height 11
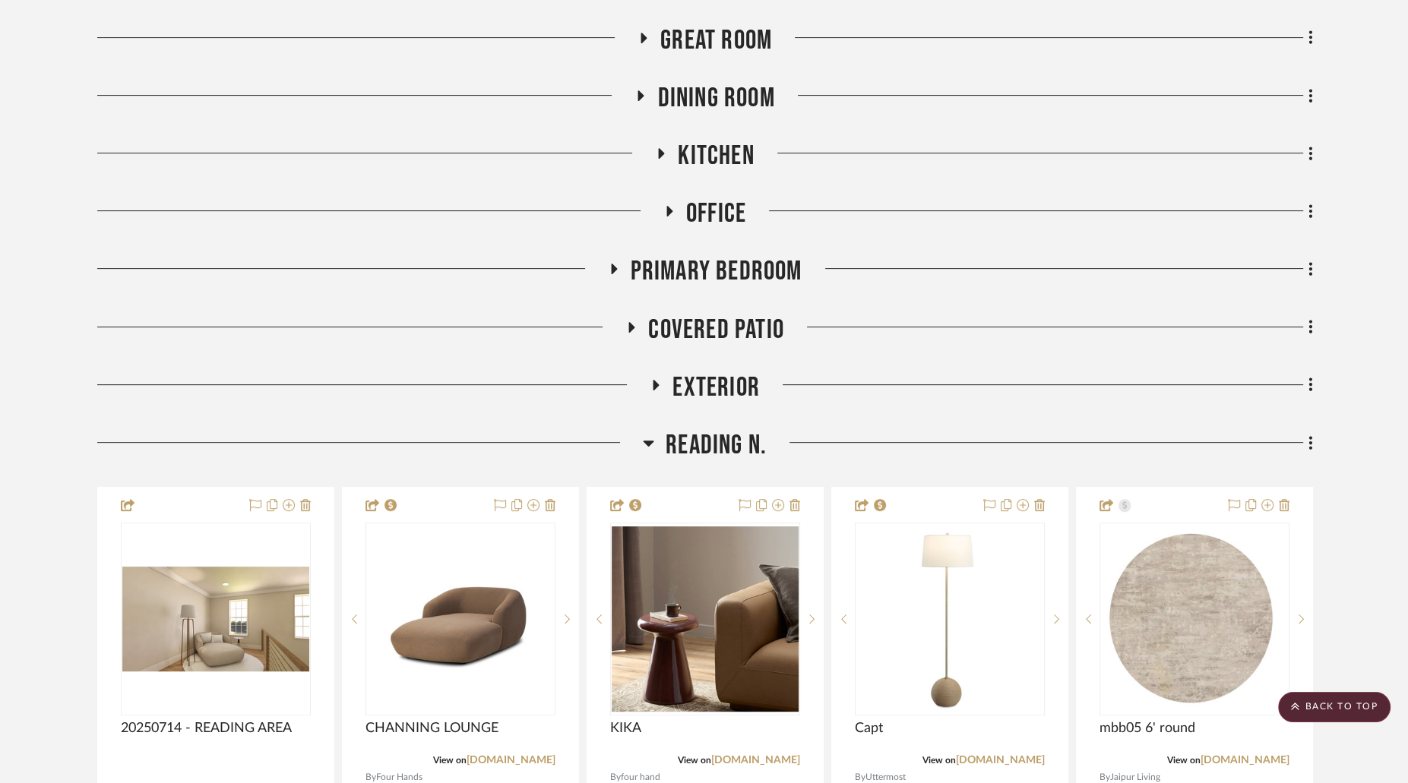
scroll to position [657, 0]
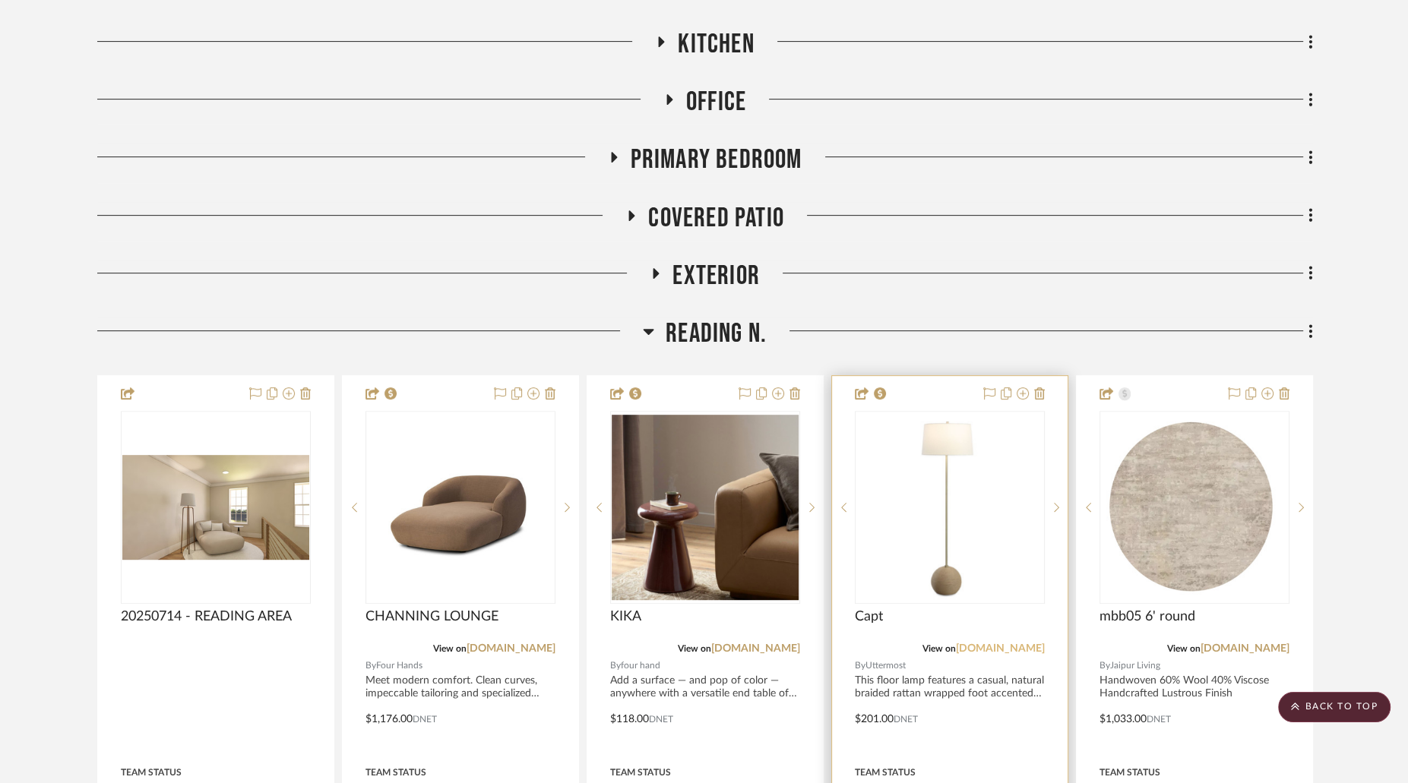
click at [1017, 644] on link "[DOMAIN_NAME]" at bounding box center [1000, 649] width 89 height 11
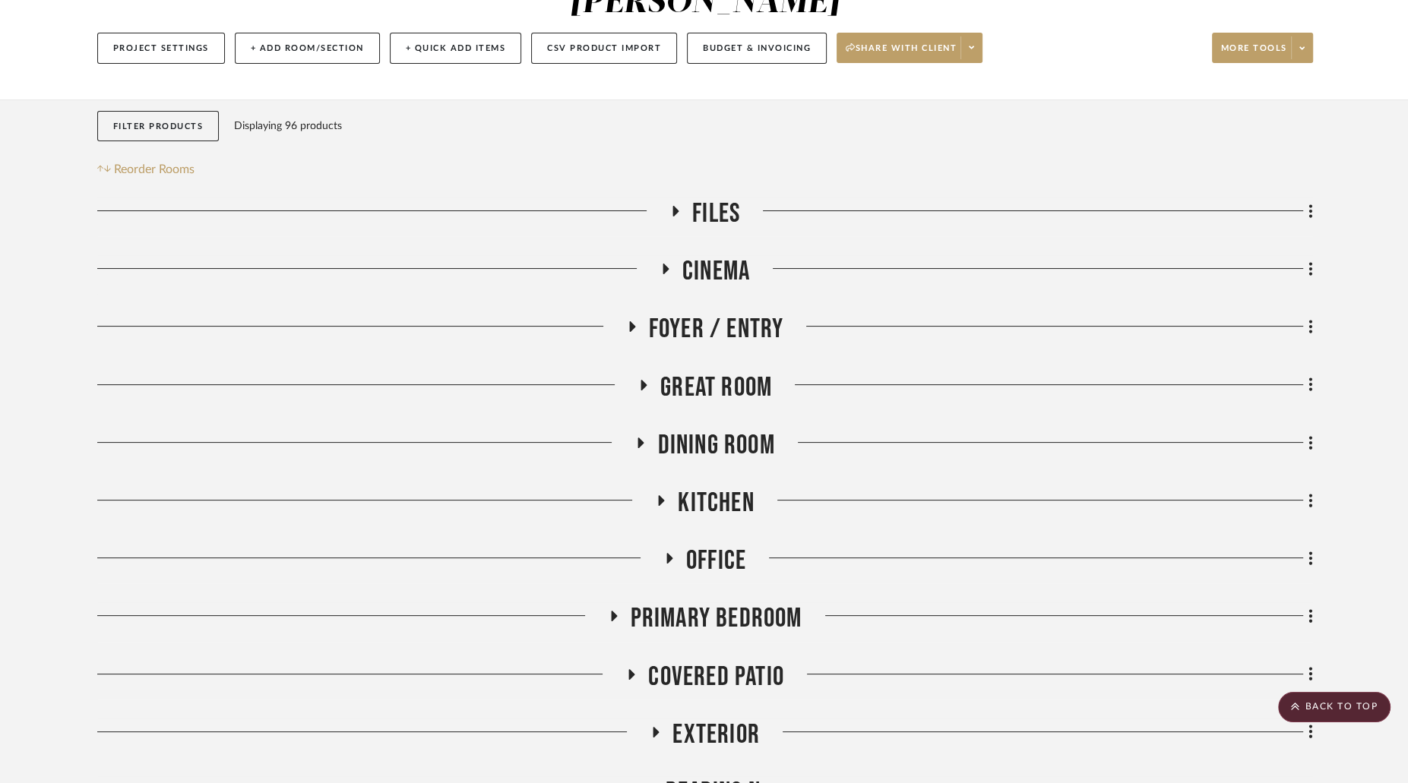
scroll to position [0, 0]
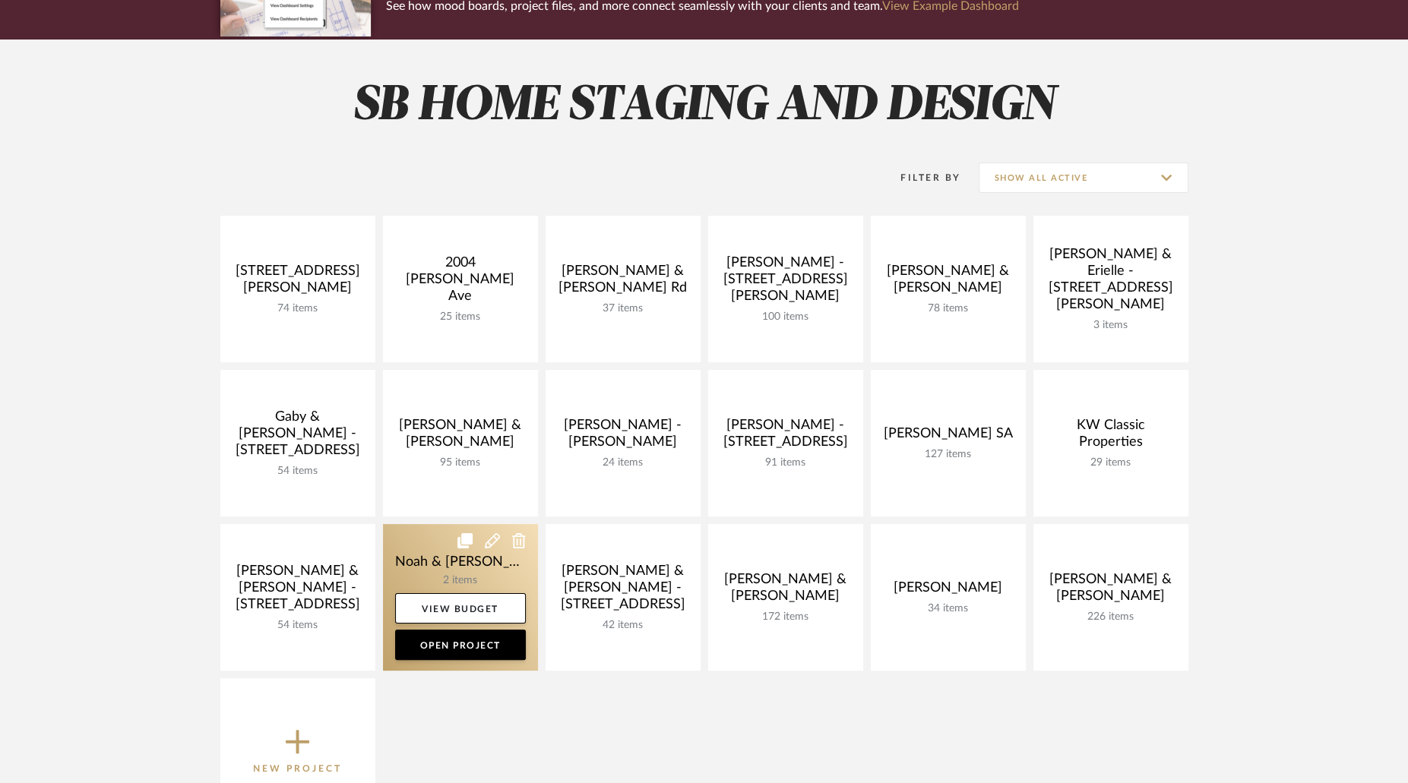
scroll to position [160, 0]
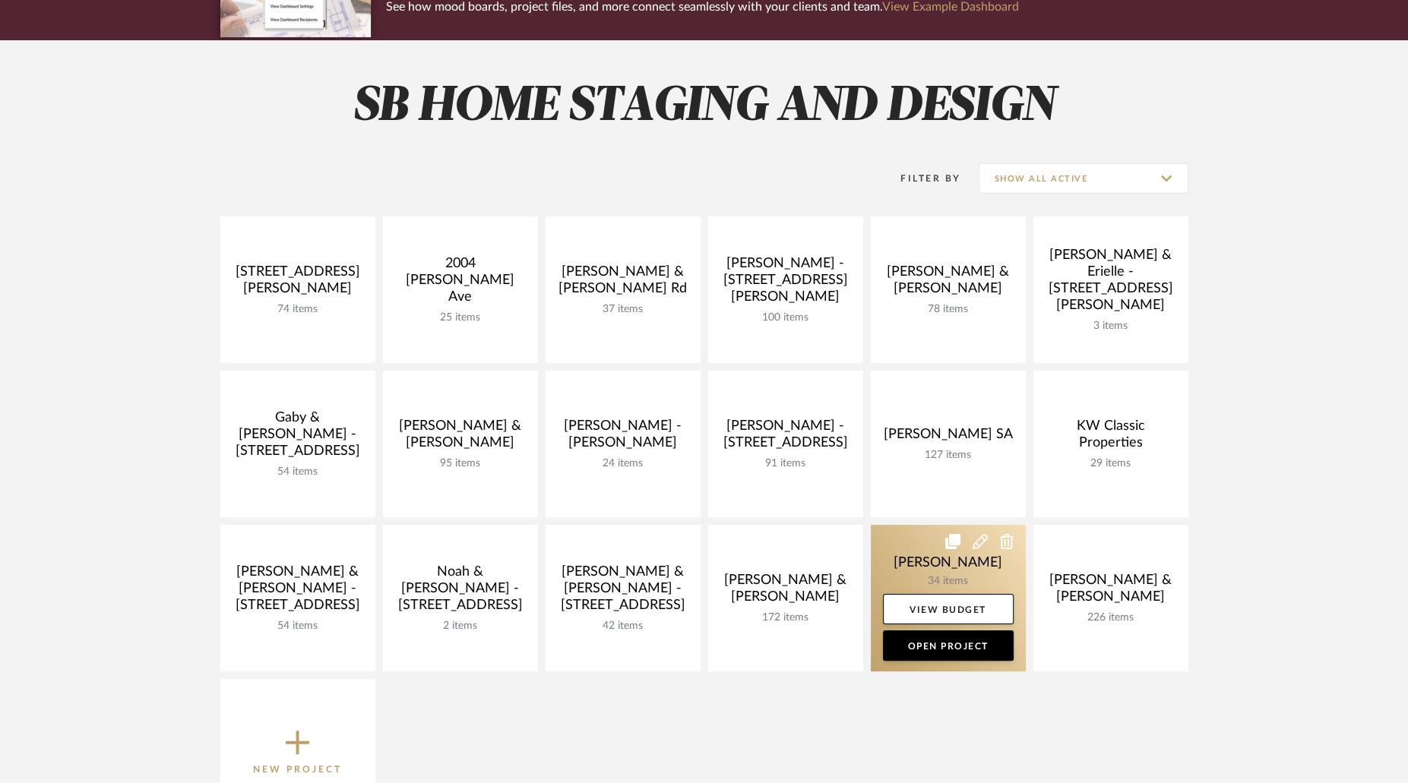
click at [916, 571] on link at bounding box center [948, 598] width 155 height 147
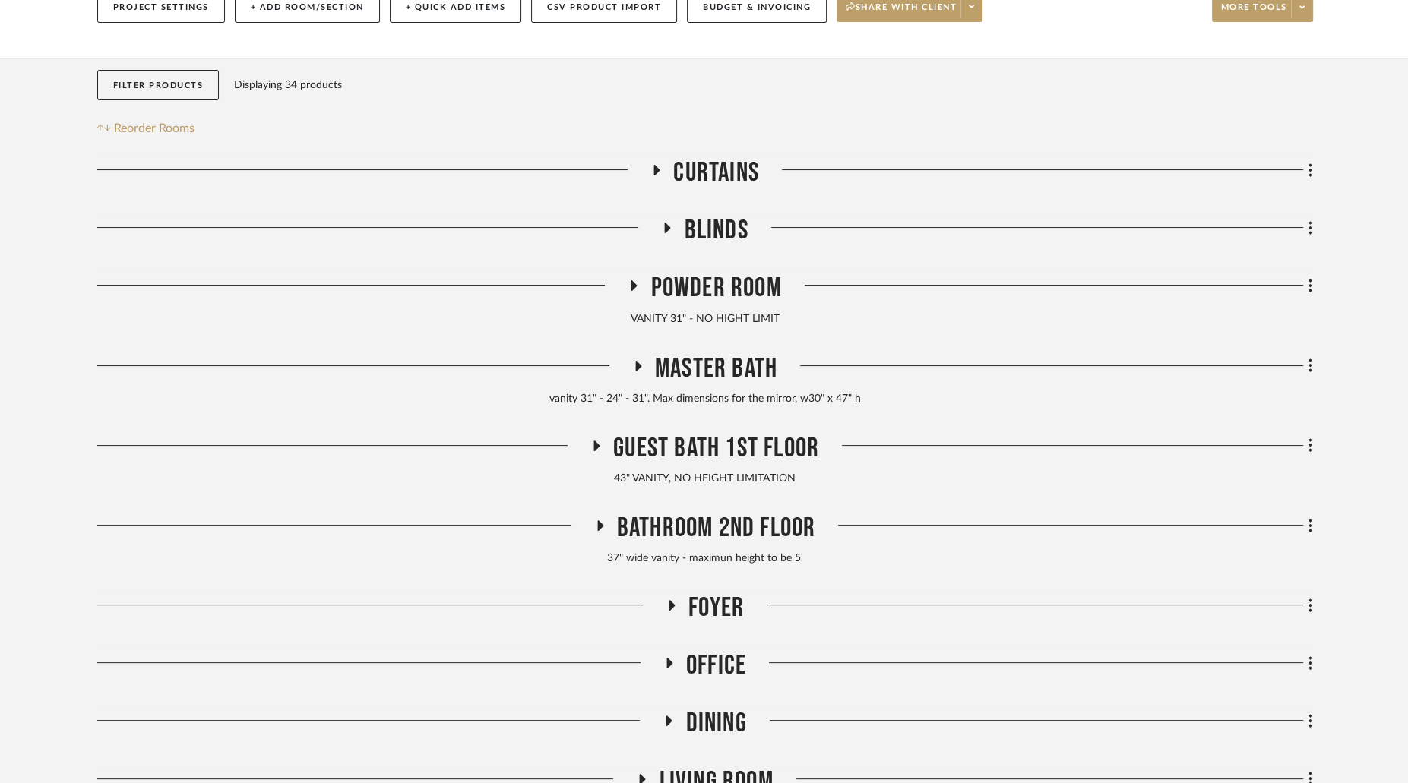
scroll to position [207, 0]
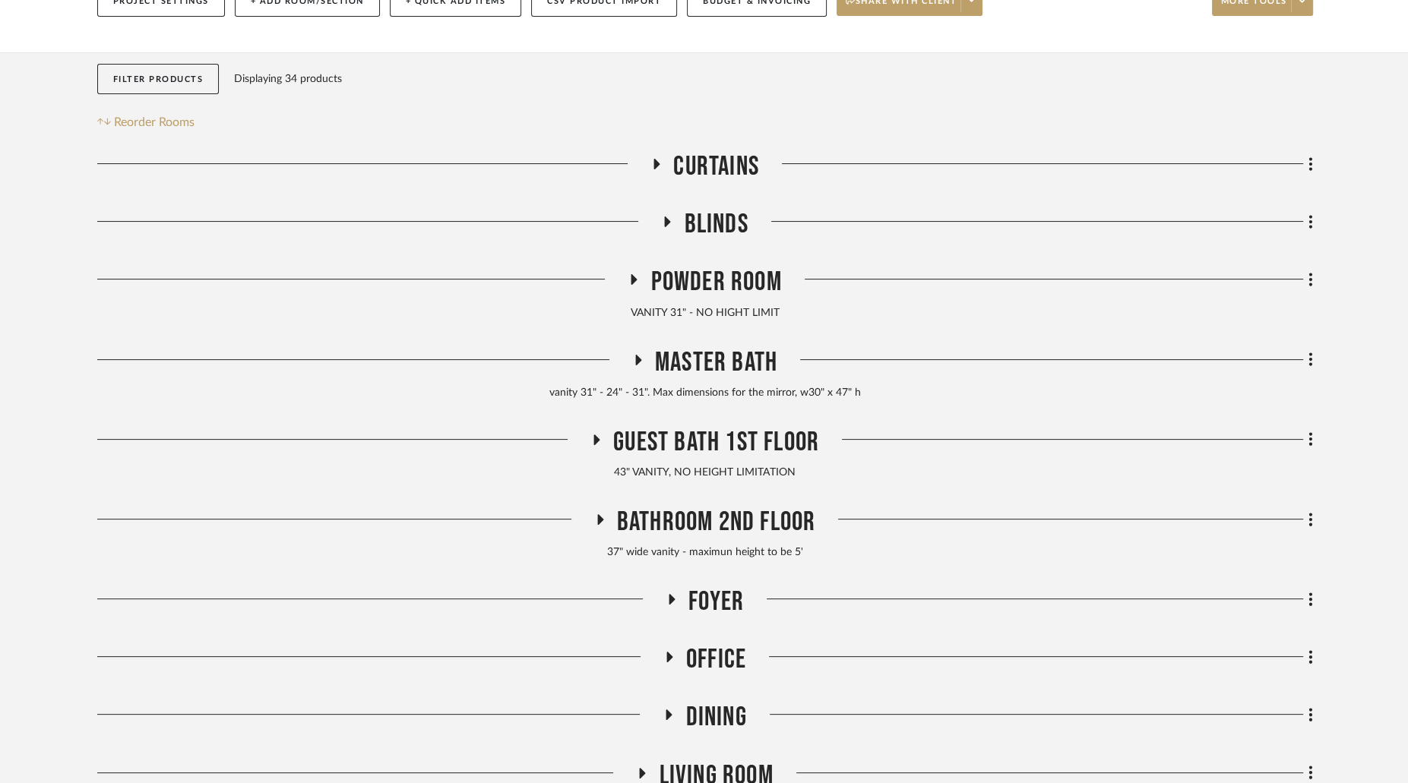
click at [638, 279] on icon at bounding box center [634, 279] width 18 height 11
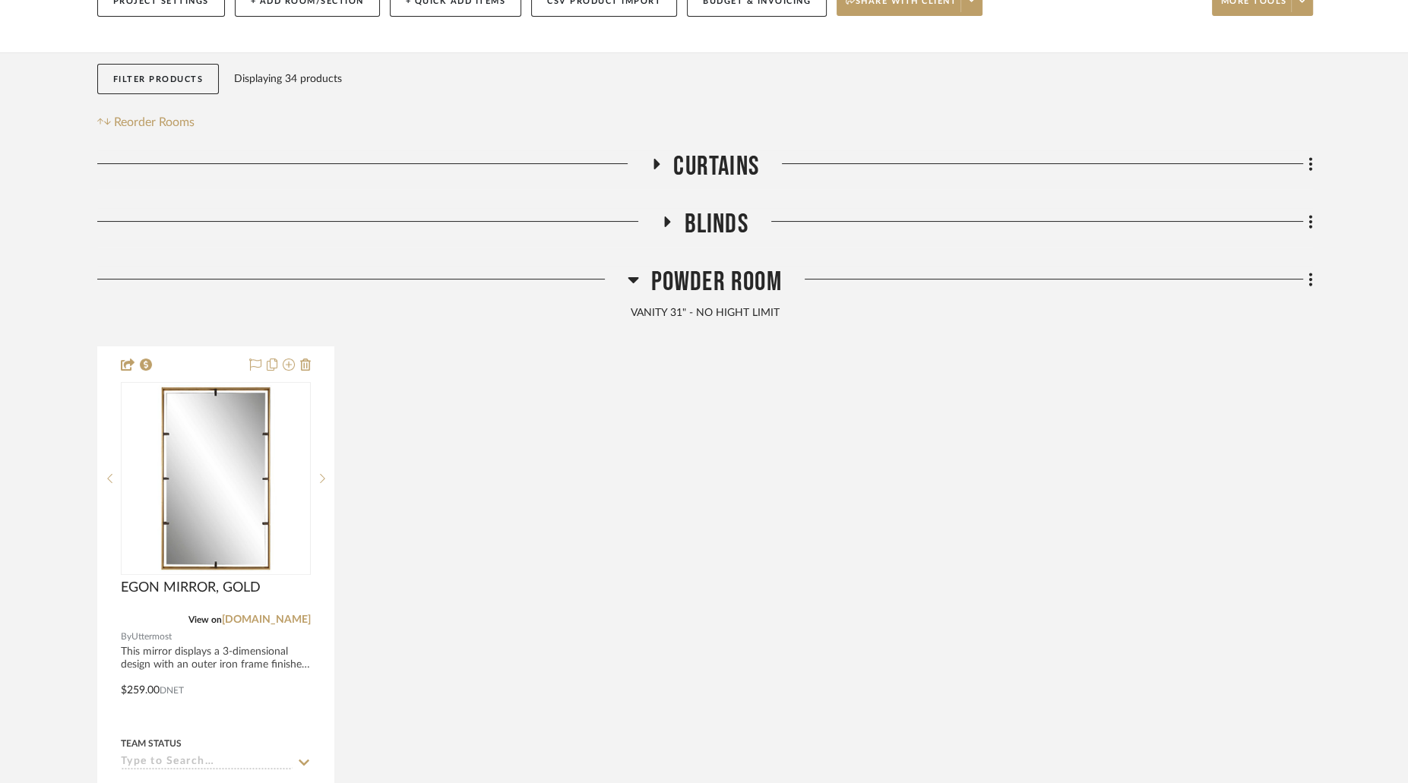
click at [638, 279] on icon at bounding box center [633, 280] width 11 height 6
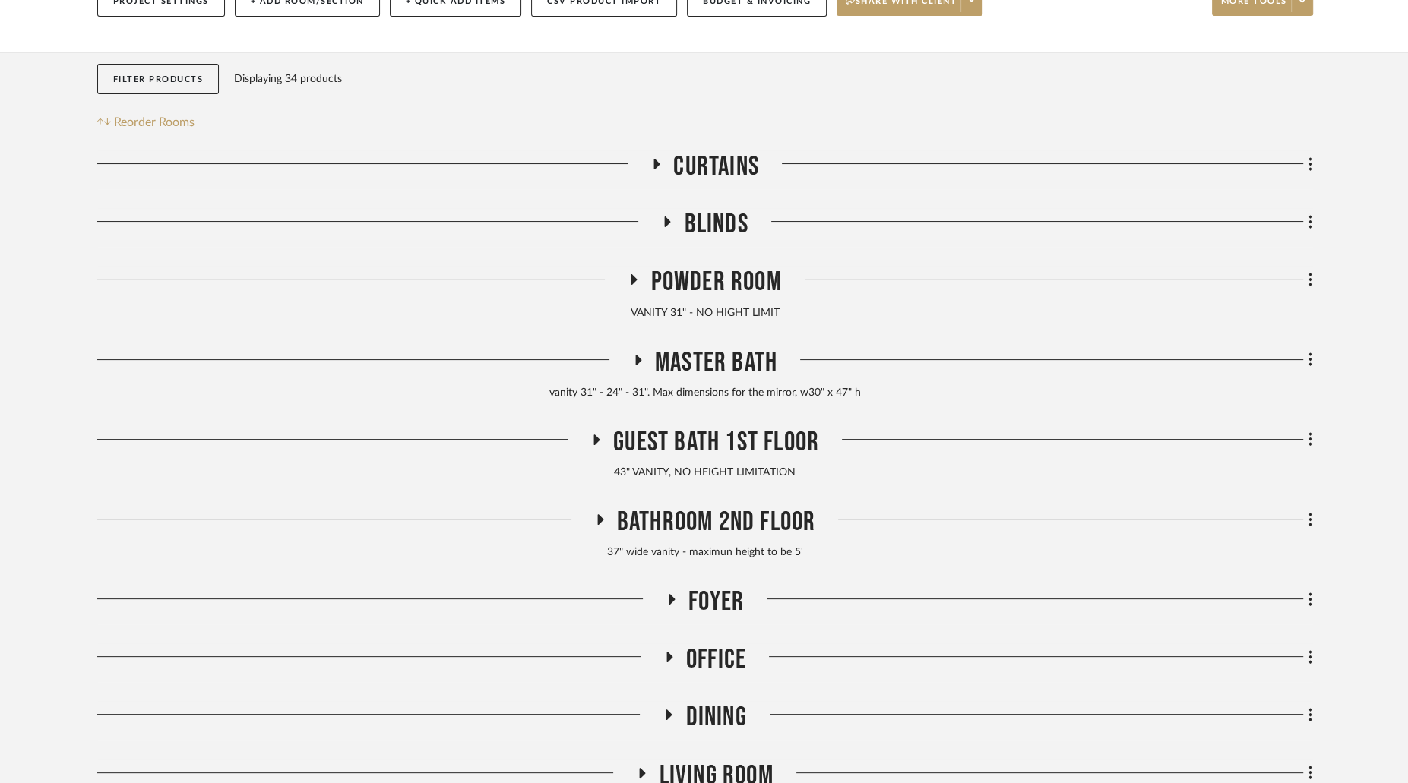
click at [636, 280] on icon at bounding box center [634, 279] width 6 height 11
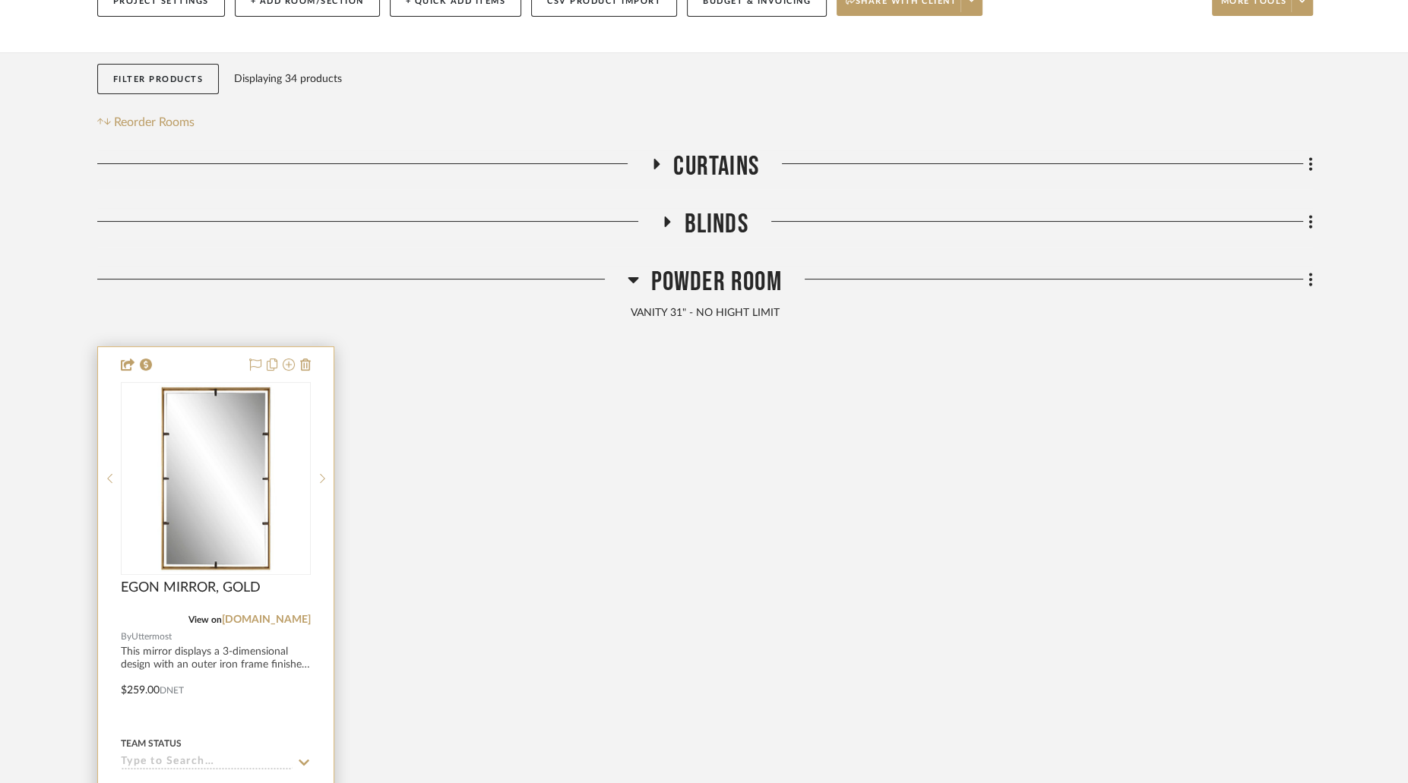
click at [0, 0] on img at bounding box center [0, 0] width 0 height 0
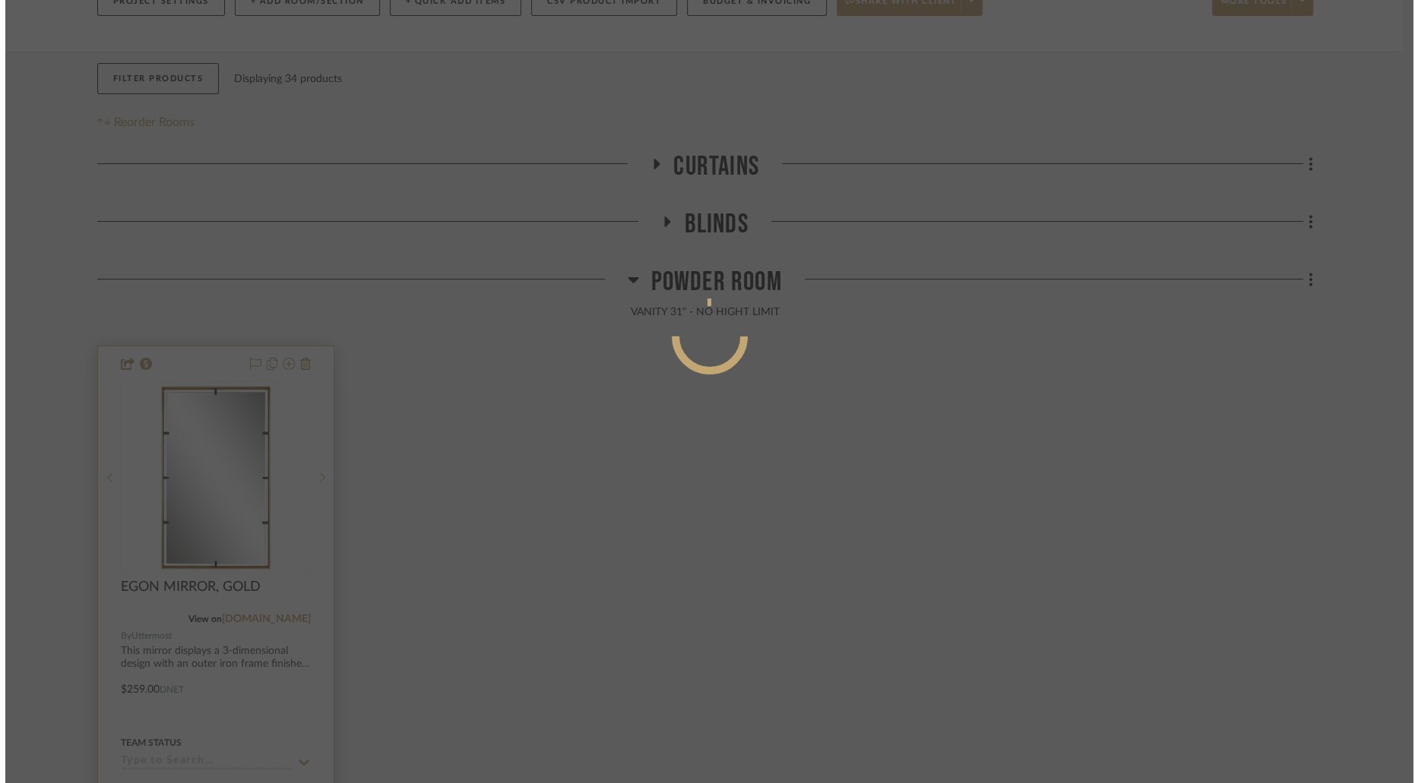
scroll to position [0, 0]
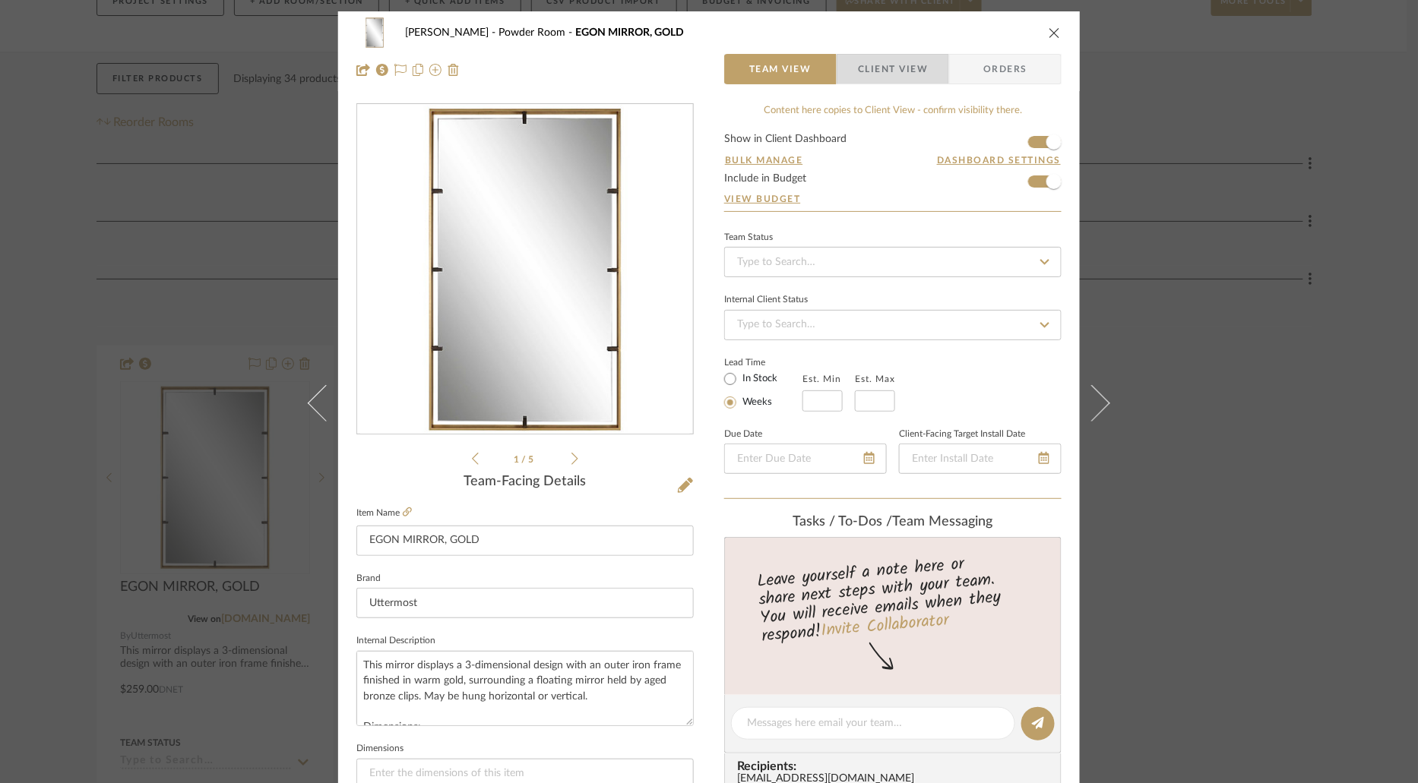
click at [869, 68] on span "Client View" at bounding box center [893, 69] width 70 height 30
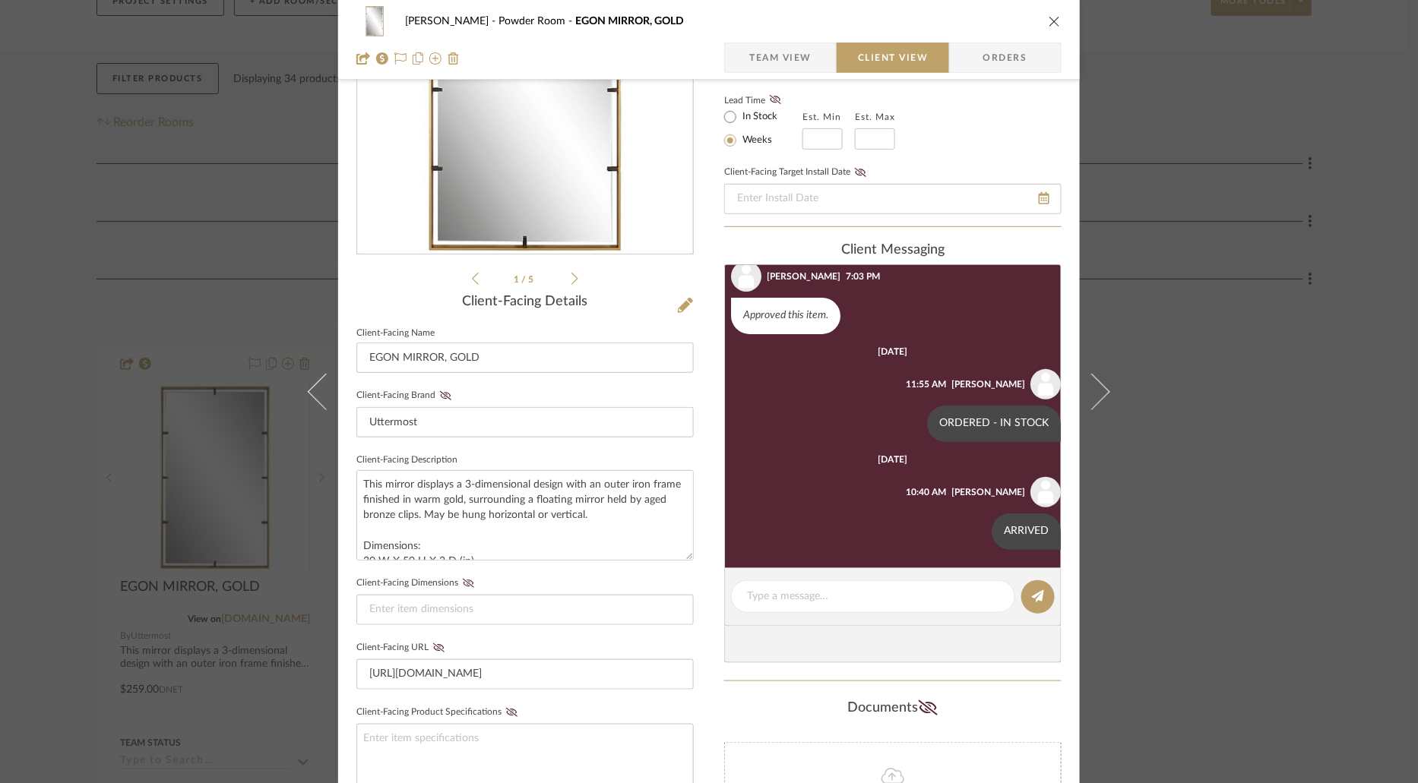
scroll to position [226, 0]
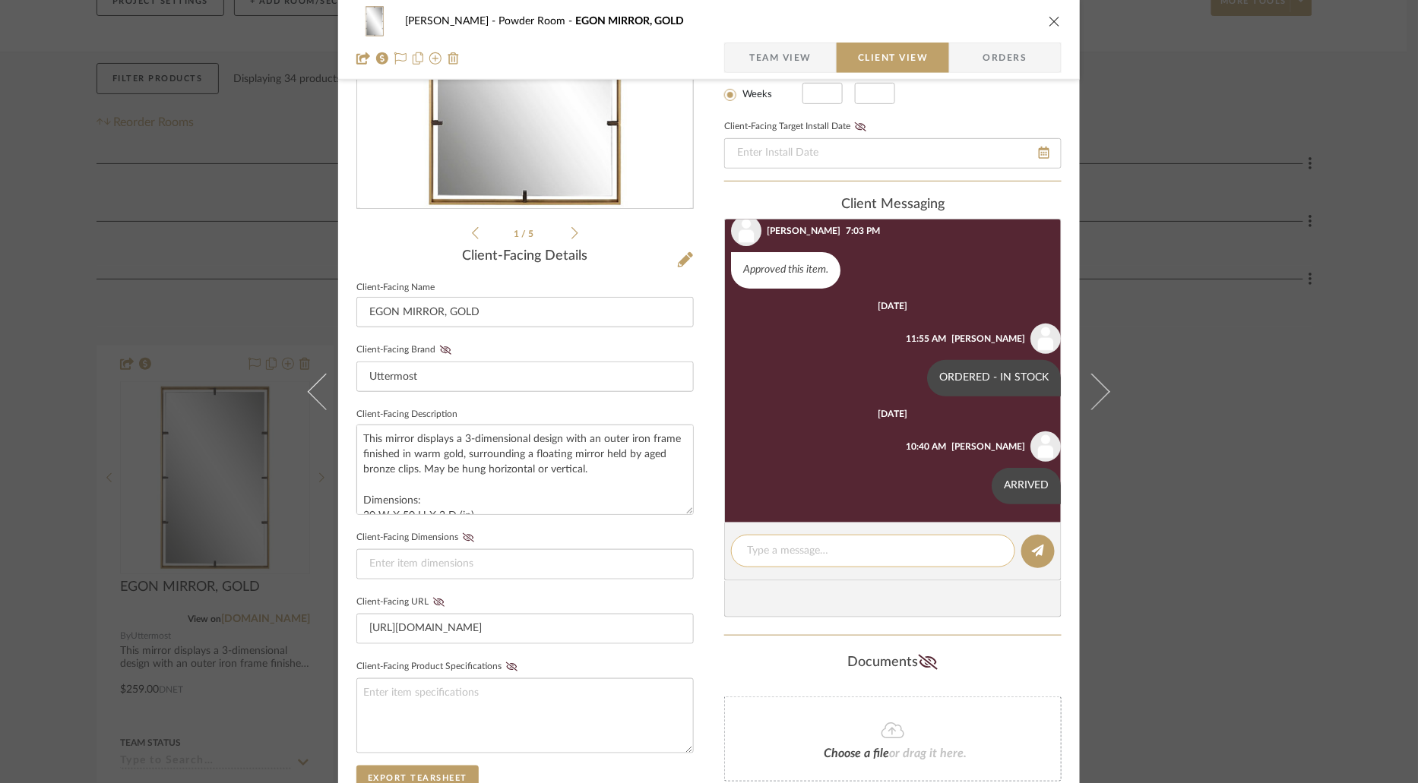
click at [837, 550] on textarea at bounding box center [873, 551] width 252 height 16
type textarea "delivered"
click at [1034, 557] on button at bounding box center [1037, 551] width 33 height 33
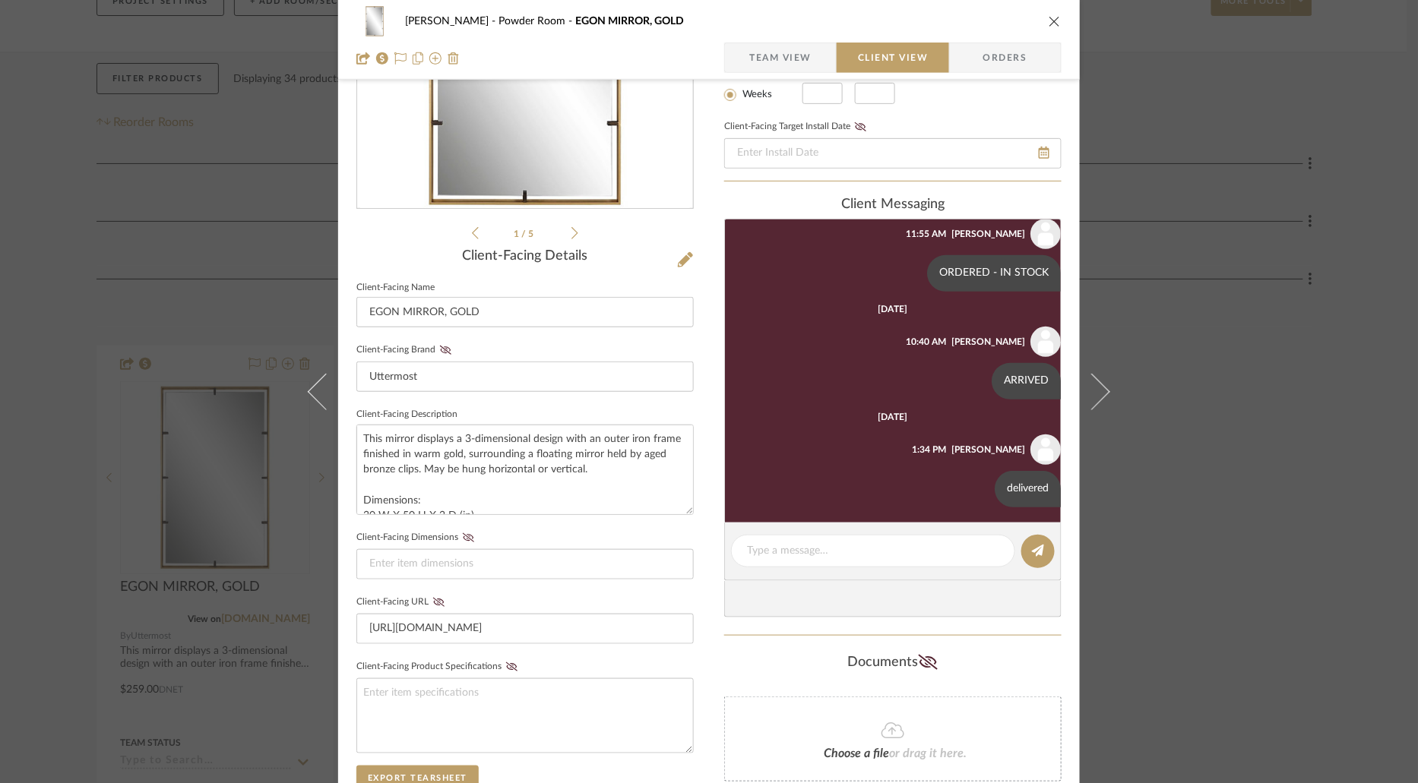
scroll to position [280, 0]
click at [1048, 20] on icon "close" at bounding box center [1054, 21] width 12 height 12
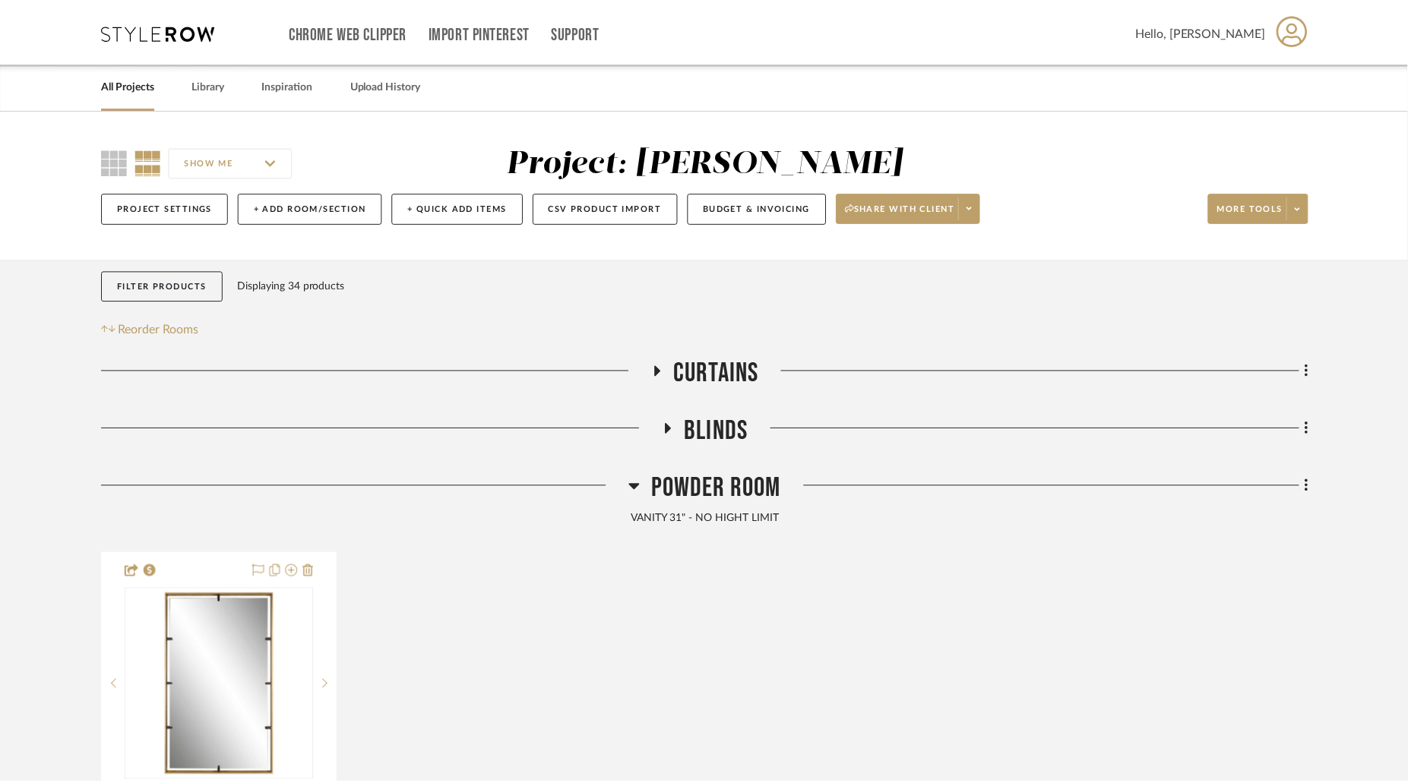
scroll to position [207, 0]
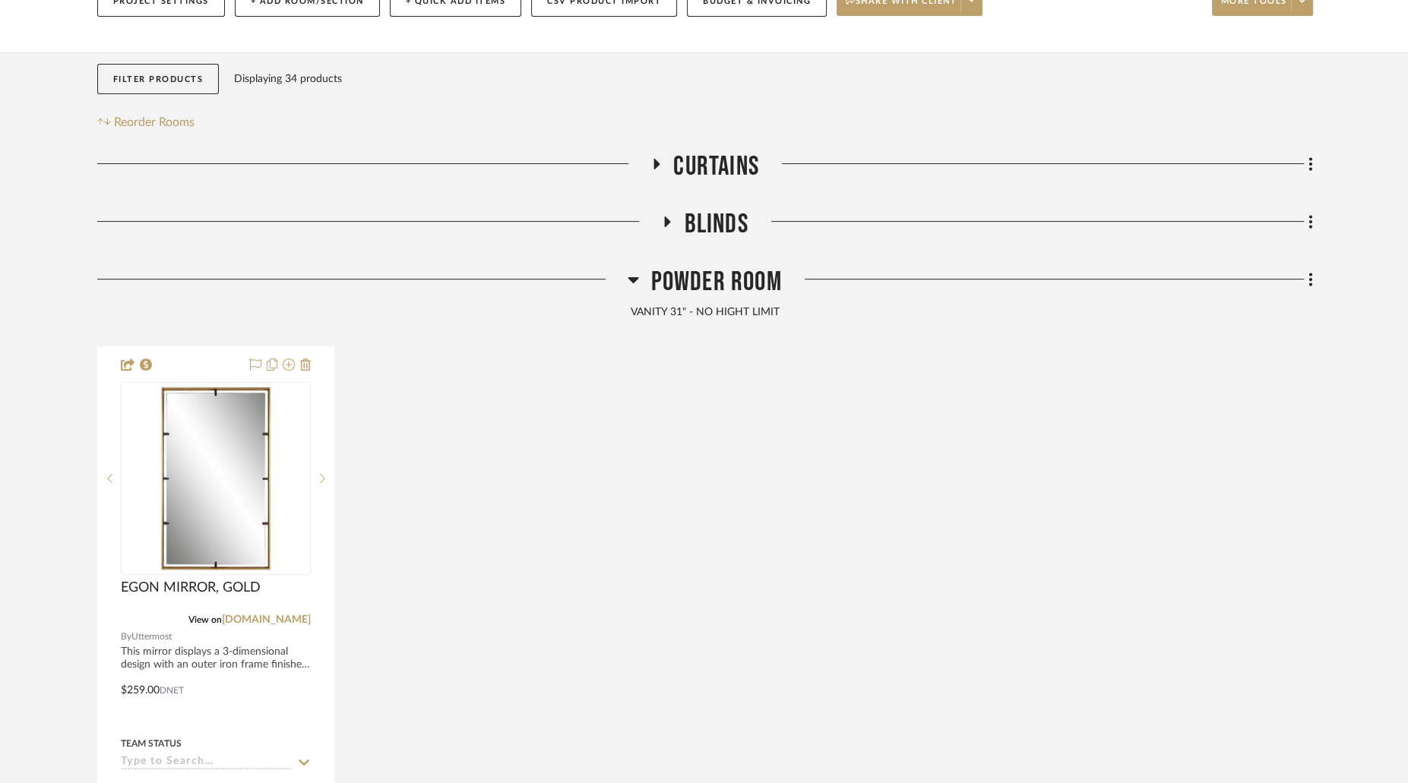
click at [647, 273] on h3 "Powder Room" at bounding box center [704, 282] width 153 height 33
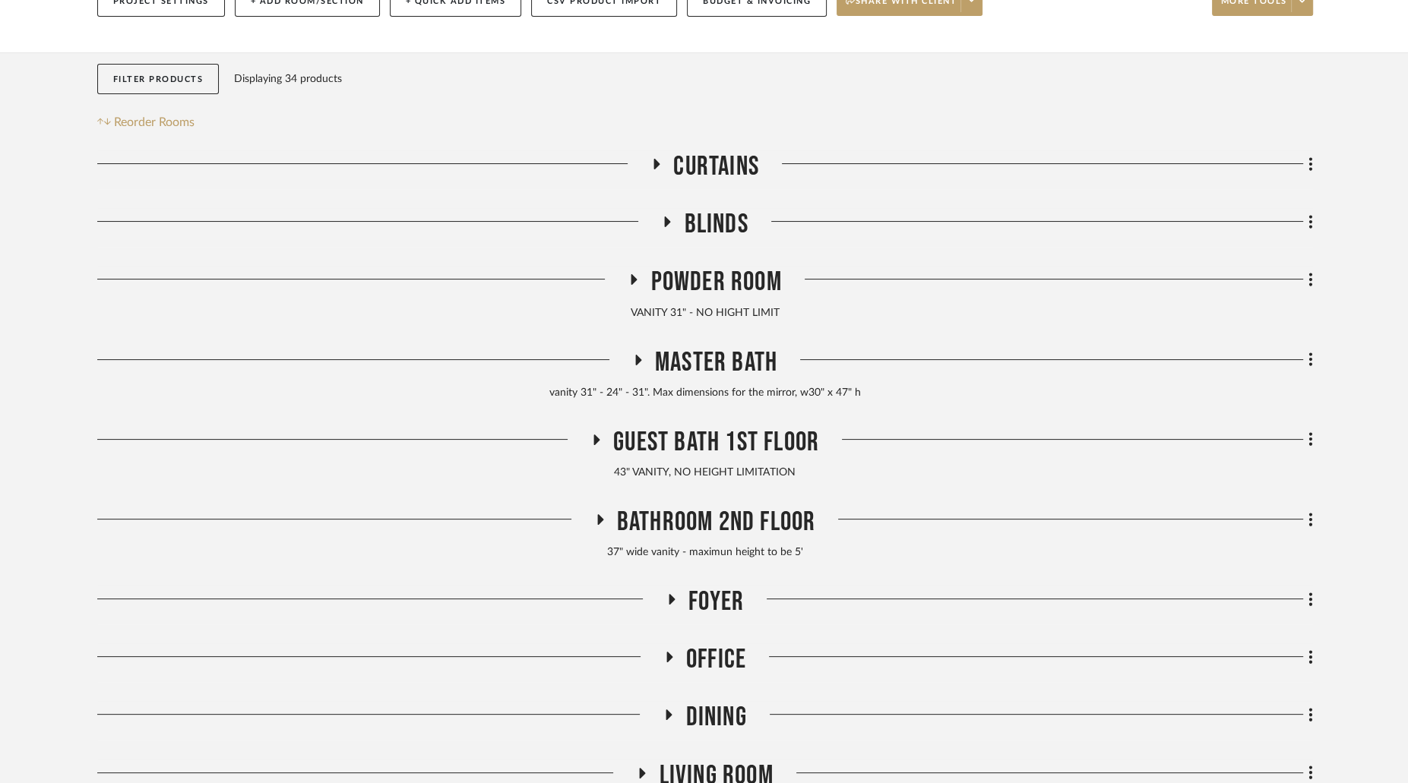
click at [637, 359] on icon at bounding box center [638, 360] width 6 height 11
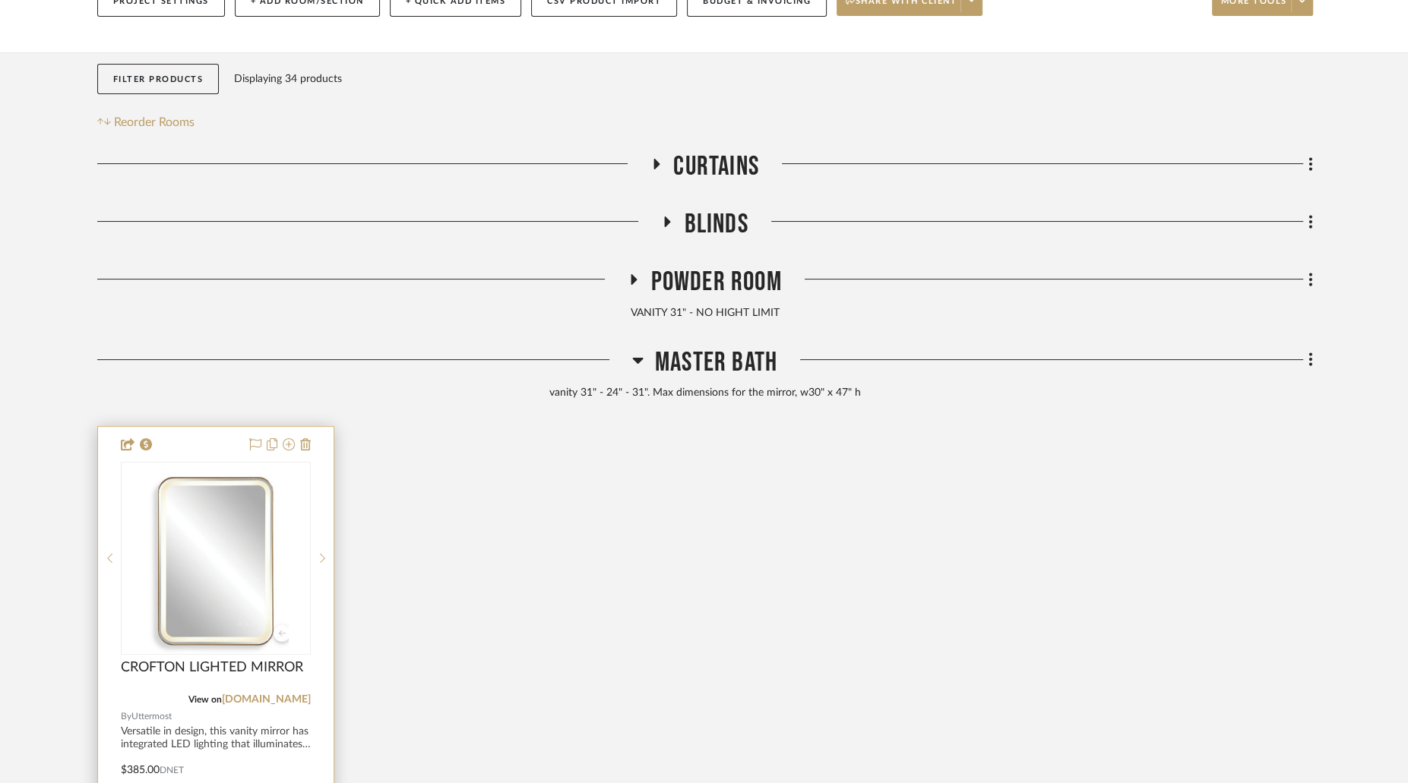
click at [0, 0] on img at bounding box center [0, 0] width 0 height 0
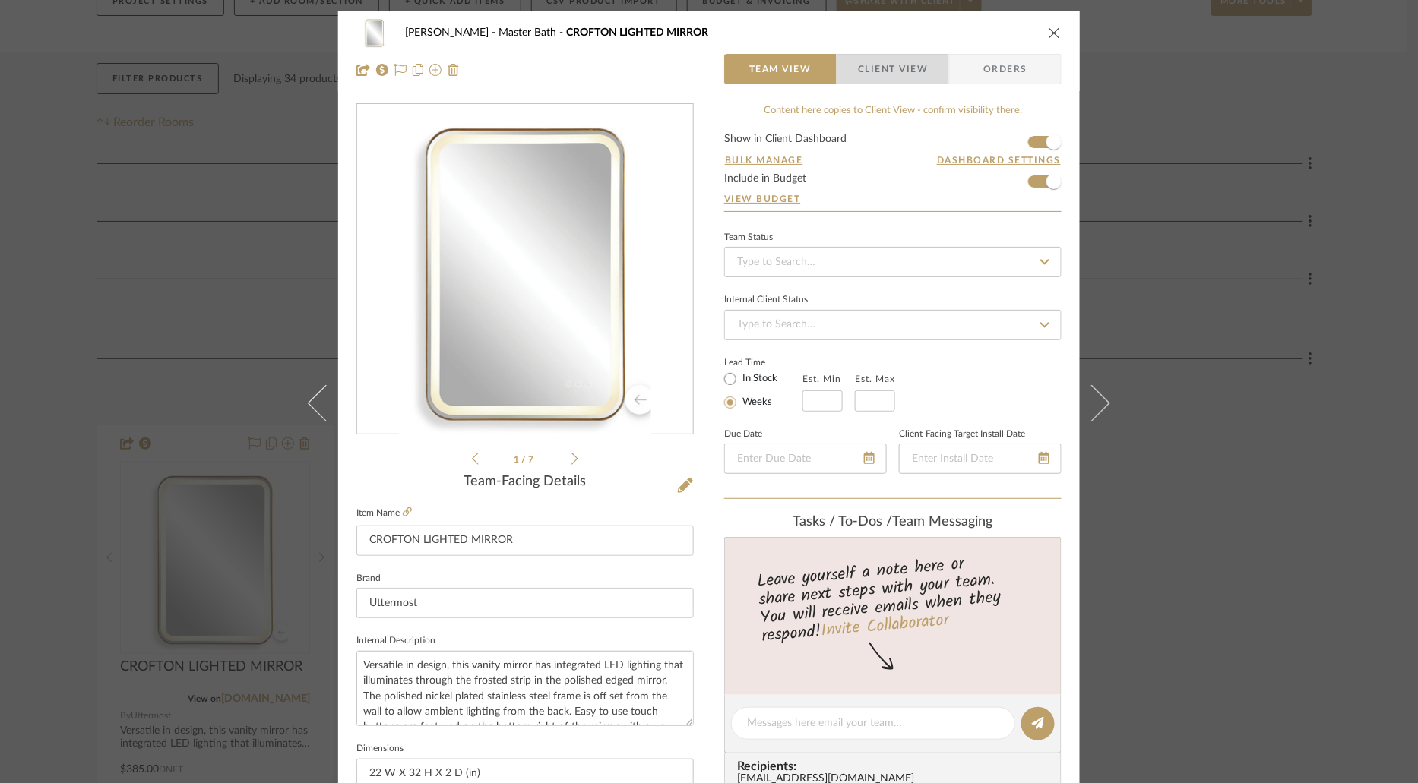
click at [909, 65] on span "Client View" at bounding box center [893, 69] width 70 height 30
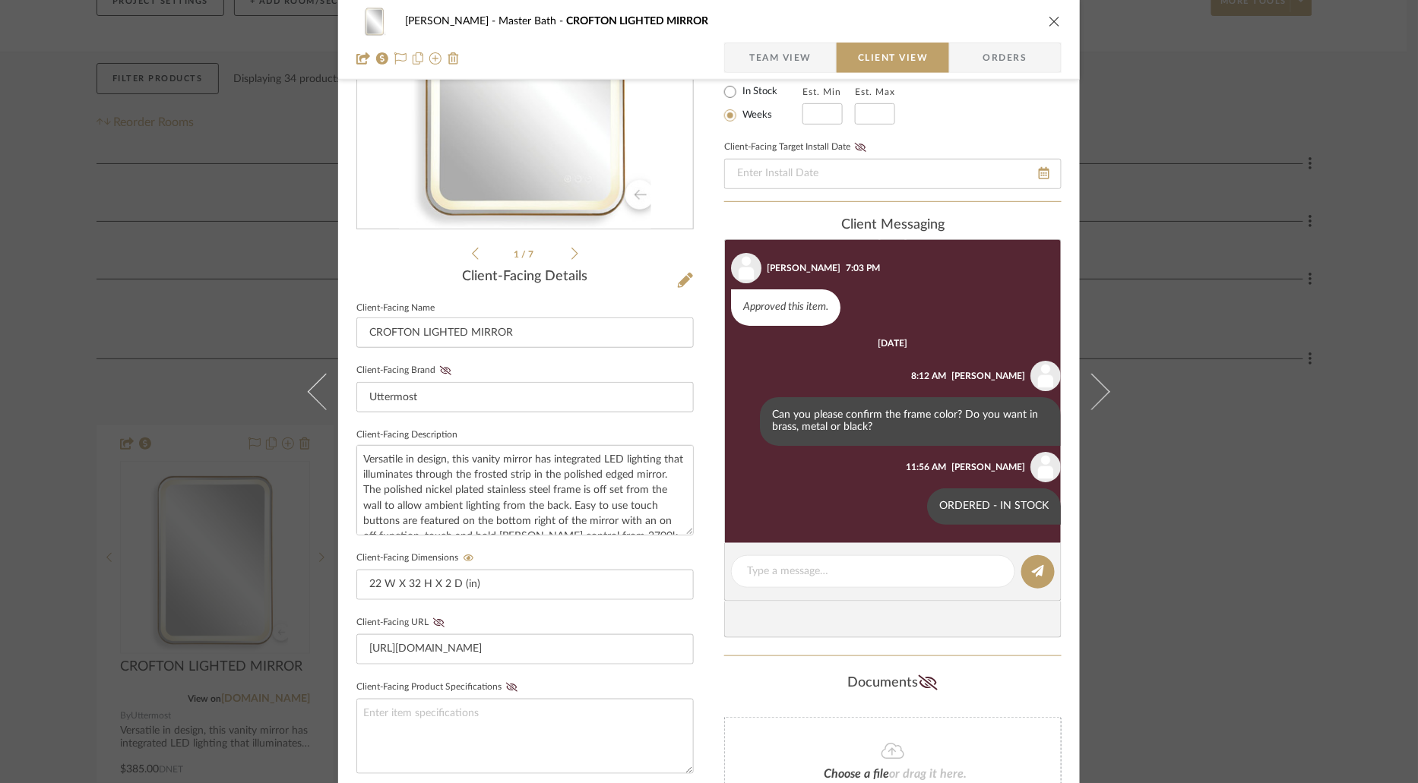
scroll to position [211, 0]
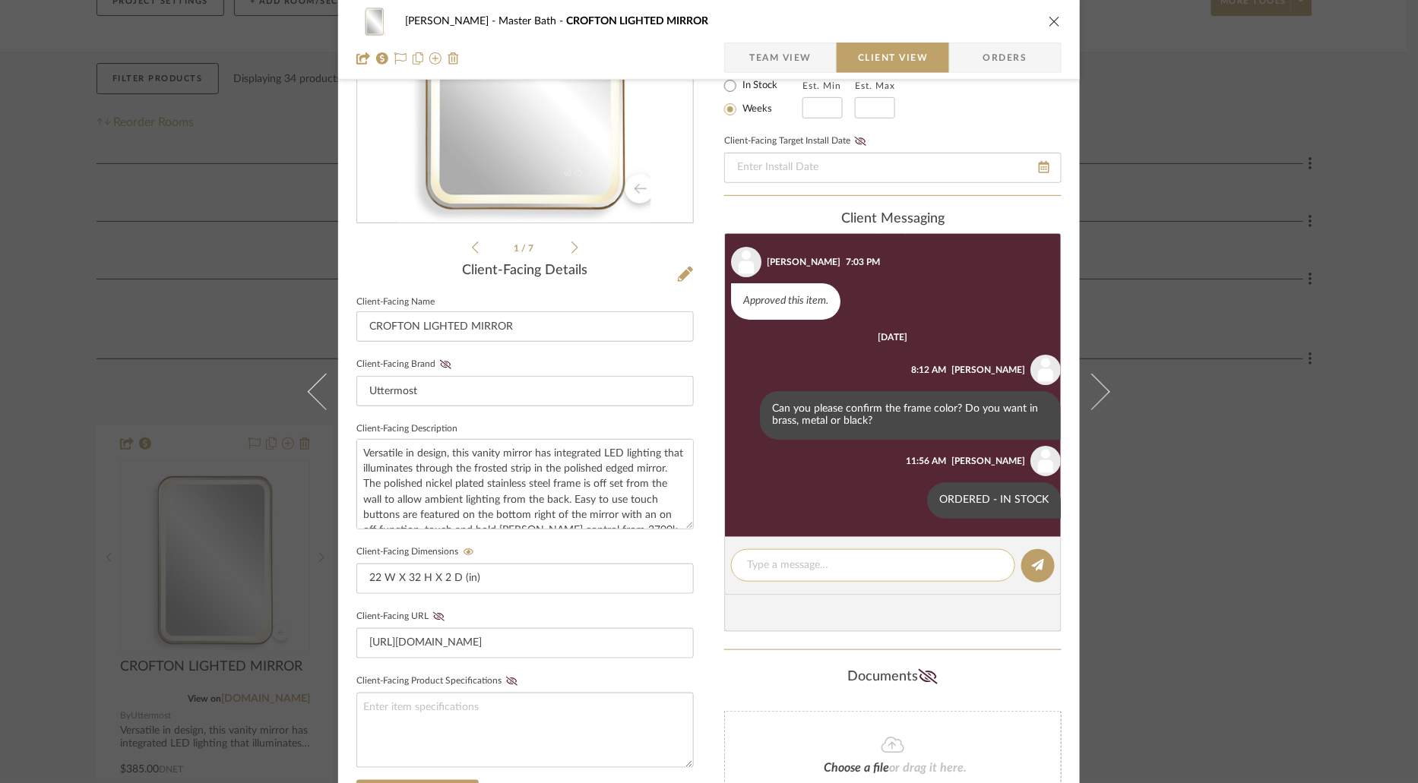
click at [872, 561] on textarea at bounding box center [873, 566] width 252 height 16
type textarea "delivered"
click at [1029, 555] on button at bounding box center [1037, 565] width 33 height 33
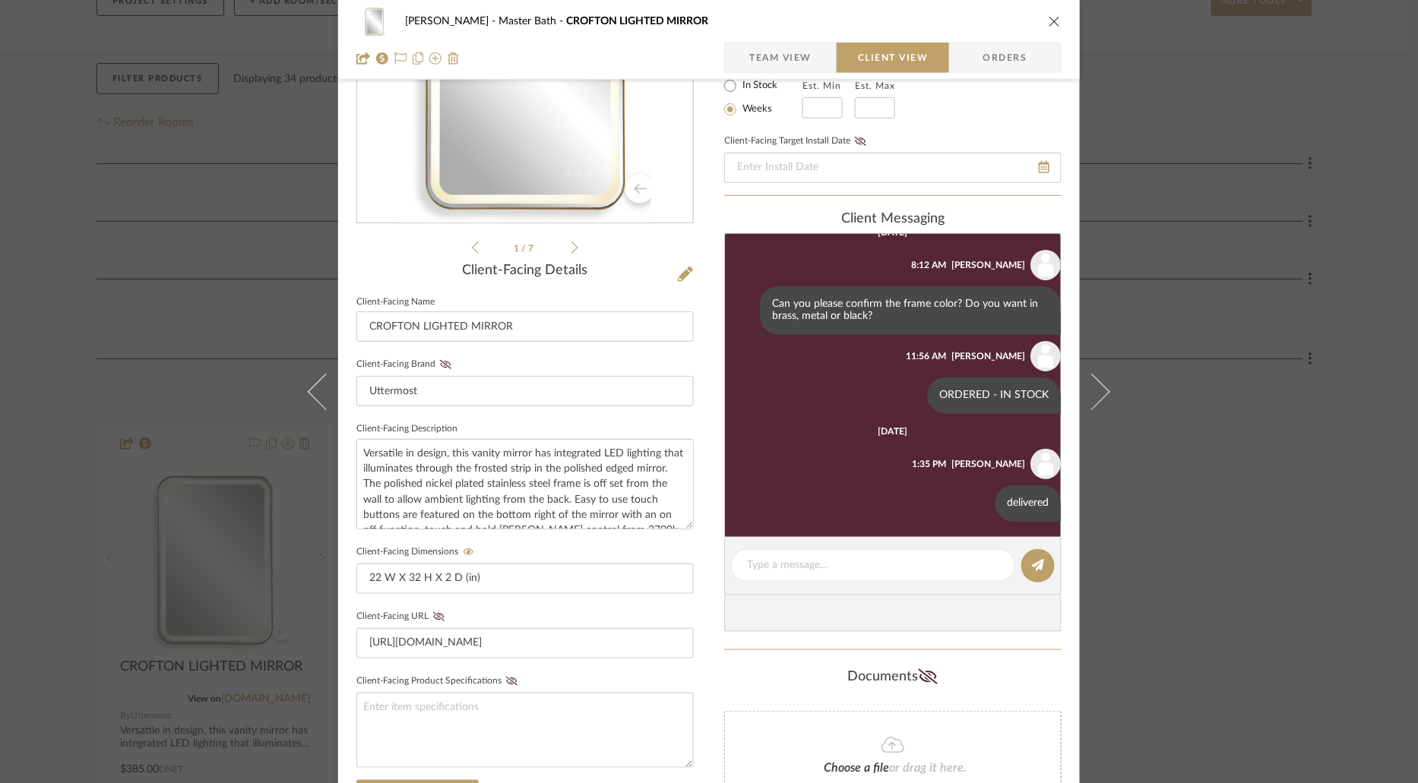
scroll to position [130, 0]
click at [1050, 20] on icon "close" at bounding box center [1054, 21] width 12 height 12
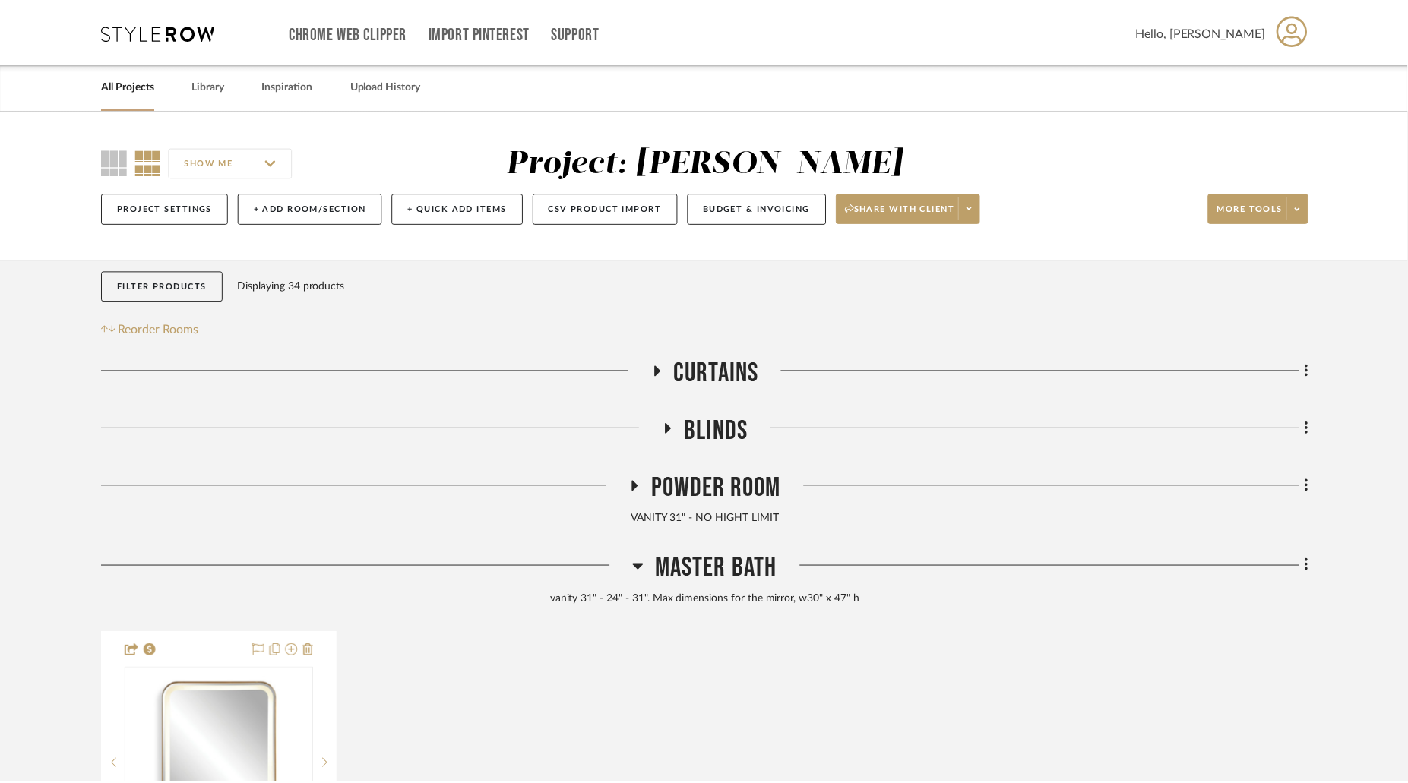
scroll to position [207, 0]
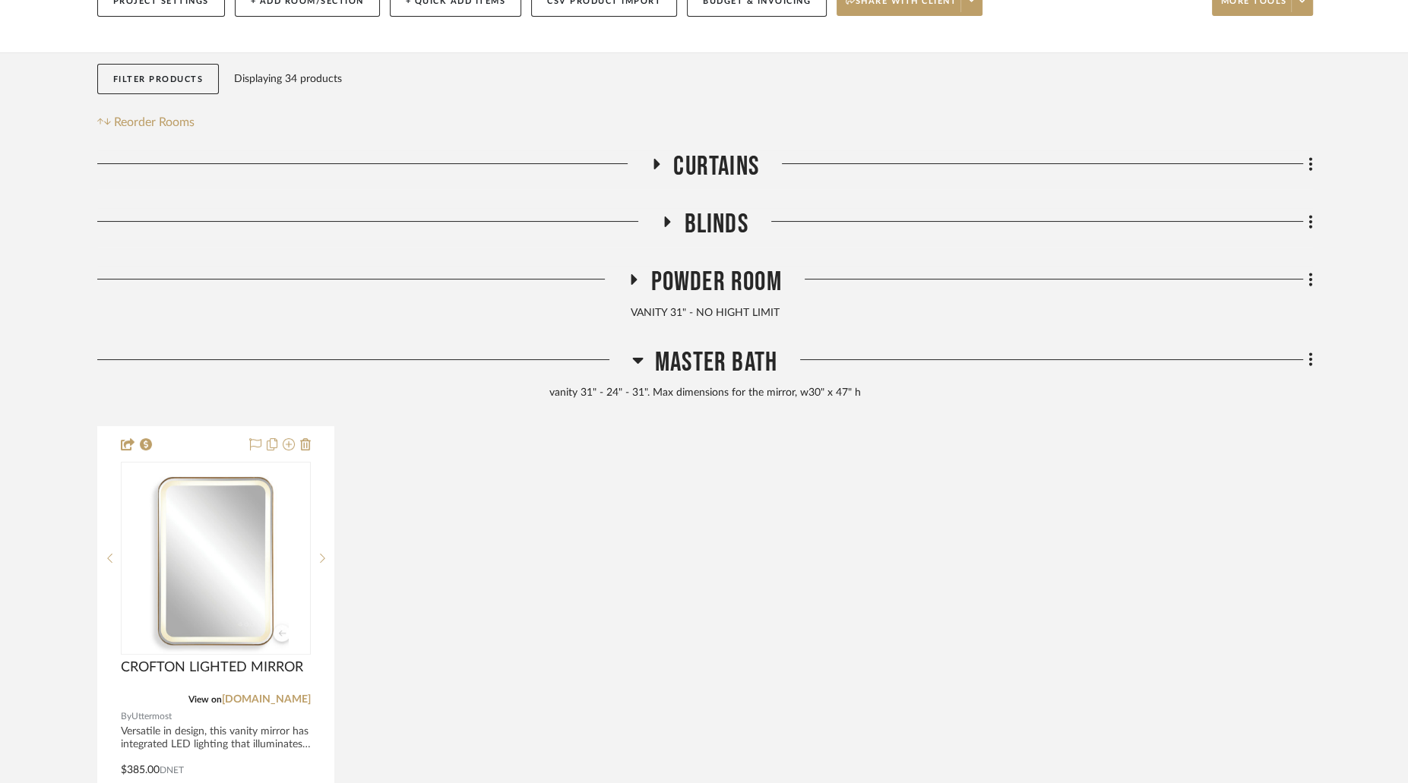
click at [640, 362] on icon at bounding box center [637, 360] width 11 height 18
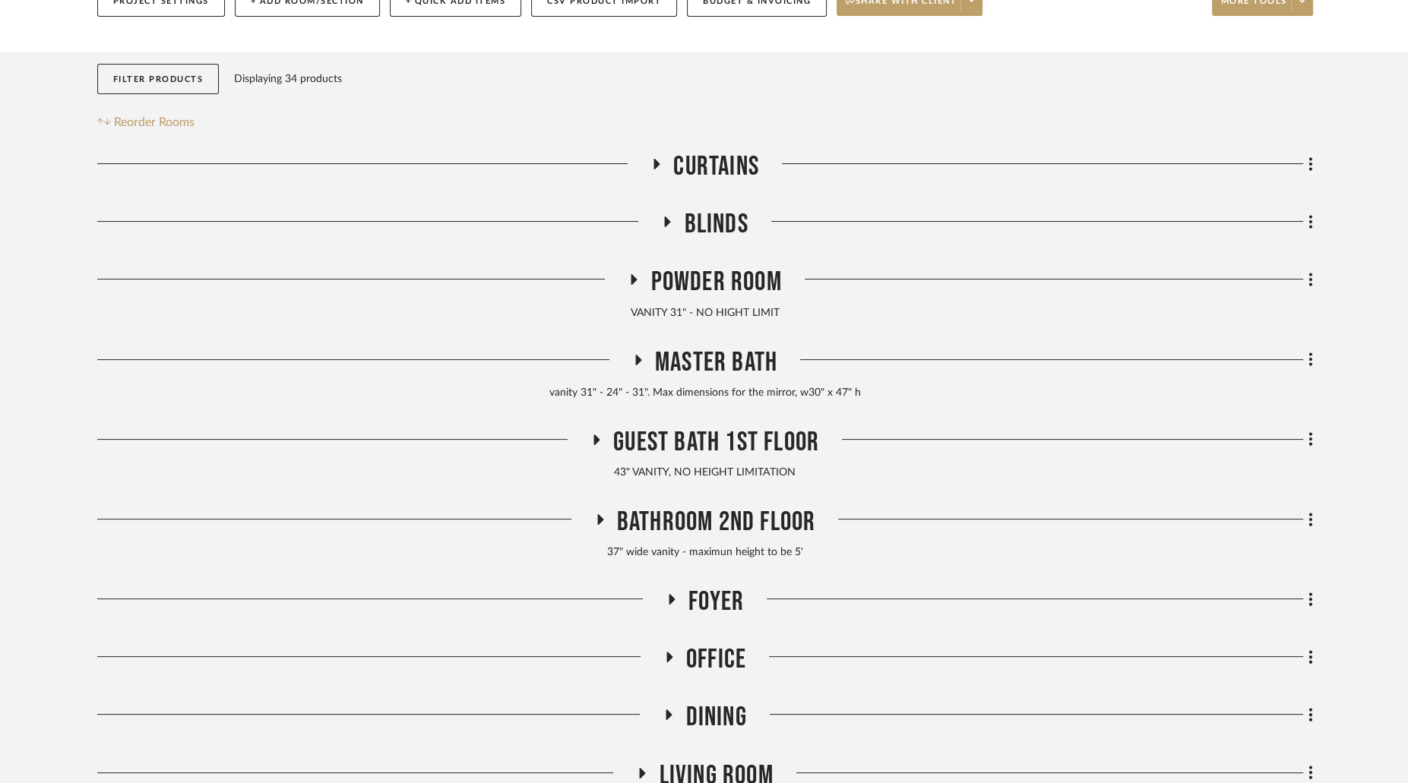
click at [594, 435] on icon at bounding box center [597, 440] width 6 height 11
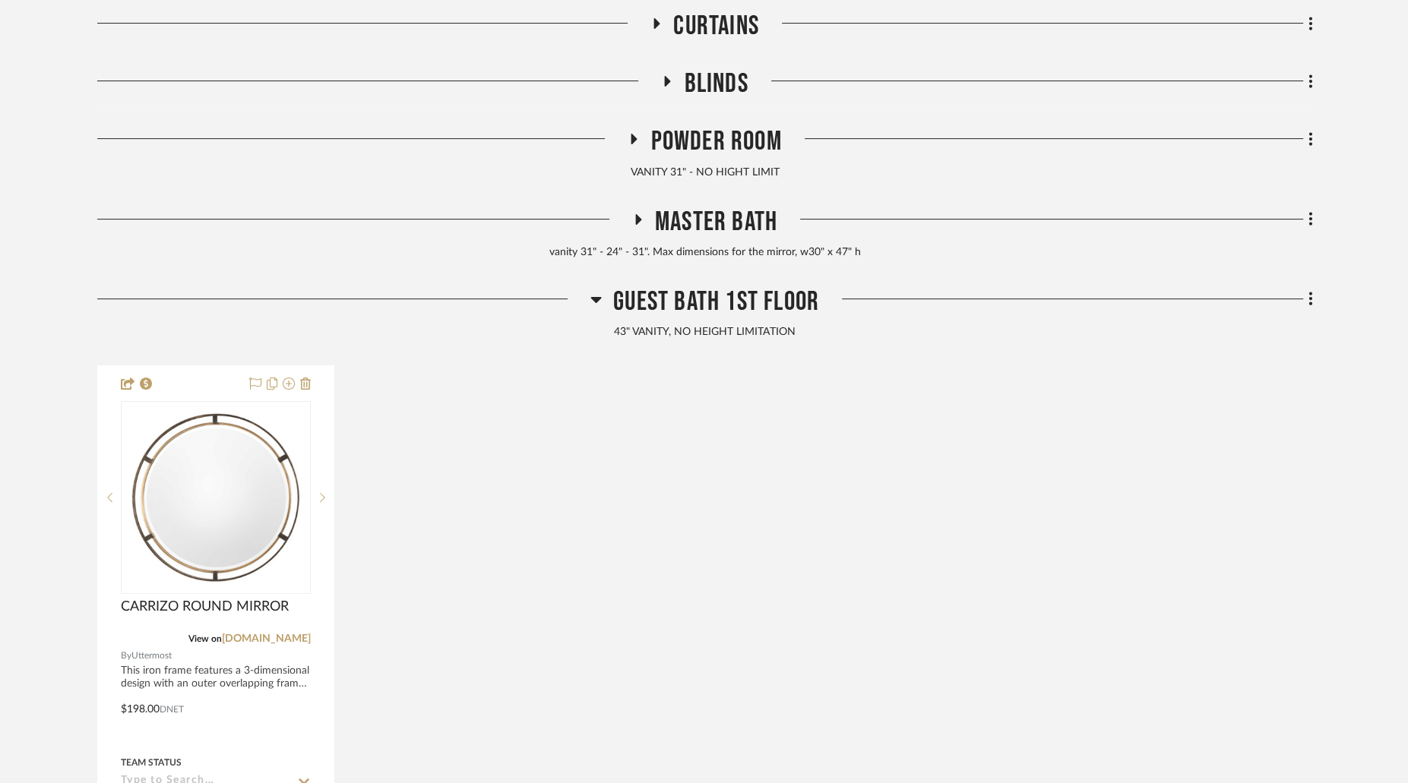
scroll to position [558, 0]
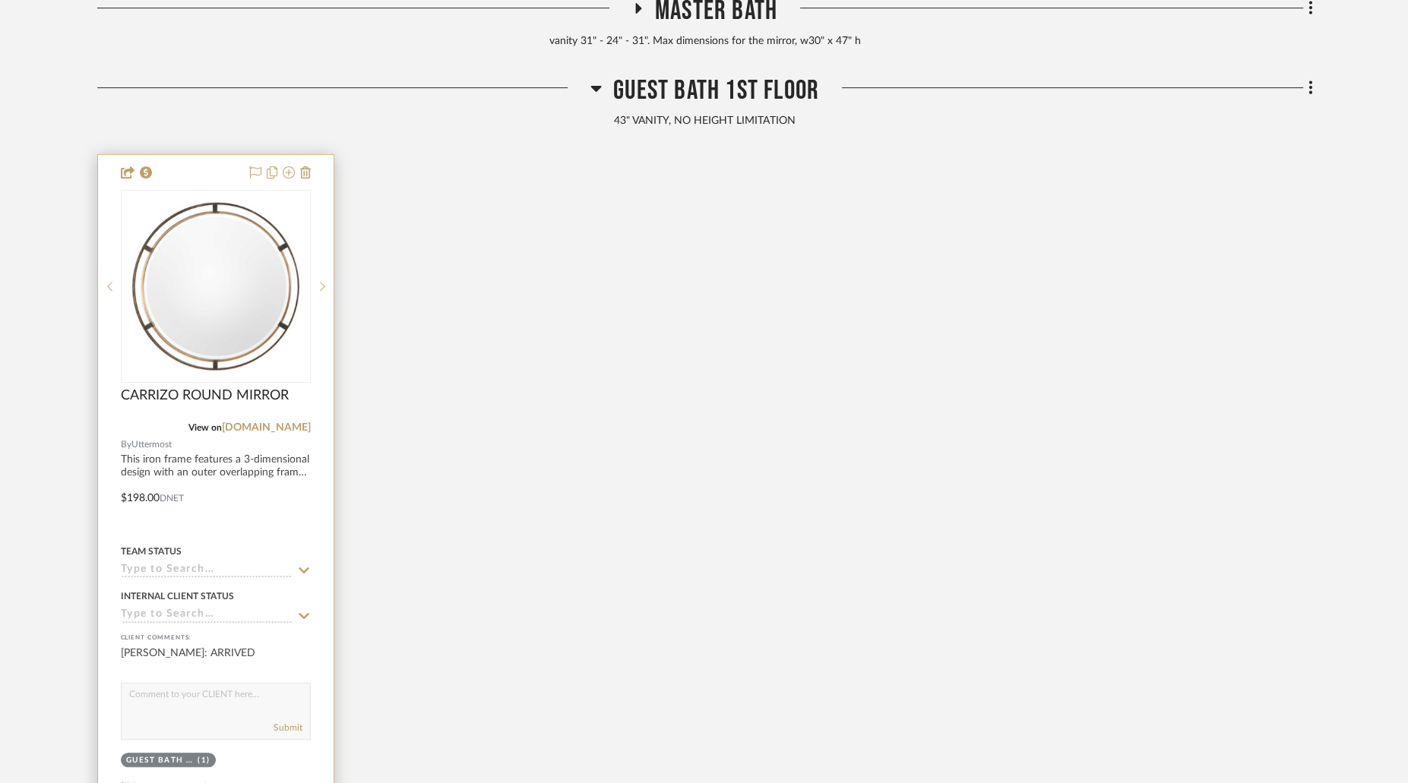
click at [268, 275] on div at bounding box center [216, 286] width 190 height 193
click at [254, 256] on img "0" at bounding box center [215, 286] width 187 height 187
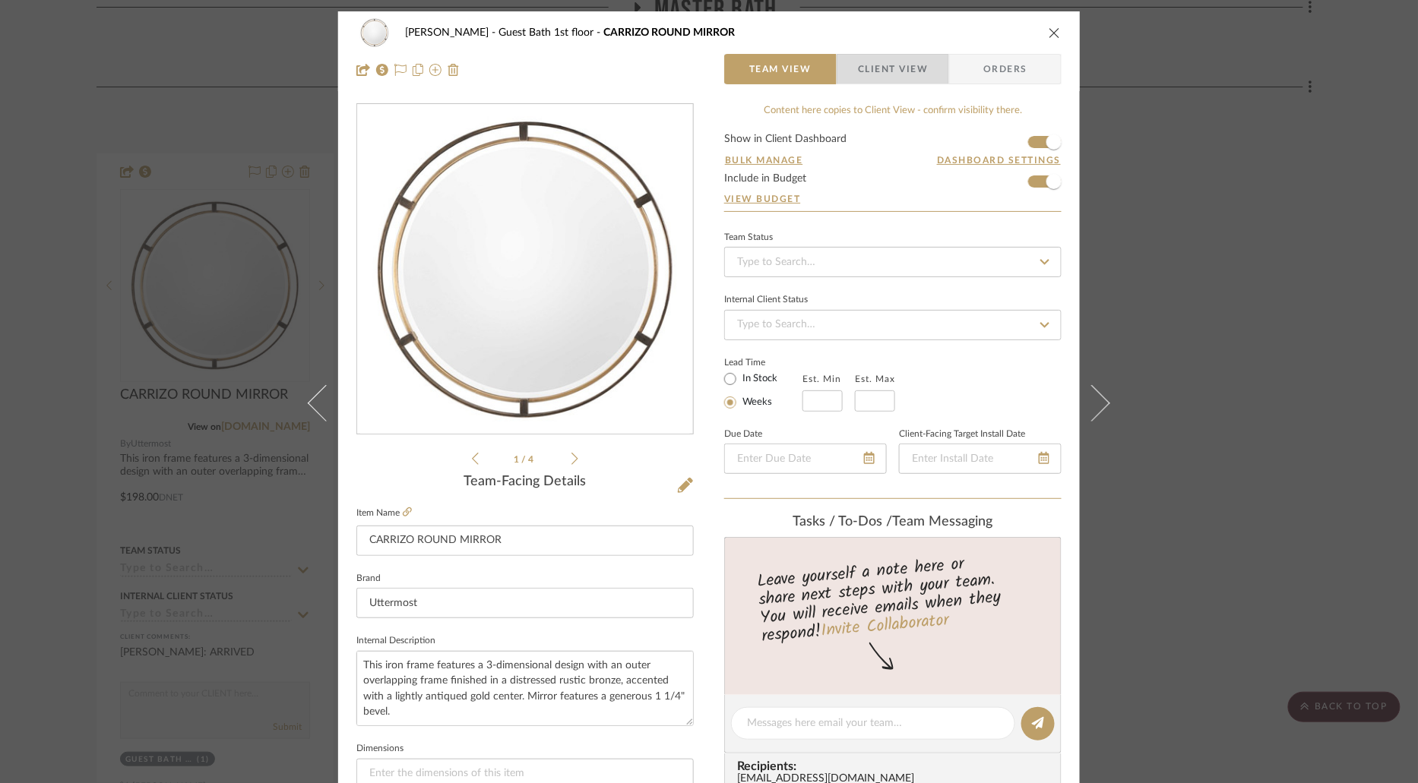
click at [881, 71] on span "Client View" at bounding box center [893, 69] width 70 height 30
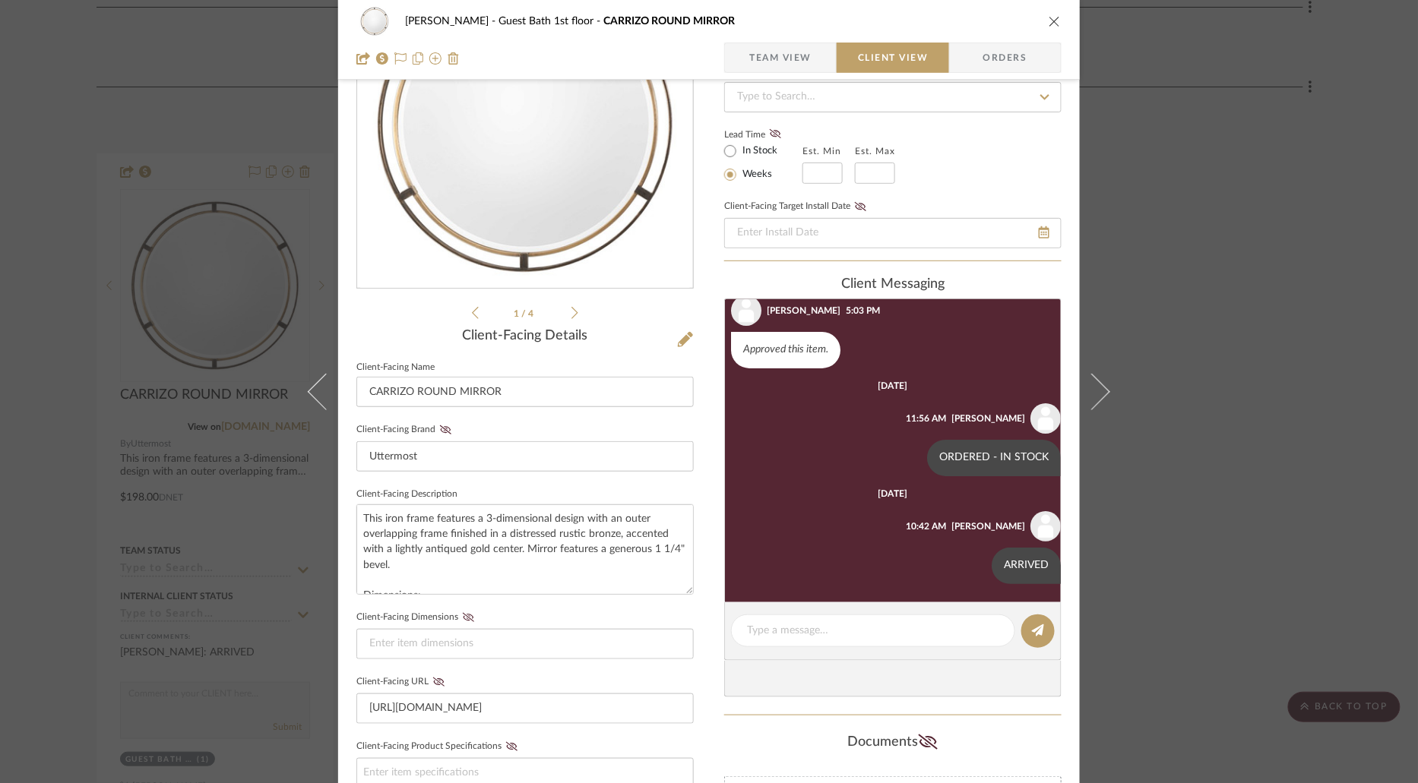
scroll to position [157, 0]
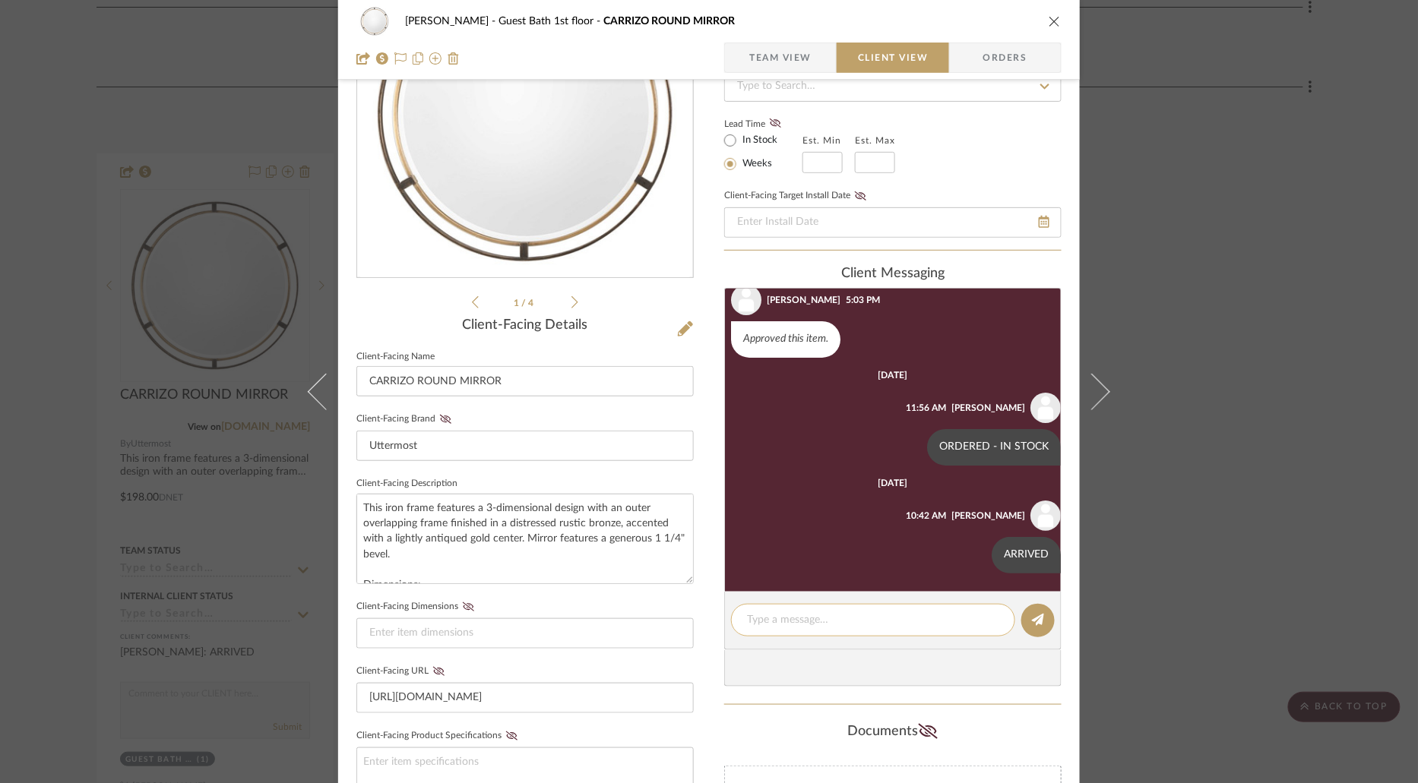
click at [847, 621] on textarea at bounding box center [873, 620] width 252 height 16
type textarea "delivered"
click at [1023, 619] on button at bounding box center [1037, 620] width 33 height 33
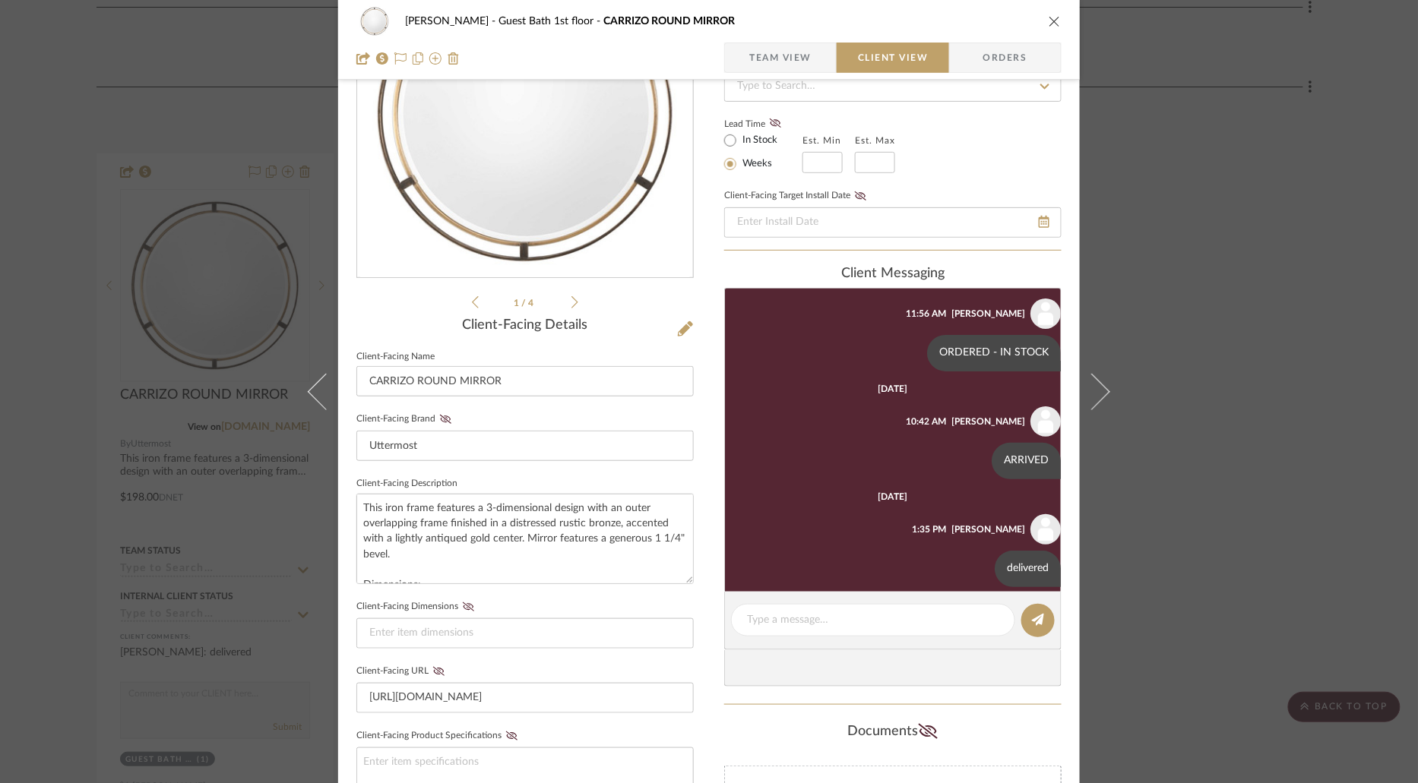
scroll to position [147, 0]
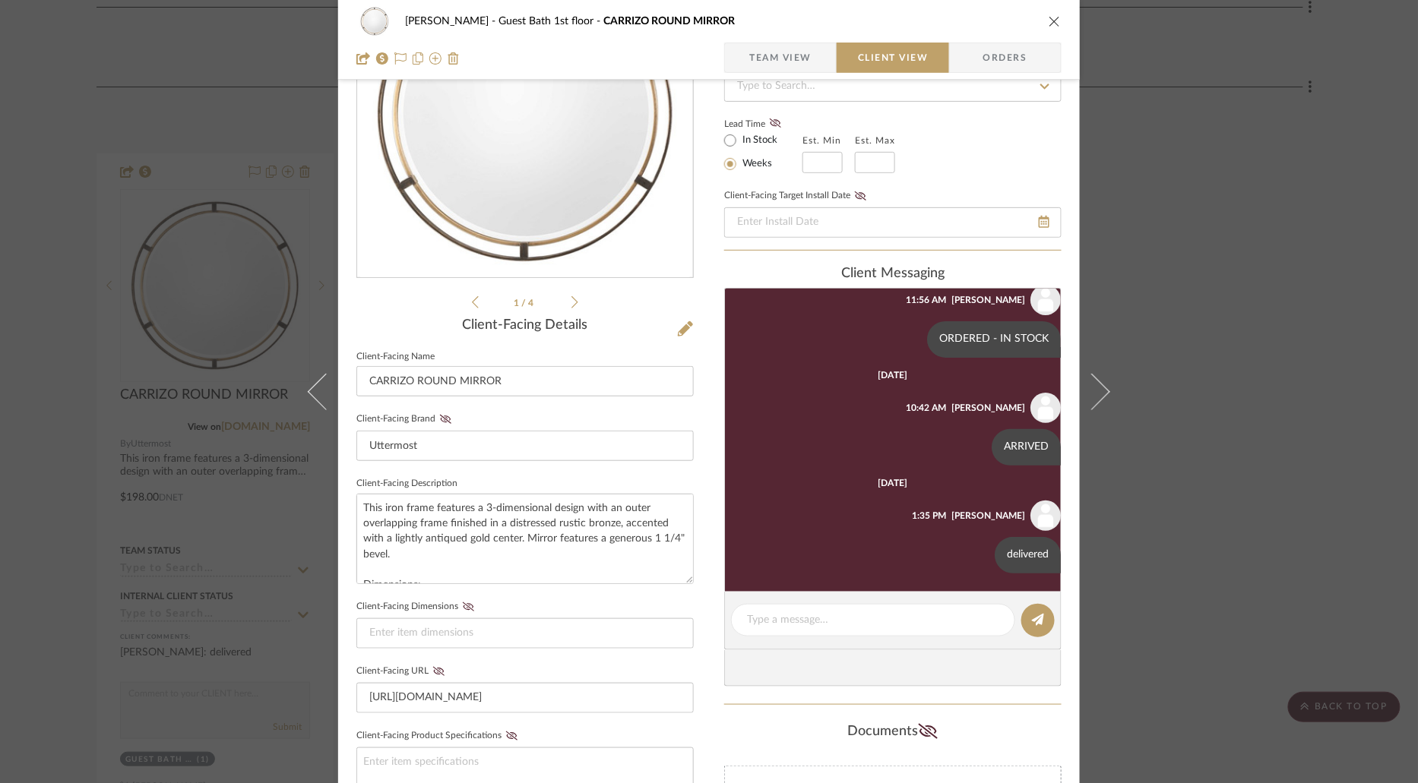
click at [1048, 24] on icon "close" at bounding box center [1054, 21] width 12 height 12
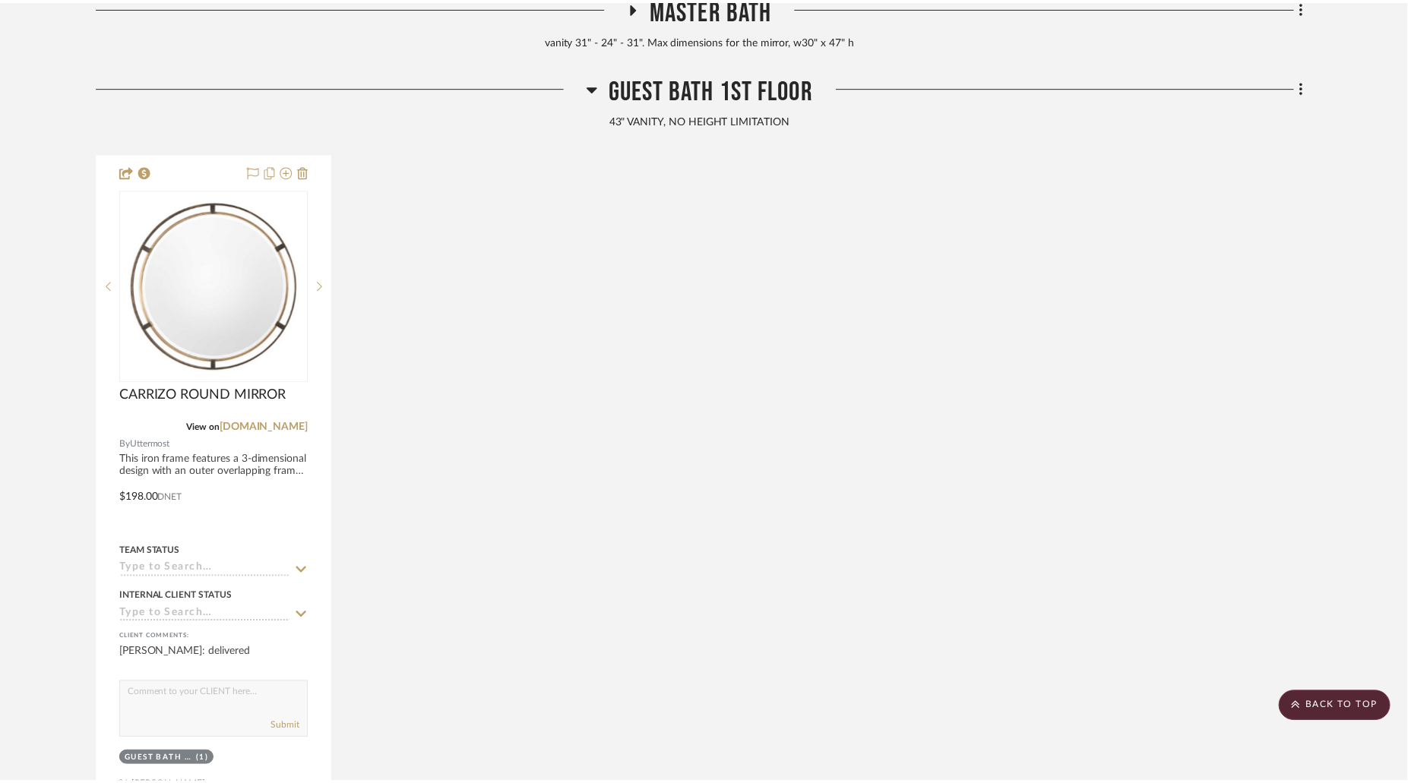
scroll to position [558, 0]
click at [595, 89] on icon at bounding box center [596, 89] width 11 height 6
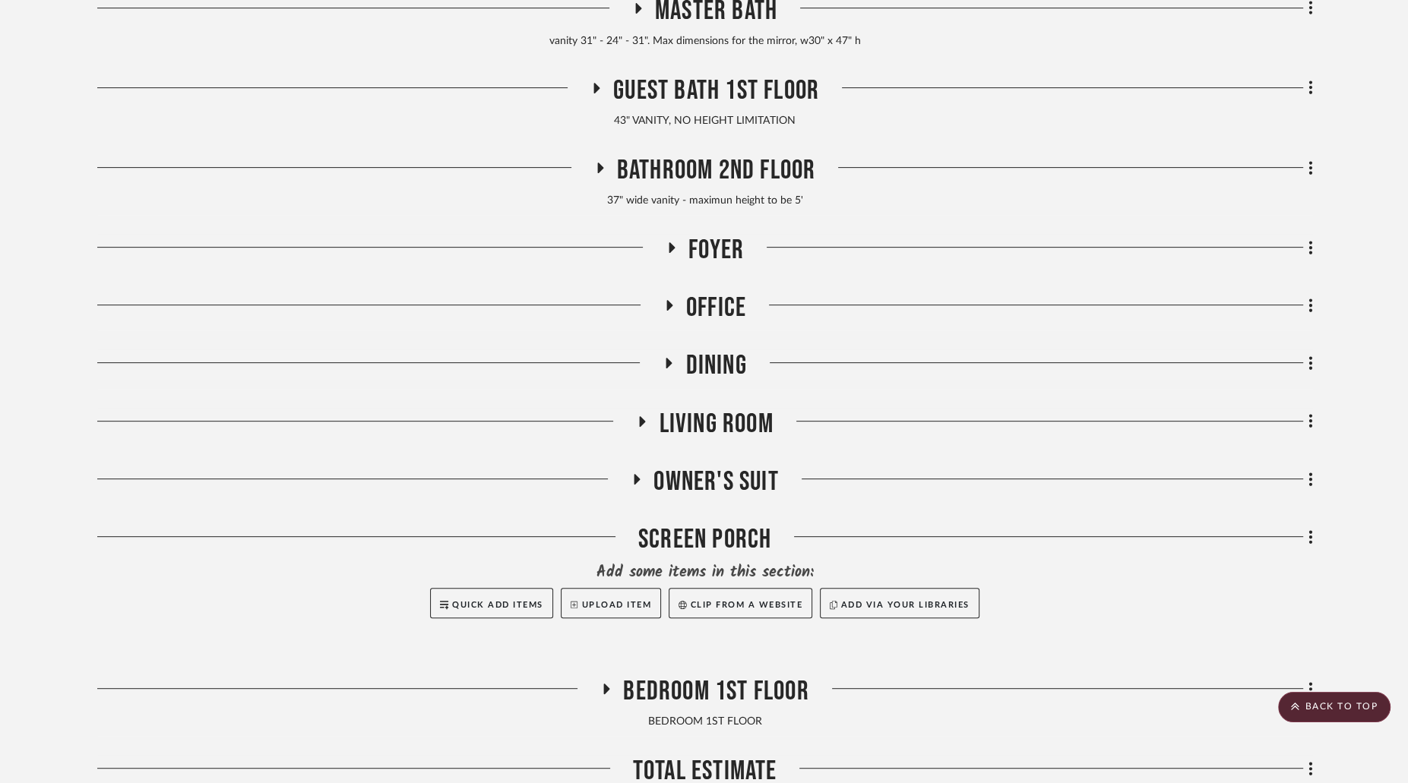
click at [596, 169] on icon at bounding box center [599, 167] width 18 height 11
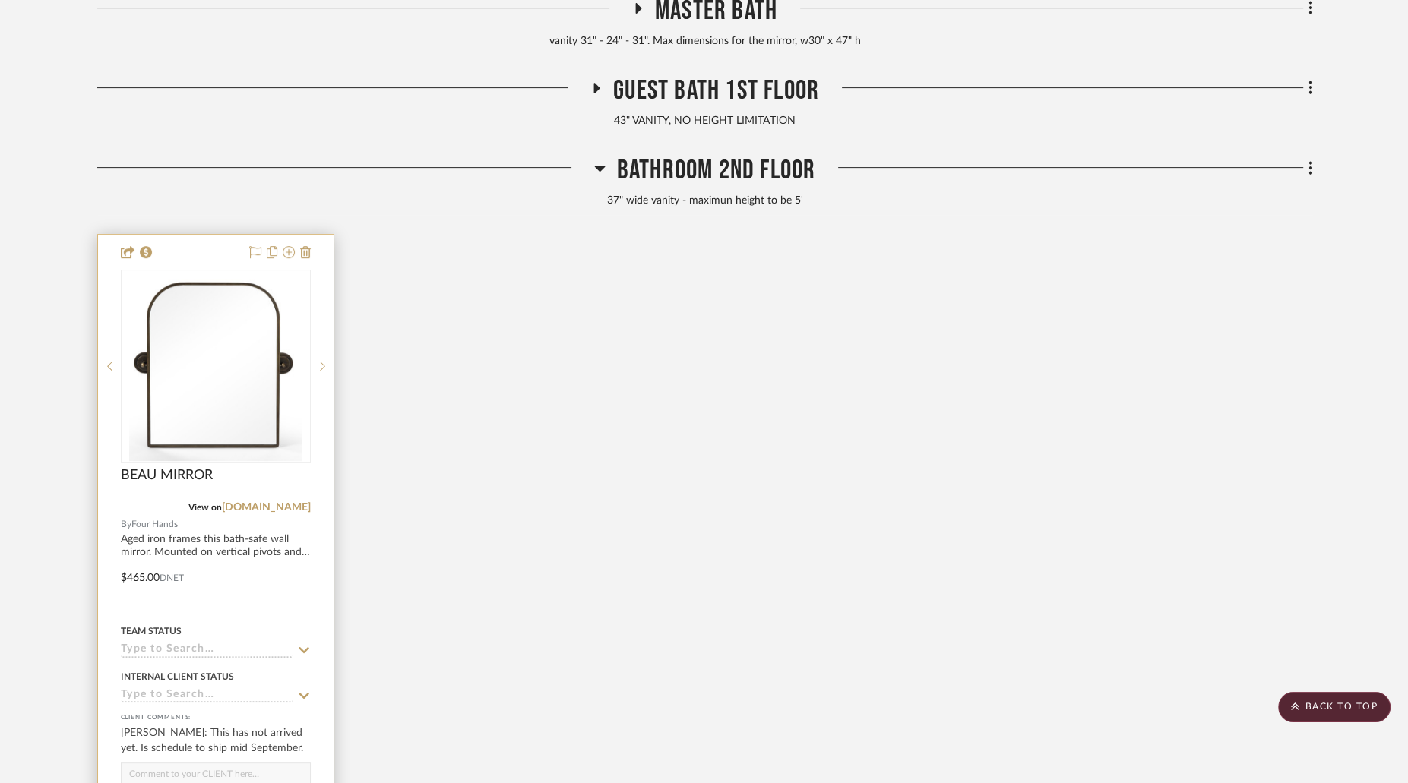
click at [0, 0] on img at bounding box center [0, 0] width 0 height 0
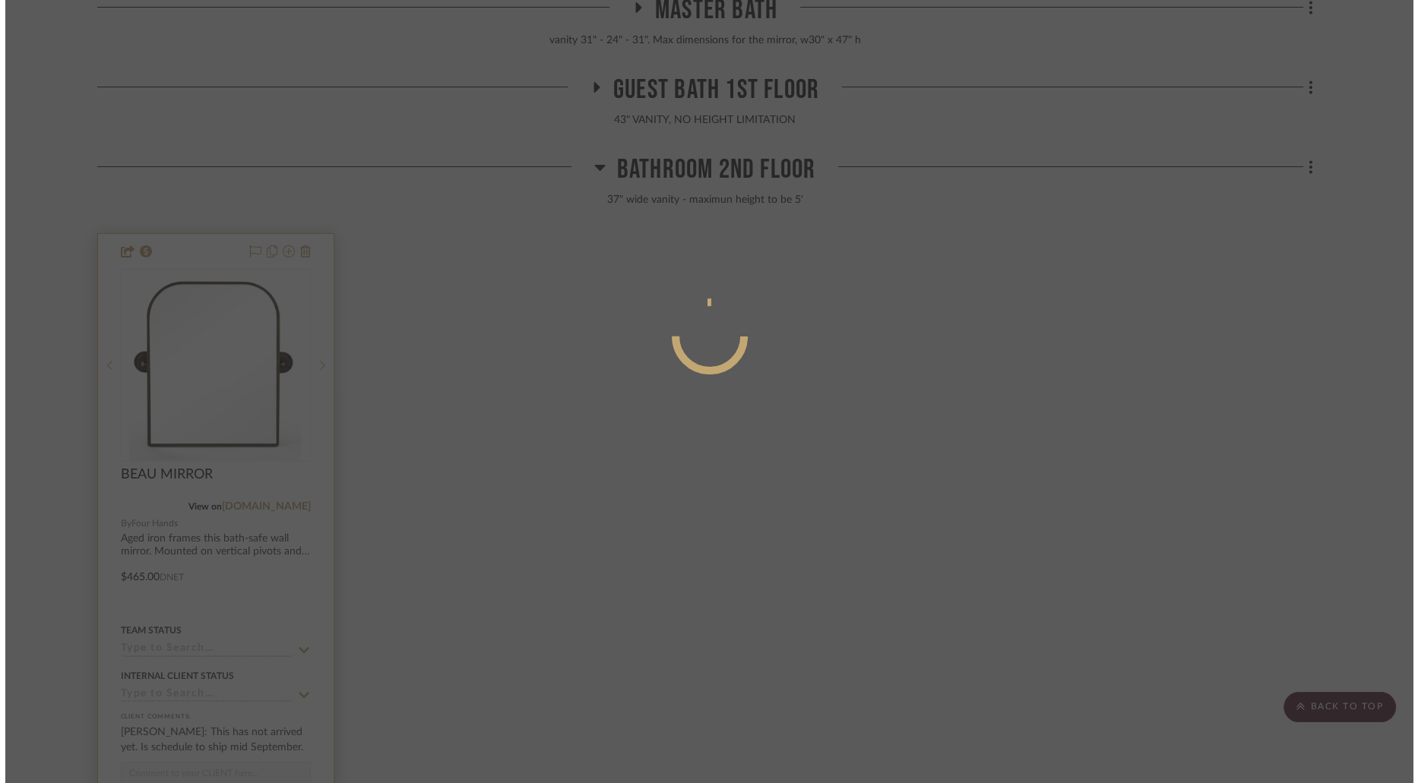
scroll to position [0, 0]
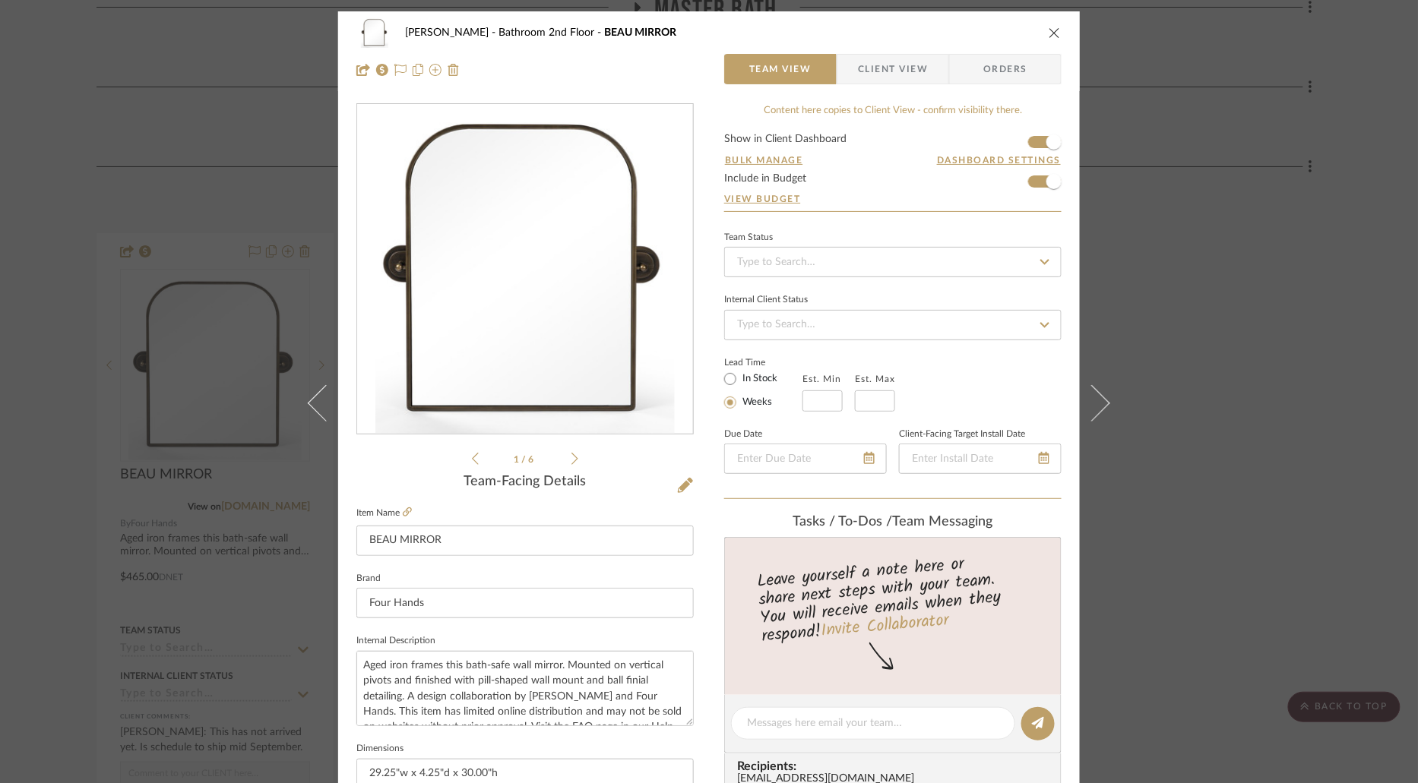
click at [903, 74] on span "Client View" at bounding box center [893, 69] width 70 height 30
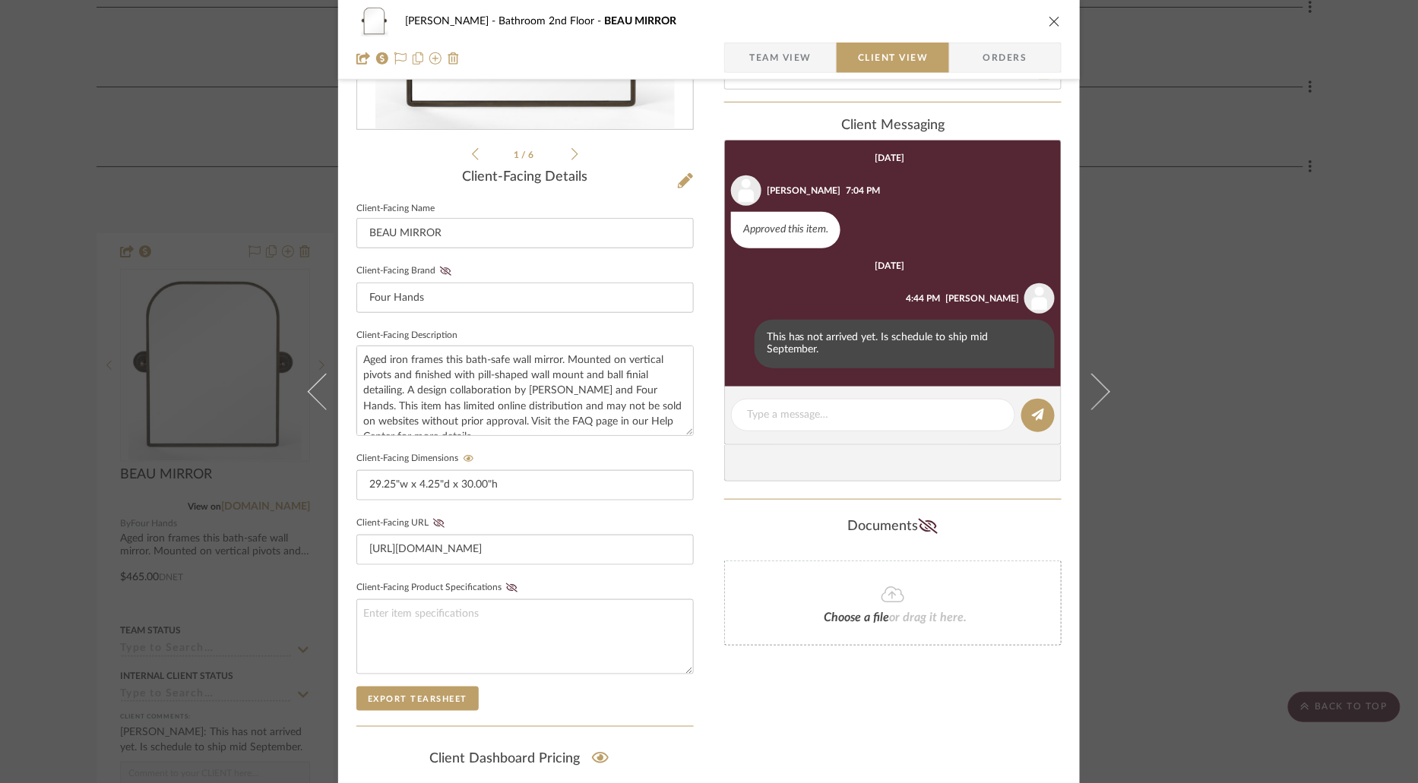
scroll to position [313, 0]
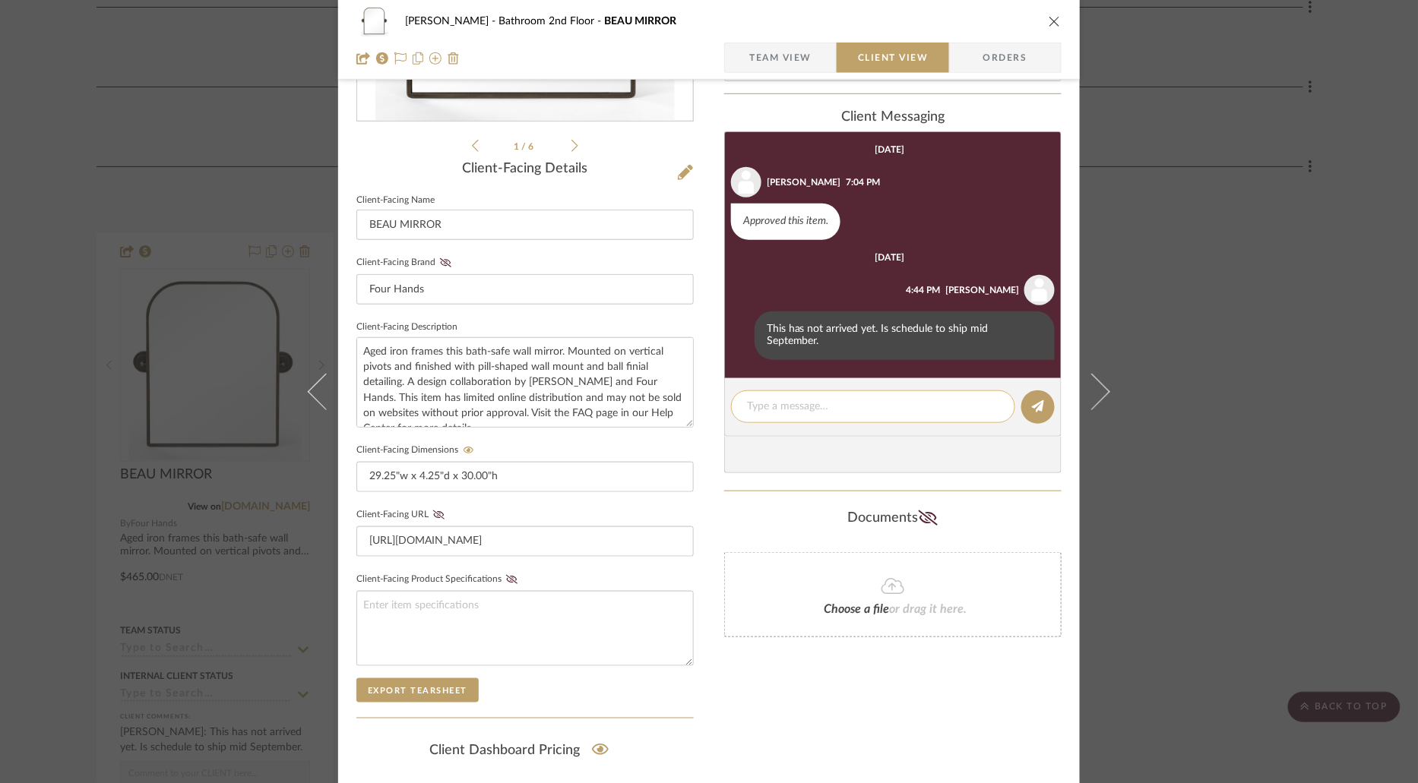
click at [852, 399] on textarea at bounding box center [873, 407] width 252 height 16
type textarea "order cancelled. Sourcing alternatives"
click at [1038, 400] on icon at bounding box center [1038, 406] width 12 height 12
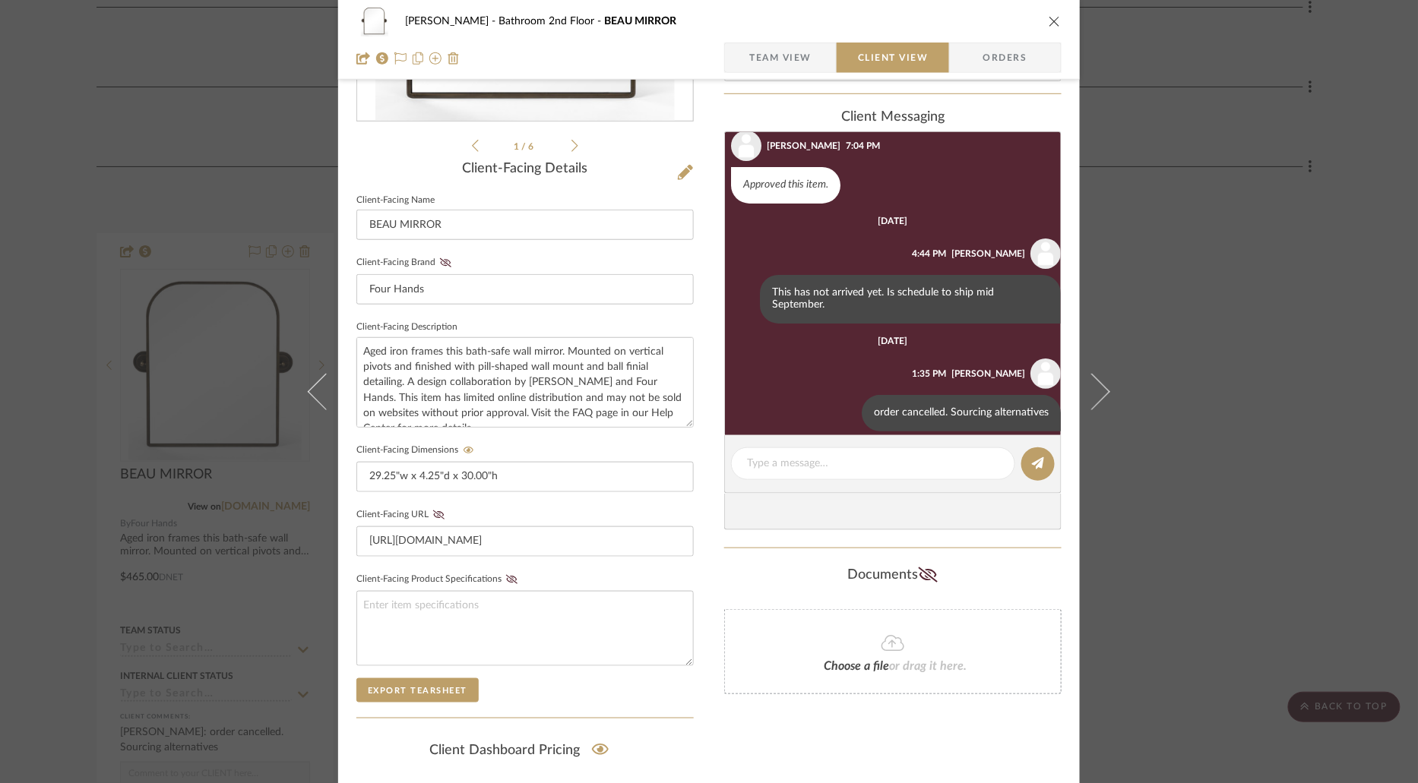
scroll to position [51, 0]
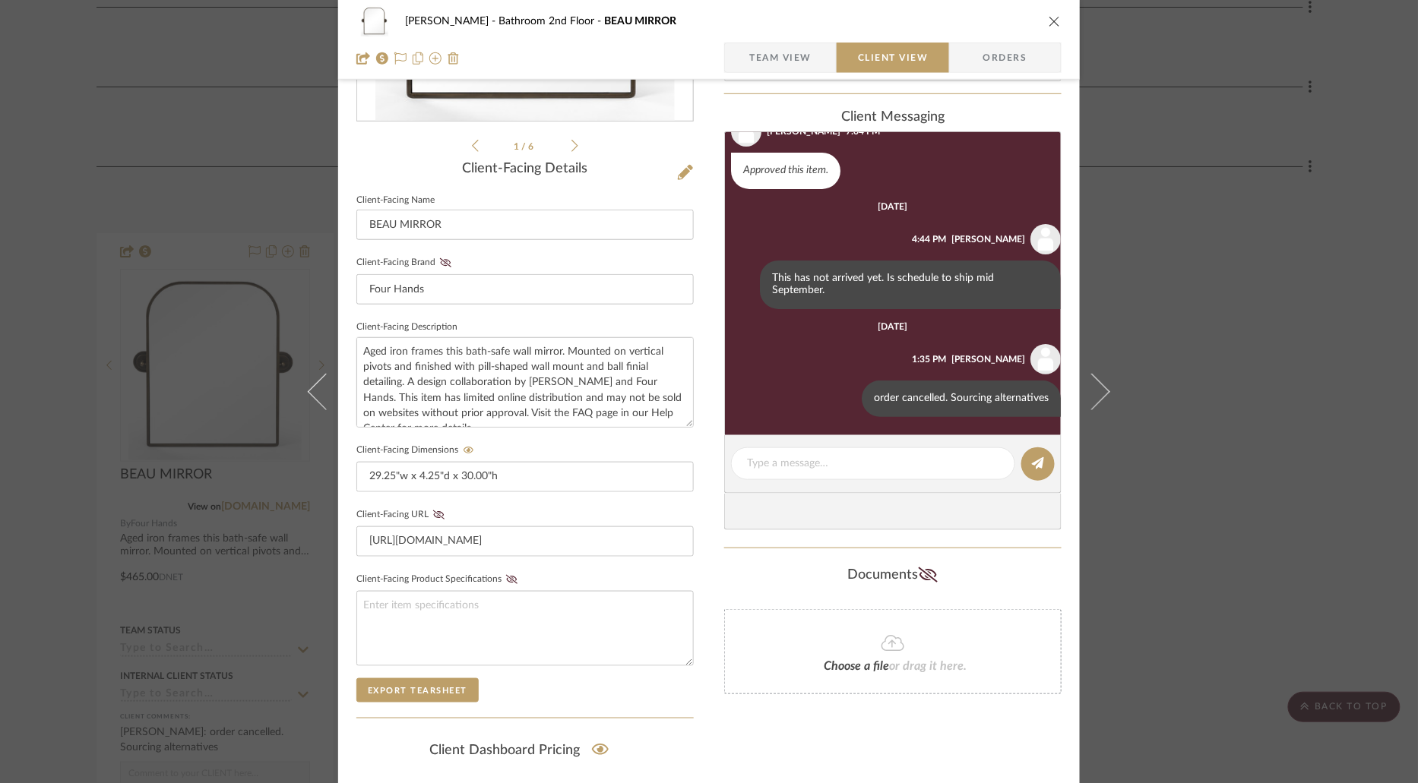
click at [1347, 384] on div "[PERSON_NAME] Bathroom 2nd Floor BEAU MIRROR Team View Client View Orders 1 / 6…" at bounding box center [709, 391] width 1418 height 783
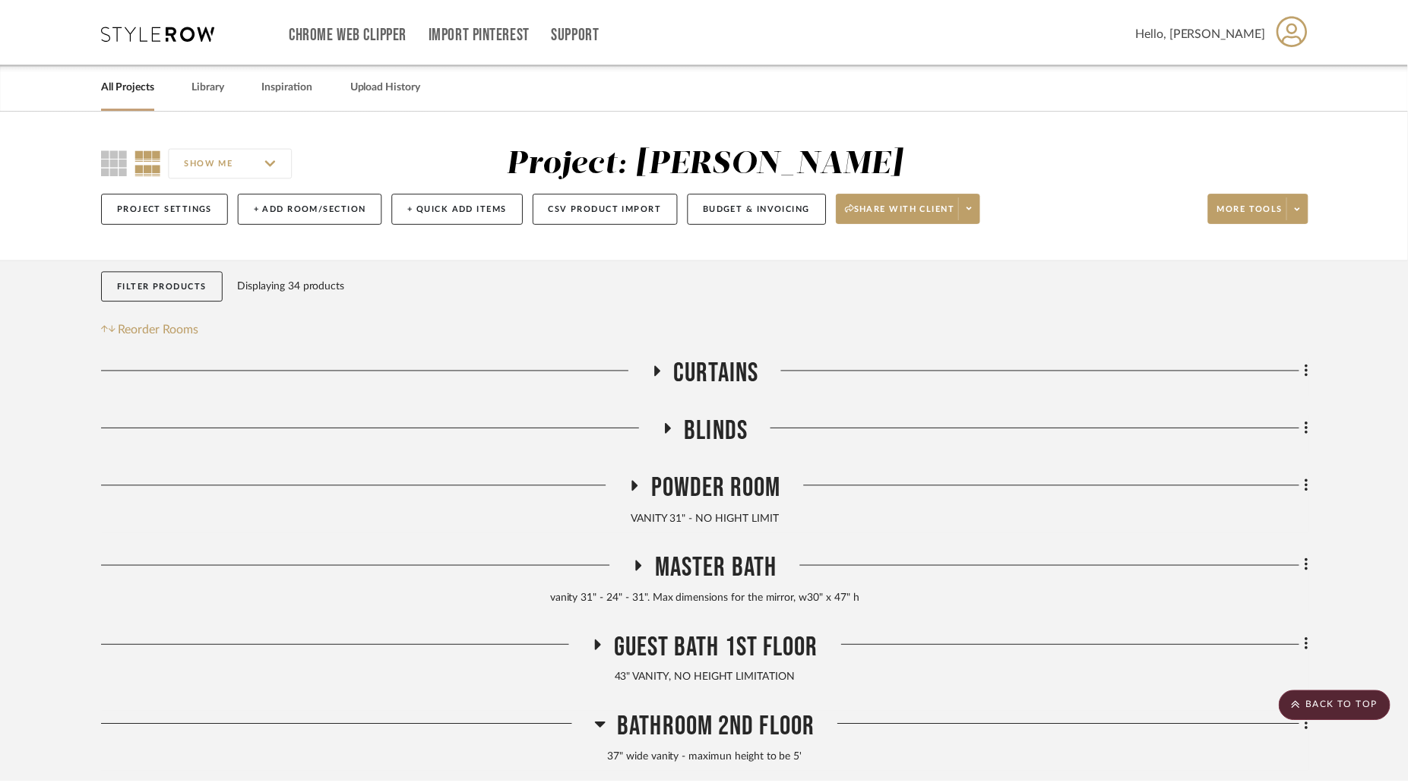
scroll to position [558, 0]
